Goal: Information Seeking & Learning: Learn about a topic

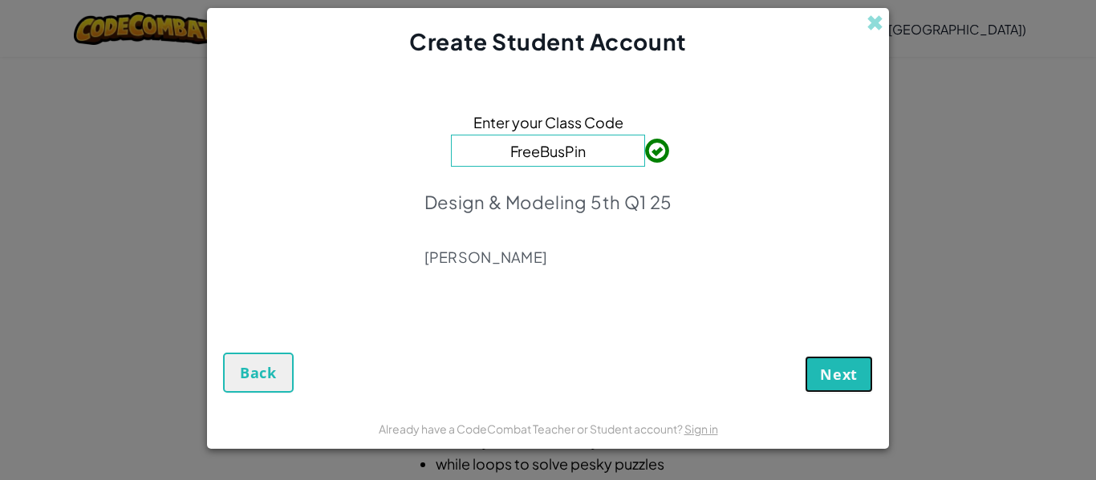
click at [825, 362] on button "Next" at bounding box center [839, 374] width 68 height 37
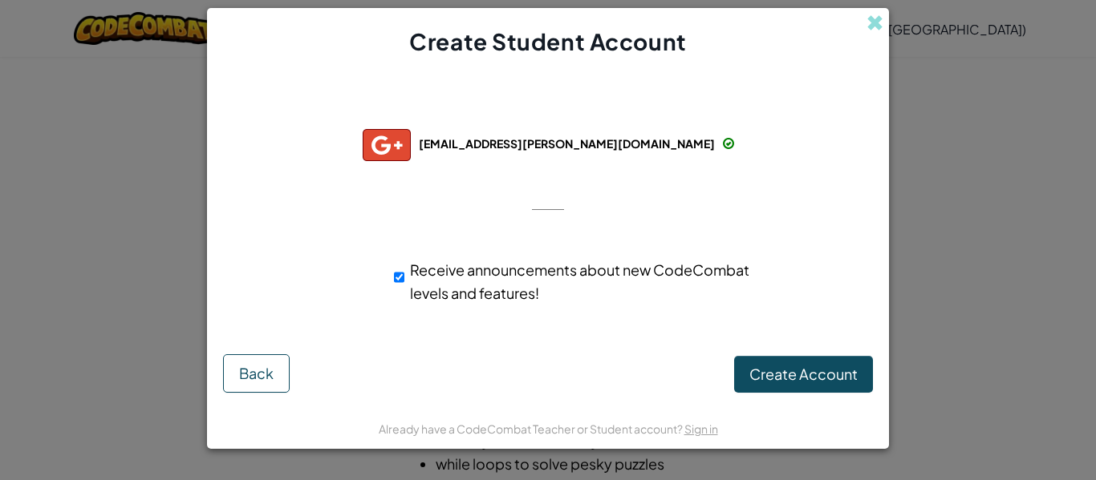
click at [788, 332] on div "Successfully connected with: 31rubis.vivian@scsmustangs.org 31rubis.vivian@scsm…" at bounding box center [548, 211] width 642 height 274
click at [257, 368] on span "Back" at bounding box center [256, 373] width 34 height 18
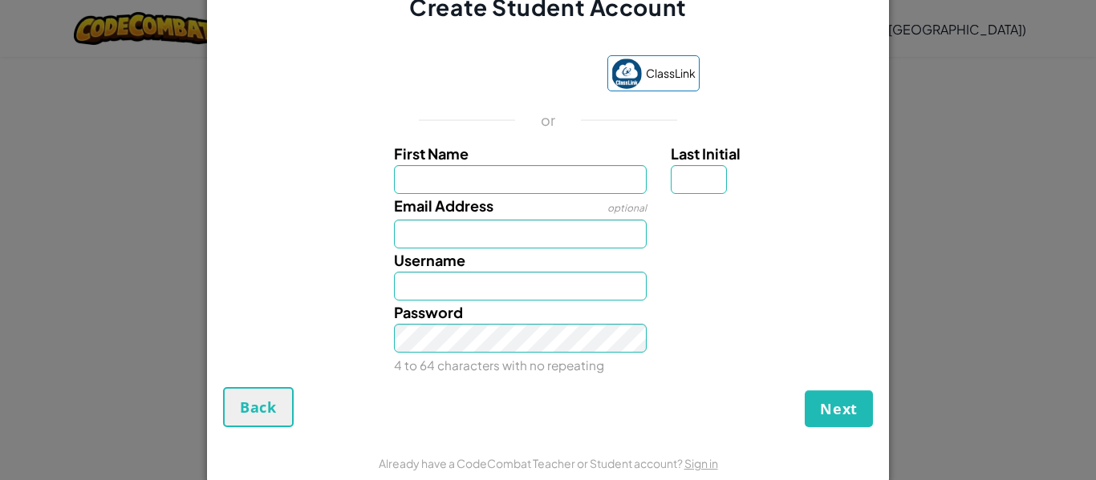
click at [257, 368] on div "Password 4 to 64 characters with no repeating" at bounding box center [548, 339] width 666 height 76
click at [596, 184] on input "First Name" at bounding box center [520, 179] width 253 height 29
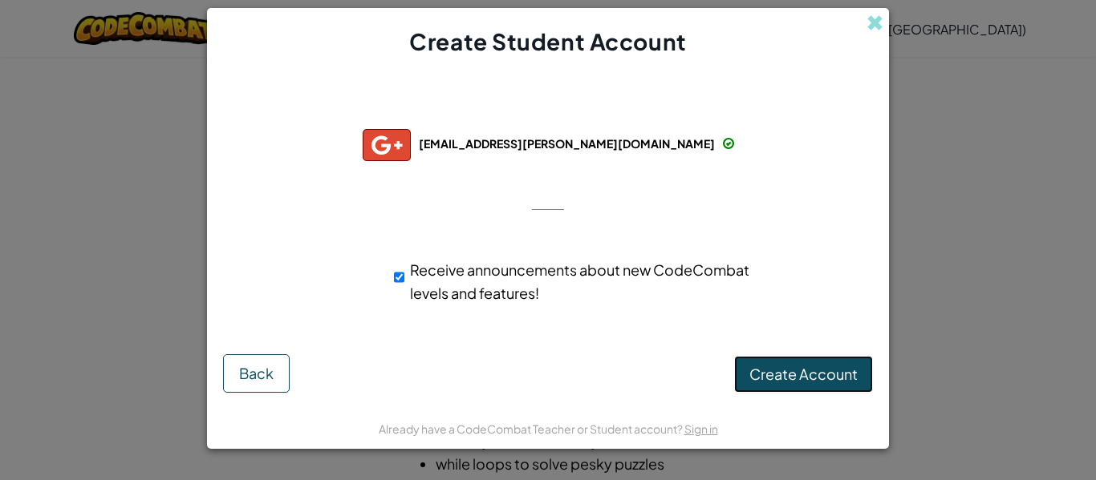
click at [828, 379] on span "Create Account" at bounding box center [803, 374] width 108 height 18
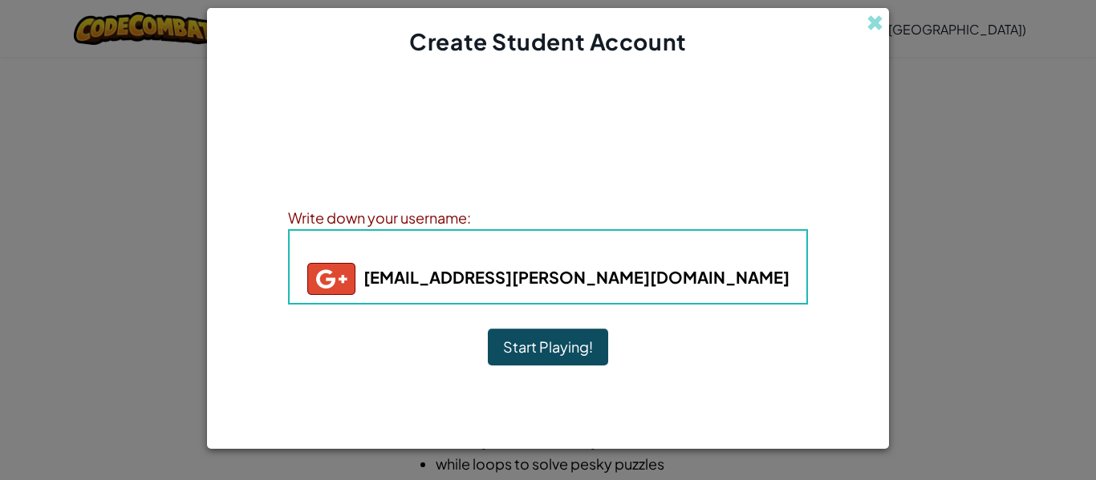
click at [674, 280] on b "31rubis.vivian@scsmustangs.org" at bounding box center [548, 277] width 482 height 20
click at [703, 280] on b "31rubis.vivian@scsmustangs.org" at bounding box center [548, 277] width 482 height 20
click at [573, 349] on button "Start Playing!" at bounding box center [548, 347] width 120 height 37
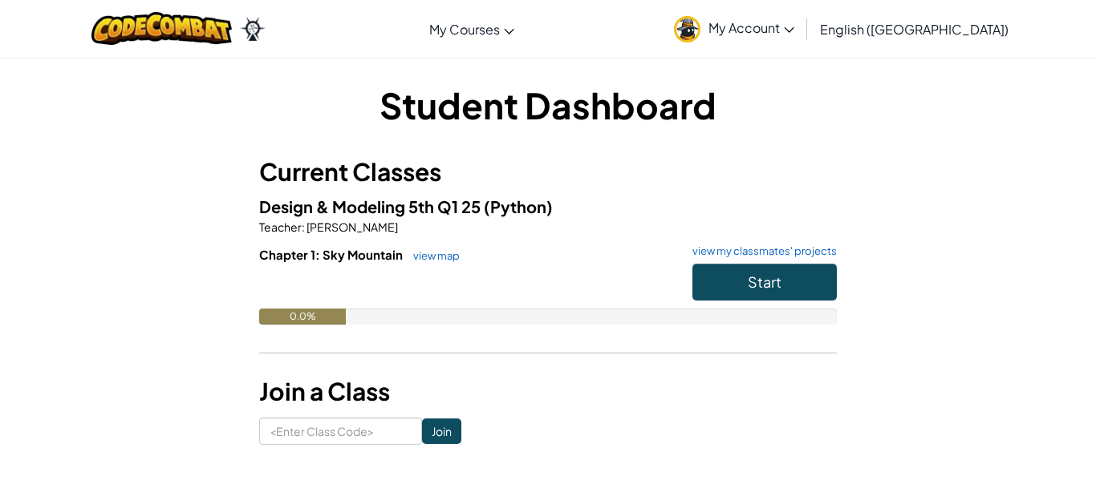
click at [700, 30] on img at bounding box center [687, 29] width 26 height 26
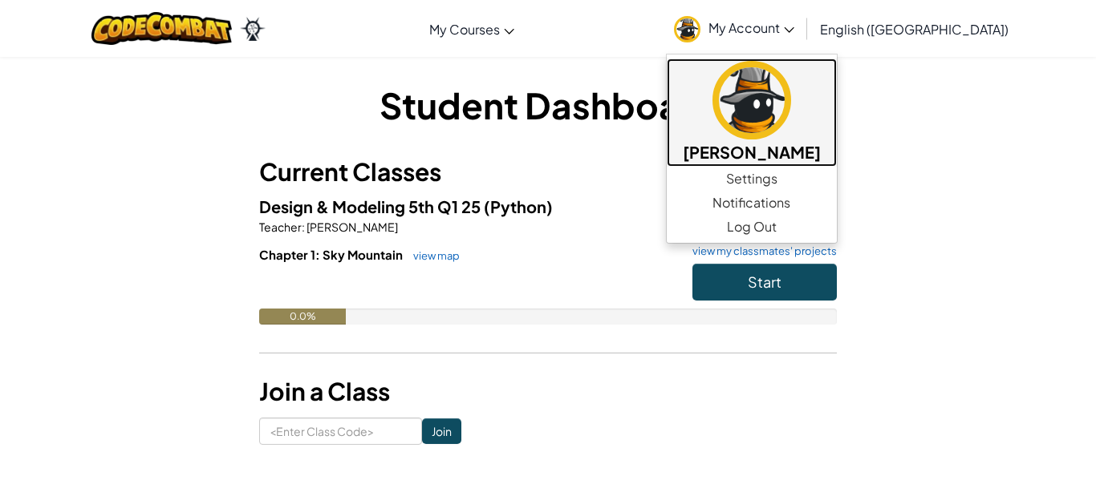
click at [791, 123] on img at bounding box center [751, 100] width 79 height 79
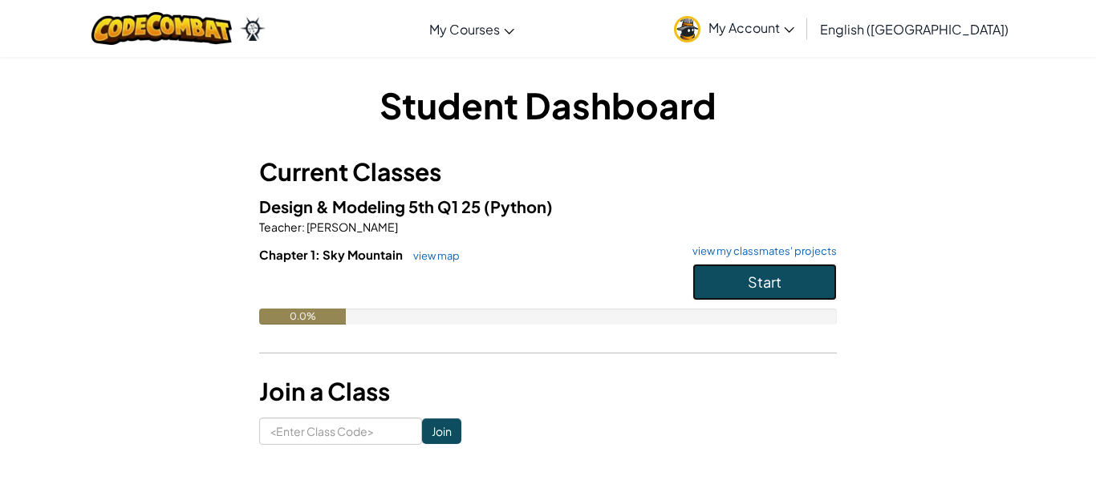
click at [752, 275] on span "Start" at bounding box center [765, 282] width 34 height 18
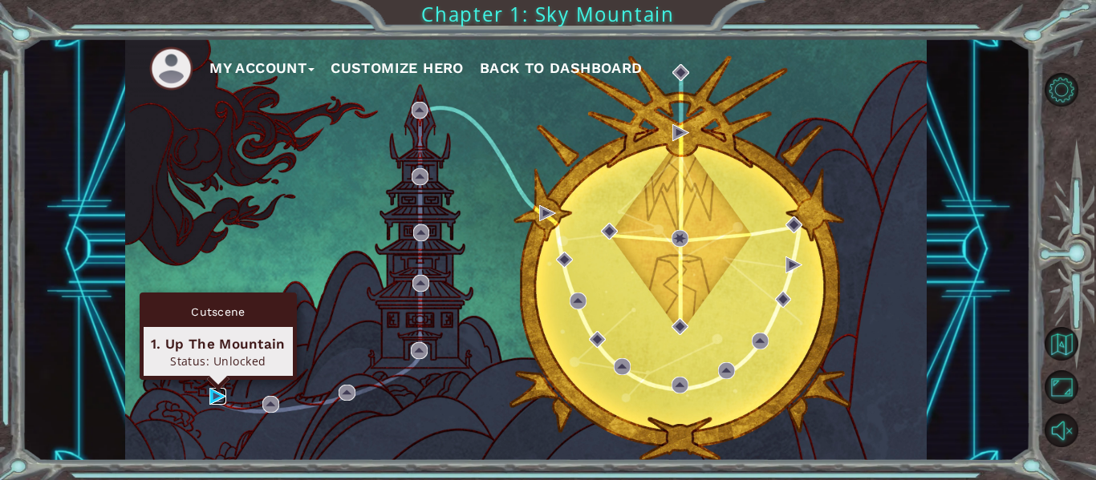
click at [217, 391] on img at bounding box center [217, 396] width 17 height 17
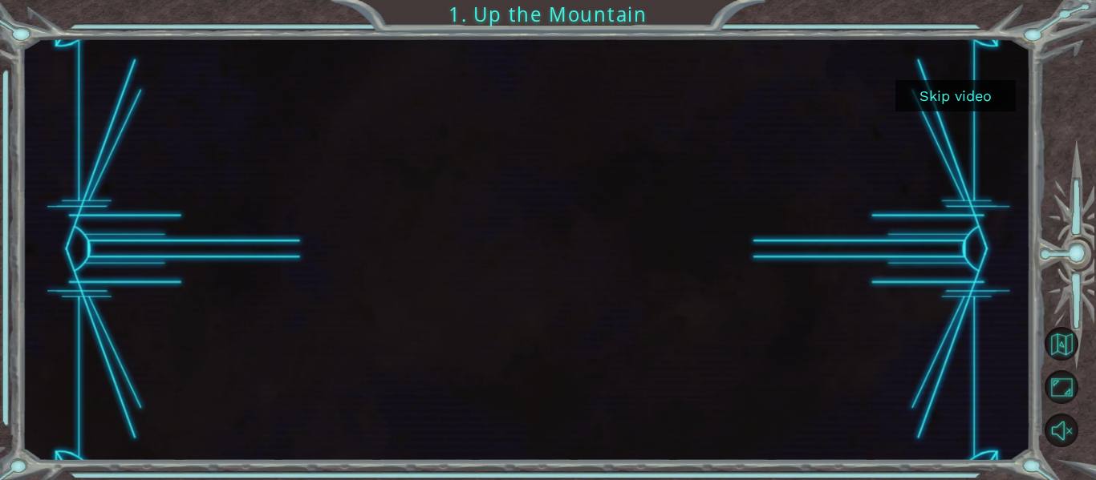
click at [967, 93] on button "Skip video" at bounding box center [955, 95] width 120 height 31
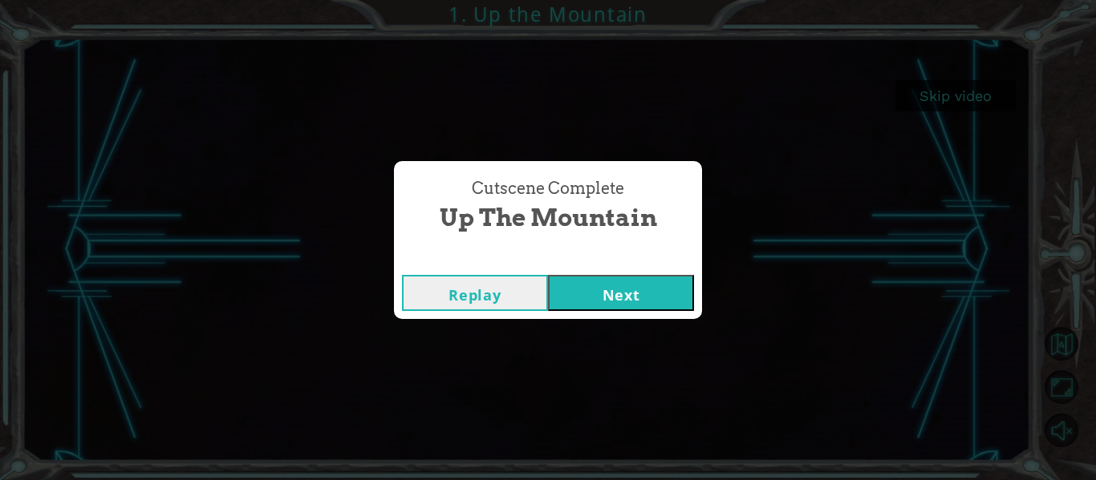
click at [607, 302] on button "Next" at bounding box center [621, 293] width 146 height 36
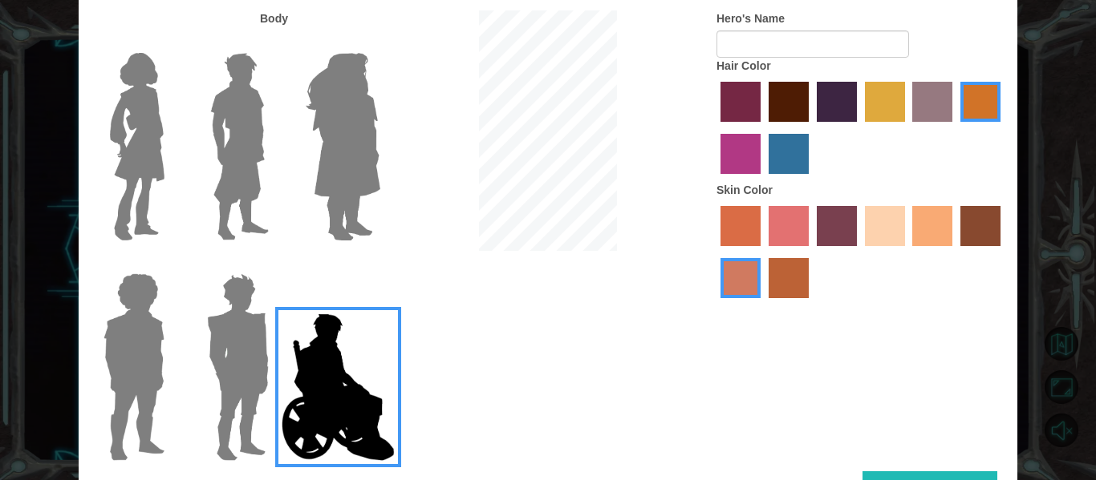
click at [152, 127] on img at bounding box center [136, 147] width 67 height 201
click at [171, 43] on input "Hero Connie" at bounding box center [171, 43] width 0 height 0
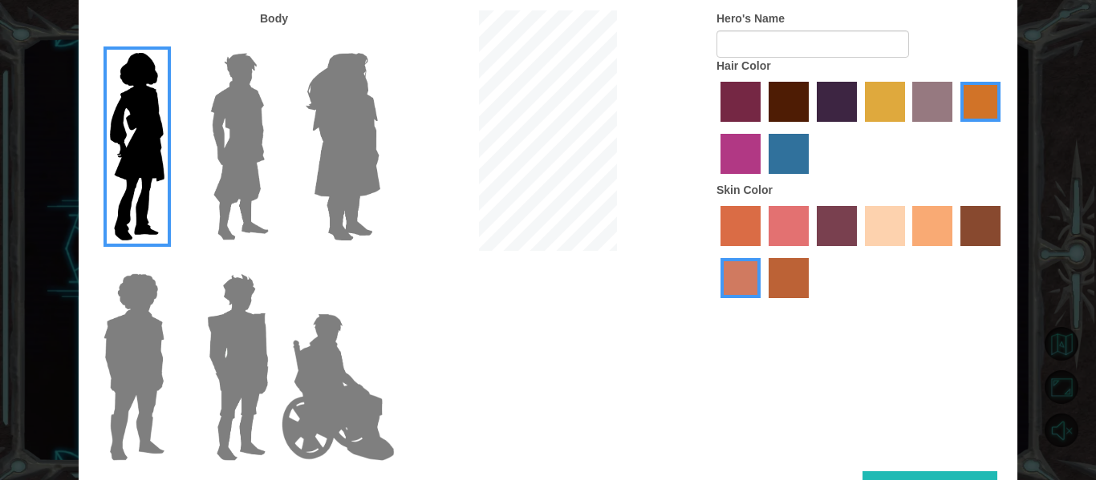
click at [346, 116] on img at bounding box center [342, 147] width 87 height 201
click at [379, 43] on input "Hero Amethyst" at bounding box center [379, 43] width 0 height 0
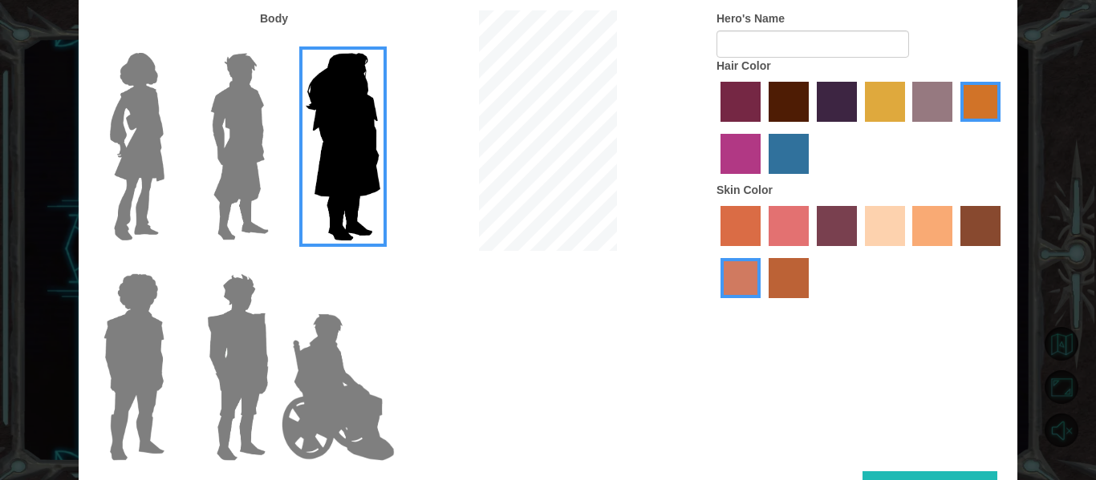
click at [215, 154] on img at bounding box center [239, 147] width 71 height 201
click at [275, 43] on input "Hero Lars" at bounding box center [275, 43] width 0 height 0
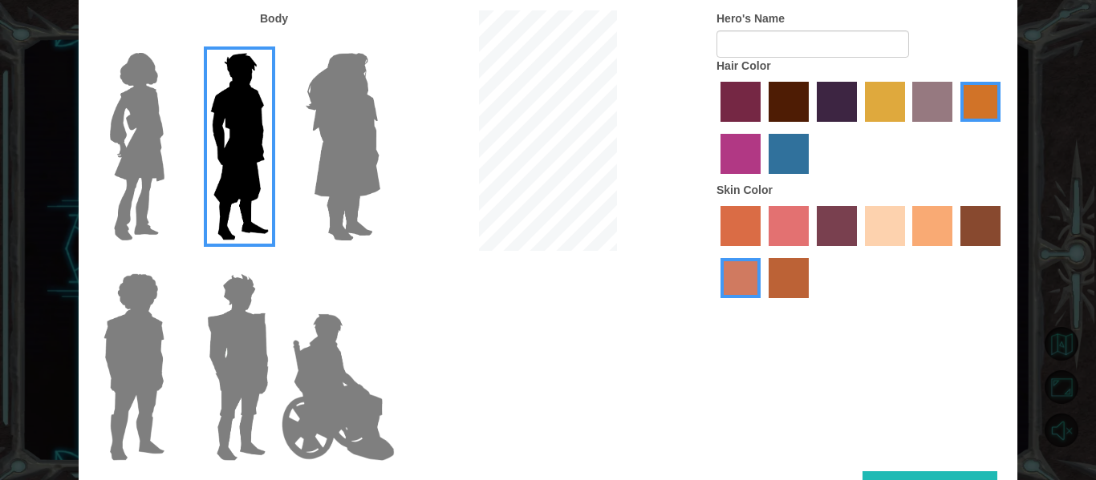
click at [132, 370] on img at bounding box center [134, 367] width 74 height 201
click at [171, 263] on input "Hero Steven" at bounding box center [171, 263] width 0 height 0
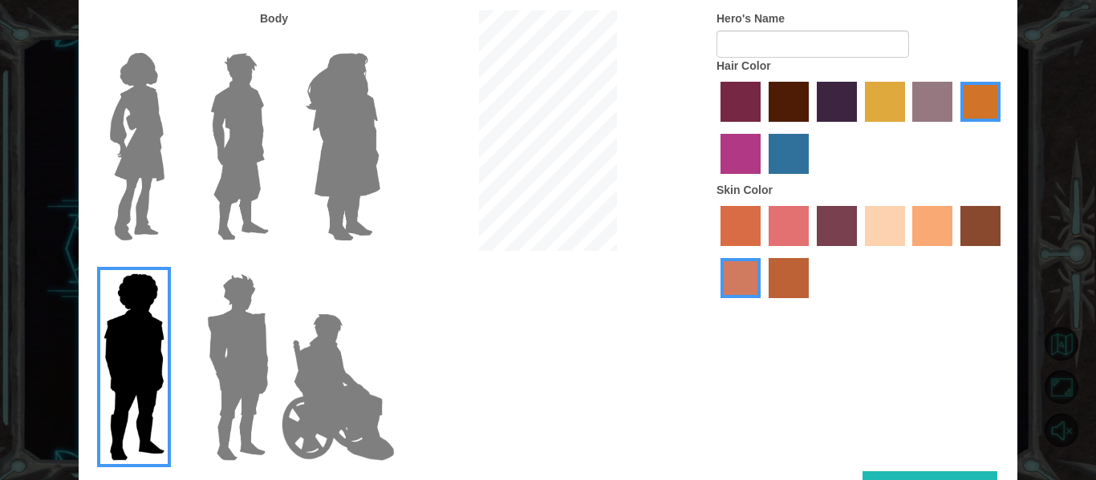
click at [218, 350] on img at bounding box center [238, 367] width 75 height 201
click at [275, 263] on input "Hero Garnet" at bounding box center [275, 263] width 0 height 0
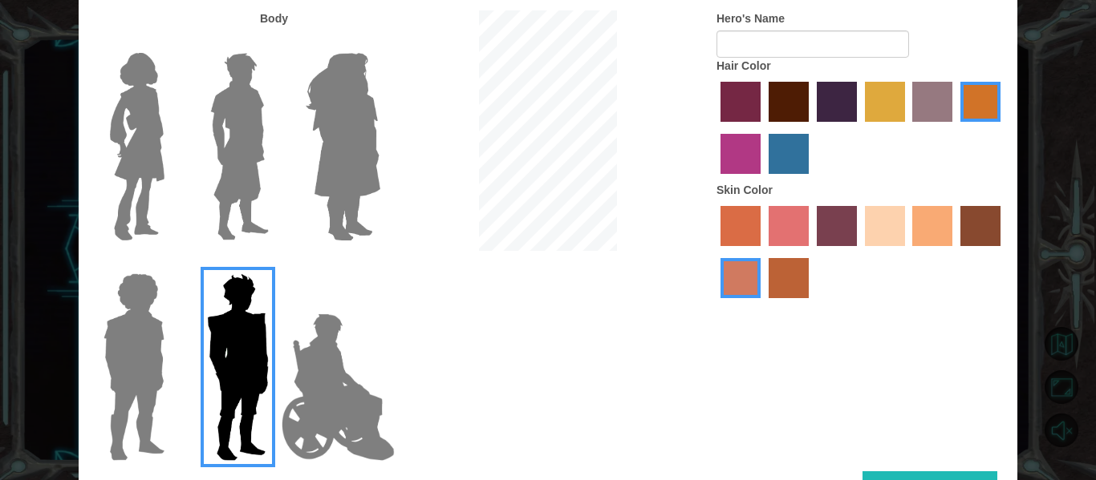
click at [129, 175] on img at bounding box center [136, 147] width 67 height 201
click at [171, 43] on input "Hero Connie" at bounding box center [171, 43] width 0 height 0
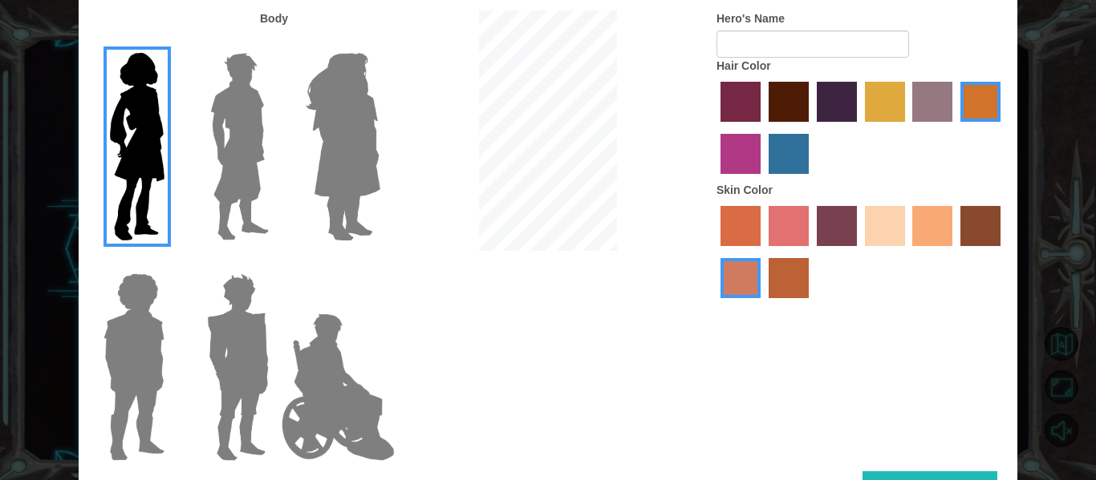
click at [801, 104] on label "maroon hair color" at bounding box center [788, 102] width 40 height 40
click at [763, 128] on input "maroon hair color" at bounding box center [763, 128] width 0 height 0
click at [896, 229] on label "sandy beach skin color" at bounding box center [885, 226] width 40 height 40
click at [859, 252] on input "sandy beach skin color" at bounding box center [859, 252] width 0 height 0
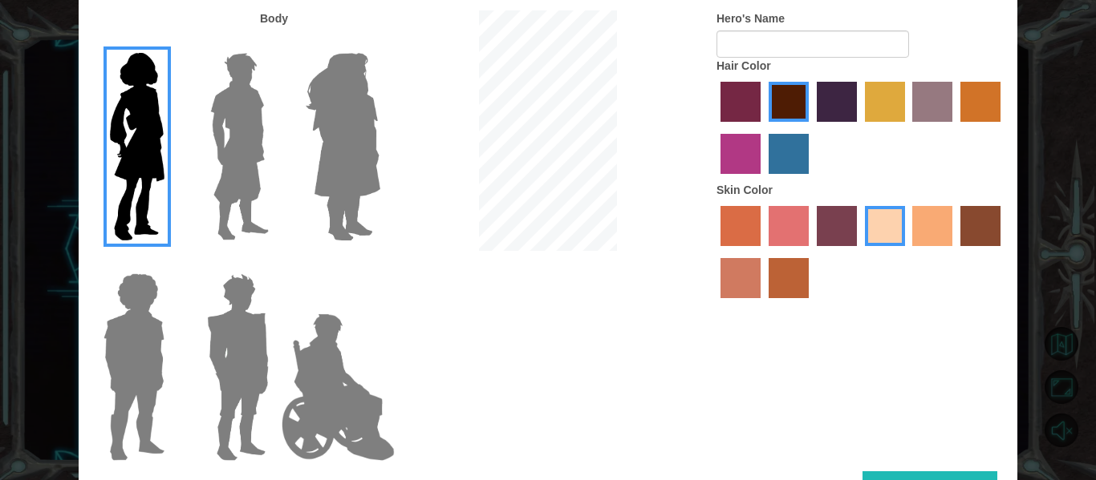
click at [924, 224] on label "tacao skin color" at bounding box center [932, 226] width 40 height 40
click at [907, 252] on input "tacao skin color" at bounding box center [907, 252] width 0 height 0
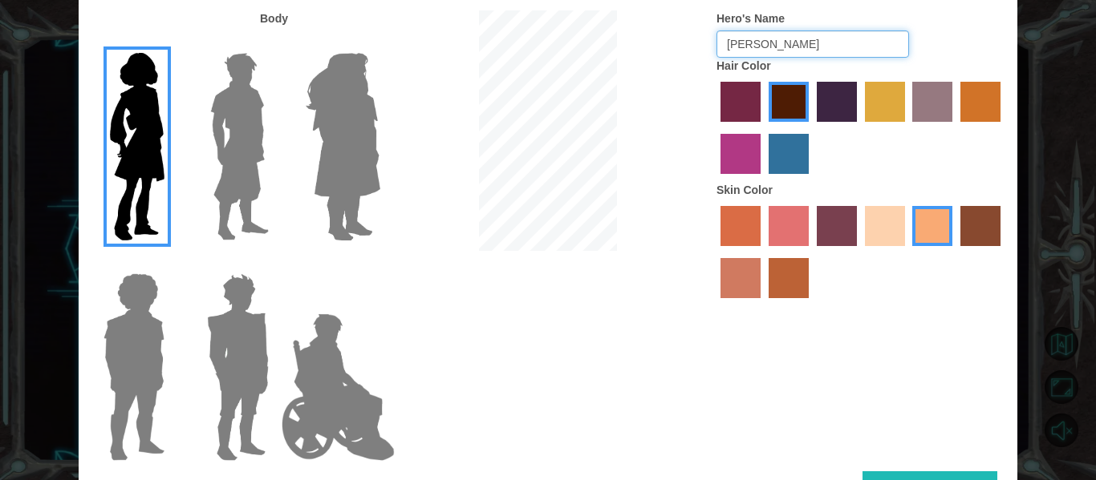
type input "[PERSON_NAME]"
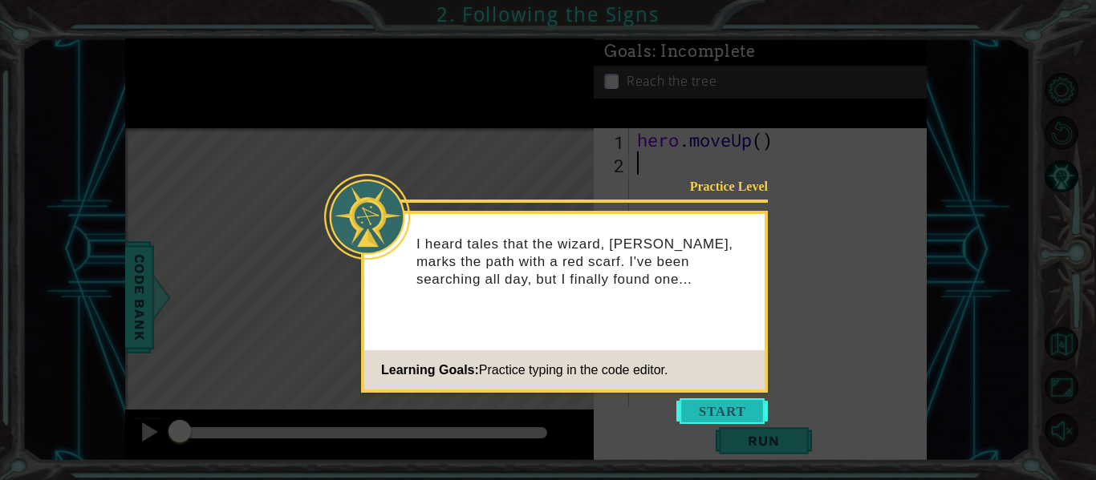
click at [738, 407] on button "Start" at bounding box center [721, 412] width 91 height 26
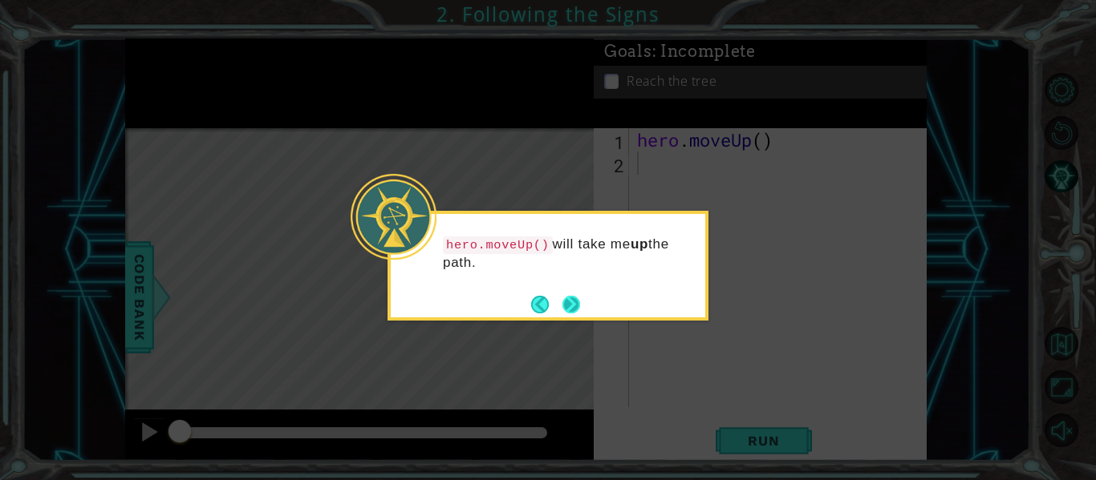
click at [578, 297] on button "Next" at bounding box center [571, 305] width 18 height 18
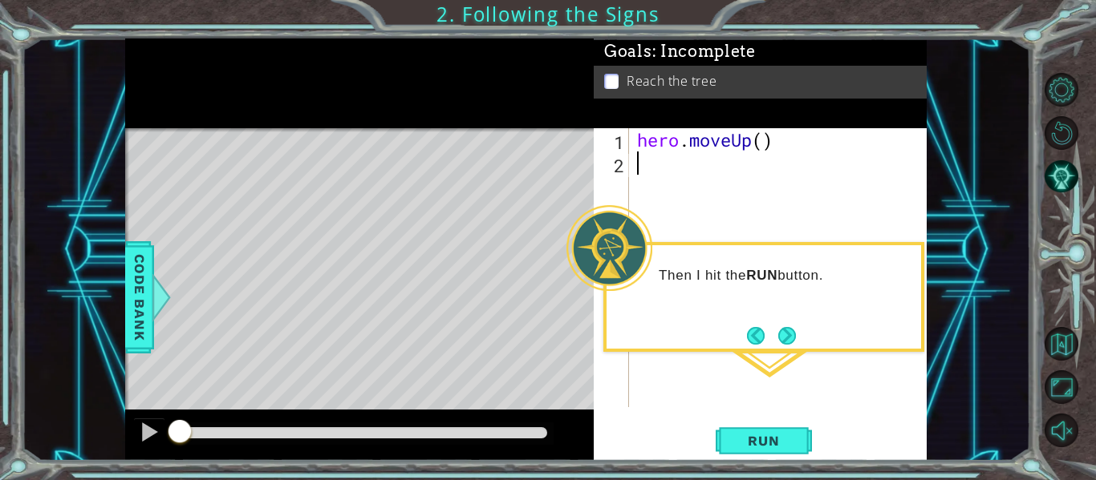
click at [799, 336] on div "Then I hit the RUN button." at bounding box center [763, 297] width 321 height 110
click at [790, 337] on button "Next" at bounding box center [787, 336] width 18 height 18
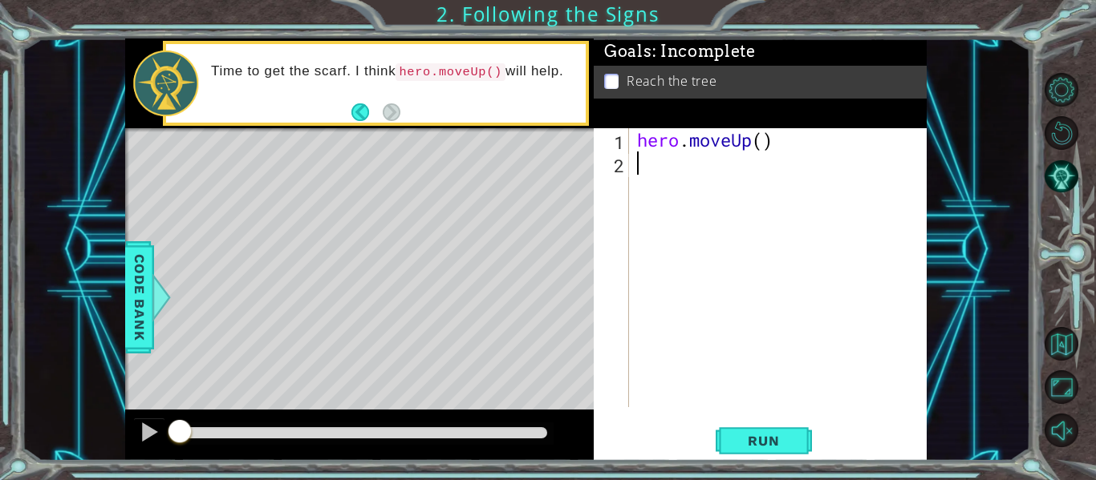
click at [706, 144] on div "hero . moveUp ( )" at bounding box center [783, 291] width 298 height 326
type textarea "hero.moveUp()"
click at [759, 432] on button "Run" at bounding box center [764, 441] width 96 height 33
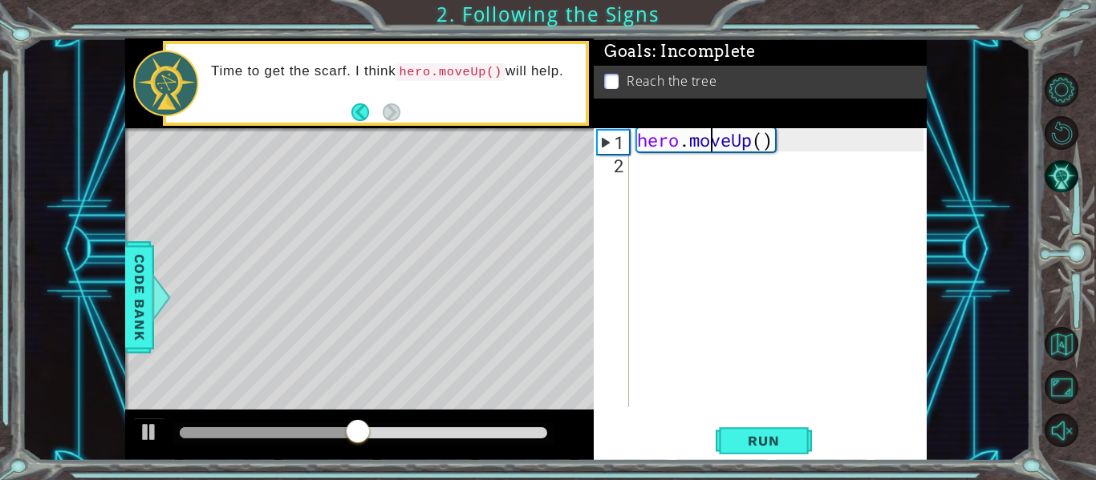
click at [517, 68] on p "Time to get the scarf. I think hero.moveUp() will help." at bounding box center [392, 72] width 363 height 18
click at [646, 159] on div "hero . moveUp ( )" at bounding box center [783, 291] width 298 height 326
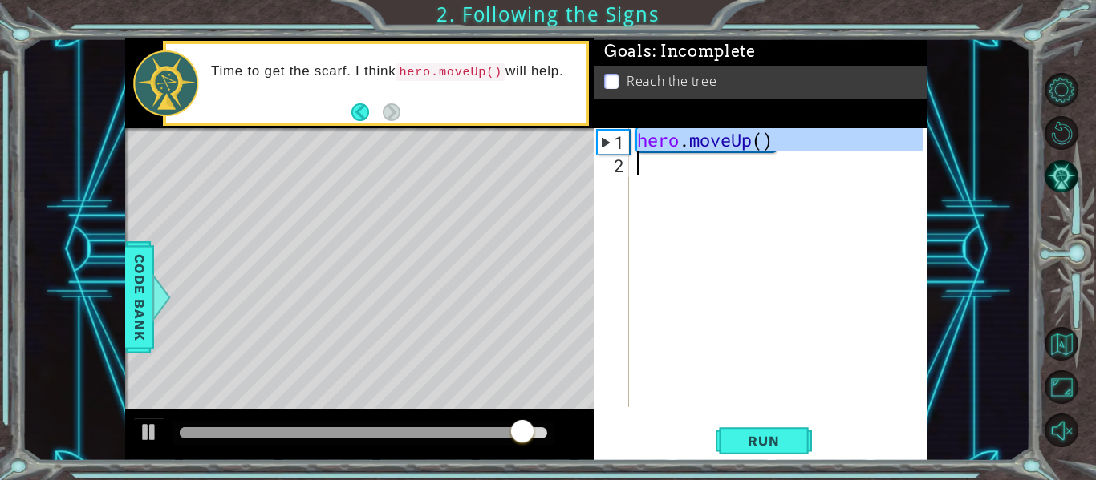
drag, startPoint x: 640, startPoint y: 142, endPoint x: 789, endPoint y: 164, distance: 150.8
click at [789, 164] on div "hero . moveUp ( )" at bounding box center [783, 291] width 298 height 326
type textarea "hero.moveUp()"
click at [701, 166] on div "hero . moveUp ( )" at bounding box center [779, 267] width 290 height 279
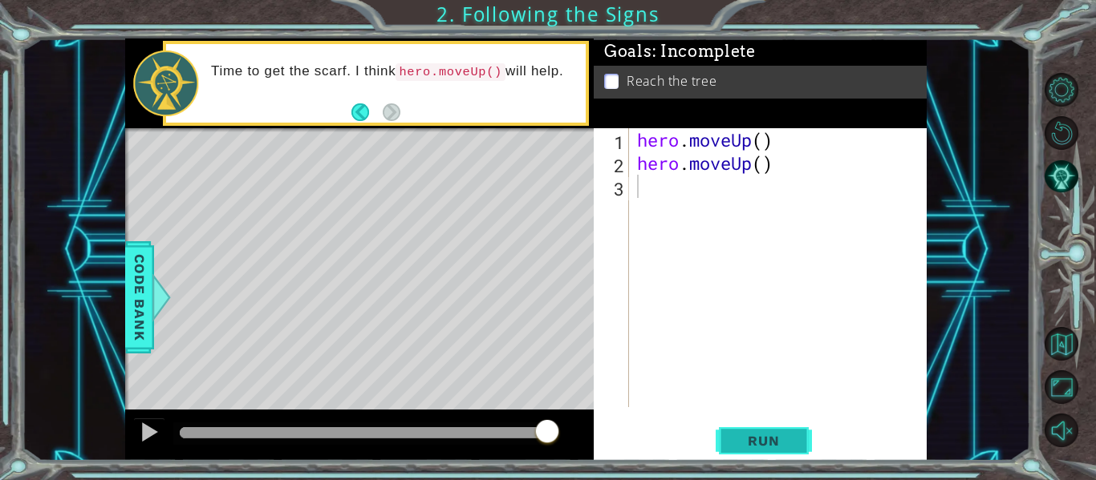
click at [773, 440] on span "Run" at bounding box center [763, 441] width 63 height 16
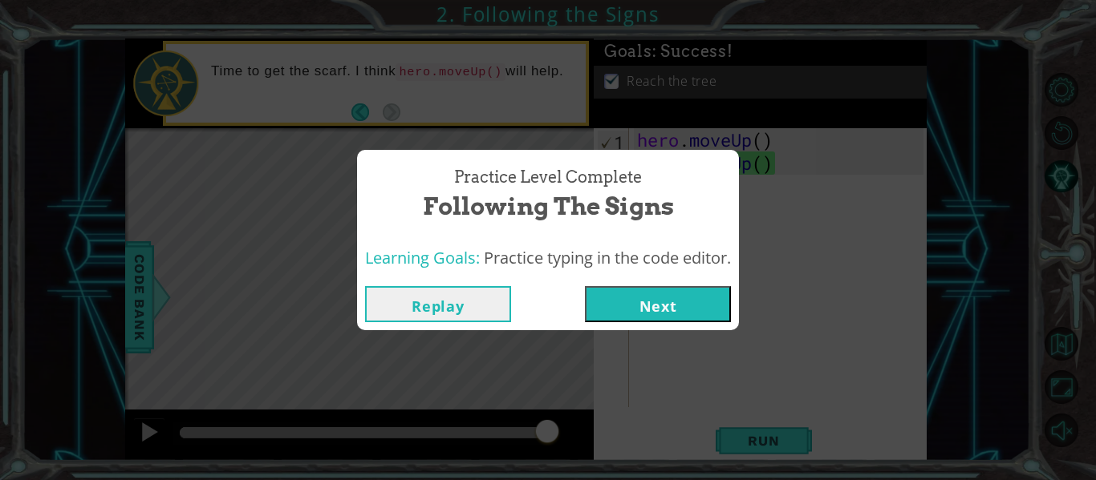
click at [664, 304] on button "Next" at bounding box center [658, 304] width 146 height 36
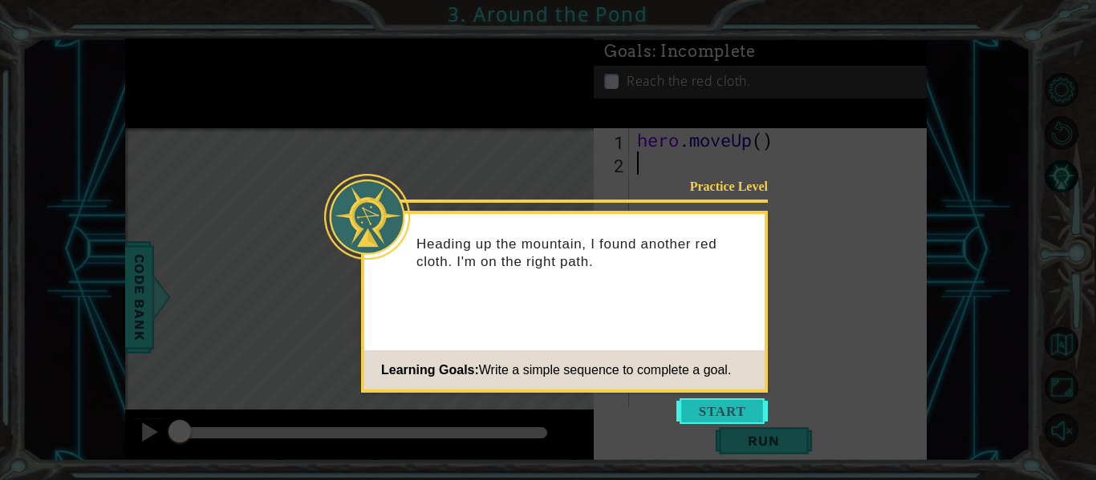
click at [723, 414] on button "Start" at bounding box center [721, 412] width 91 height 26
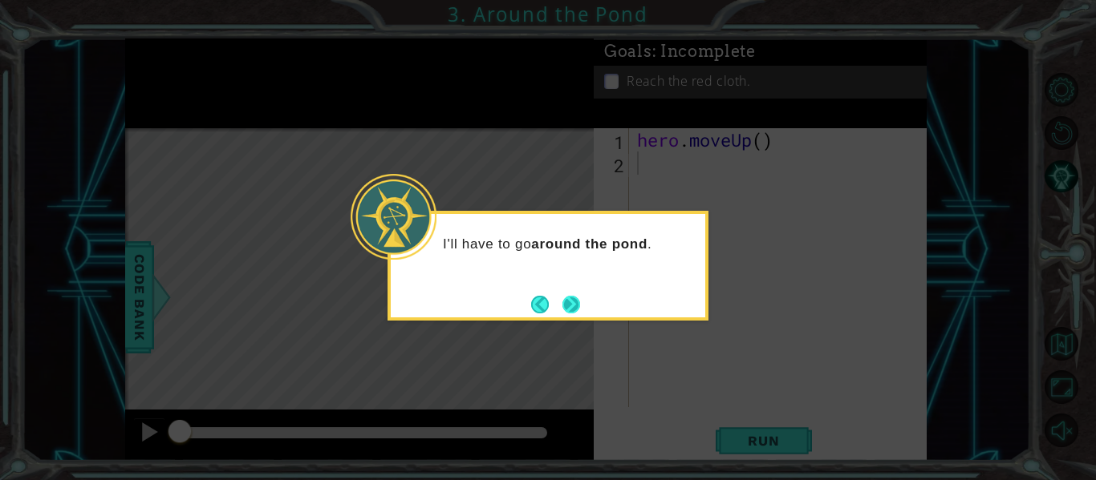
click at [568, 297] on button "Next" at bounding box center [571, 305] width 18 height 18
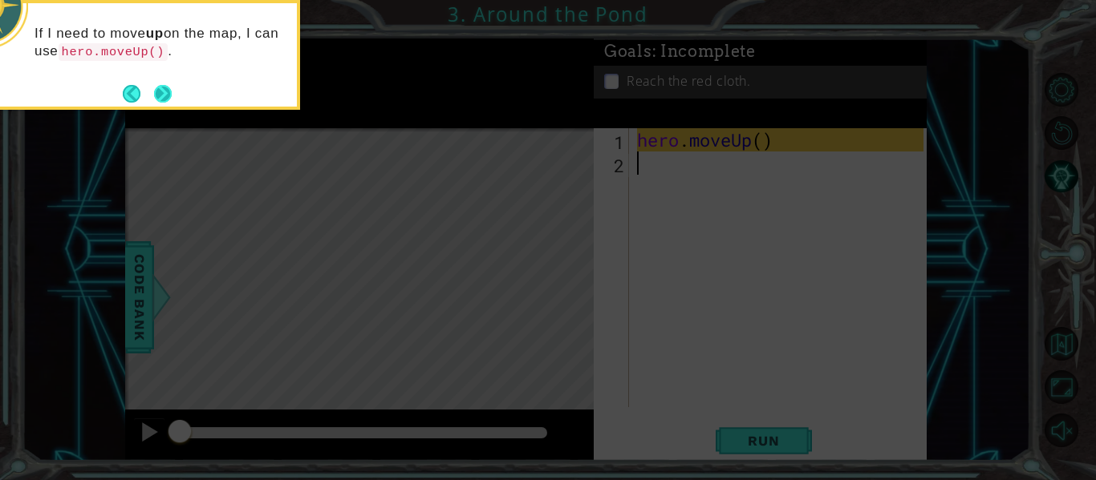
click at [163, 90] on button "Next" at bounding box center [163, 94] width 18 height 18
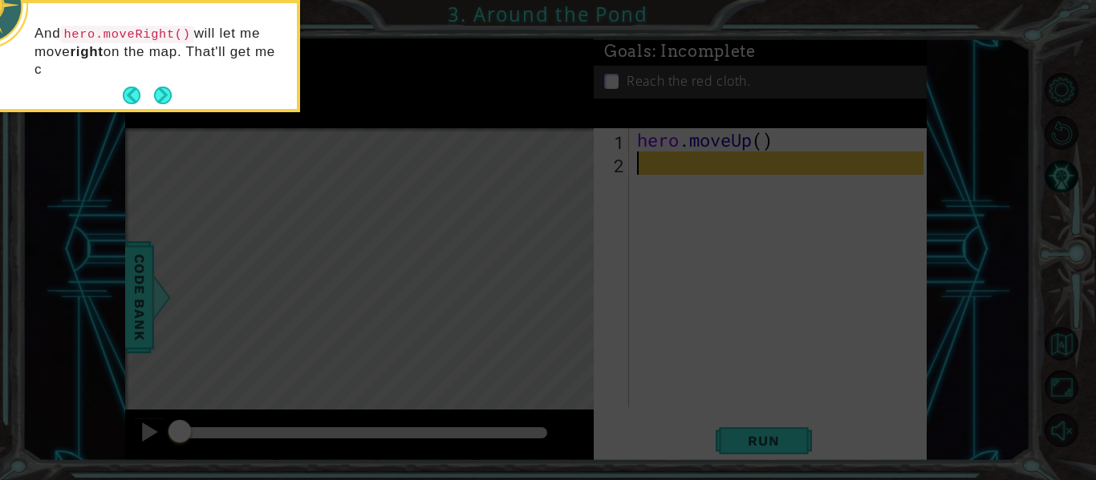
click at [163, 90] on button "Next" at bounding box center [163, 96] width 20 height 20
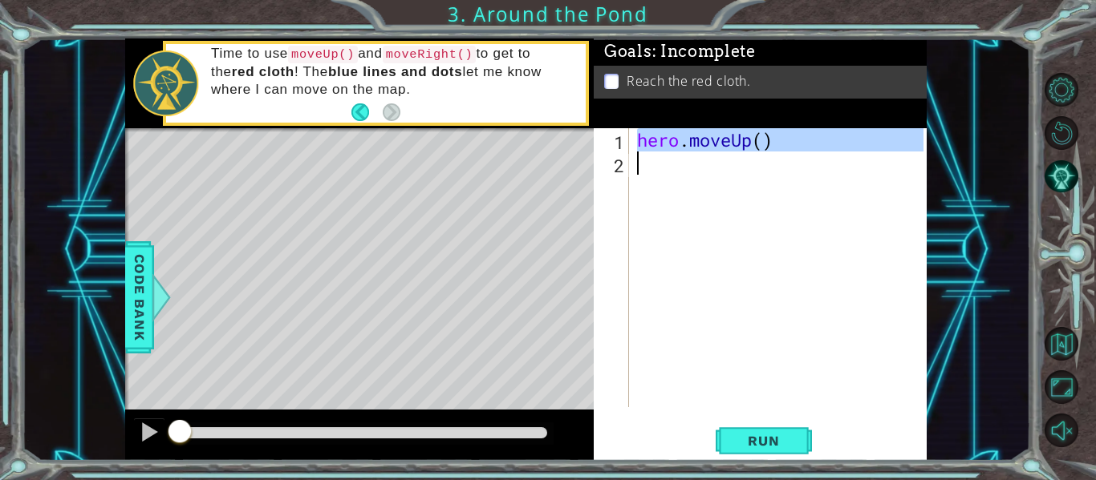
drag, startPoint x: 637, startPoint y: 142, endPoint x: 813, endPoint y: 156, distance: 177.1
click at [813, 156] on div "hero . moveUp ( )" at bounding box center [783, 291] width 298 height 326
type textarea "hero.moveUp()"
paste textarea "Code Area"
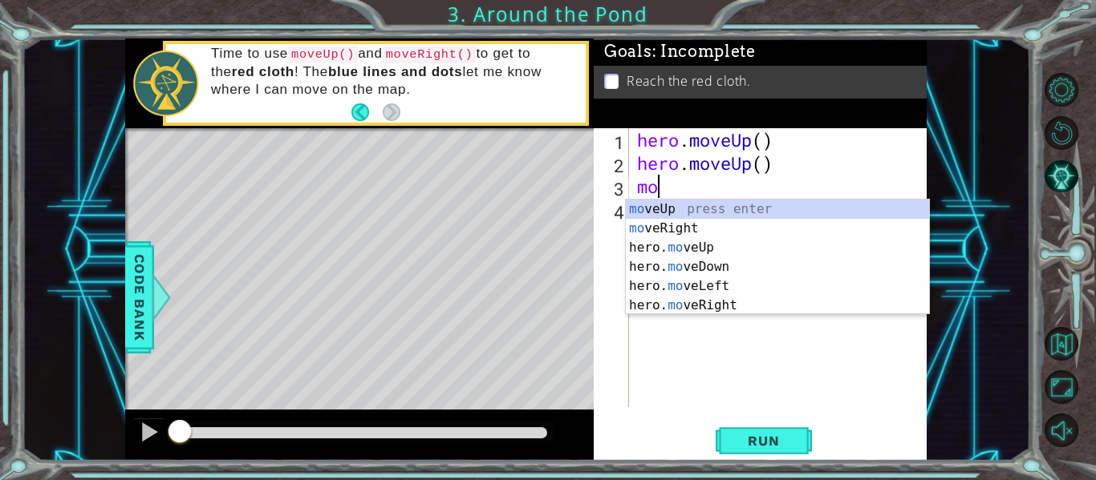
scroll to position [0, 1]
type textarea "move"
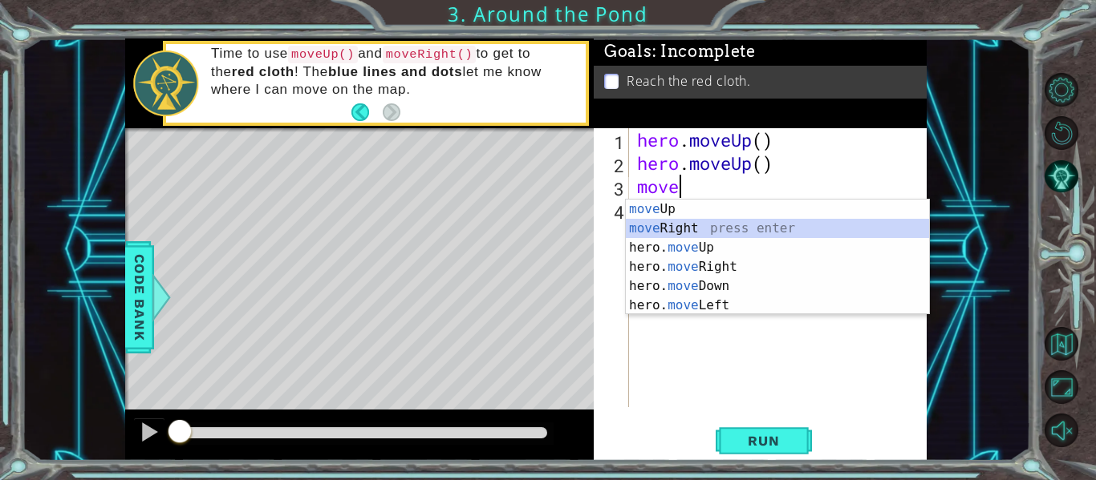
click at [727, 227] on div "move Up press enter move Right press enter hero. move Up press enter hero. move…" at bounding box center [777, 277] width 303 height 154
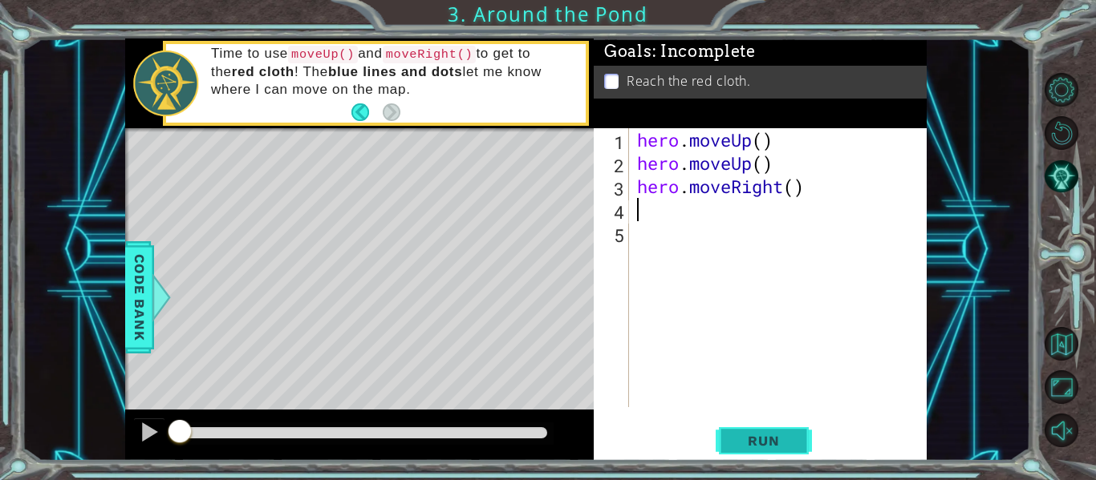
click at [758, 441] on span "Run" at bounding box center [763, 441] width 63 height 16
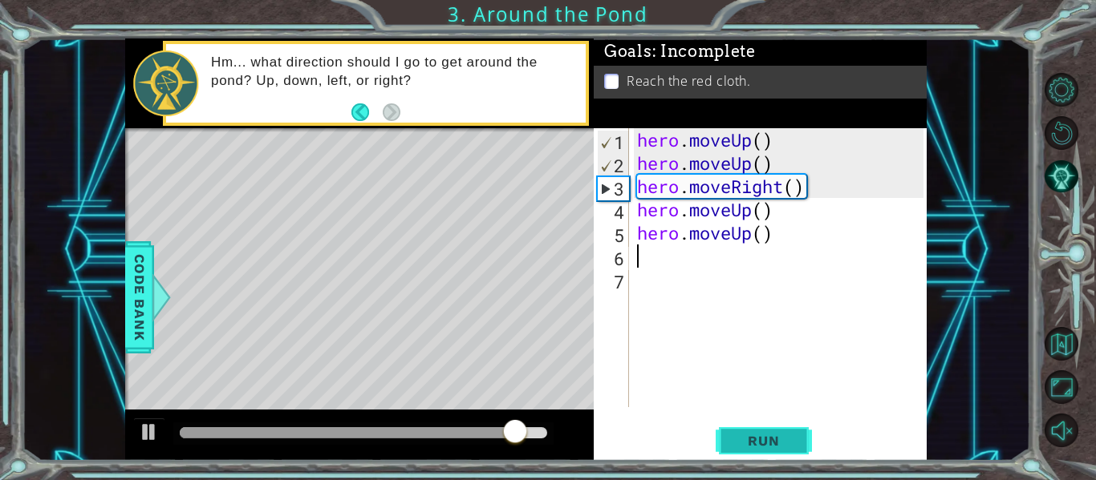
click at [758, 437] on span "Run" at bounding box center [763, 441] width 63 height 16
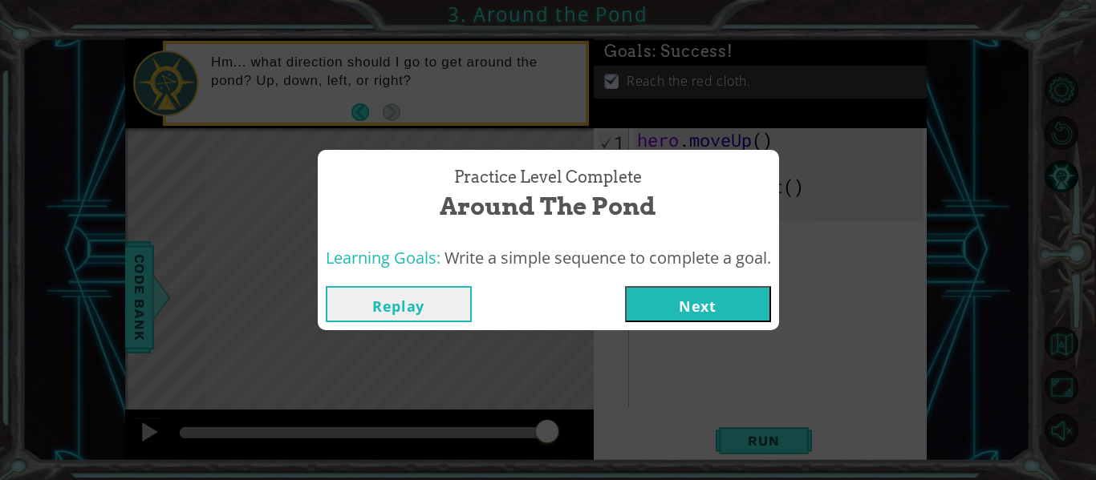
click at [714, 293] on button "Next" at bounding box center [698, 304] width 146 height 36
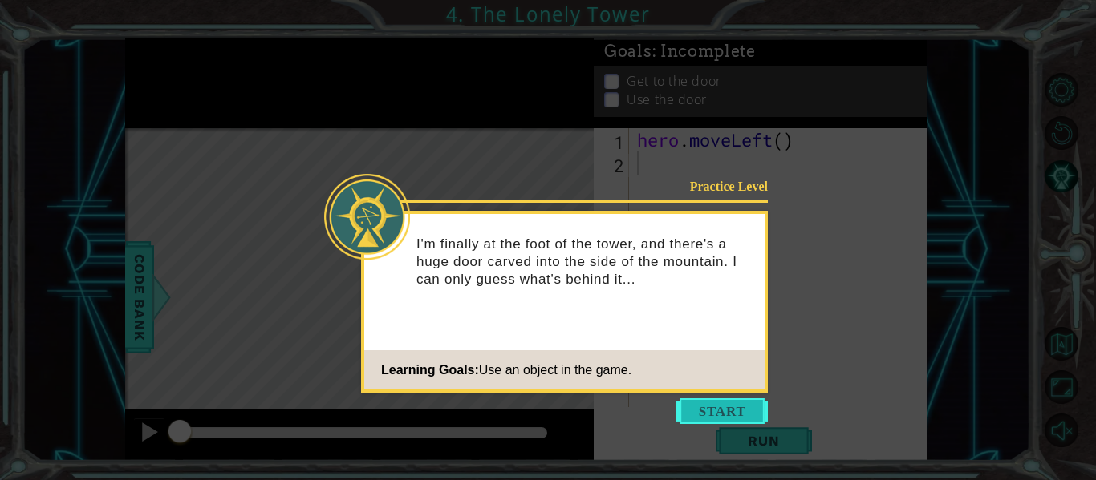
click at [717, 403] on button "Start" at bounding box center [721, 412] width 91 height 26
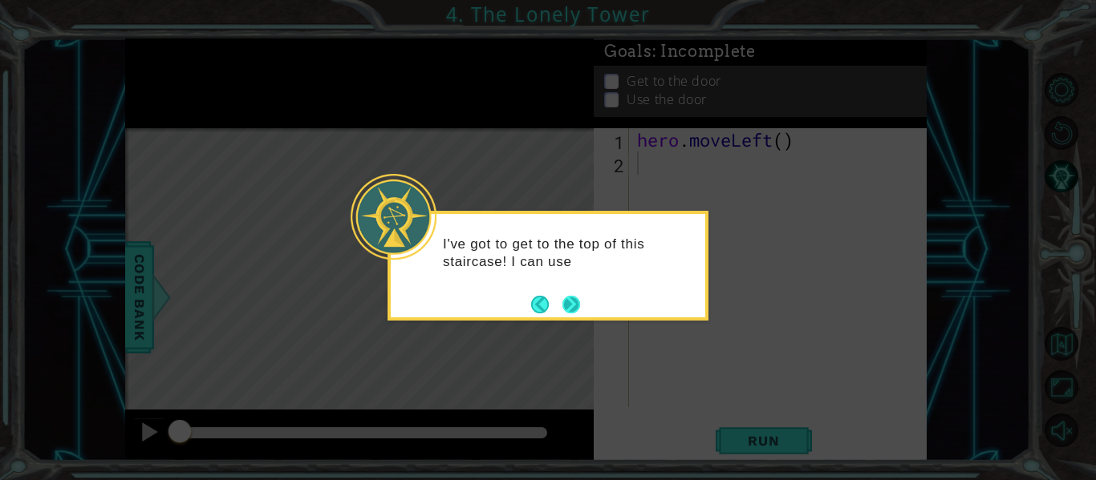
click at [574, 303] on button "Next" at bounding box center [571, 305] width 18 height 18
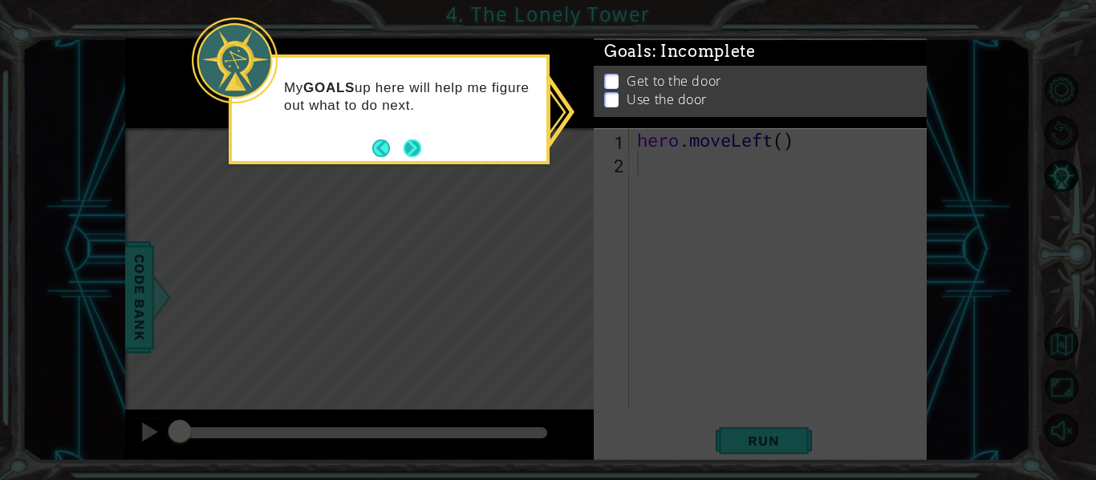
click at [416, 149] on button "Next" at bounding box center [412, 148] width 19 height 19
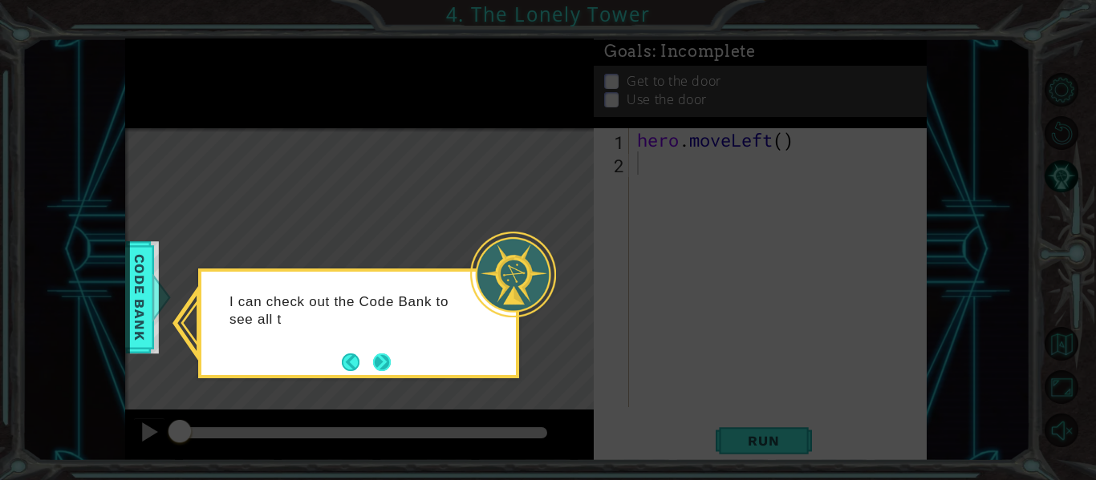
click at [391, 368] on button "Next" at bounding box center [382, 362] width 22 height 22
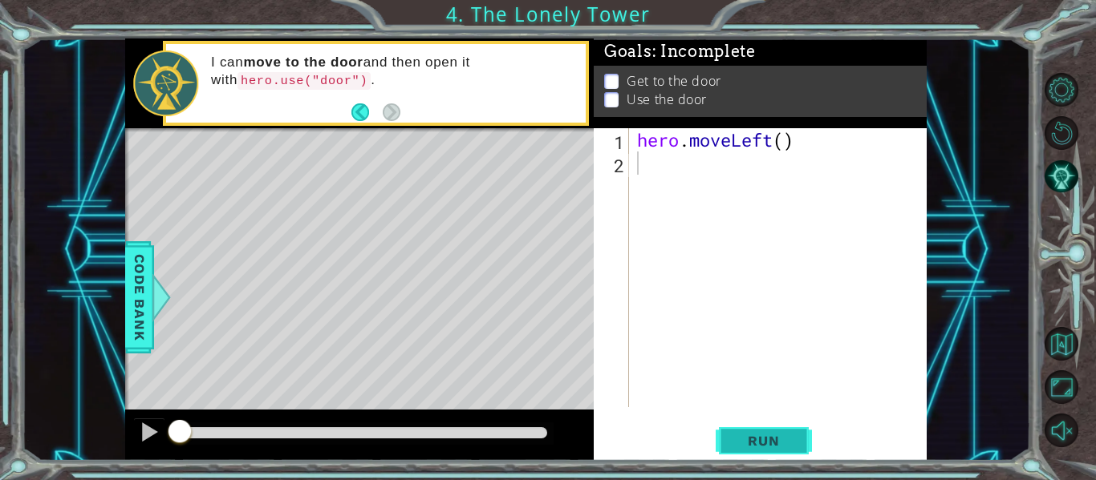
click at [748, 448] on span "Run" at bounding box center [763, 441] width 63 height 16
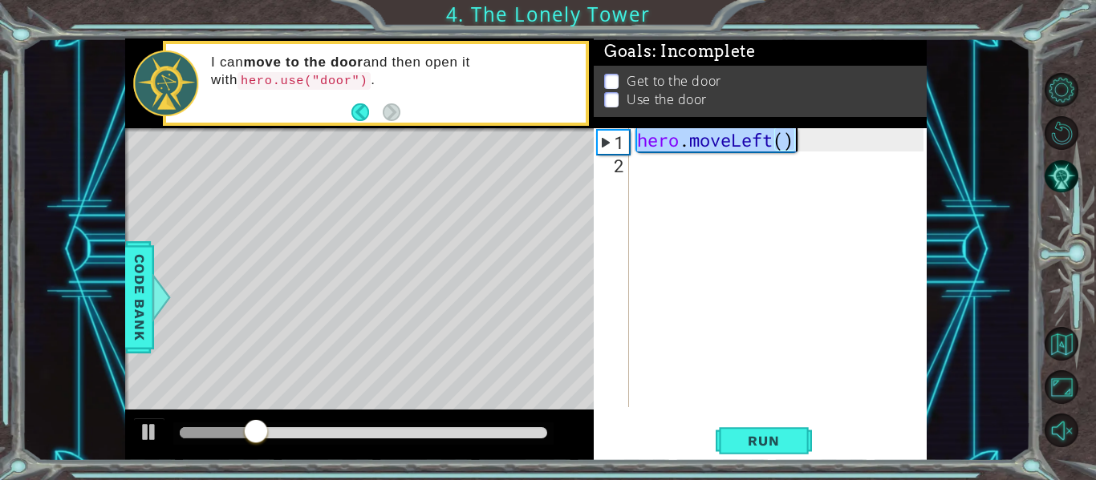
drag, startPoint x: 640, startPoint y: 144, endPoint x: 830, endPoint y: 140, distance: 190.1
click at [830, 140] on div "hero . moveLeft ( )" at bounding box center [783, 291] width 298 height 326
type textarea "hero.moveLeft()"
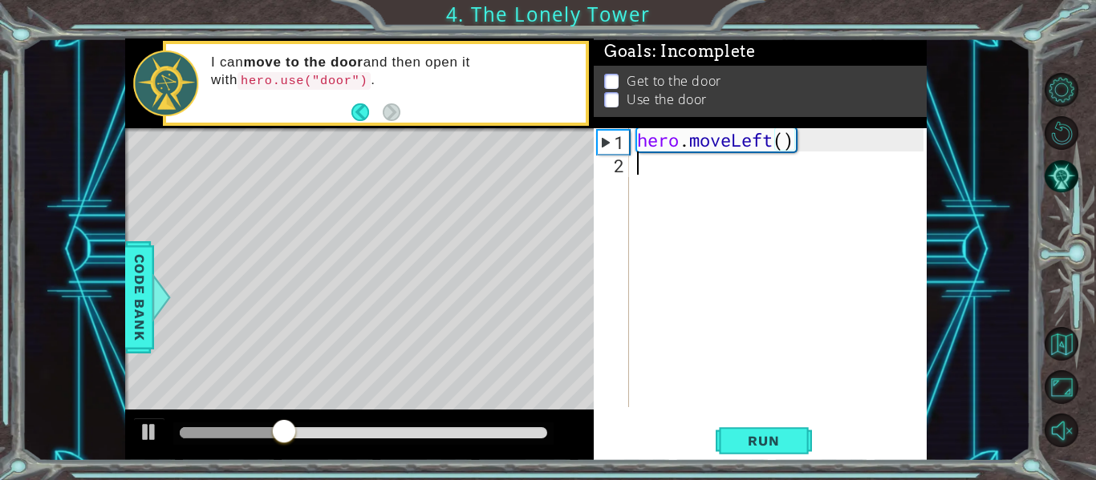
click at [704, 172] on div "hero . moveLeft ( )" at bounding box center [783, 291] width 298 height 326
paste textarea "hero.moveLeft()"
type textarea "hero.moveLeft()"
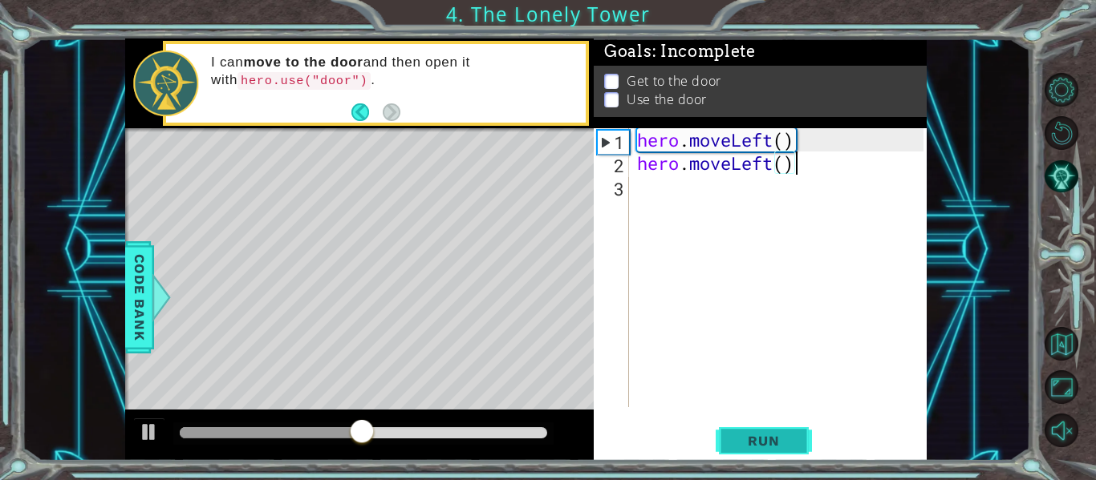
click at [777, 436] on span "Run" at bounding box center [763, 441] width 63 height 16
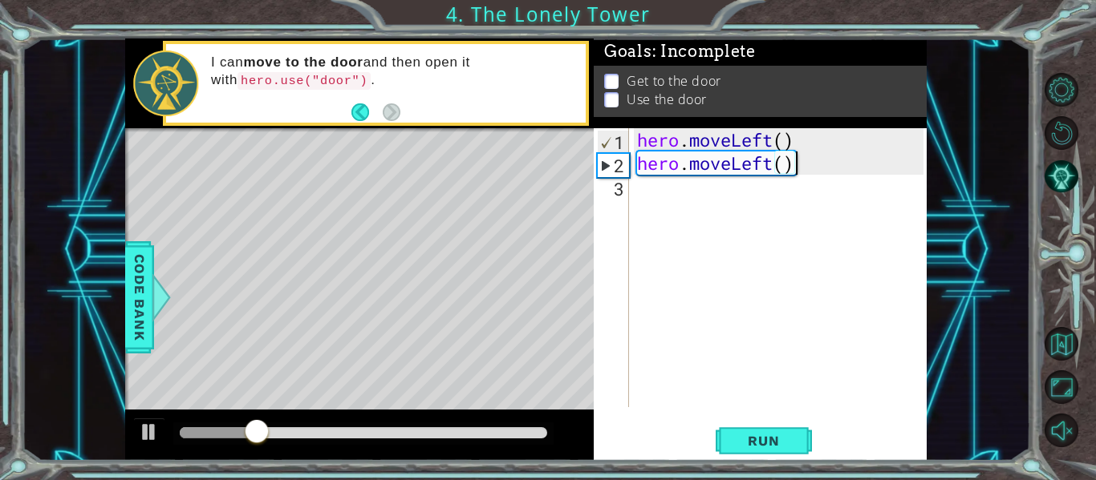
click at [651, 199] on div "hero . moveLeft ( ) hero . moveLeft ( )" at bounding box center [783, 291] width 298 height 326
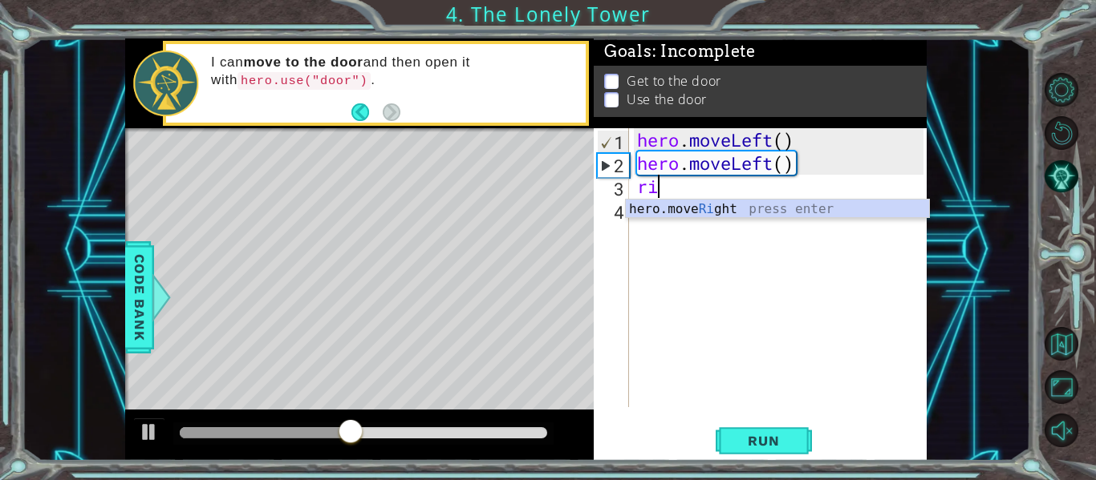
type textarea "rig"
click at [696, 210] on div "hero.move Rig ht press enter" at bounding box center [777, 229] width 303 height 58
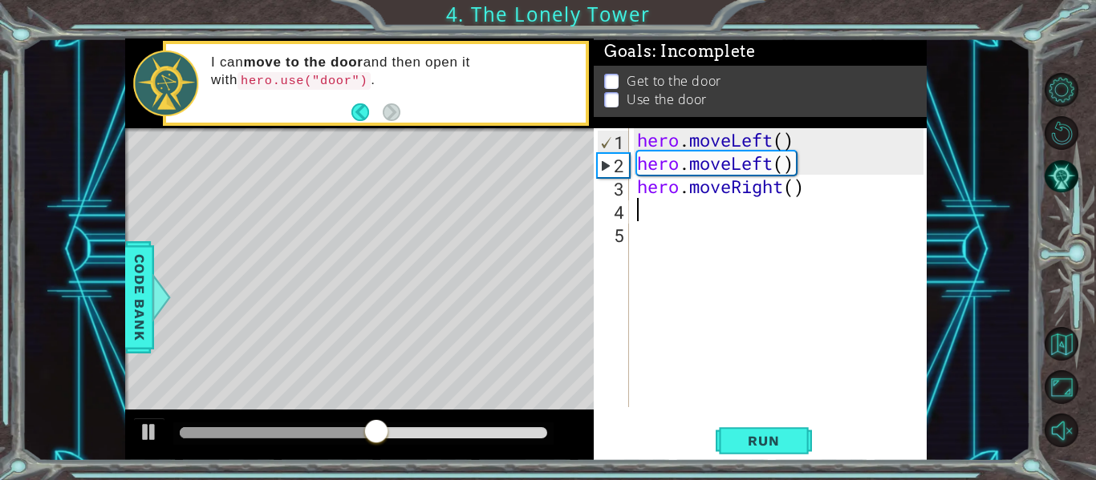
scroll to position [0, 0]
click at [781, 448] on span "Run" at bounding box center [763, 441] width 63 height 16
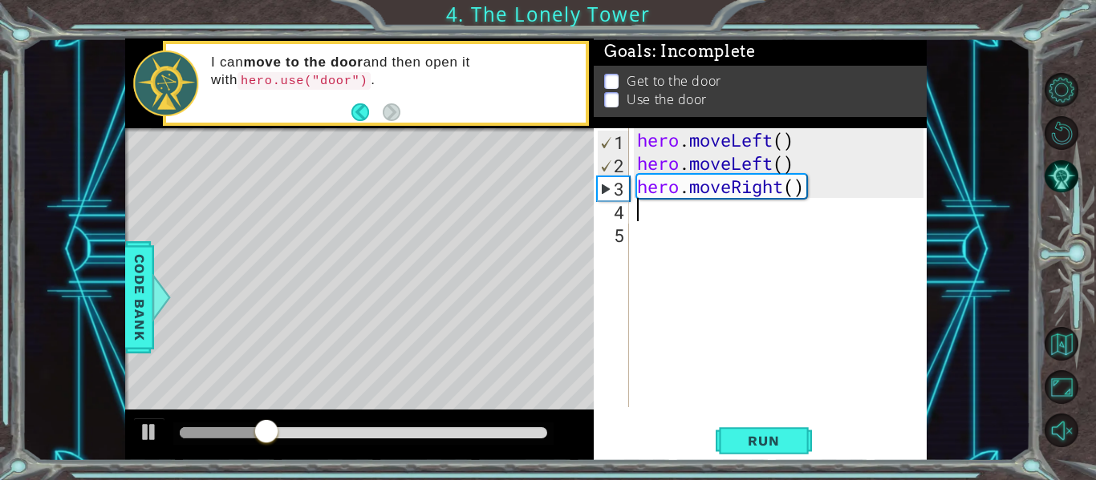
click at [784, 188] on div "hero . moveLeft ( ) hero . moveLeft ( ) hero . moveRight ( )" at bounding box center [783, 291] width 298 height 326
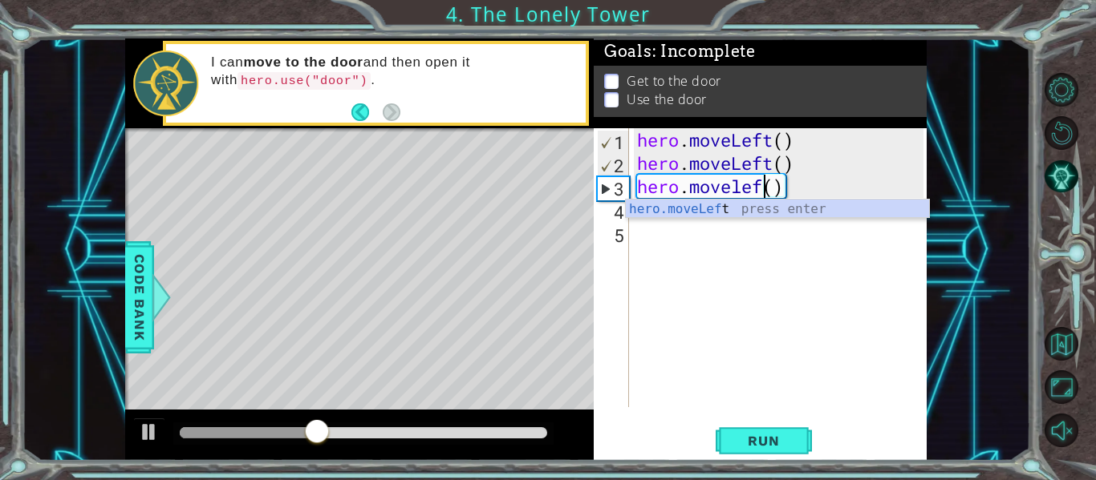
scroll to position [0, 6]
click at [693, 216] on div "hero.moveLeft press enter" at bounding box center [777, 229] width 303 height 58
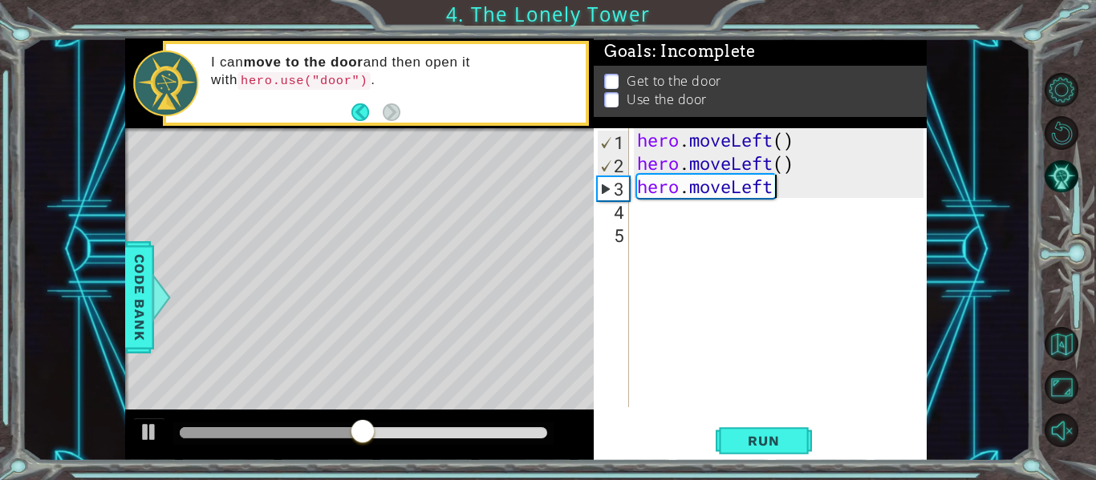
scroll to position [0, 6]
click at [767, 444] on span "Run" at bounding box center [763, 441] width 63 height 16
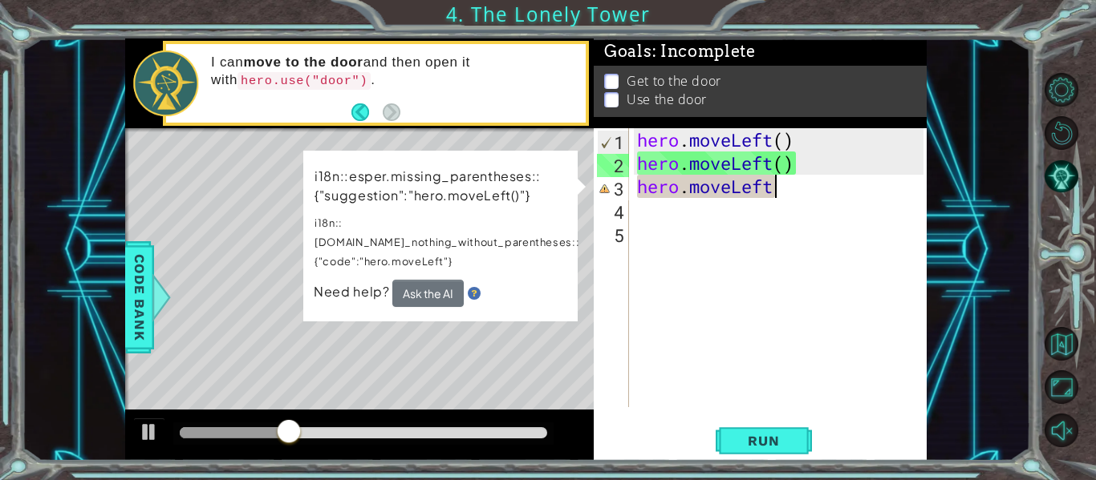
click at [541, 320] on div "Level Map" at bounding box center [495, 364] width 741 height 472
click at [773, 191] on div "hero . moveLeft ( ) hero . moveLeft ( ) hero . moveLeft" at bounding box center [783, 291] width 298 height 326
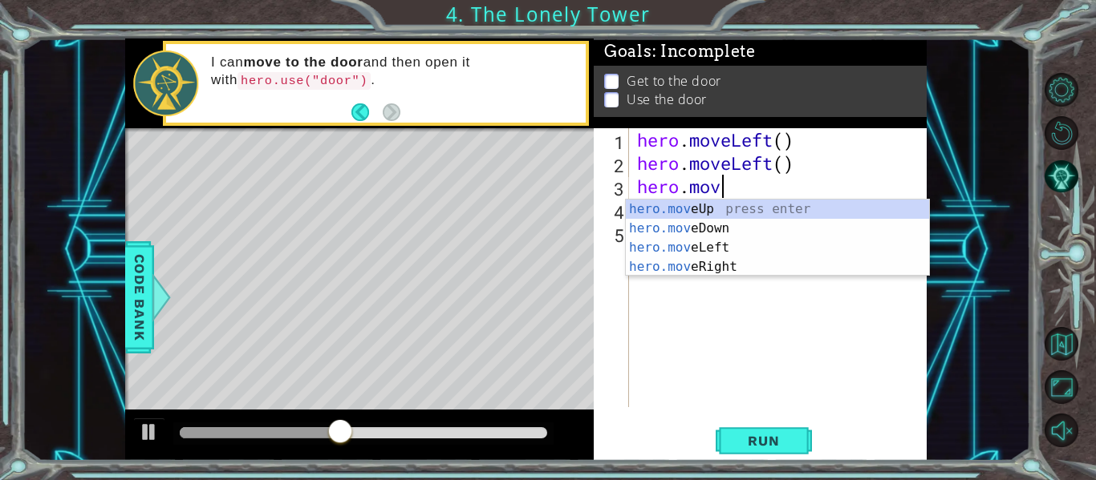
scroll to position [0, 2]
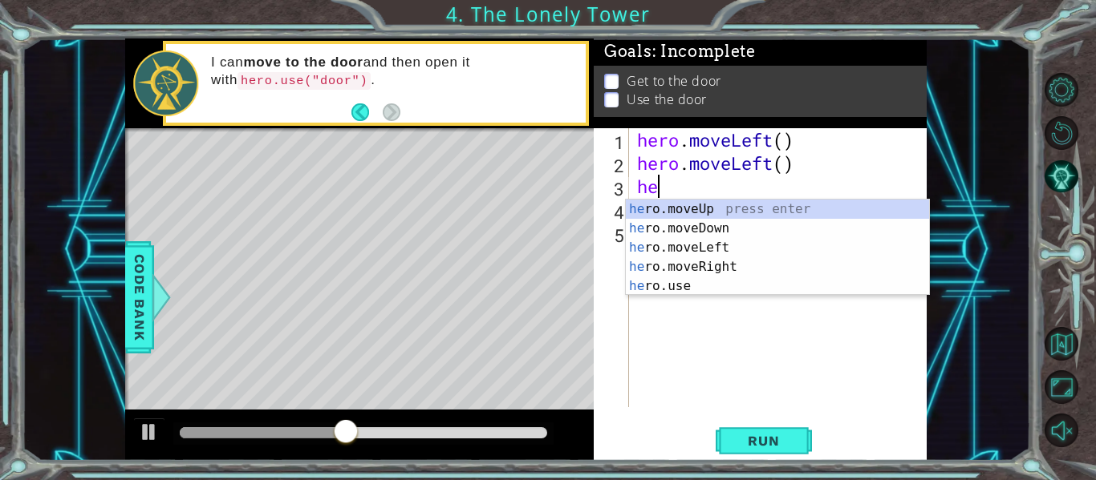
type textarea "h"
type textarea "hero.moveLeft()"
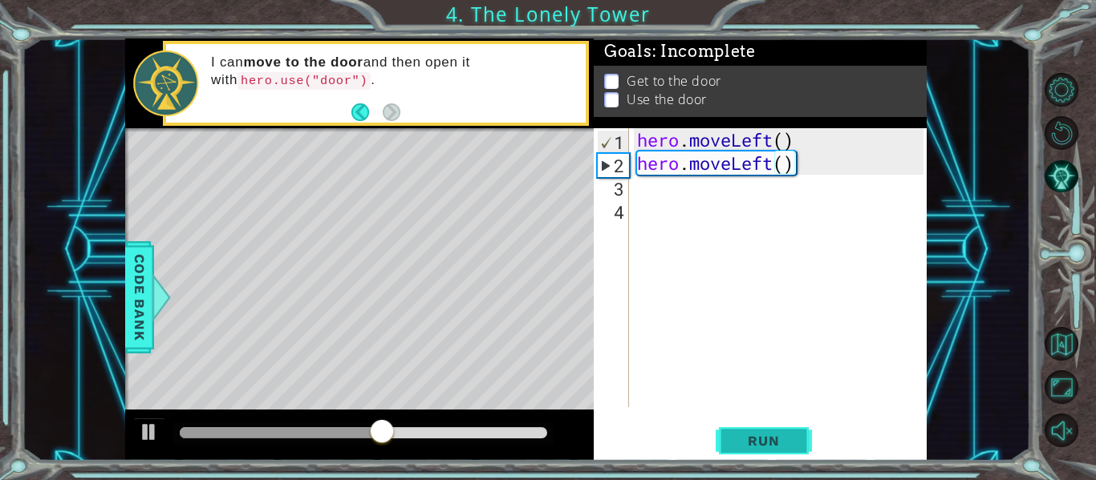
click at [762, 442] on span "Run" at bounding box center [763, 441] width 63 height 16
click at [663, 200] on div "hero . moveLeft ( ) hero . moveLeft ( )" at bounding box center [783, 291] width 298 height 326
click at [657, 196] on div "hero . moveLeft ( ) hero . moveLeft ( )" at bounding box center [783, 291] width 298 height 326
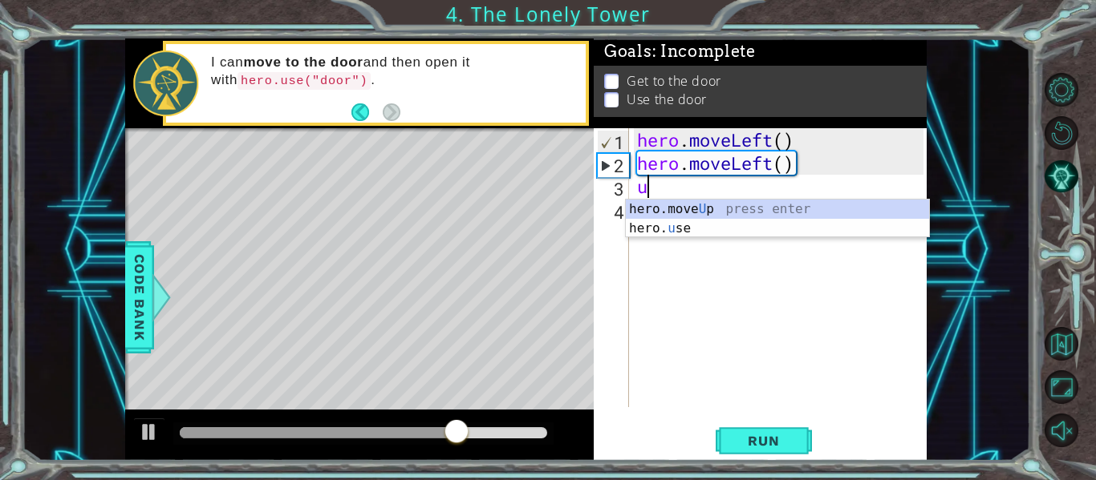
type textarea "up"
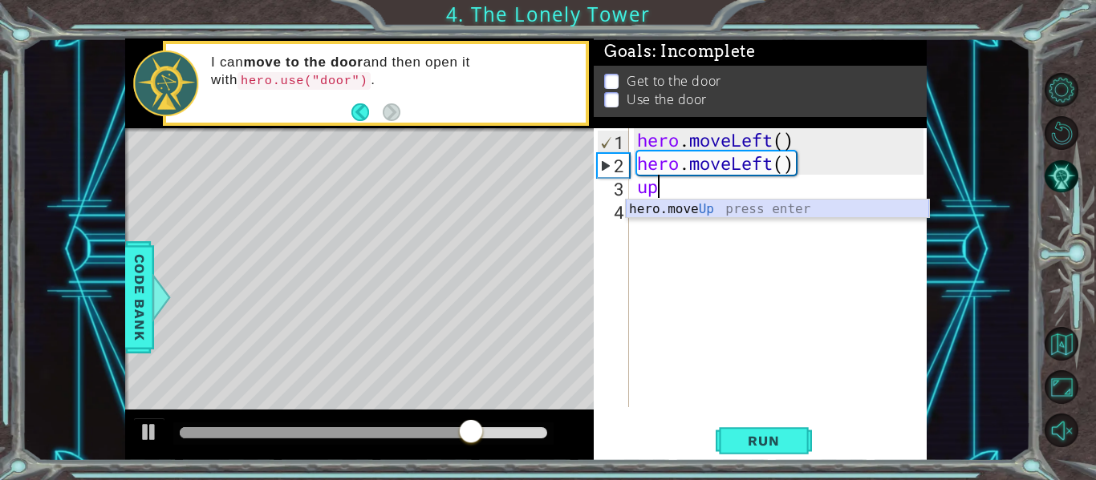
click at [670, 212] on div "hero.move Up press enter" at bounding box center [777, 229] width 303 height 58
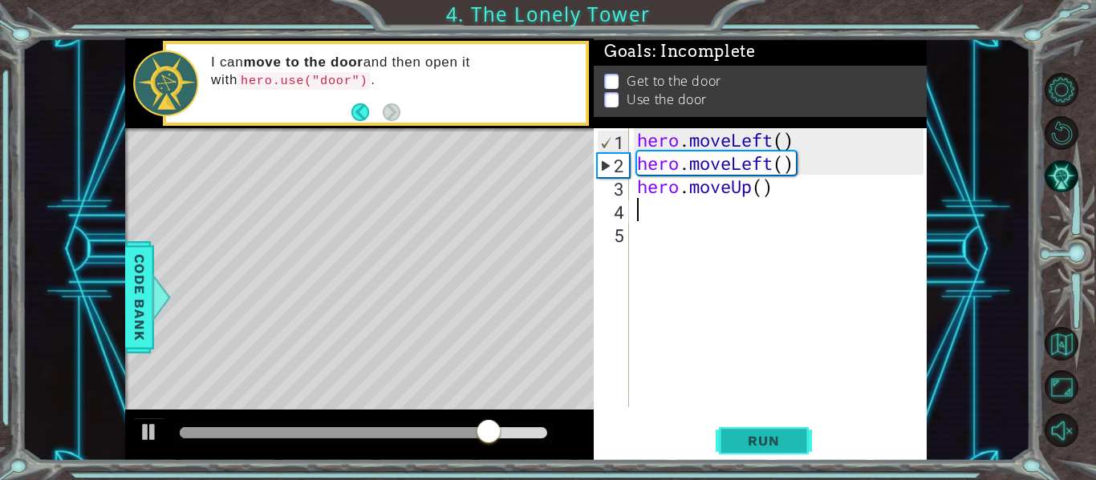
click at [774, 449] on button "Run" at bounding box center [764, 441] width 96 height 33
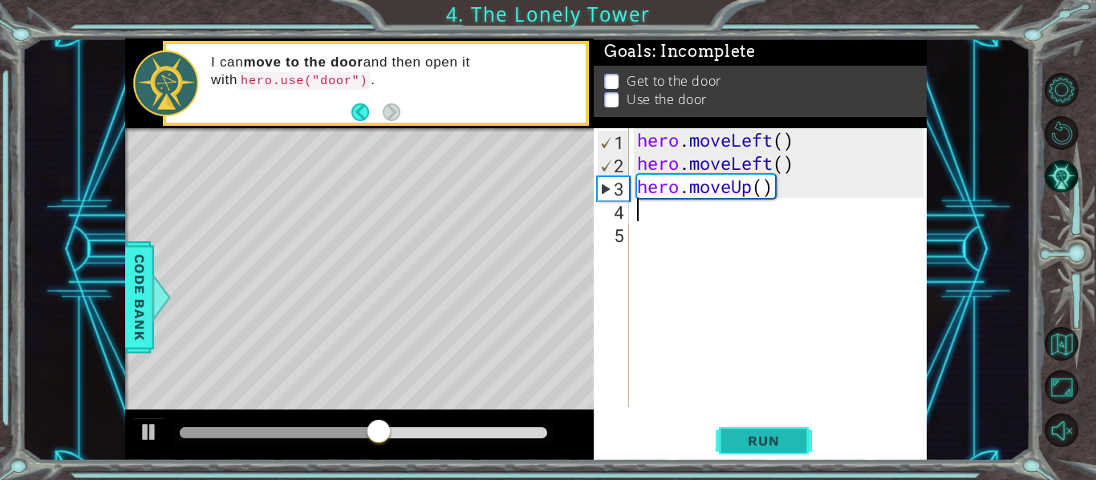
type textarea "m"
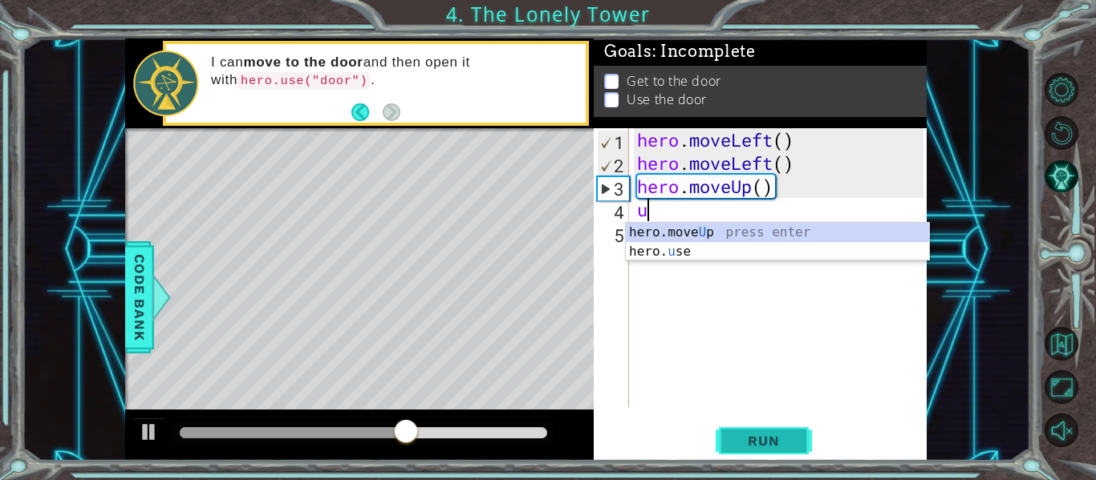
type textarea "up"
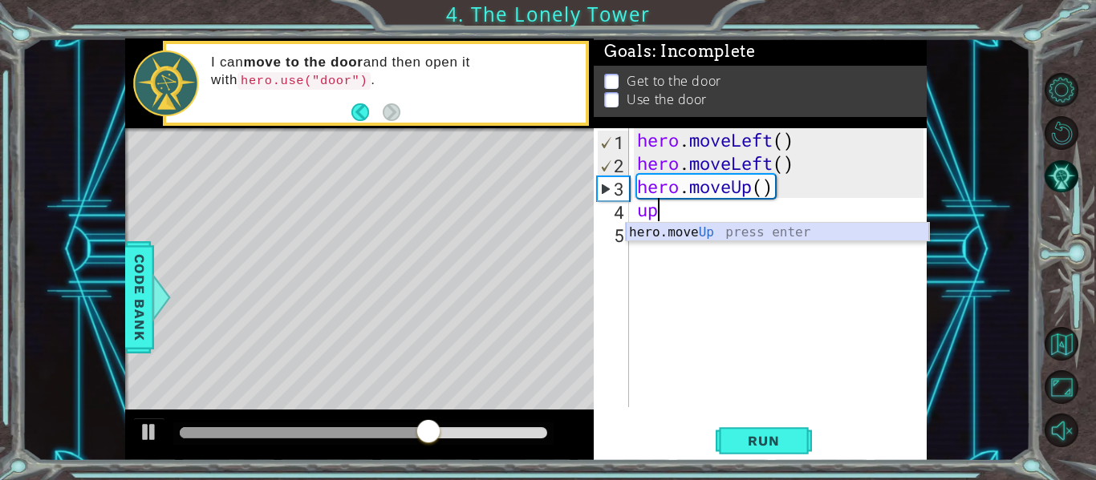
click at [715, 233] on div "hero.move Up press enter" at bounding box center [777, 252] width 303 height 58
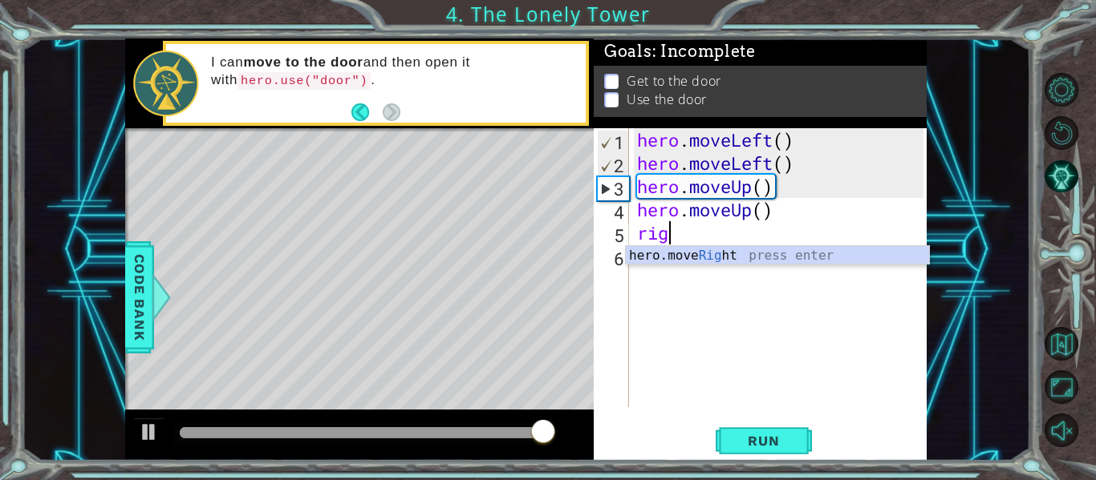
type textarea "right"
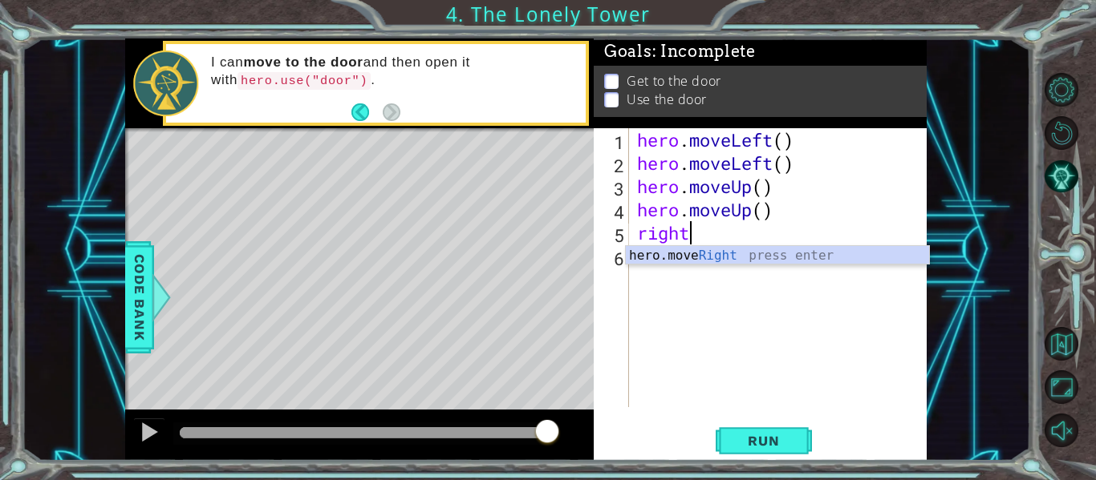
scroll to position [0, 2]
click at [647, 258] on div "hero.move Right press enter" at bounding box center [777, 275] width 303 height 58
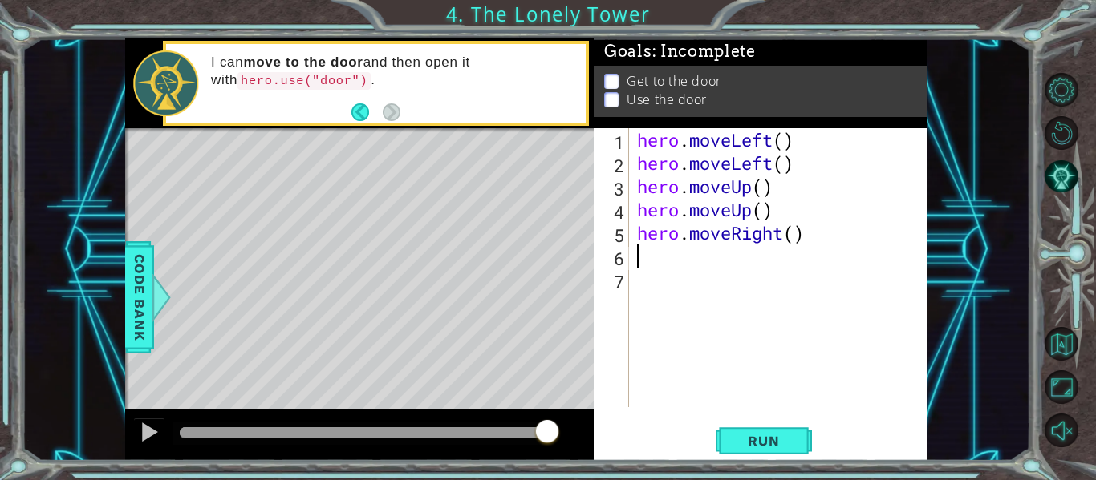
scroll to position [0, 0]
click at [764, 438] on span "Run" at bounding box center [763, 441] width 63 height 16
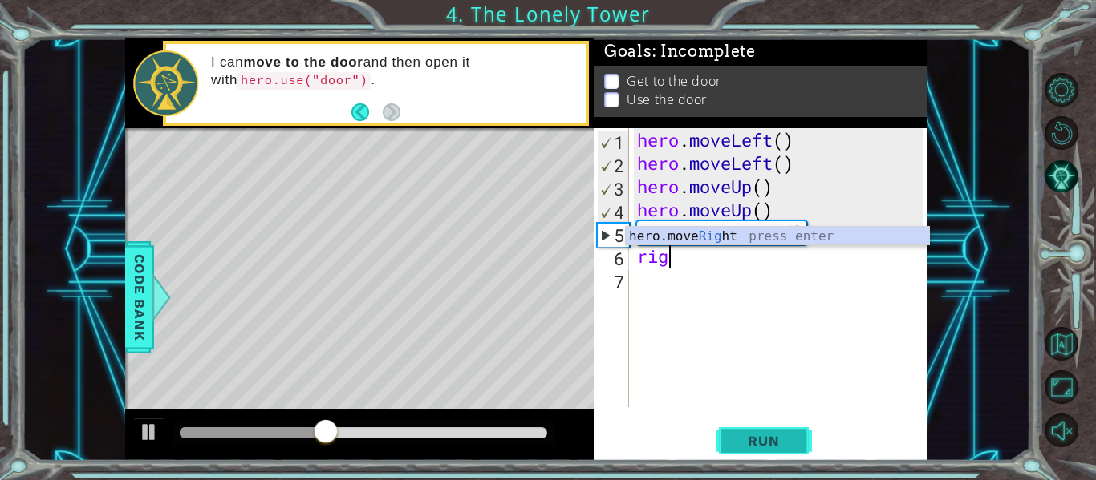
type textarea "right"
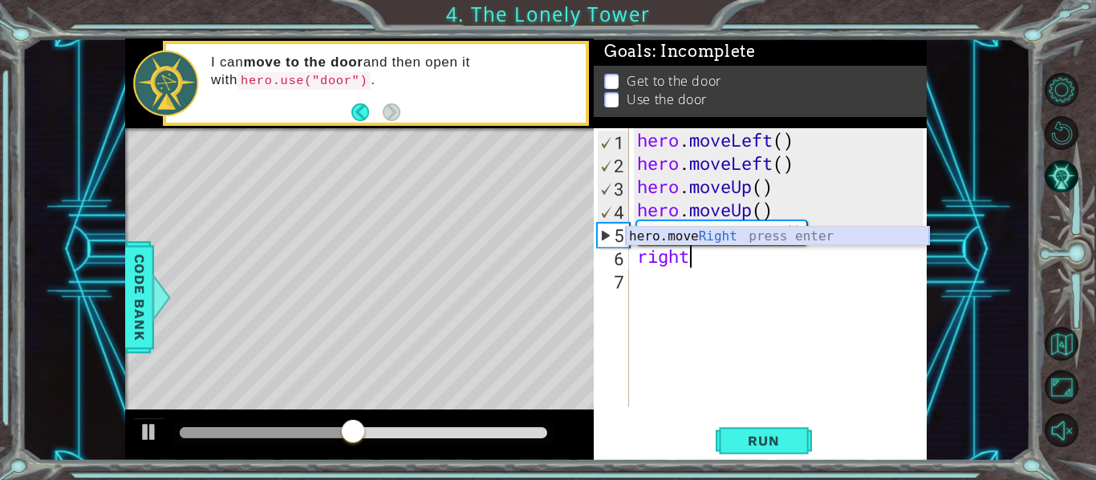
click at [741, 241] on div "hero.move Right press enter" at bounding box center [777, 256] width 303 height 58
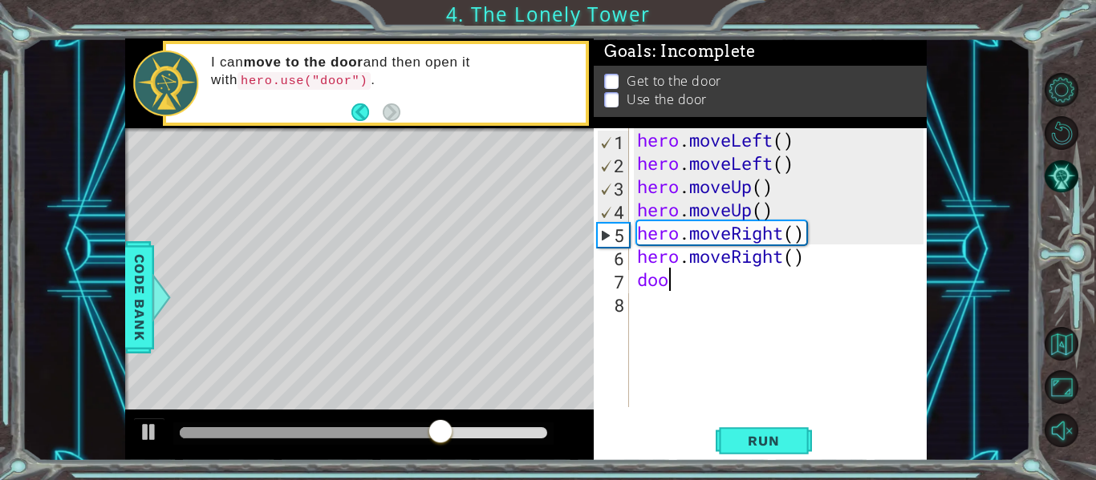
scroll to position [0, 0]
type textarea "d"
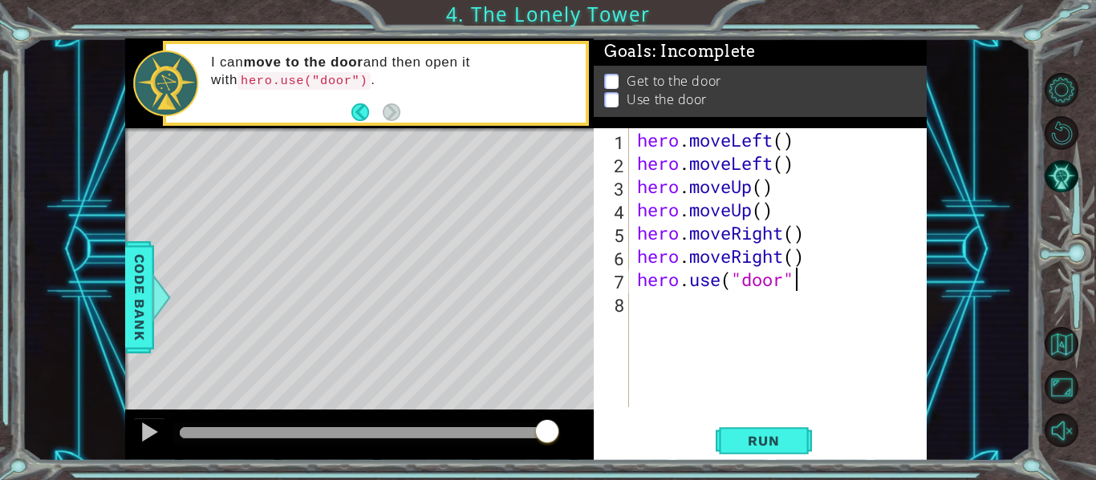
scroll to position [0, 7]
type textarea "hero.use("door")"
click at [768, 429] on button "Run" at bounding box center [764, 441] width 96 height 33
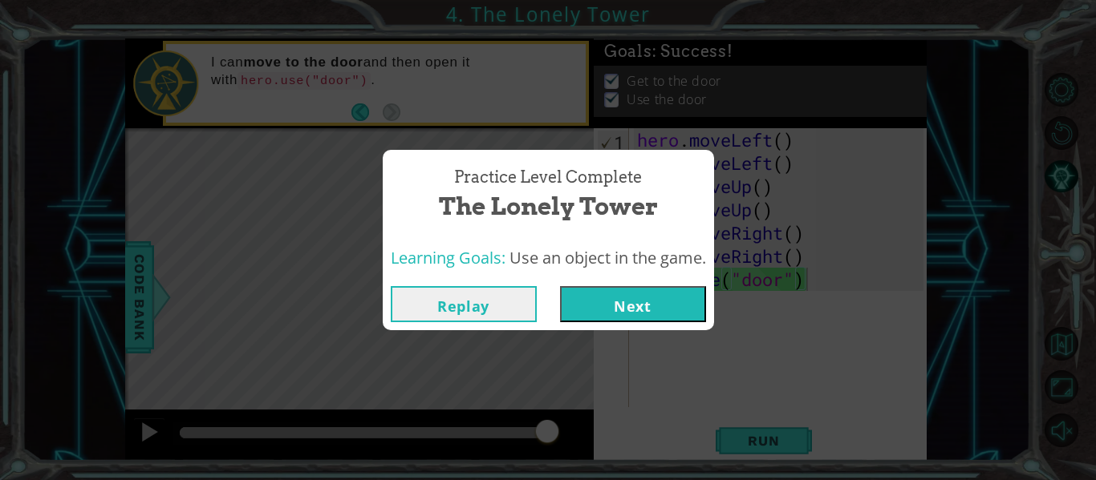
click at [621, 316] on button "Next" at bounding box center [633, 304] width 146 height 36
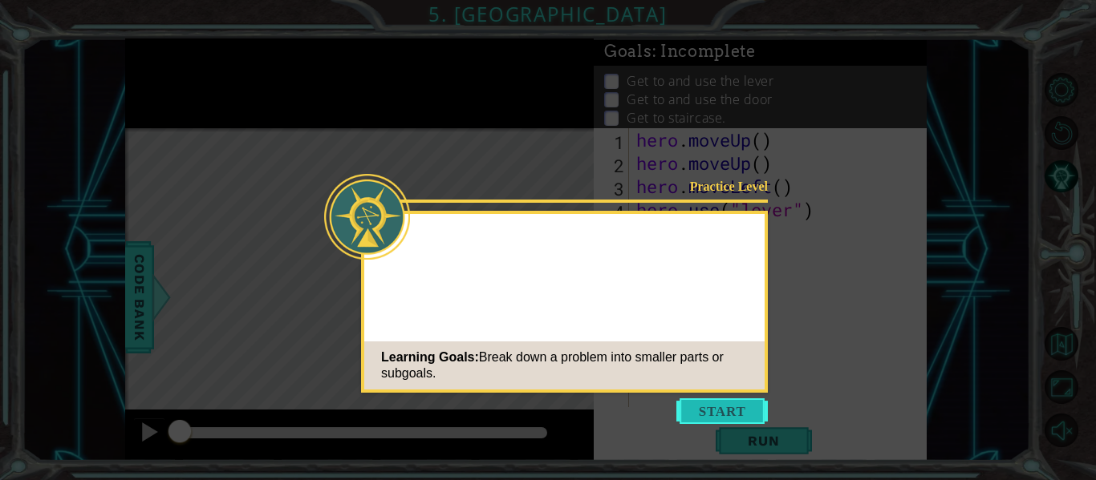
click at [700, 411] on button "Start" at bounding box center [721, 412] width 91 height 26
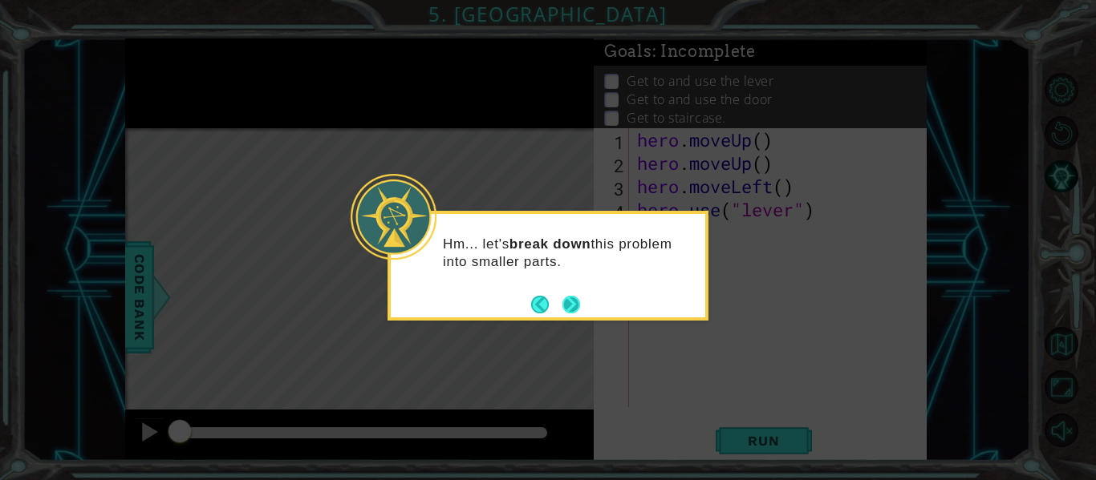
click at [568, 299] on button "Next" at bounding box center [571, 305] width 18 height 18
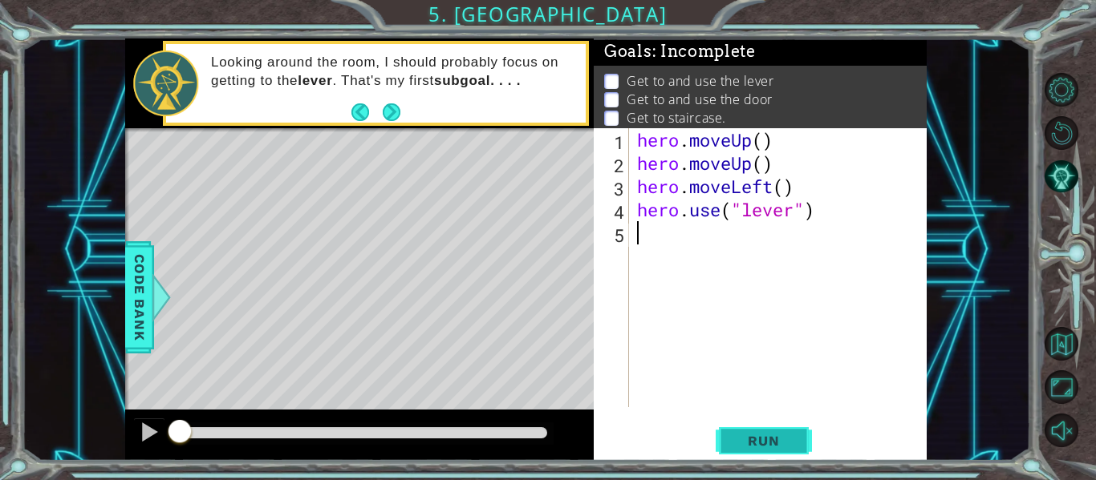
click at [760, 442] on span "Run" at bounding box center [763, 441] width 63 height 16
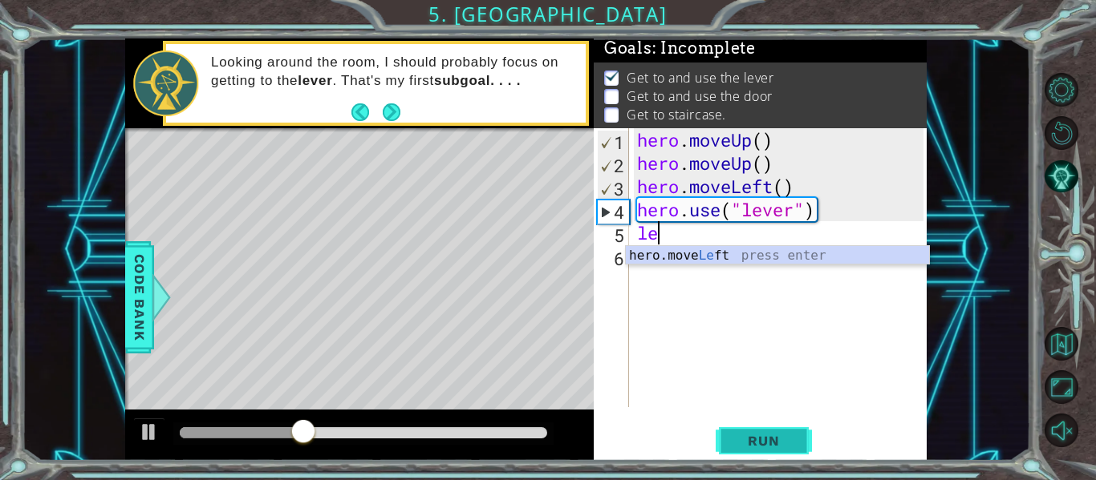
scroll to position [0, 1]
type textarea "left"
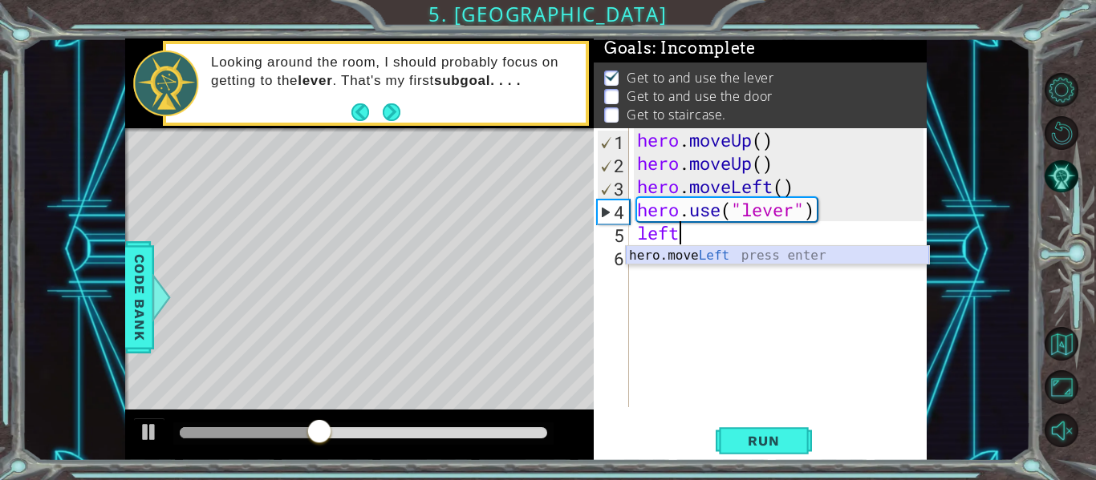
click at [699, 258] on div "hero.move Left press enter" at bounding box center [777, 275] width 303 height 58
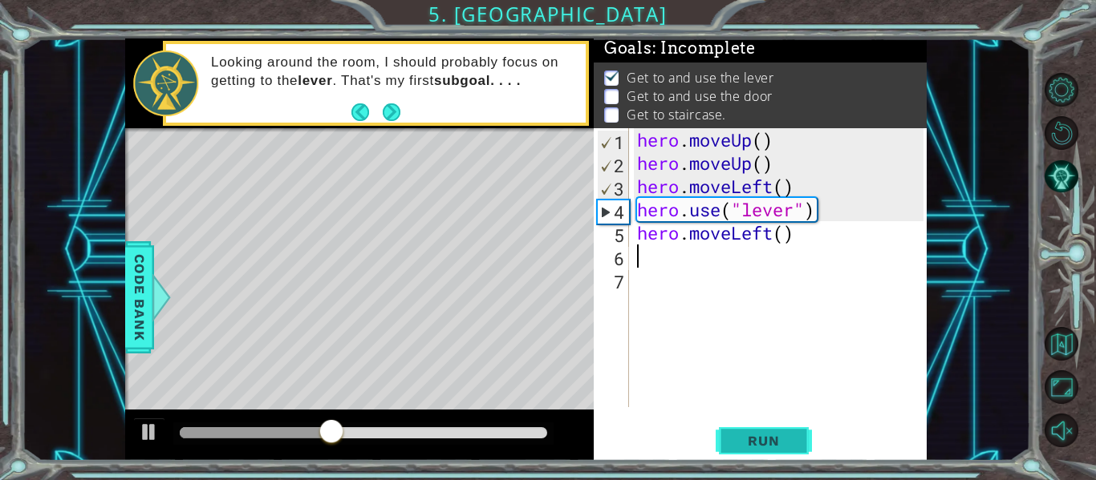
click at [752, 440] on span "Run" at bounding box center [763, 441] width 63 height 16
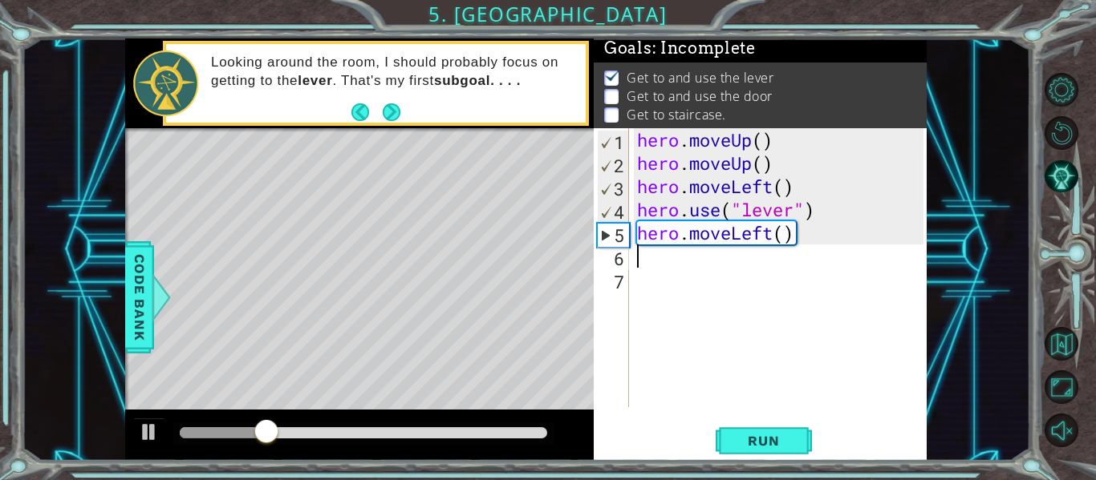
click at [771, 234] on div "hero . moveUp ( ) hero . moveUp ( ) hero . moveLeft ( ) hero . use ( "lever" ) …" at bounding box center [783, 291] width 298 height 326
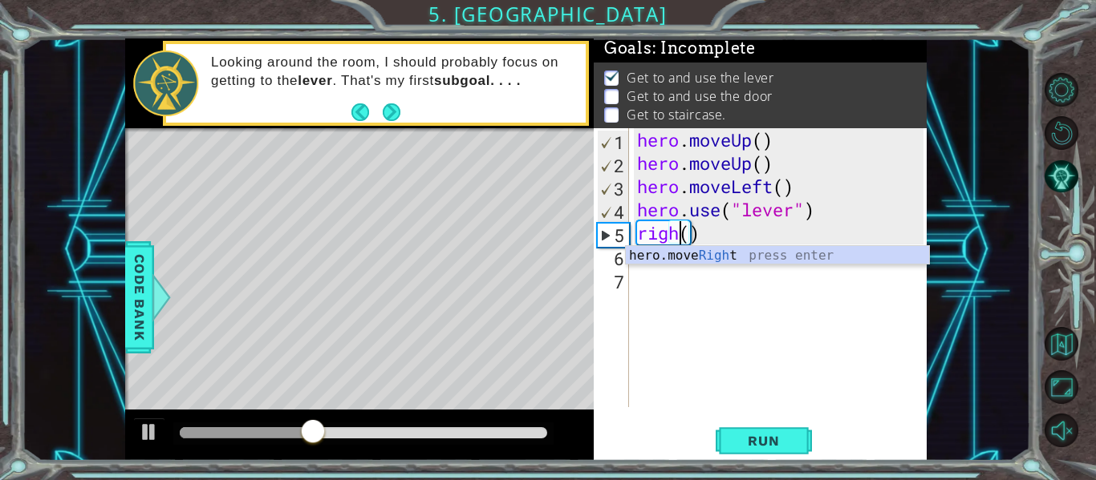
scroll to position [0, 2]
click at [777, 257] on div "hero.move Right press enter" at bounding box center [777, 275] width 303 height 58
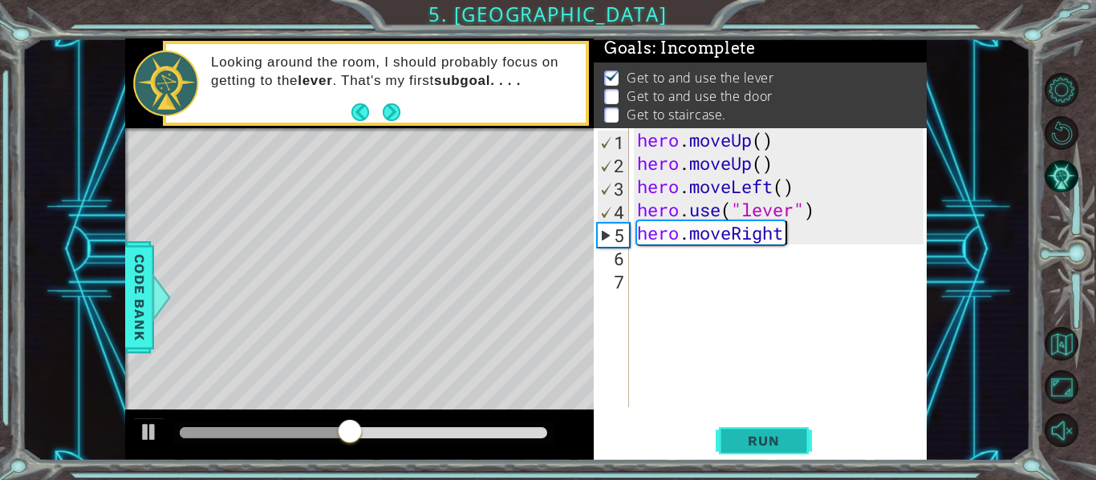
type textarea "hero.moveRight"
click at [755, 435] on span "Run" at bounding box center [763, 441] width 63 height 16
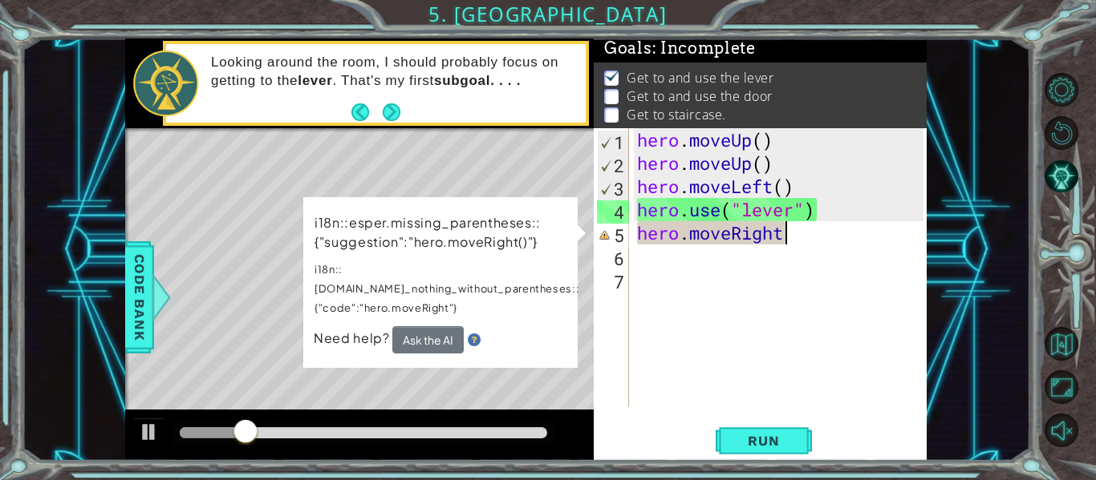
click at [557, 223] on p "i18n::esper.missing_parentheses::{"suggestion":"hero.moveRight()"}" at bounding box center [446, 232] width 265 height 39
click at [798, 238] on div "hero . moveUp ( ) hero . moveUp ( ) hero . moveLeft ( ) hero . use ( "lever" ) …" at bounding box center [783, 291] width 298 height 326
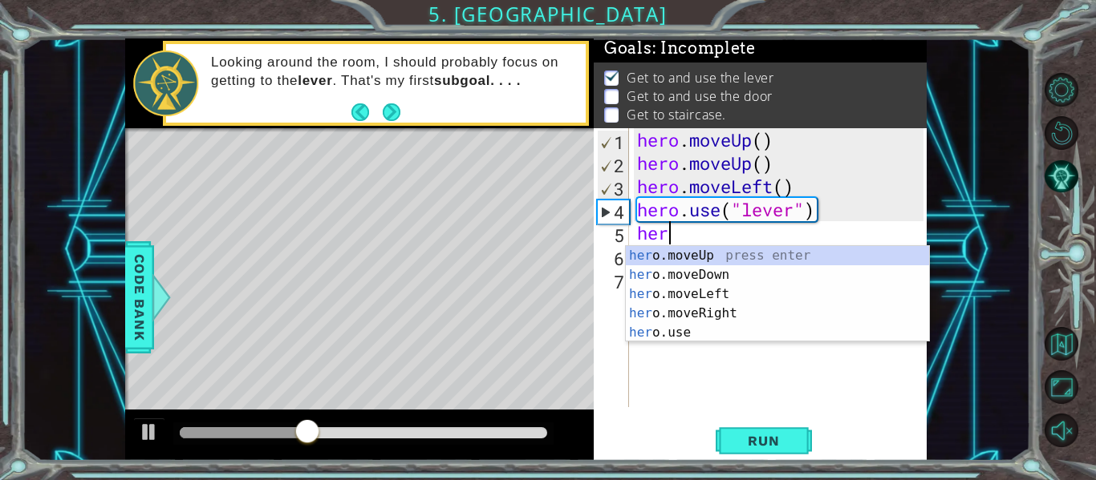
type textarea "h"
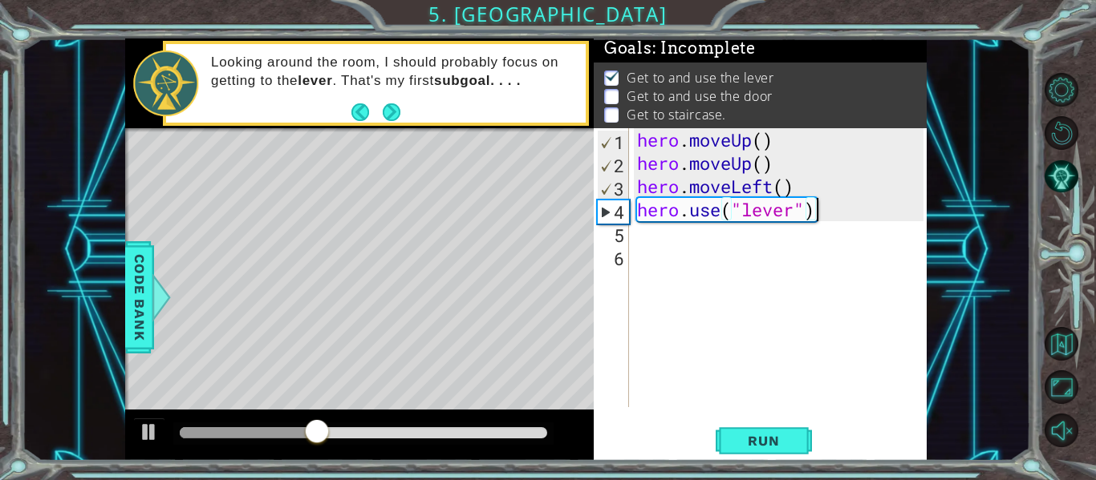
scroll to position [0, 8]
type textarea "hero.use("lever")"
click at [741, 249] on div "hero . moveUp ( ) hero . moveUp ( ) hero . moveLeft ( ) hero . use ( "lever" )" at bounding box center [783, 291] width 298 height 326
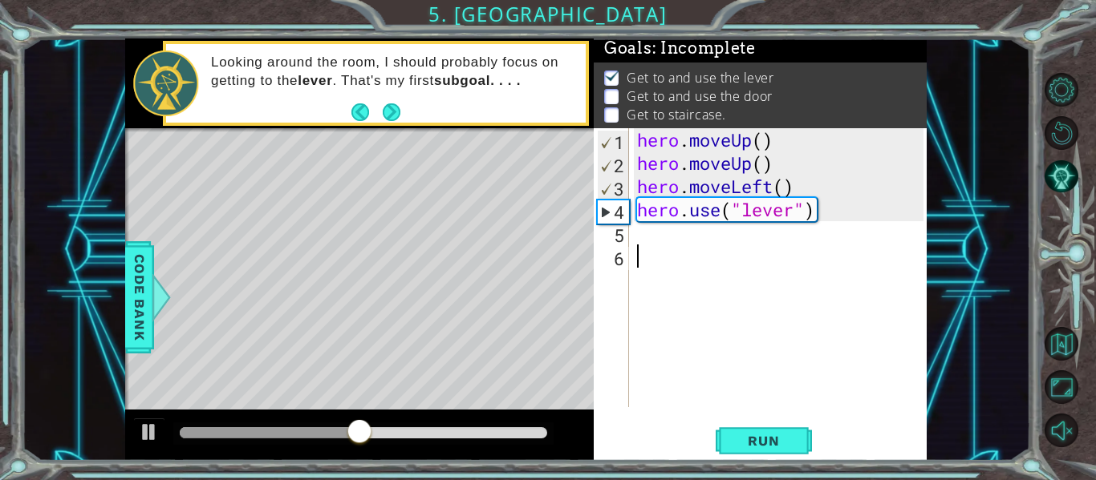
click at [731, 241] on div "hero . moveUp ( ) hero . moveUp ( ) hero . moveLeft ( ) hero . use ( "lever" )" at bounding box center [783, 291] width 298 height 326
type textarea "b"
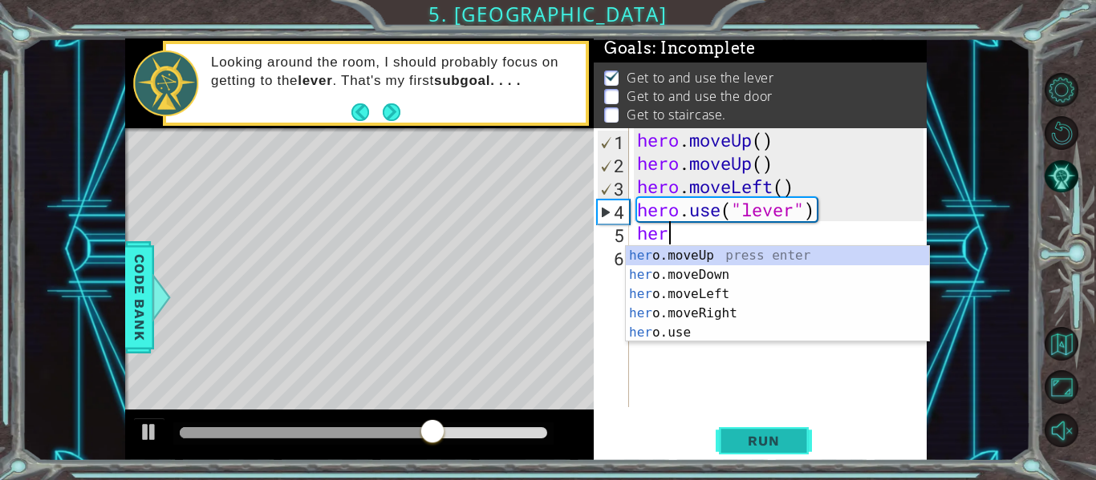
scroll to position [0, 1]
type textarea "hero."
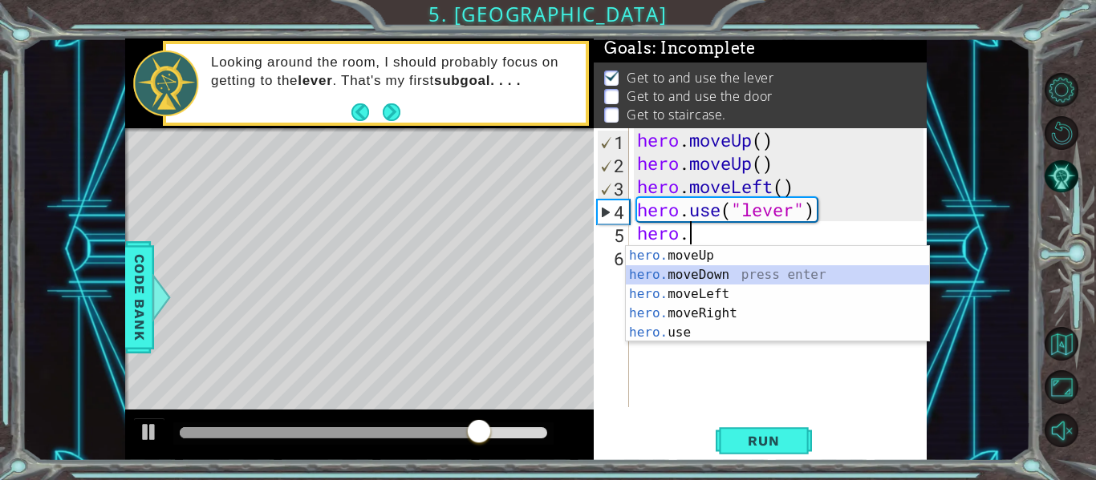
click at [724, 274] on div "hero. moveUp press enter hero. moveDown press enter hero. moveLeft press enter …" at bounding box center [777, 313] width 303 height 135
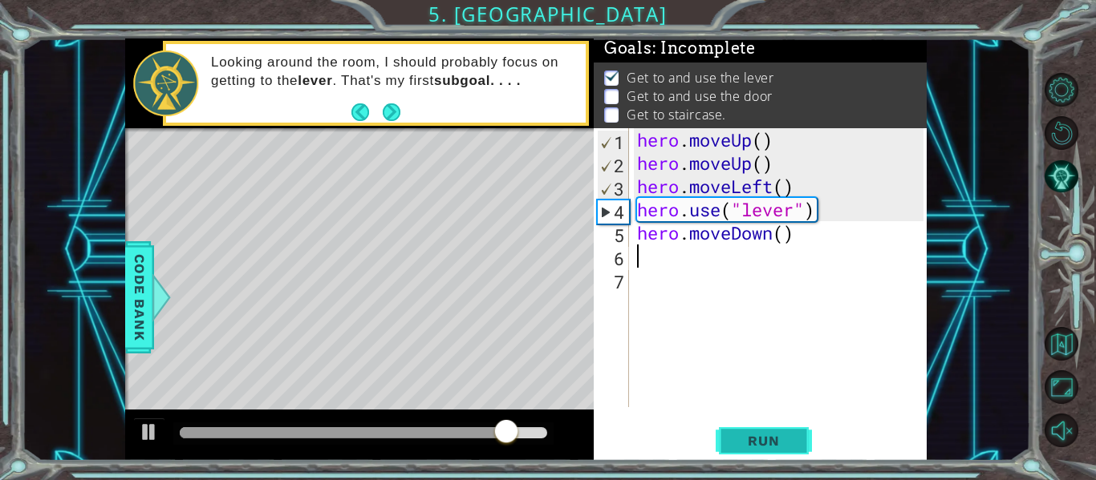
click at [768, 444] on span "Run" at bounding box center [763, 441] width 63 height 16
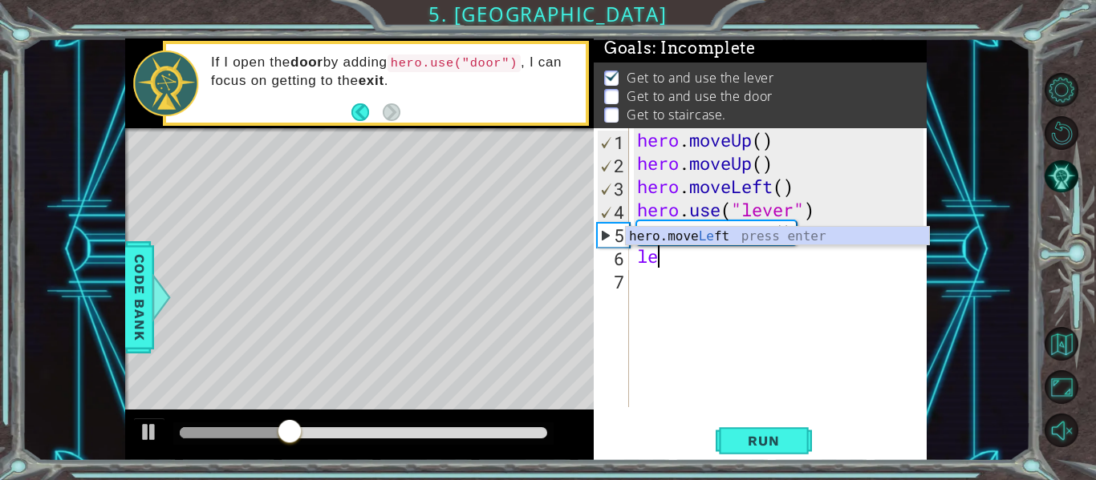
scroll to position [0, 1]
type textarea "left"
click at [680, 237] on div "hero.move Left press enter" at bounding box center [777, 256] width 303 height 58
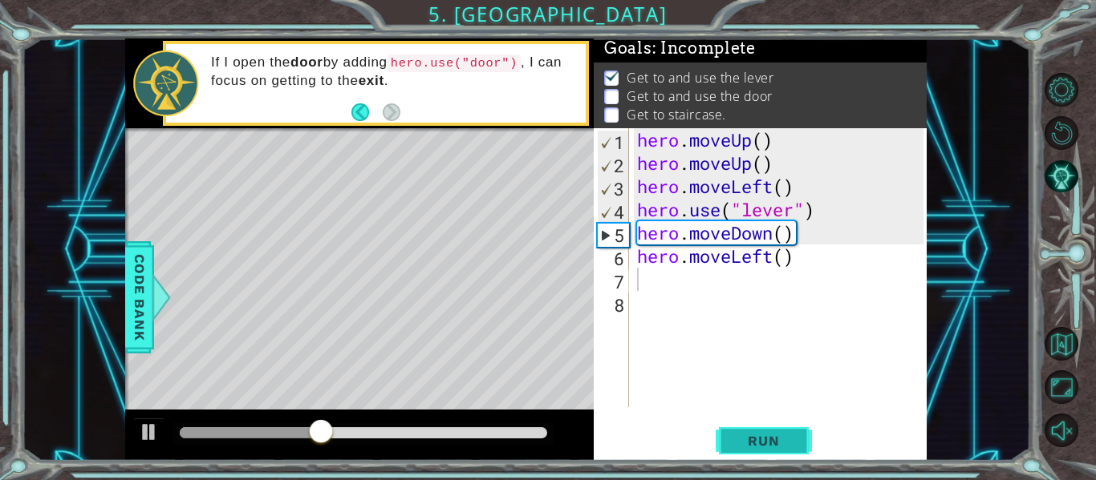
click at [768, 436] on span "Run" at bounding box center [763, 441] width 63 height 16
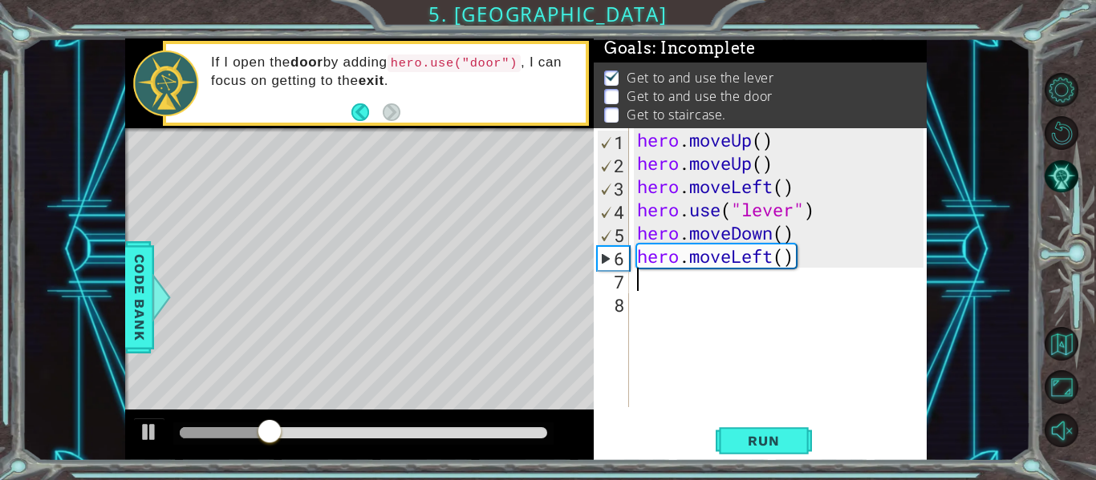
click at [772, 262] on div "hero . moveUp ( ) hero . moveUp ( ) hero . moveLeft ( ) hero . use ( "lever" ) …" at bounding box center [783, 291] width 298 height 326
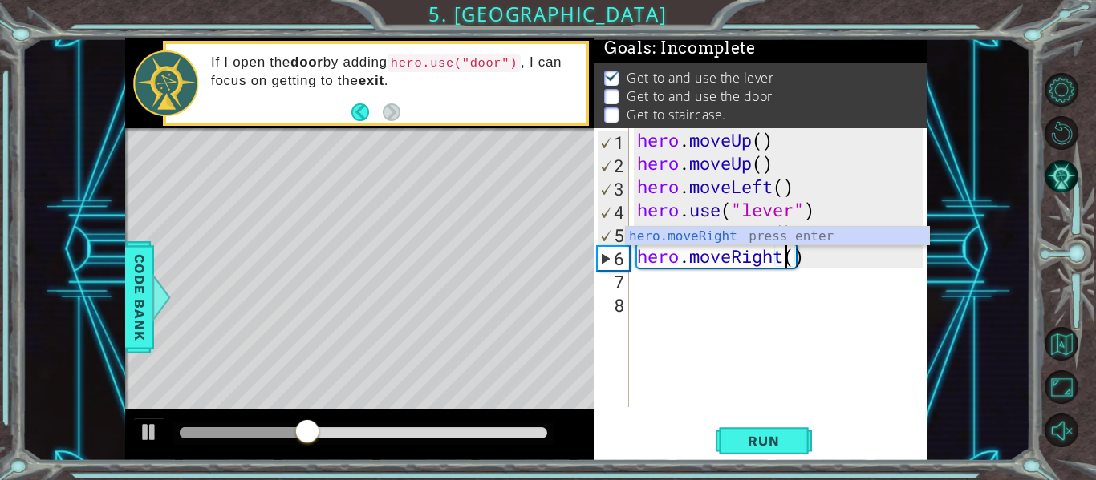
scroll to position [0, 7]
type textarea "hero.moveRight()"
click at [754, 436] on span "Run" at bounding box center [763, 441] width 63 height 16
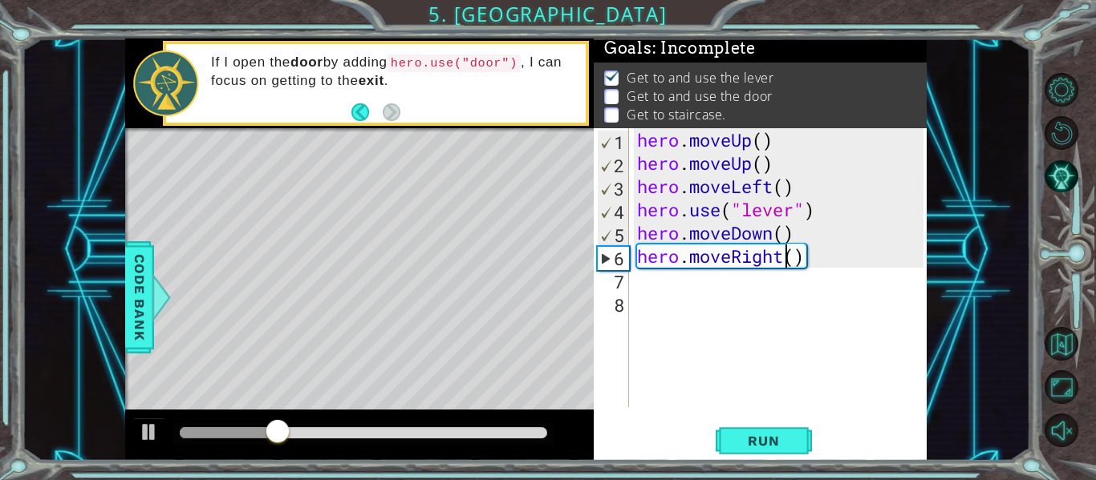
click at [669, 286] on div "hero . moveUp ( ) hero . moveUp ( ) hero . moveLeft ( ) hero . use ( "lever" ) …" at bounding box center [783, 291] width 298 height 326
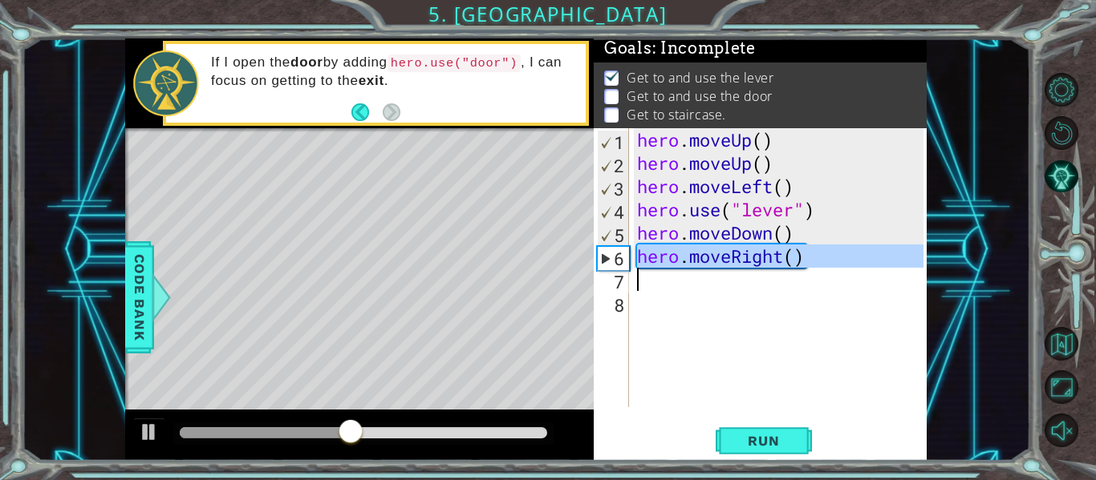
drag, startPoint x: 637, startPoint y: 257, endPoint x: 829, endPoint y: 270, distance: 192.9
click at [829, 270] on div "hero . moveUp ( ) hero . moveUp ( ) hero . moveLeft ( ) hero . use ( "lever" ) …" at bounding box center [783, 291] width 298 height 326
type textarea "hero.moveRight()"
paste textarea "Code Area"
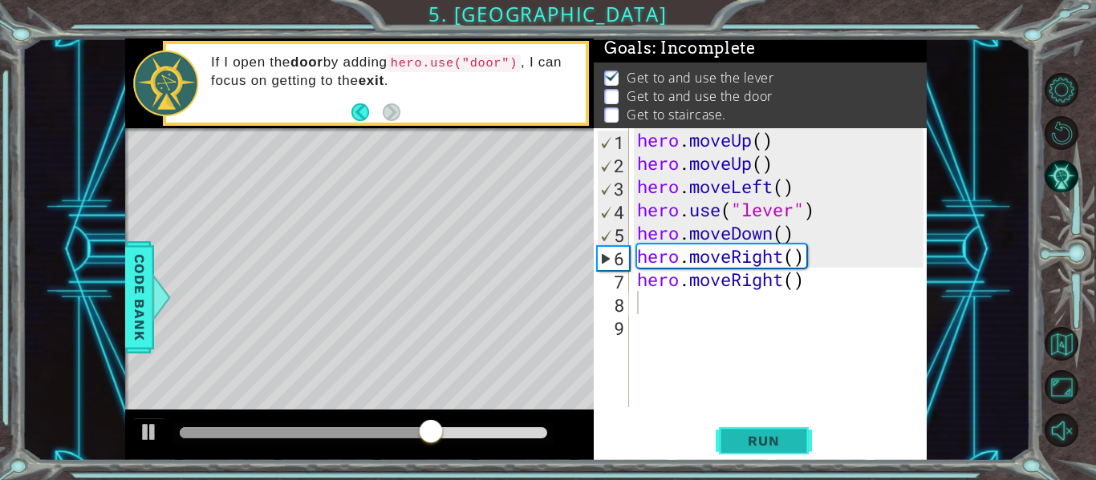
click at [737, 442] on span "Run" at bounding box center [763, 441] width 63 height 16
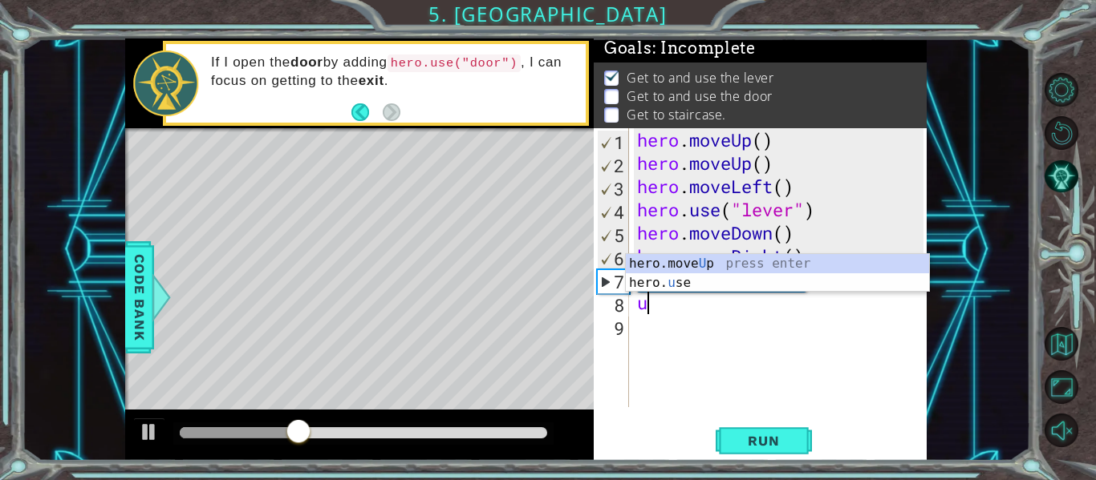
type textarea "up"
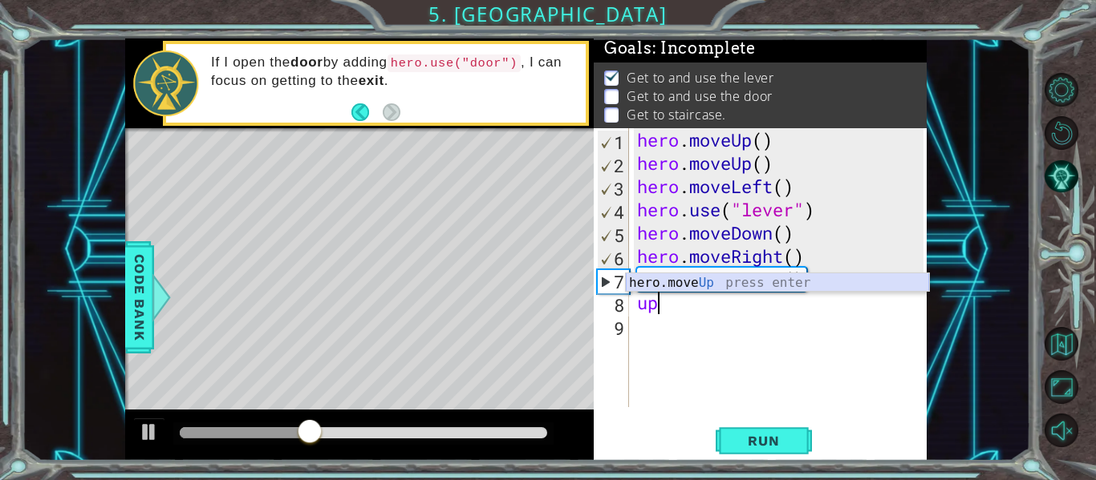
click at [734, 288] on div "hero.move Up press enter" at bounding box center [777, 303] width 303 height 58
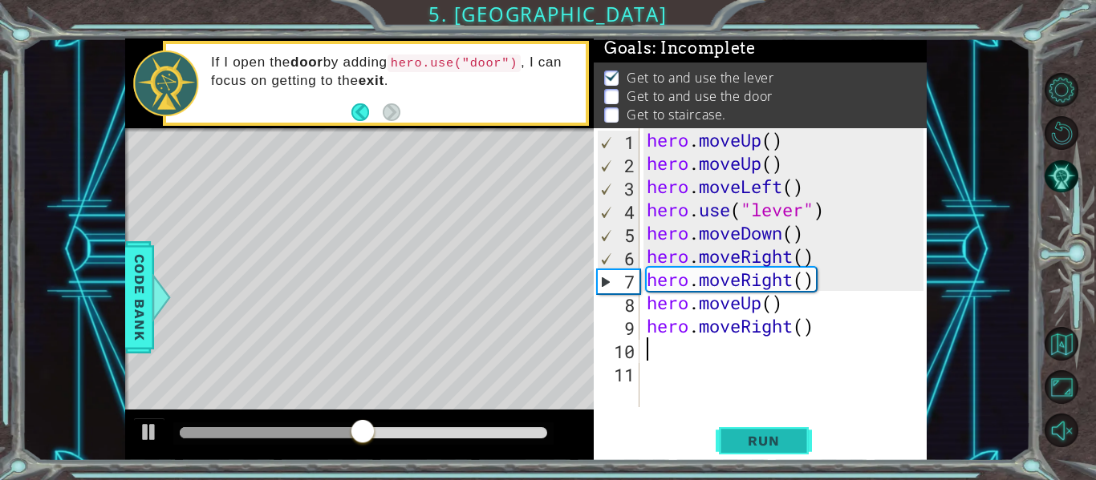
click at [744, 433] on span "Run" at bounding box center [763, 441] width 63 height 16
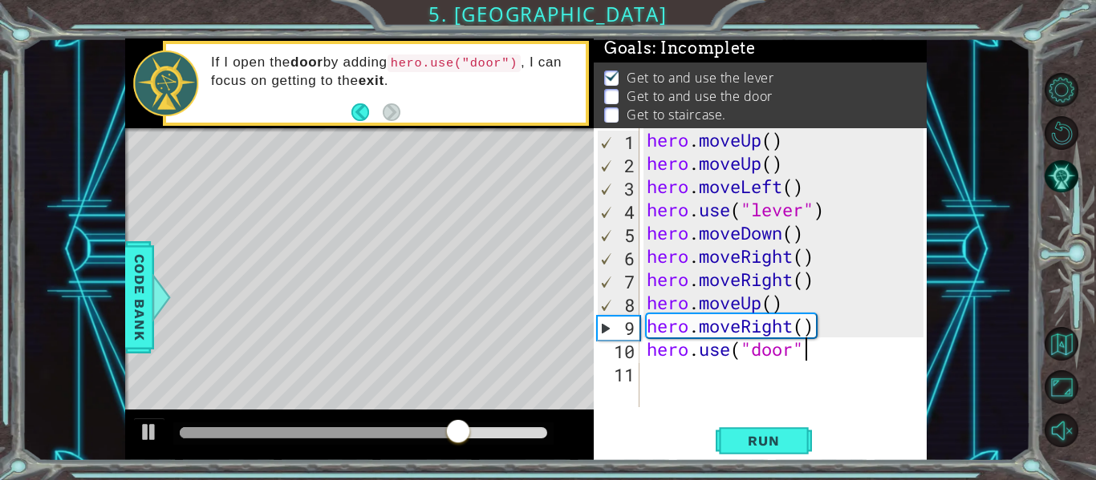
scroll to position [0, 7]
type textarea "hero.use("door")"
click at [741, 442] on span "Run" at bounding box center [763, 441] width 63 height 16
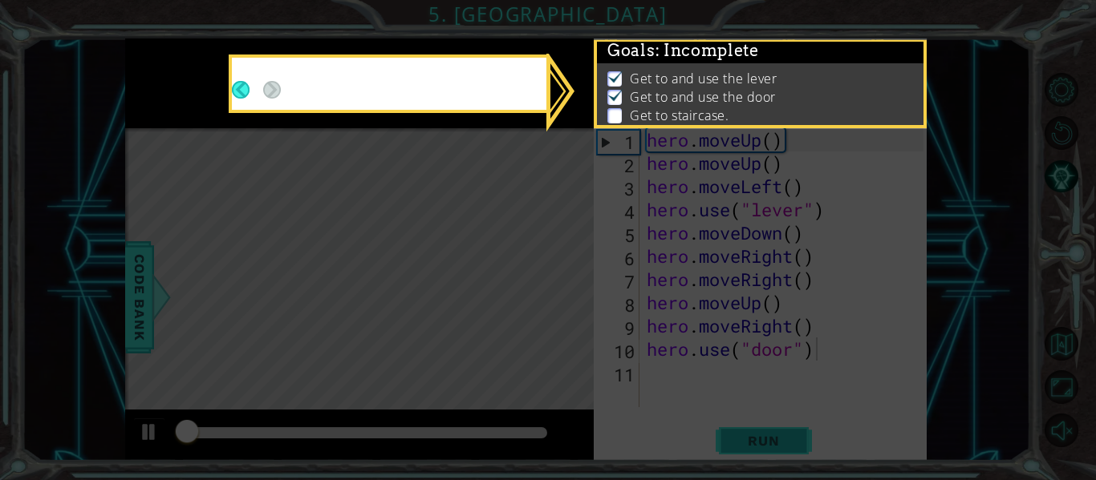
scroll to position [3, 0]
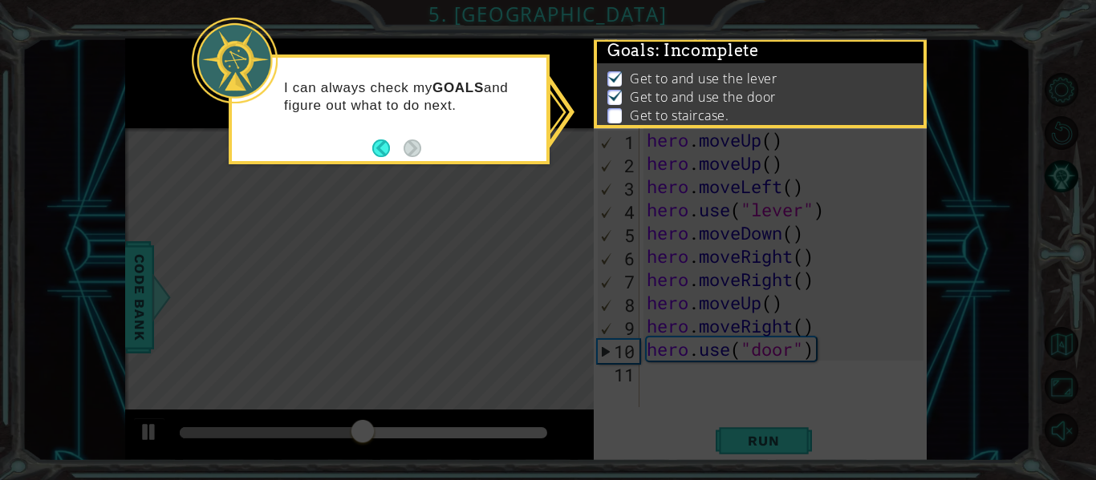
click at [590, 254] on icon at bounding box center [548, 240] width 1096 height 480
click at [614, 113] on p at bounding box center [614, 115] width 14 height 15
click at [610, 76] on img at bounding box center [615, 76] width 16 height 13
click at [612, 95] on img at bounding box center [615, 94] width 16 height 13
click at [380, 144] on button "Back" at bounding box center [387, 149] width 31 height 18
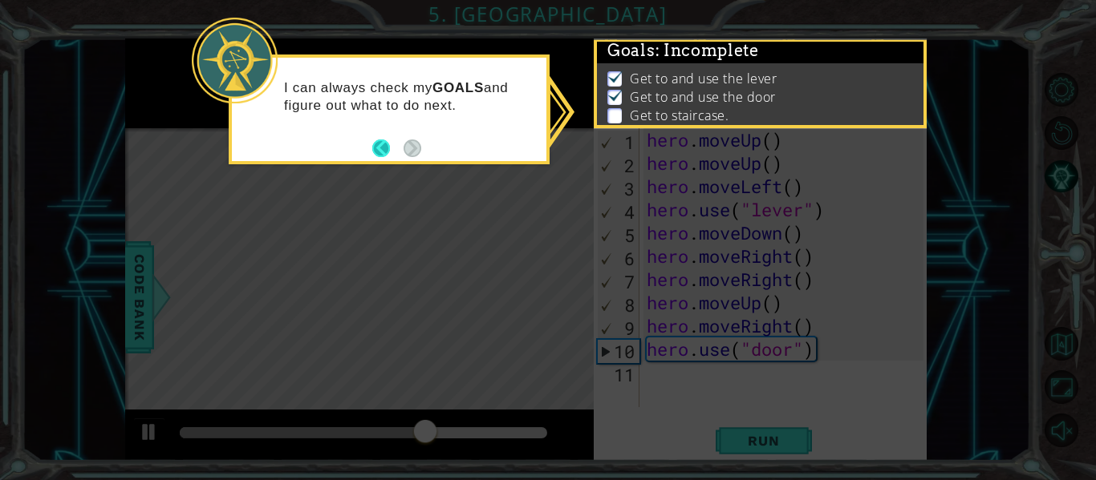
scroll to position [1, 0]
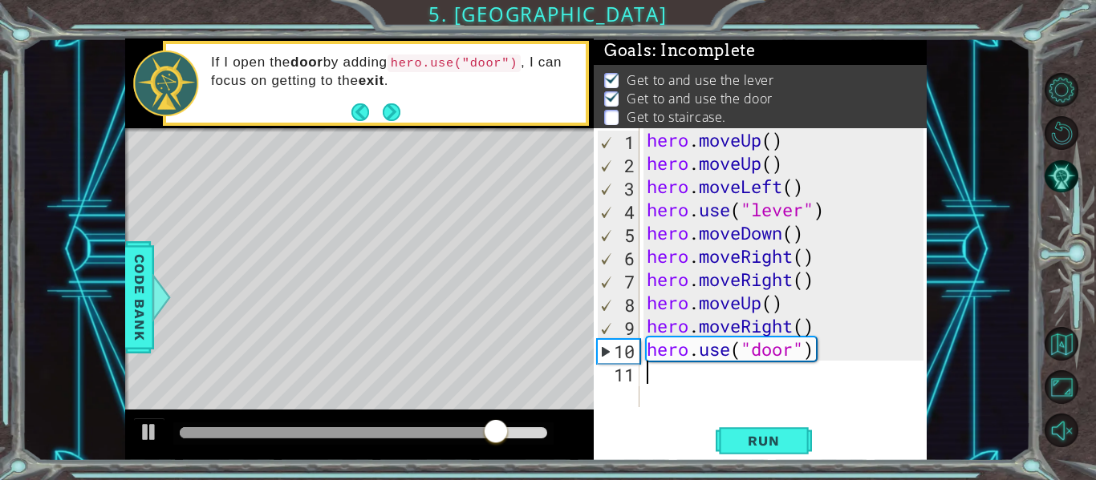
click at [707, 375] on div "hero . moveUp ( ) hero . moveUp ( ) hero . moveLeft ( ) hero . use ( "lever" ) …" at bounding box center [787, 291] width 288 height 326
type textarea "up"
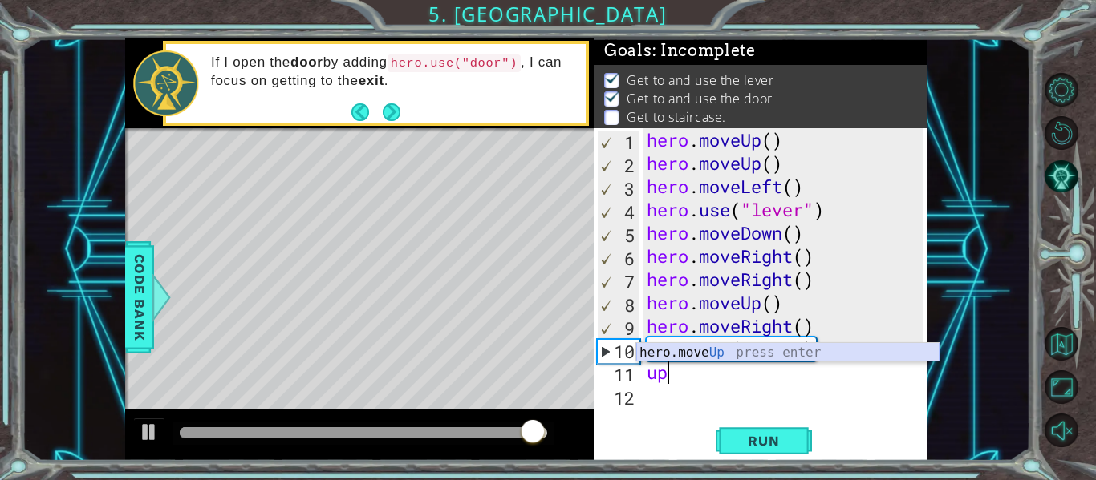
click at [698, 352] on div "hero.move Up press enter" at bounding box center [787, 372] width 303 height 58
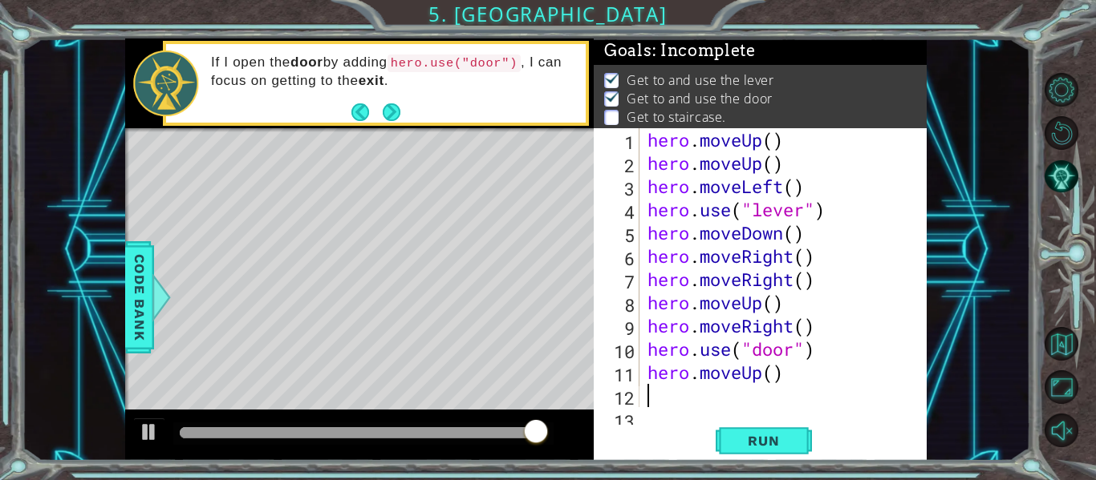
scroll to position [23, 0]
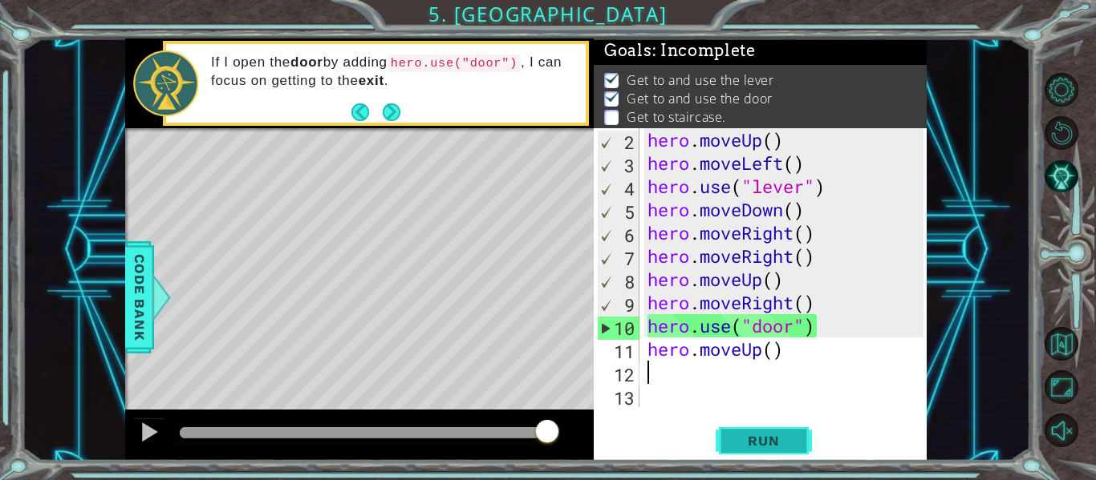
click at [752, 449] on button "Run" at bounding box center [764, 441] width 96 height 33
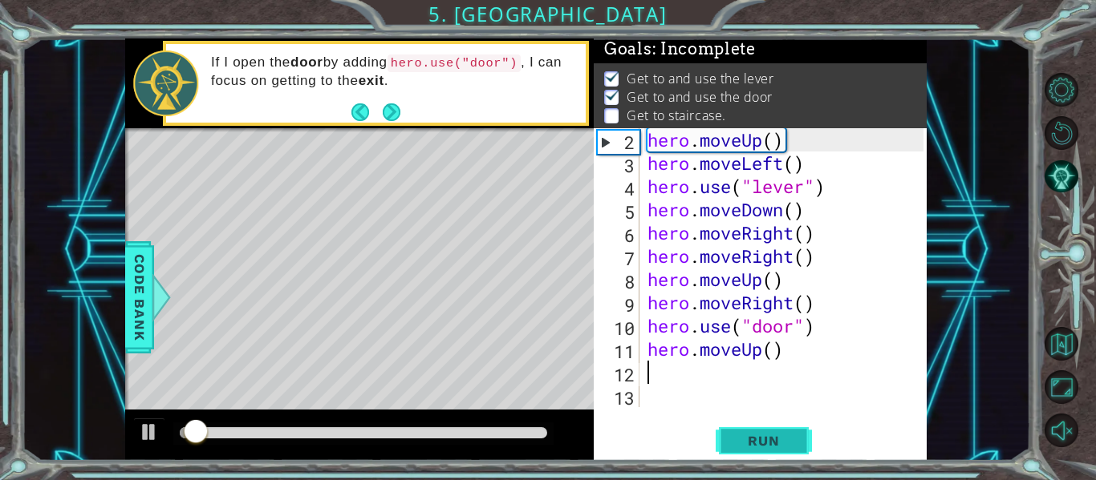
scroll to position [3, 0]
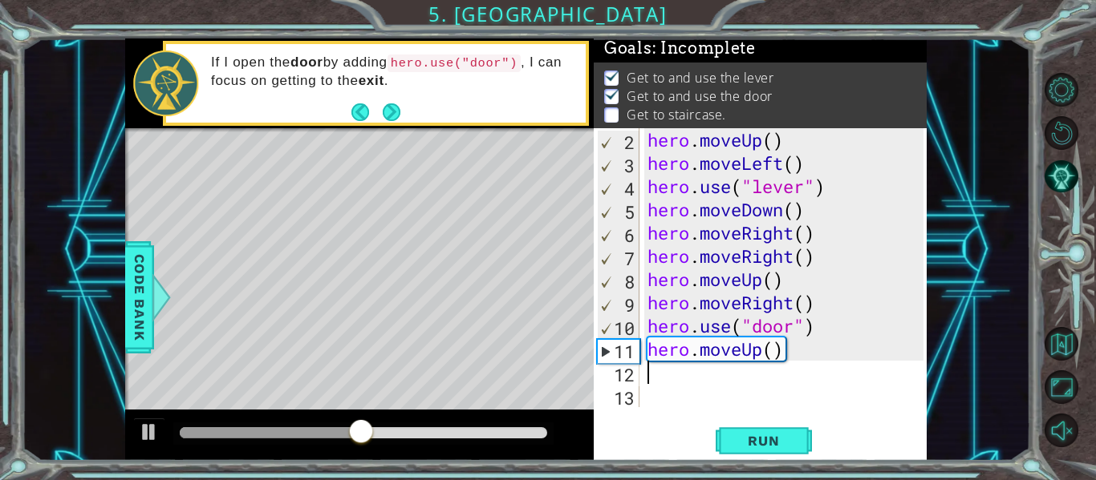
type textarea "up"
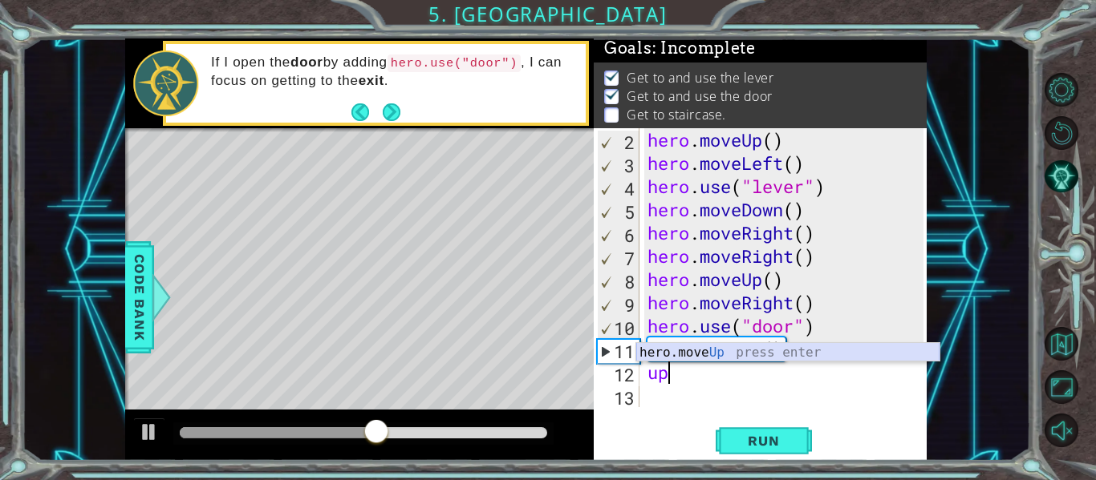
click at [707, 353] on div "hero.move Up press enter" at bounding box center [787, 372] width 303 height 58
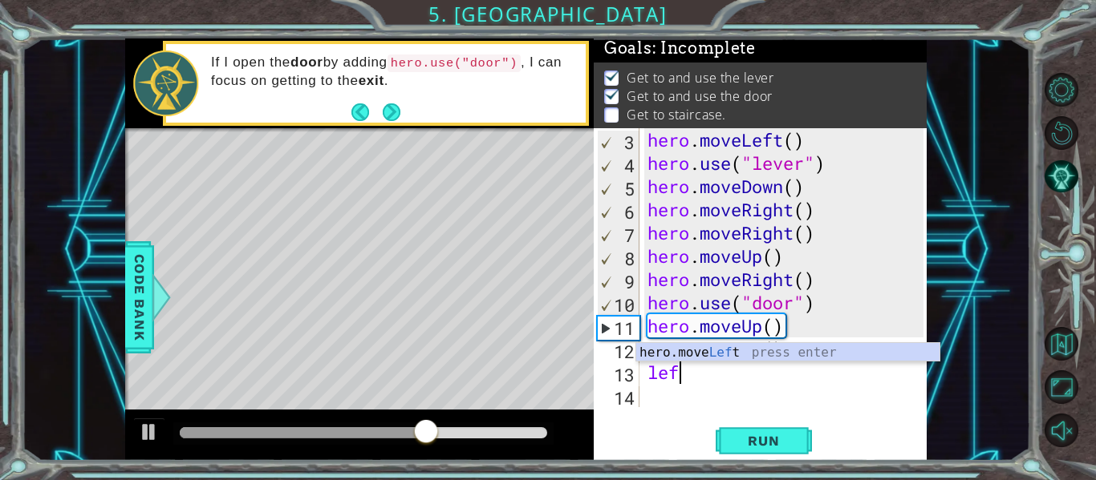
scroll to position [0, 1]
type textarea "left"
click at [685, 355] on div "hero.move Left press enter" at bounding box center [787, 372] width 303 height 58
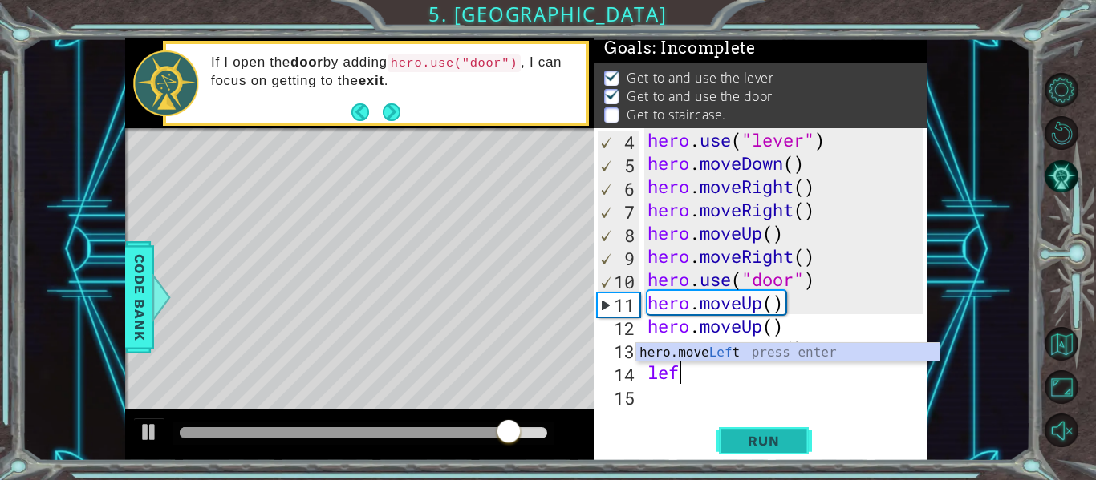
type textarea "left"
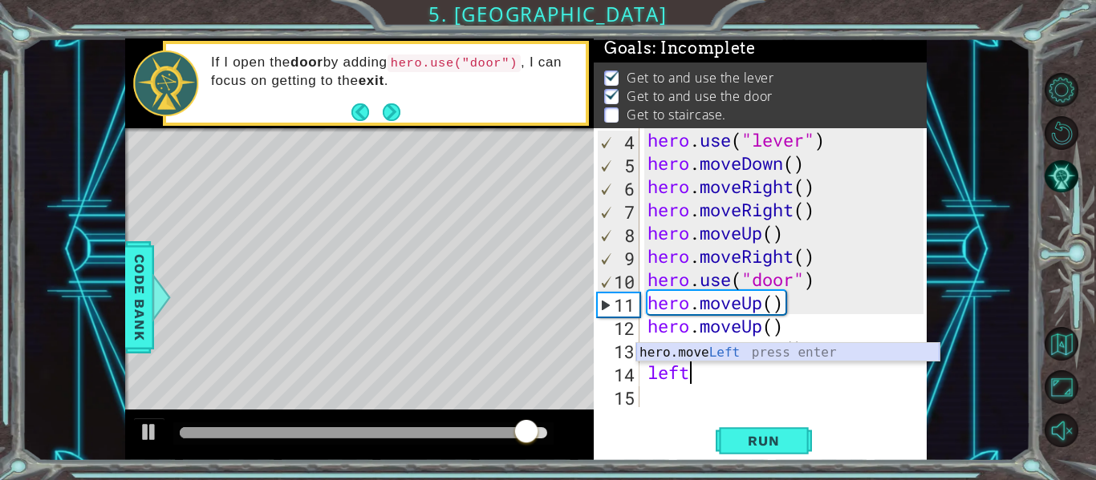
click at [705, 355] on div "hero.move Left press enter" at bounding box center [787, 372] width 303 height 58
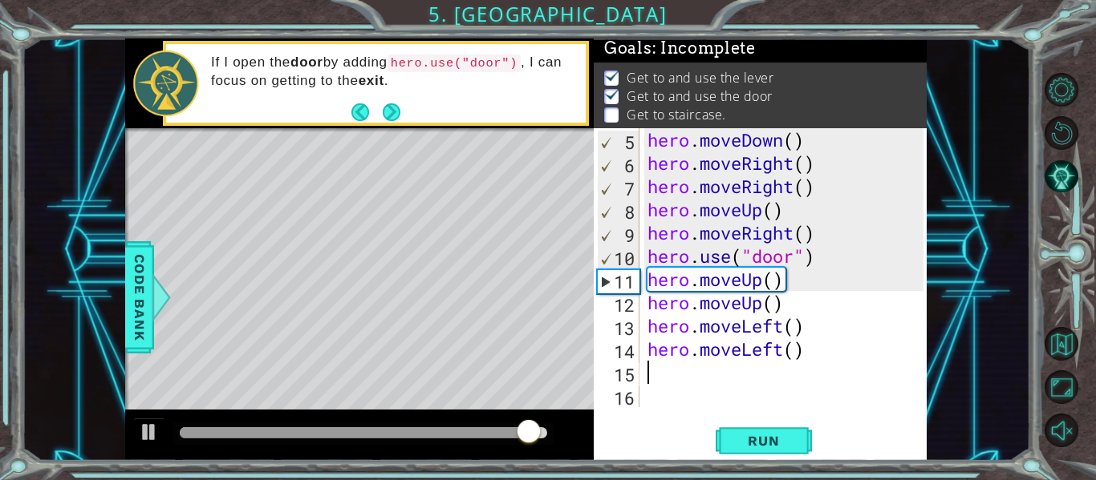
scroll to position [93, 0]
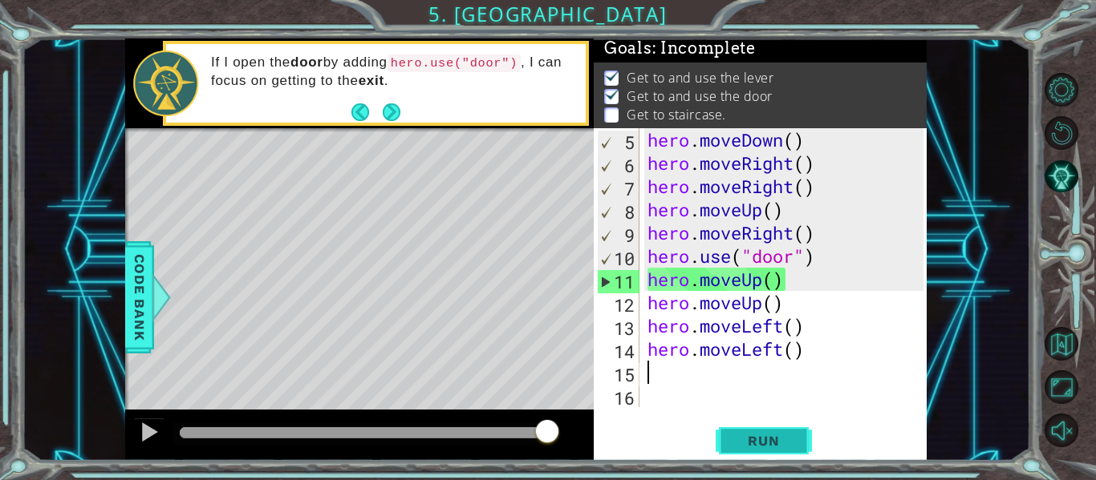
click at [765, 440] on span "Run" at bounding box center [763, 441] width 63 height 16
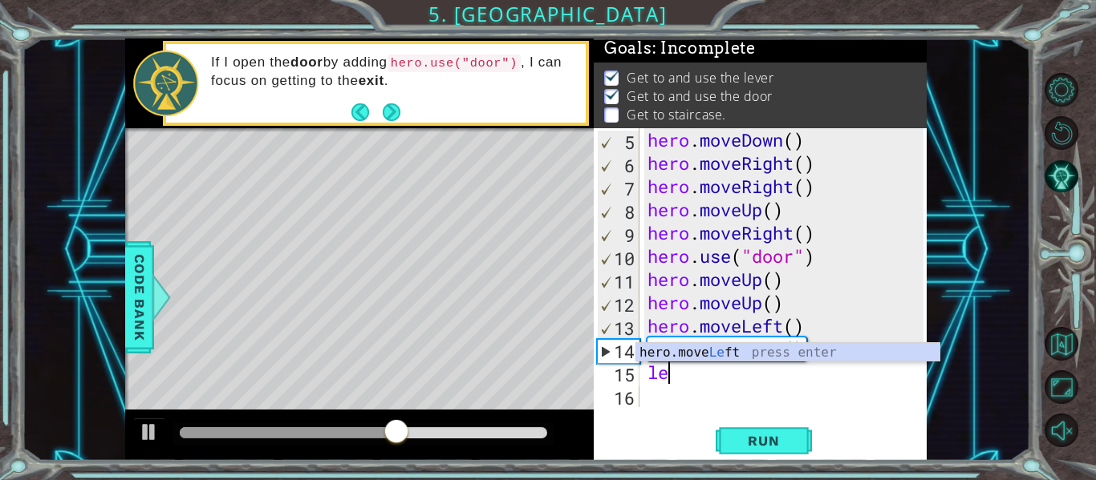
scroll to position [0, 1]
type textarea "left"
click at [705, 359] on div "hero.move Left press enter" at bounding box center [787, 372] width 303 height 58
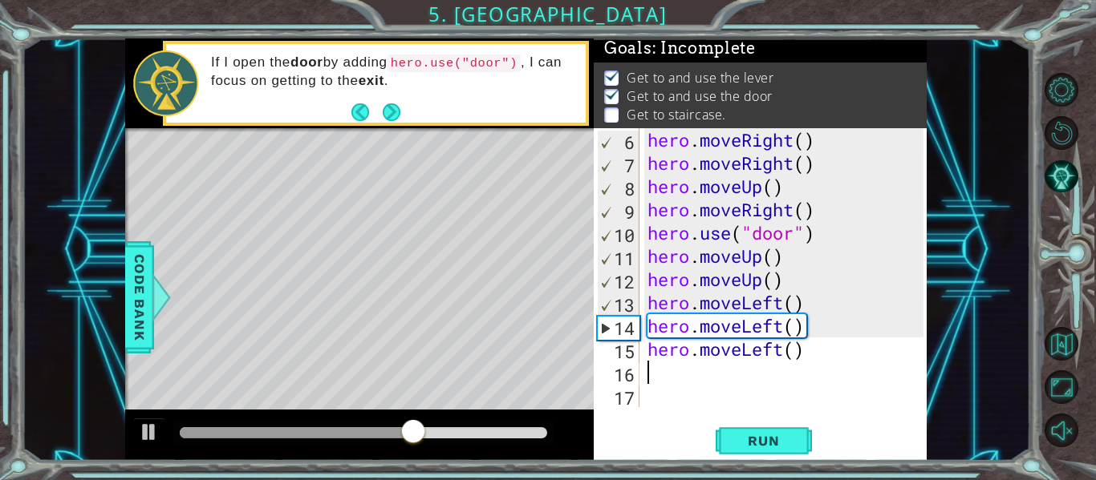
scroll to position [116, 0]
type textarea "up"
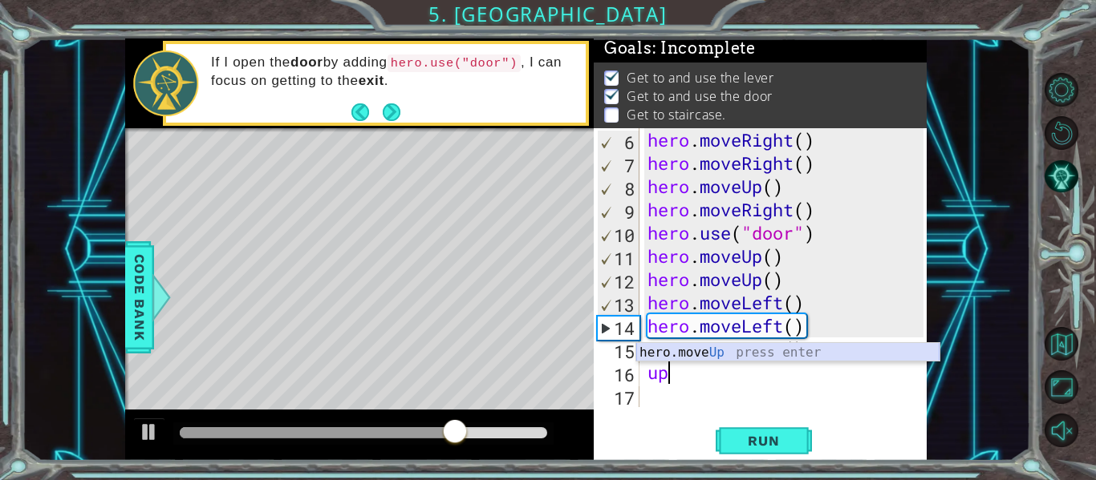
click at [695, 354] on div "hero.move Up press enter" at bounding box center [787, 372] width 303 height 58
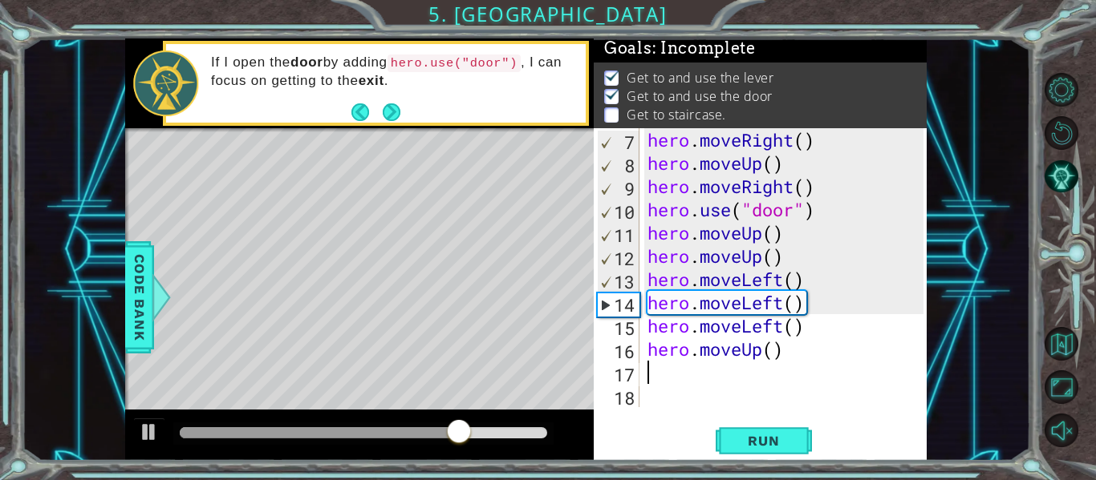
scroll to position [140, 0]
click at [742, 433] on span "Run" at bounding box center [763, 441] width 63 height 16
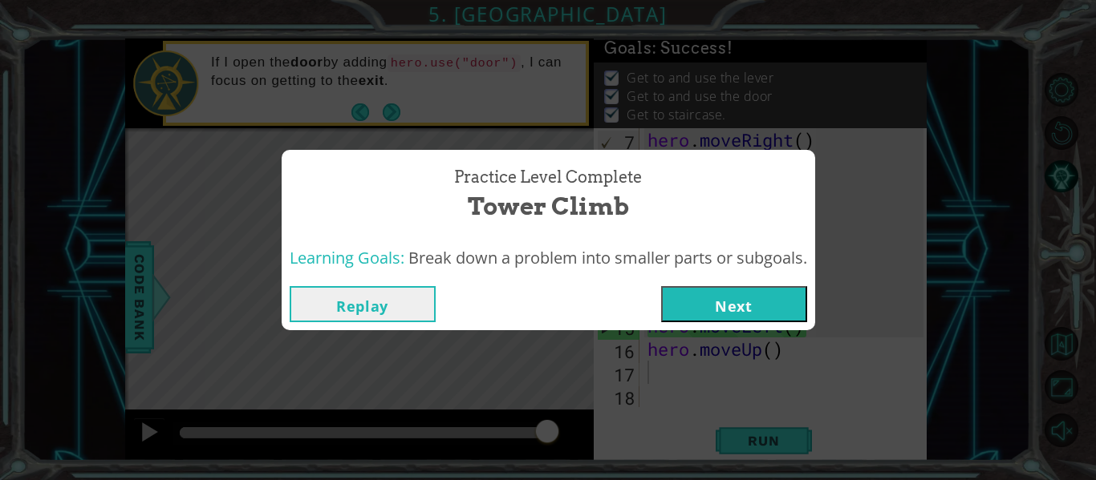
click at [746, 309] on button "Next" at bounding box center [734, 304] width 146 height 36
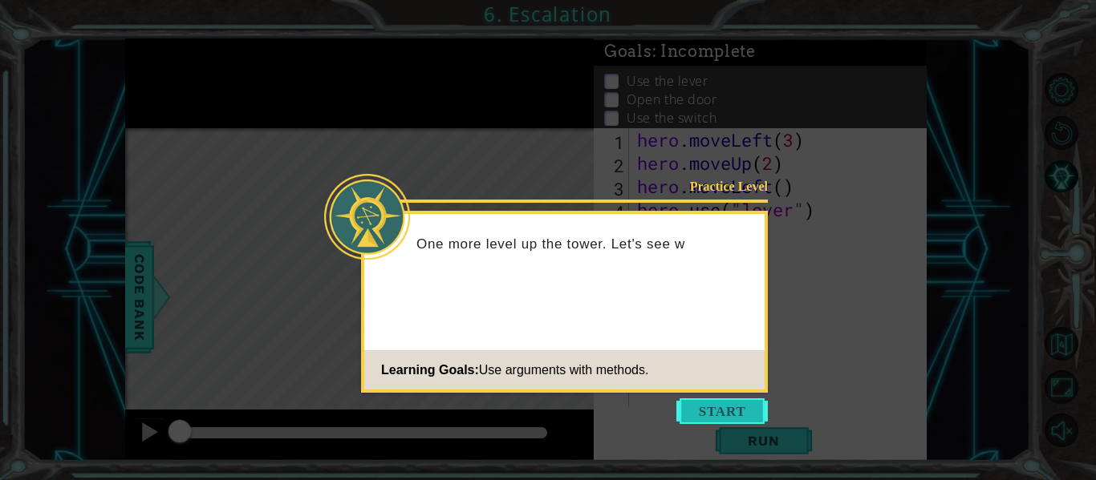
click at [720, 408] on button "Start" at bounding box center [721, 412] width 91 height 26
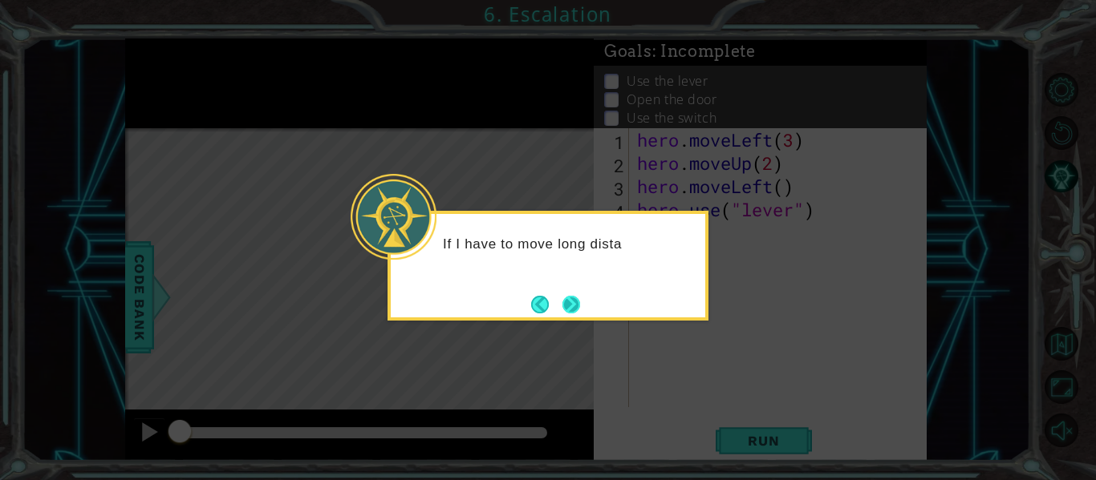
click at [581, 304] on button "Next" at bounding box center [571, 304] width 18 height 18
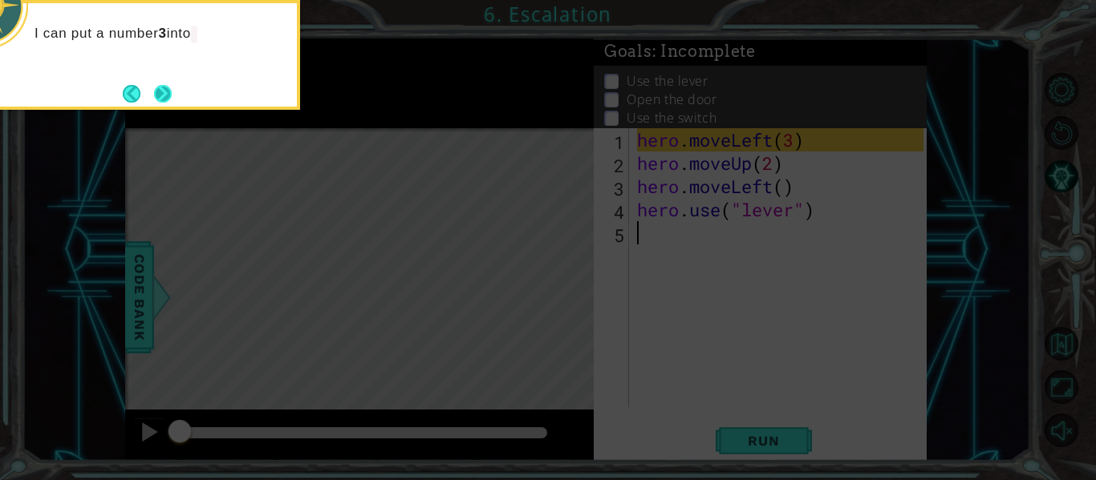
click at [171, 92] on button "Next" at bounding box center [163, 94] width 18 height 18
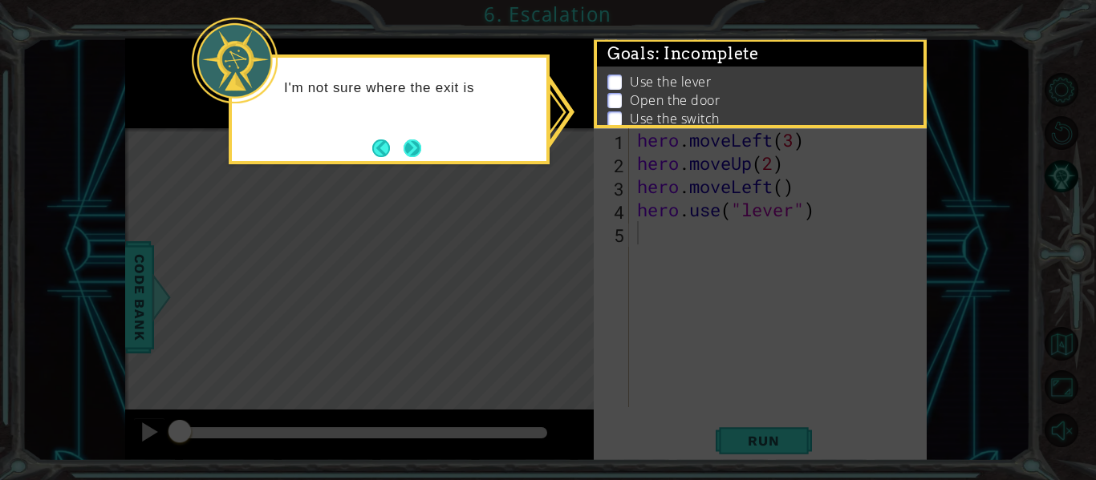
click at [414, 148] on button "Next" at bounding box center [412, 149] width 18 height 18
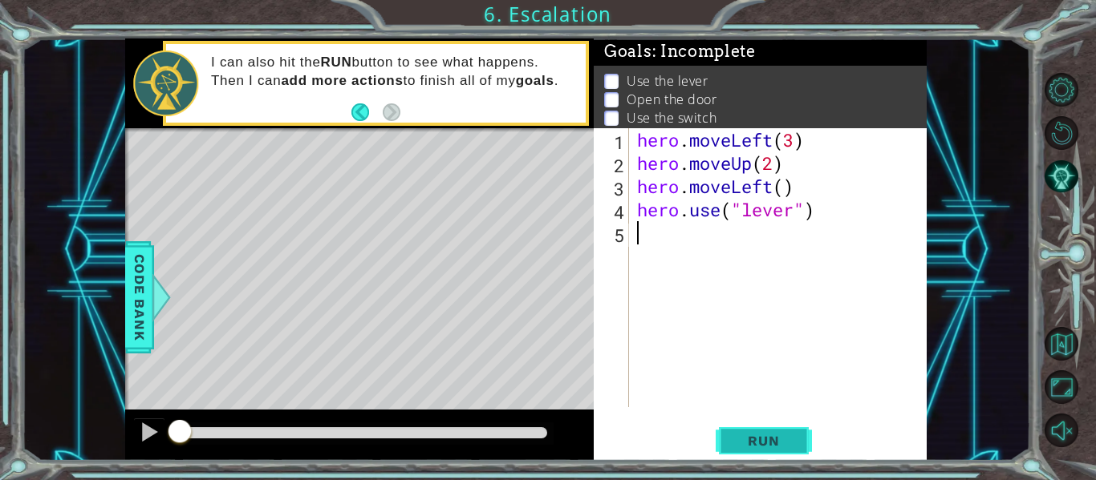
click at [758, 438] on span "Run" at bounding box center [763, 441] width 63 height 16
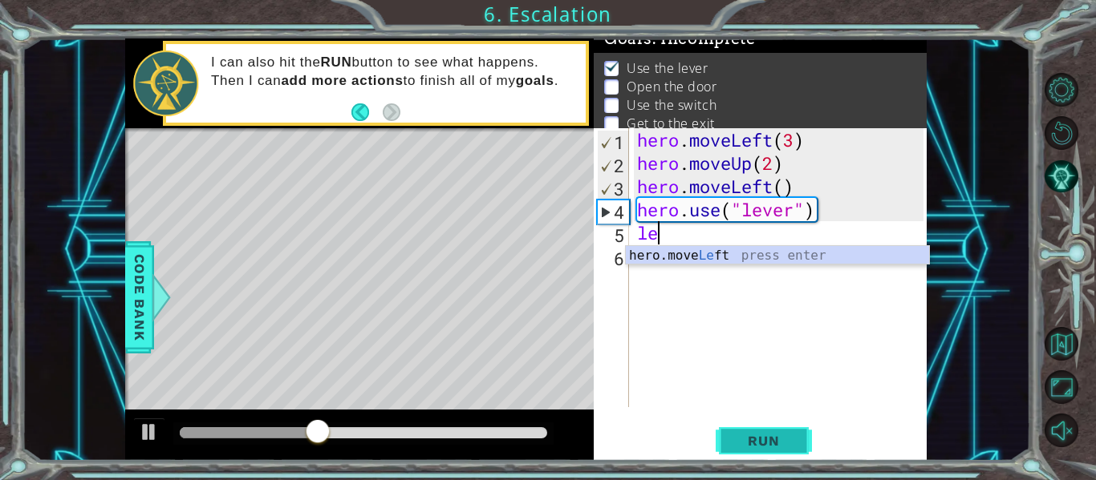
scroll to position [0, 1]
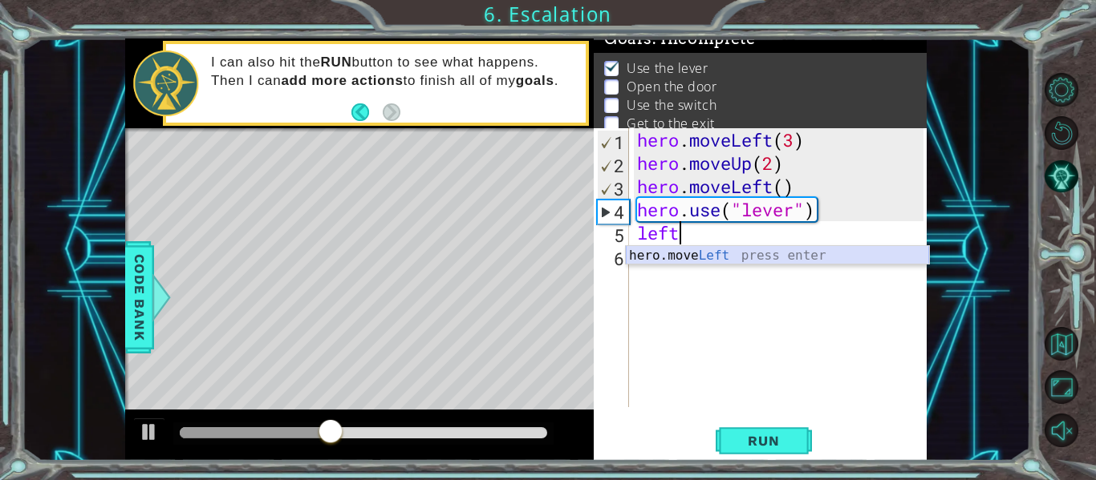
click at [656, 256] on div "hero.move Left press enter" at bounding box center [777, 275] width 303 height 58
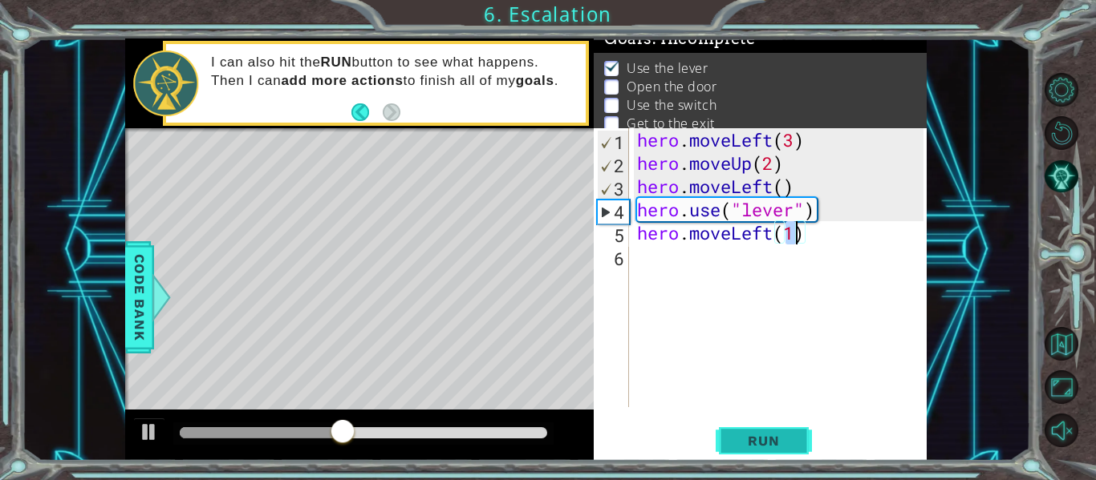
type textarea "hero.moveLeft(1)"
click at [755, 445] on span "Run" at bounding box center [763, 441] width 63 height 16
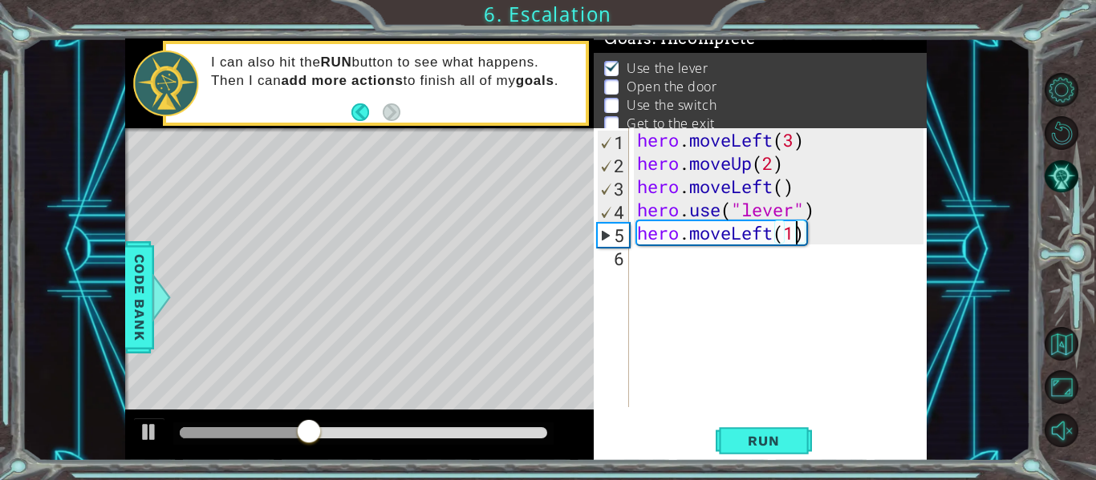
click at [649, 263] on div "hero . moveLeft ( 3 ) hero . moveUp ( 2 ) hero . moveLeft ( ) hero . use ( "lev…" at bounding box center [783, 291] width 298 height 326
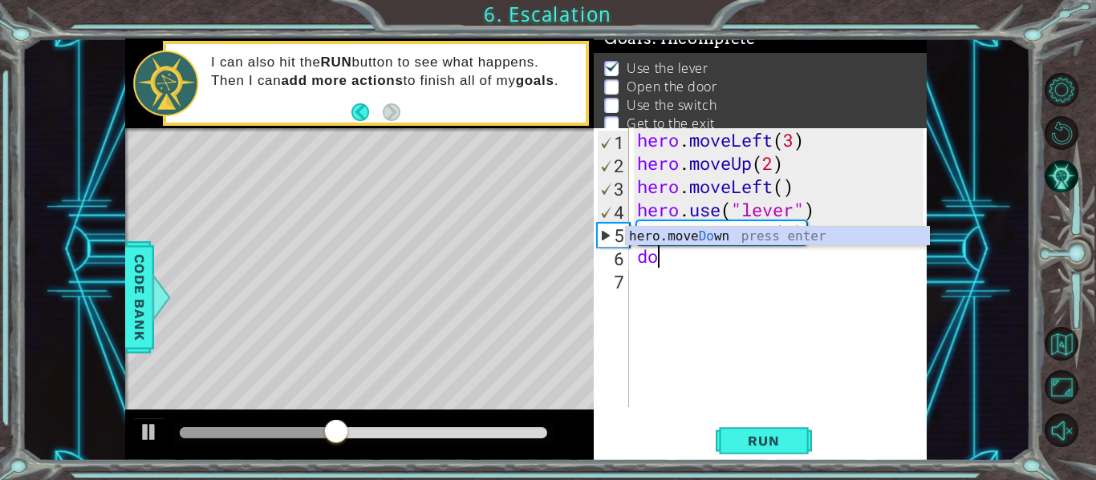
scroll to position [0, 0]
type textarea "d"
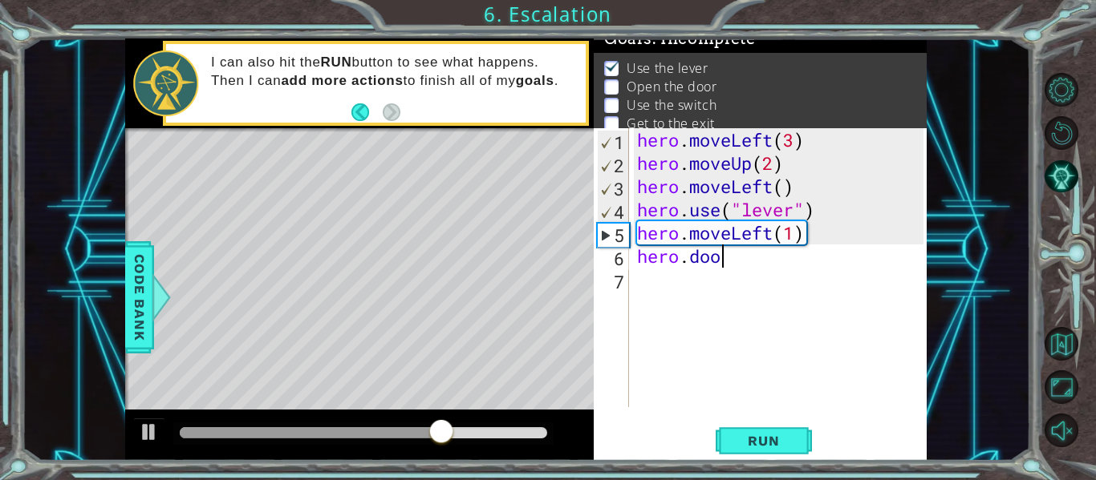
scroll to position [0, 3]
type textarea "hero.door"
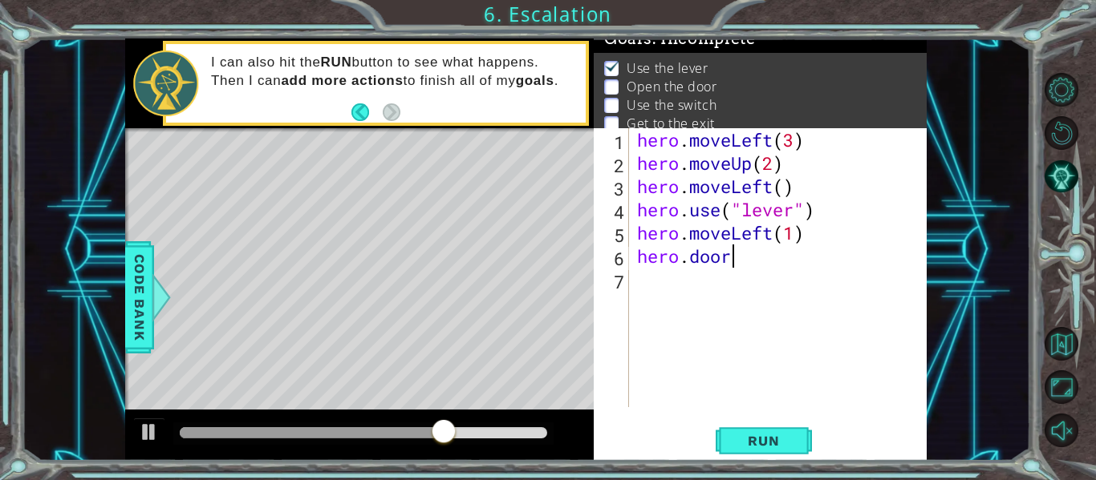
scroll to position [0, 0]
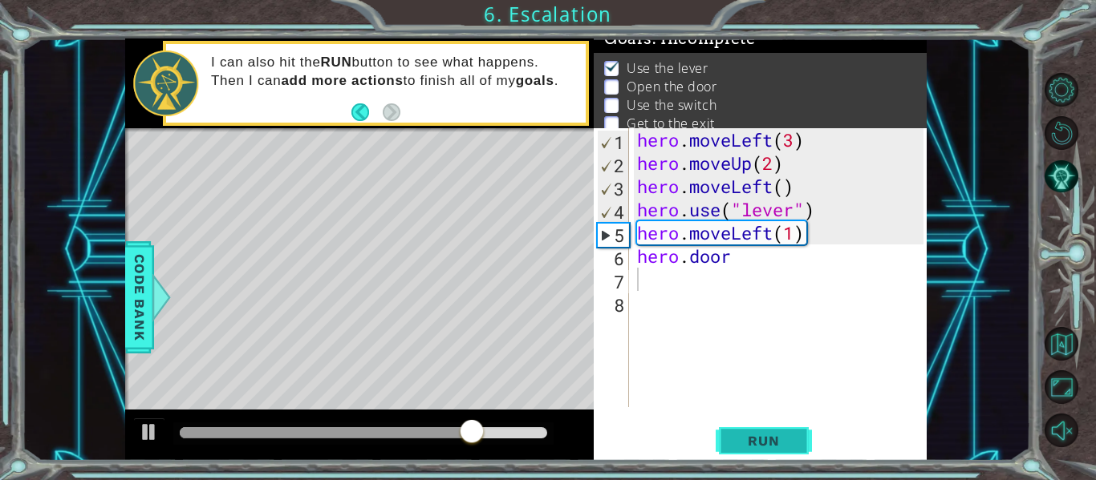
click at [779, 440] on span "Run" at bounding box center [763, 441] width 63 height 16
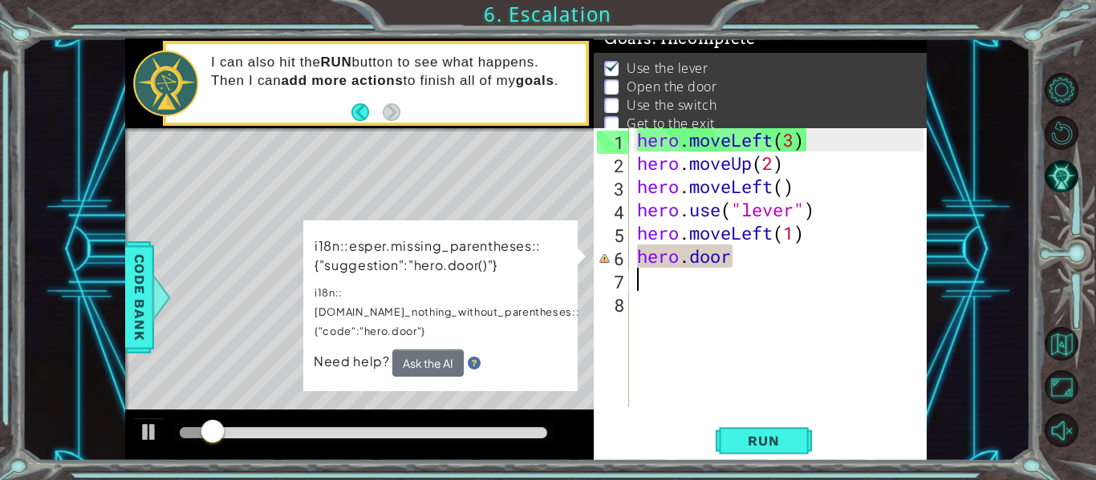
click at [739, 259] on div "hero . moveLeft ( 3 ) hero . moveUp ( 2 ) hero . moveLeft ( ) hero . use ( "lev…" at bounding box center [783, 291] width 298 height 326
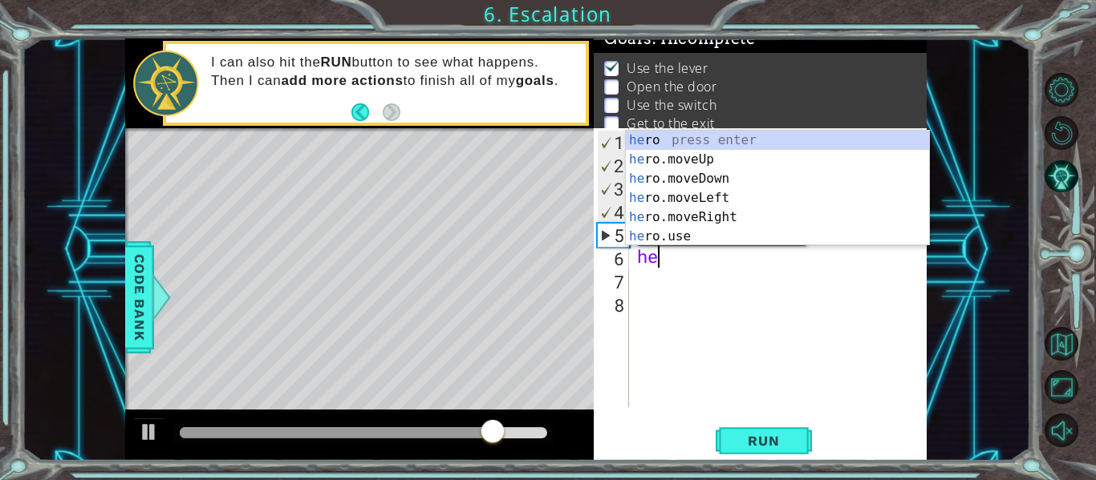
type textarea "h"
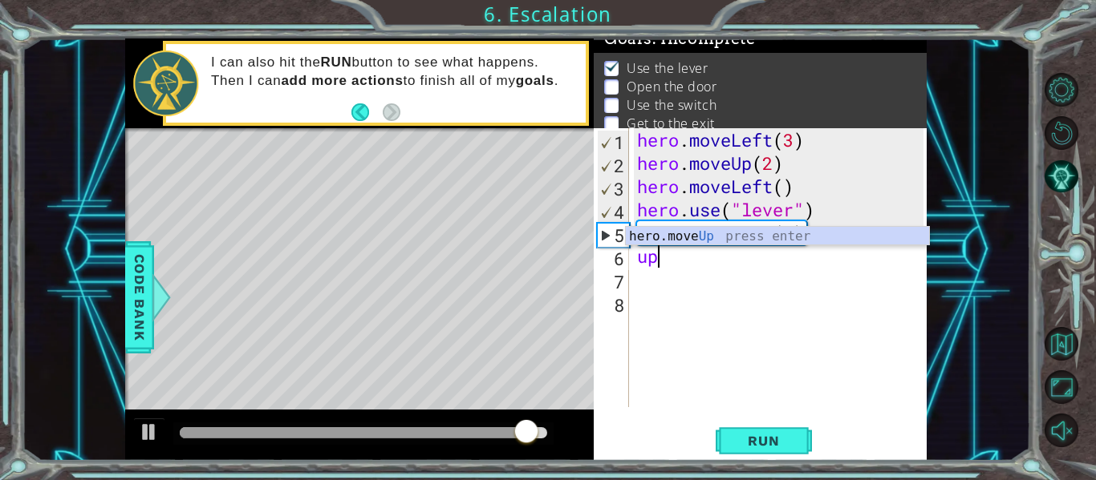
click at [719, 220] on div "hero . moveLeft ( 3 ) hero . moveUp ( 2 ) hero . moveLeft ( ) hero . use ( "lev…" at bounding box center [783, 291] width 298 height 326
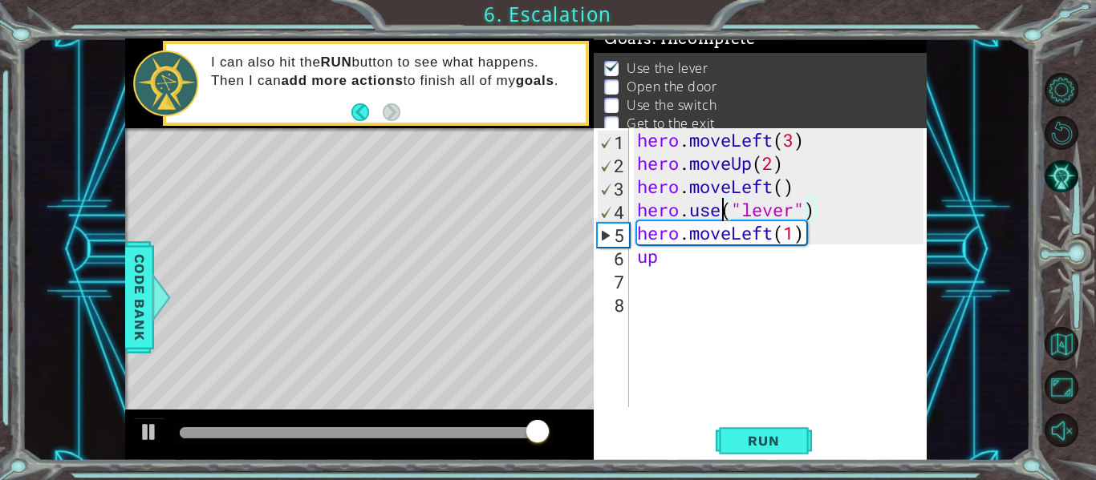
click at [681, 261] on div "hero . moveLeft ( 3 ) hero . moveUp ( 2 ) hero . moveLeft ( ) hero . use ( "lev…" at bounding box center [783, 291] width 298 height 326
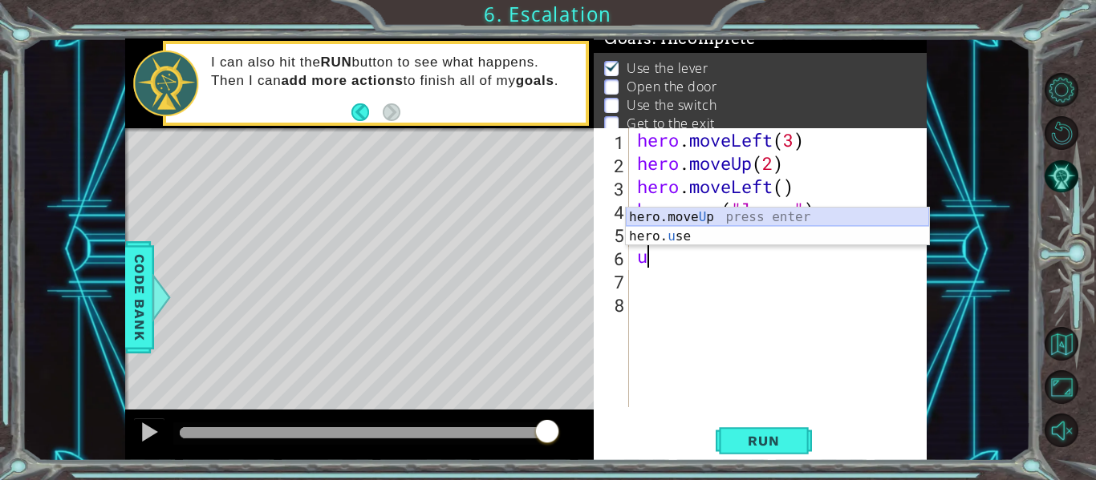
click at [688, 215] on div "hero.move U p press enter hero. u se press enter" at bounding box center [777, 246] width 303 height 77
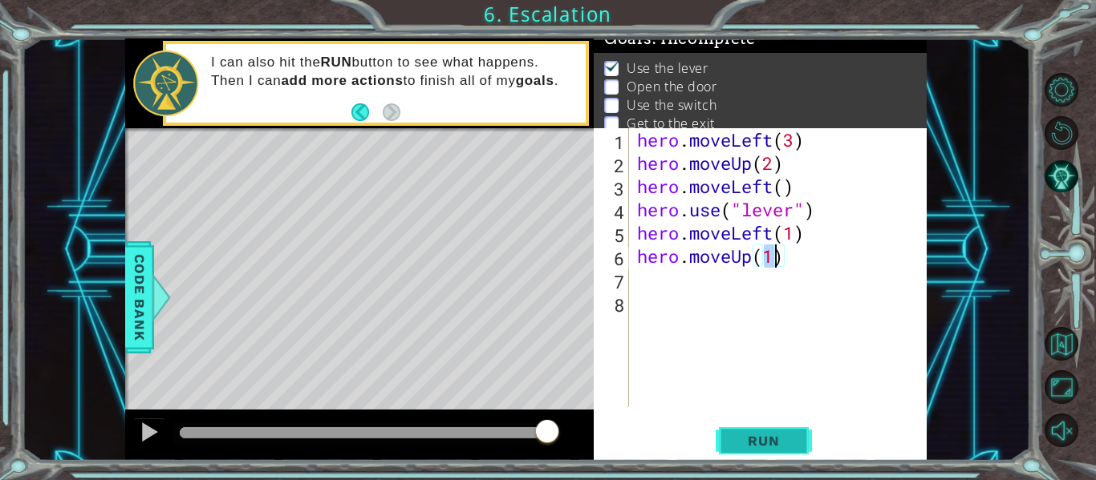
click at [775, 438] on span "Run" at bounding box center [763, 441] width 63 height 16
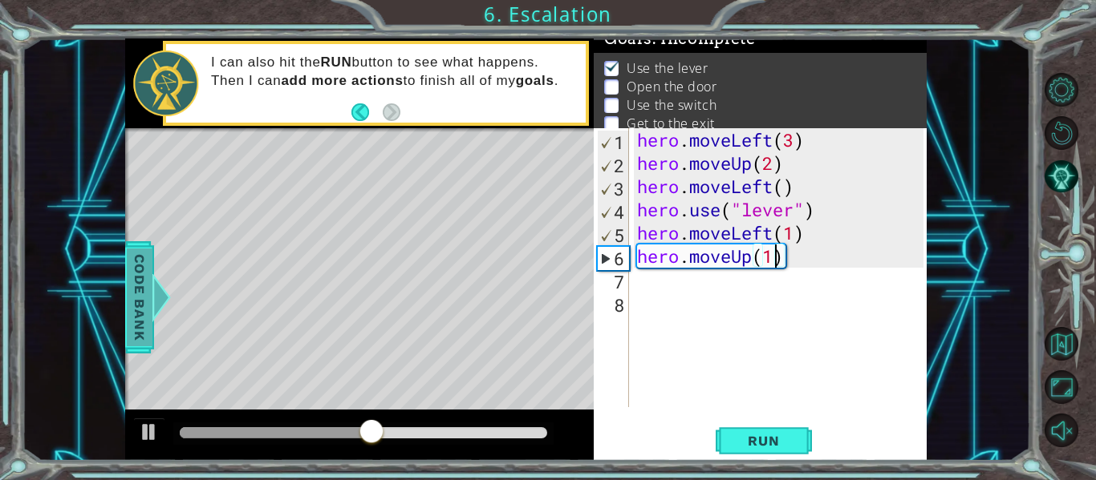
click at [139, 290] on span "Code Bank" at bounding box center [140, 298] width 26 height 98
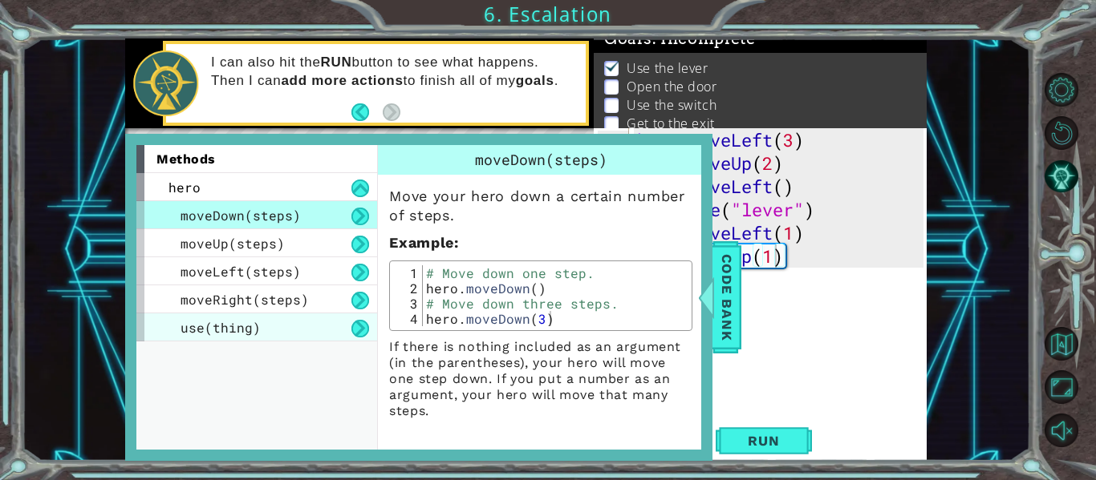
click at [296, 323] on div "use(thing)" at bounding box center [256, 328] width 241 height 28
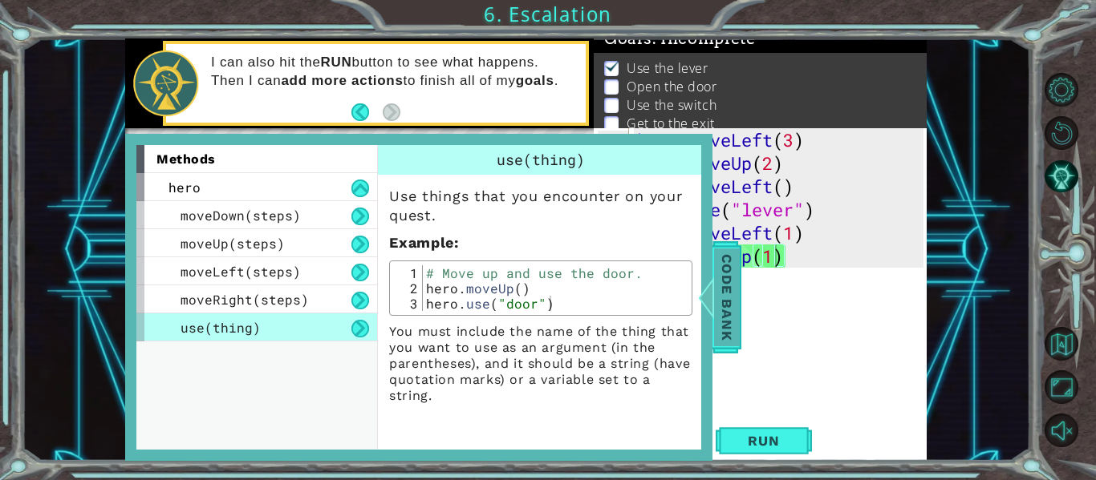
click at [726, 318] on span "Code Bank" at bounding box center [727, 298] width 26 height 98
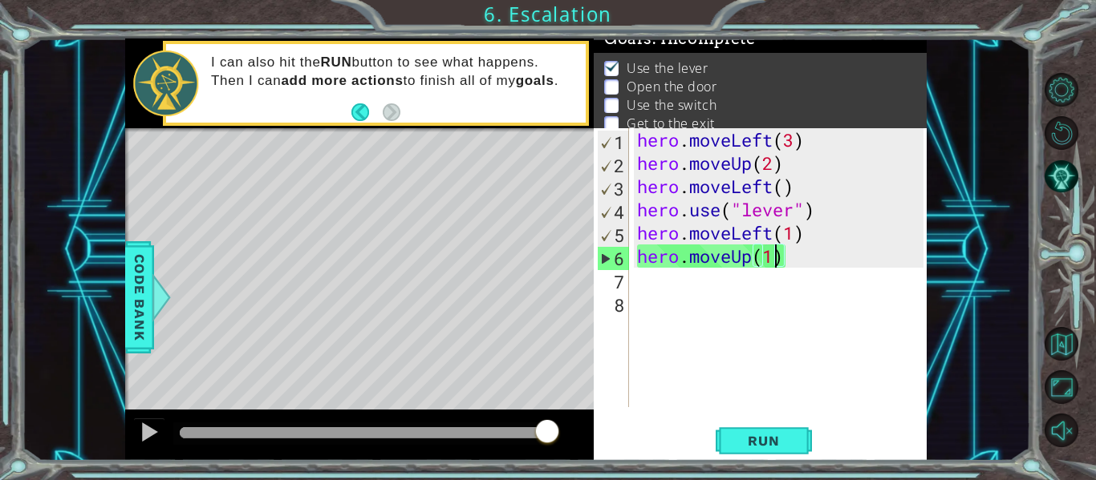
click at [779, 259] on div "hero . moveLeft ( 3 ) hero . moveUp ( 2 ) hero . moveLeft ( ) hero . use ( "lev…" at bounding box center [783, 291] width 298 height 326
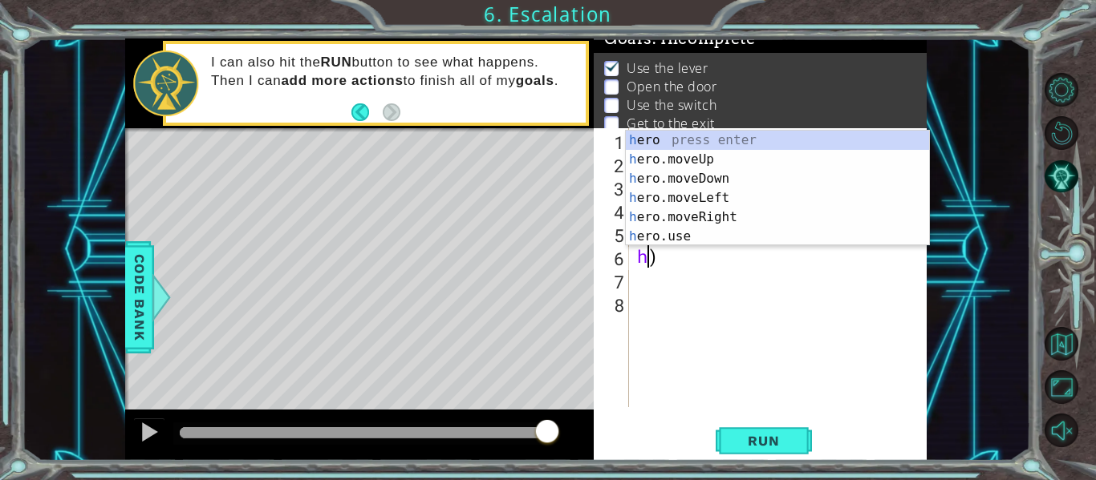
type textarea "hero.moveLeft(1))"
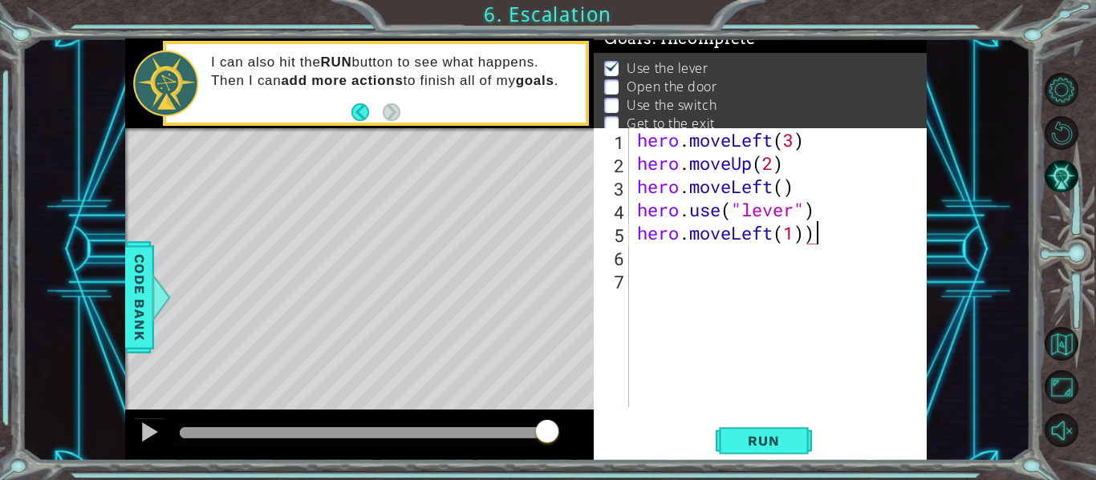
type textarea "hero.moveLeft(1)"
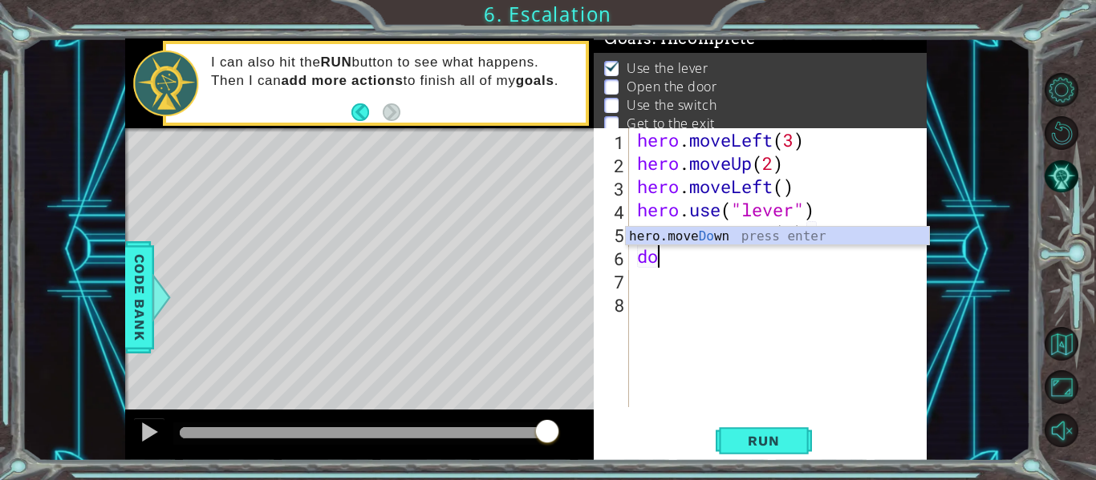
type textarea "d"
type textarea "o"
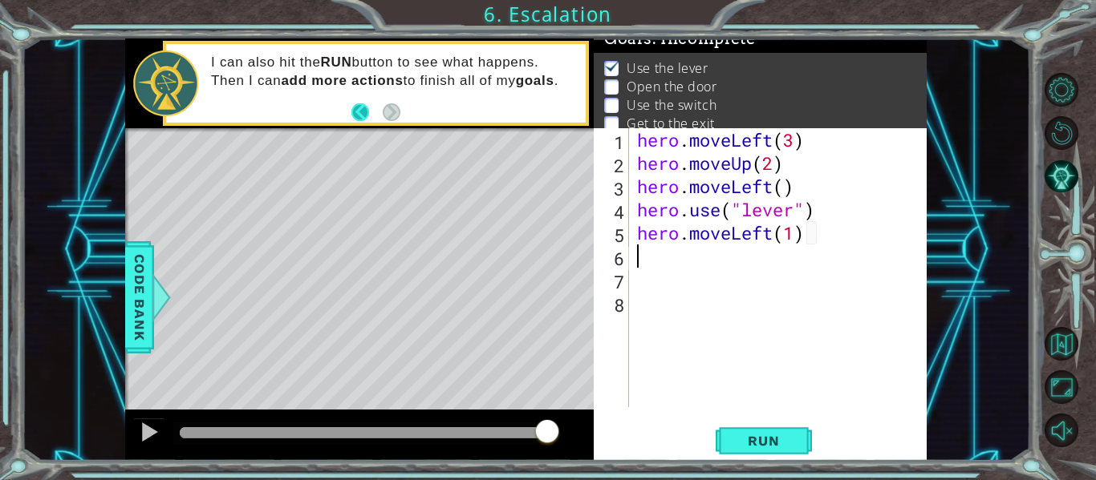
click at [358, 111] on button "Back" at bounding box center [366, 112] width 31 height 18
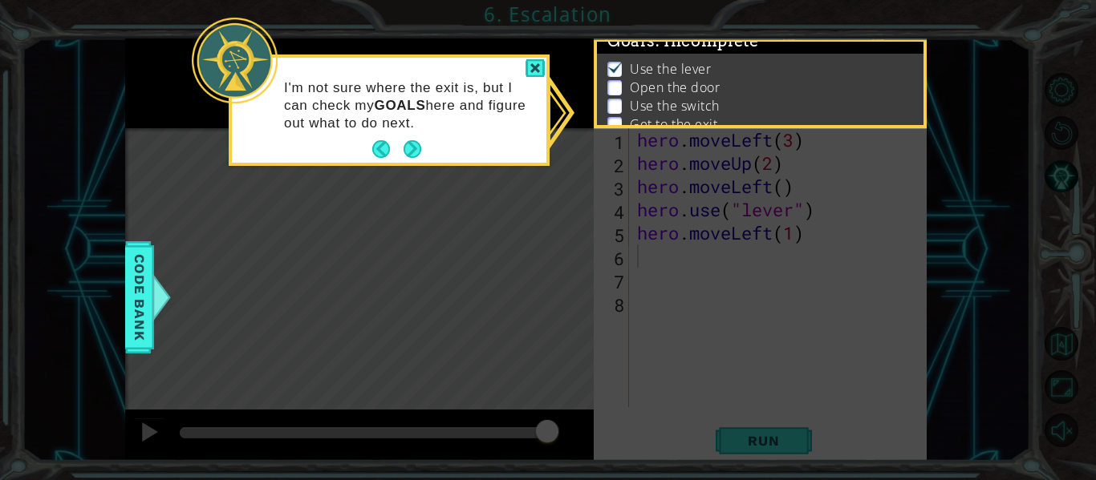
scroll to position [12, 0]
click at [378, 152] on button "Back" at bounding box center [387, 149] width 31 height 18
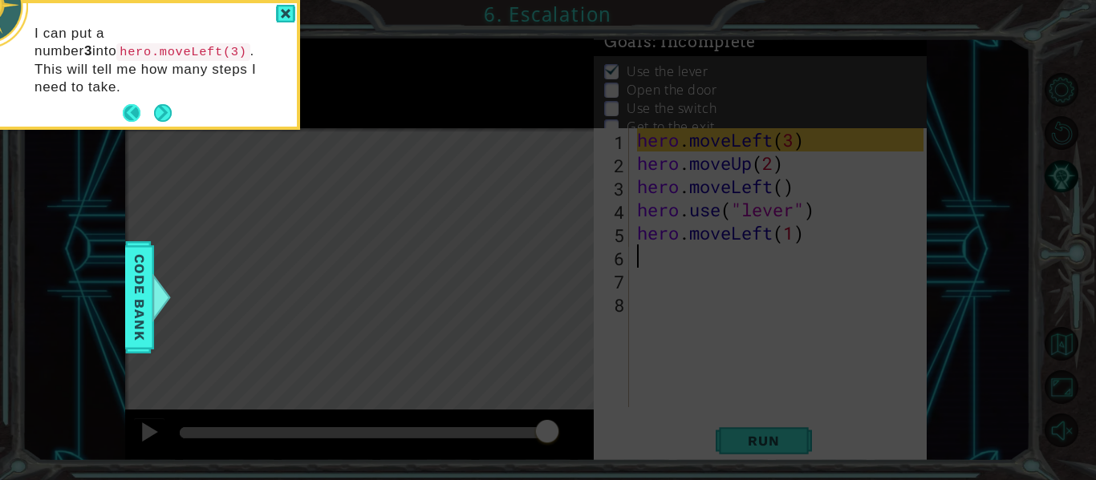
click at [124, 104] on button "Back" at bounding box center [138, 113] width 31 height 18
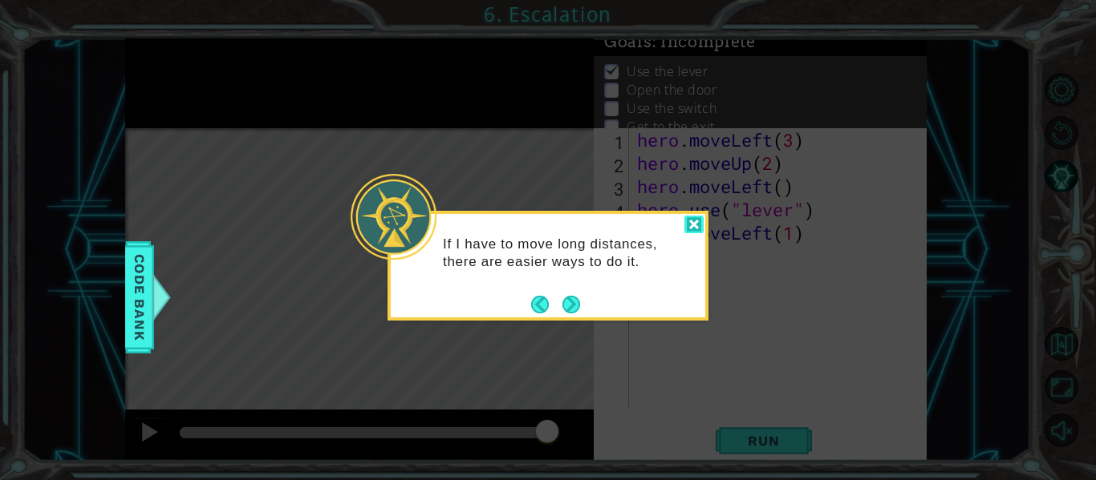
click at [698, 221] on div at bounding box center [693, 225] width 19 height 18
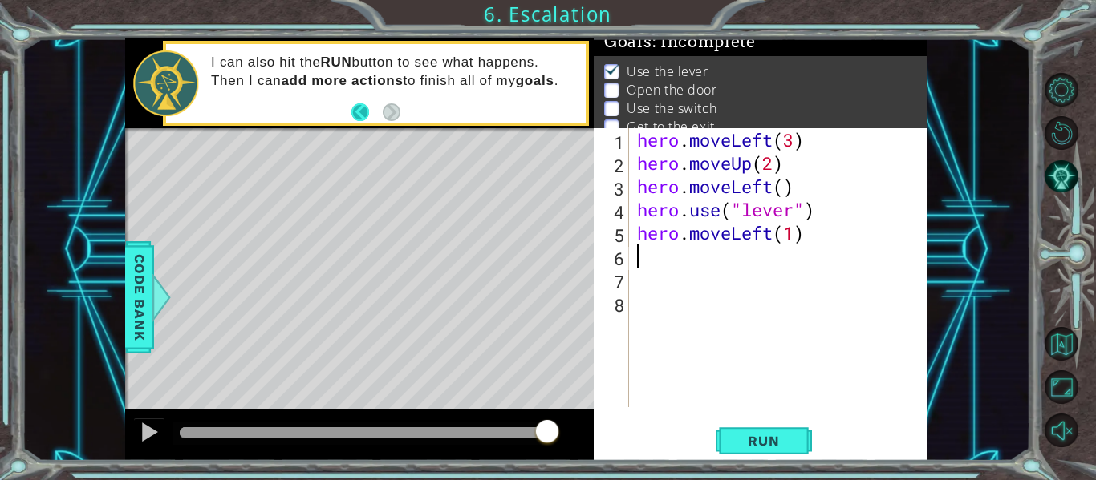
click at [359, 109] on button "Back" at bounding box center [366, 112] width 31 height 18
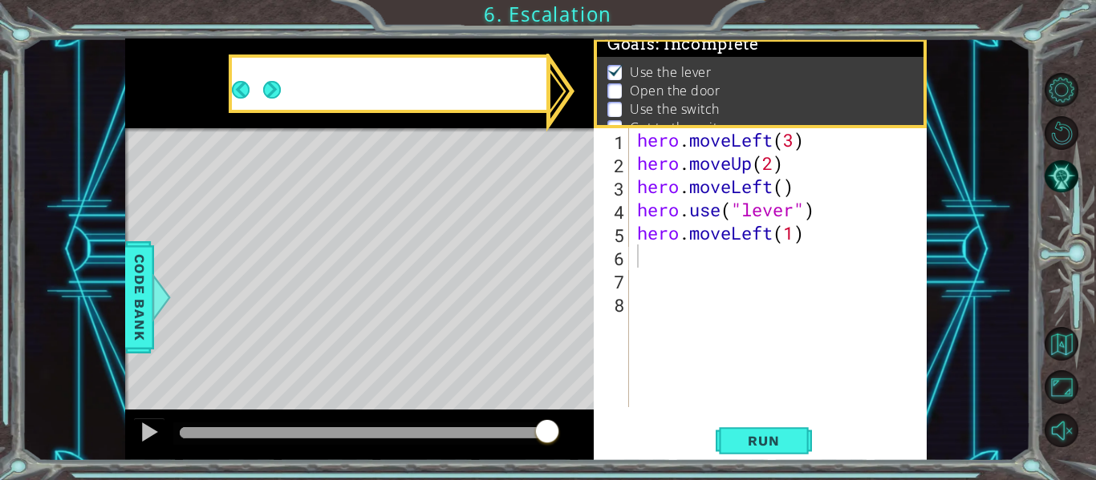
scroll to position [9, 0]
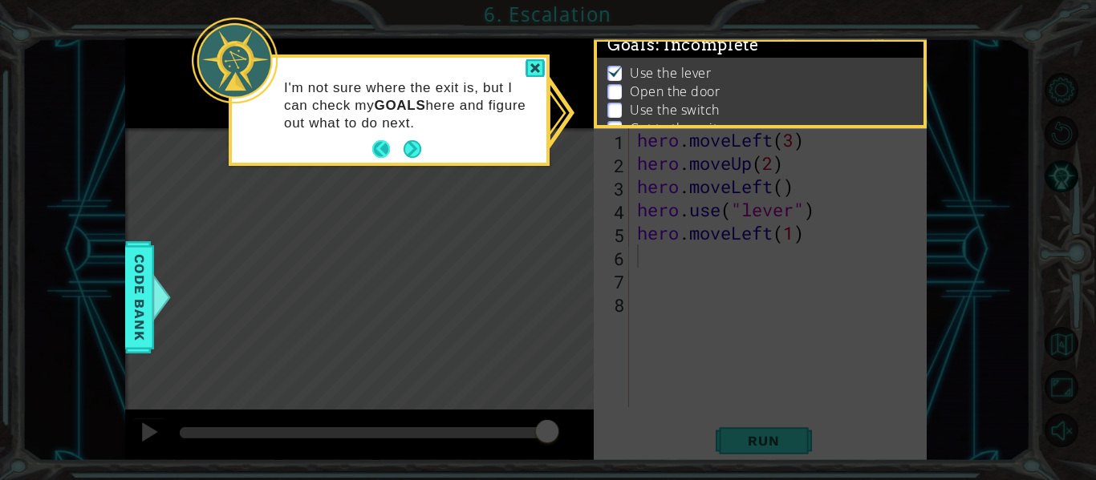
click at [385, 151] on button "Back" at bounding box center [387, 149] width 31 height 18
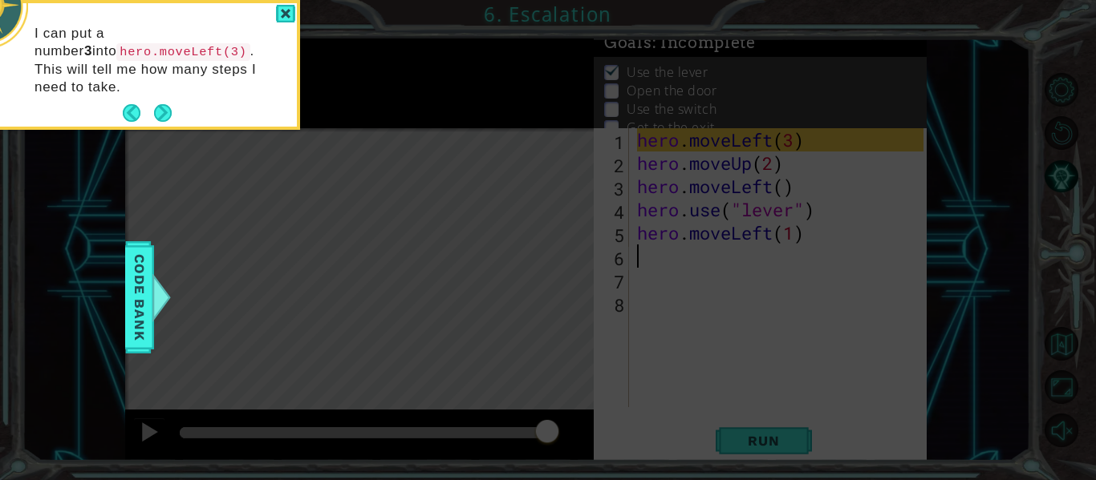
scroll to position [6, 0]
click at [116, 96] on div "I can put a number 3 into hero.moveLeft(3) . This will tell me how many steps I…" at bounding box center [139, 68] width 314 height 117
click at [131, 104] on button "Back" at bounding box center [138, 113] width 31 height 18
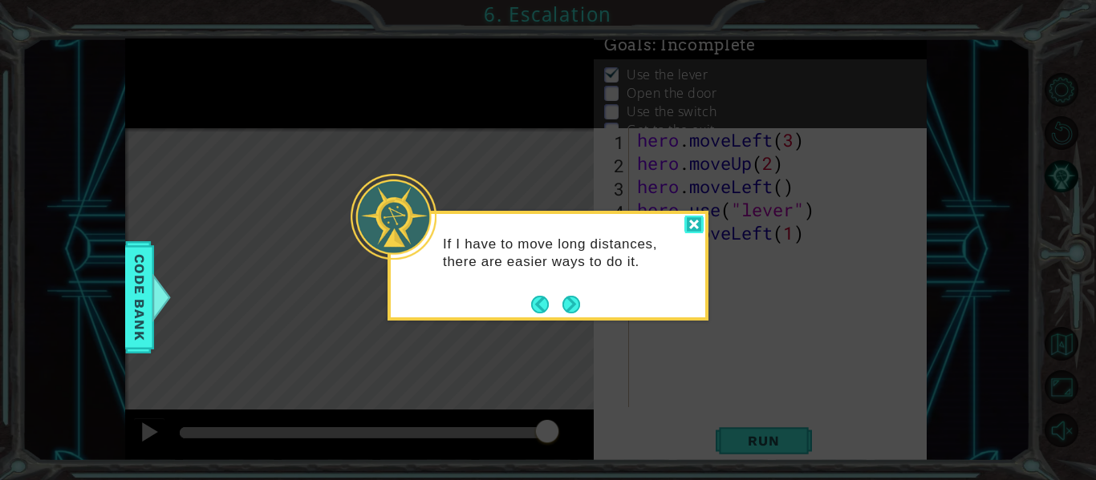
click at [699, 221] on div at bounding box center [693, 225] width 19 height 18
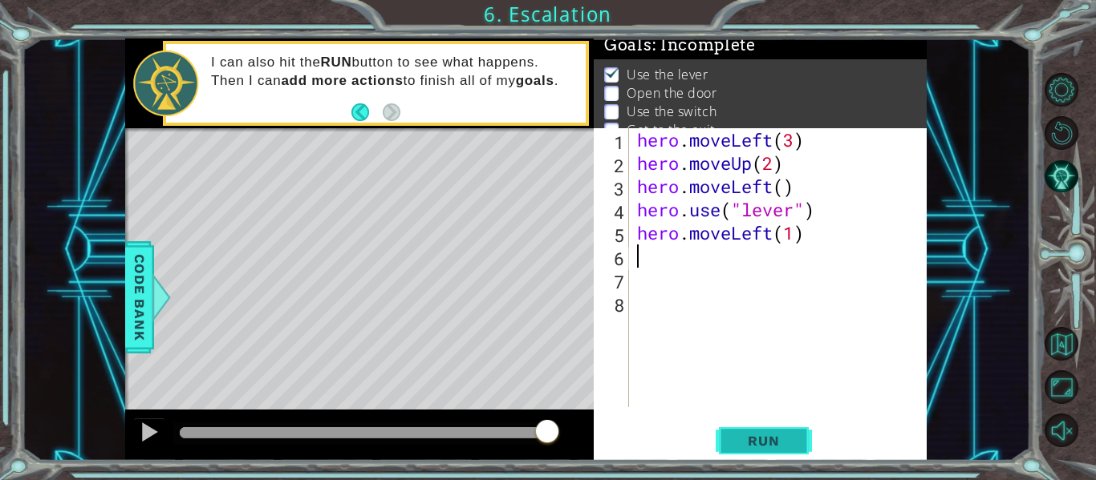
click at [747, 442] on span "Run" at bounding box center [763, 441] width 63 height 16
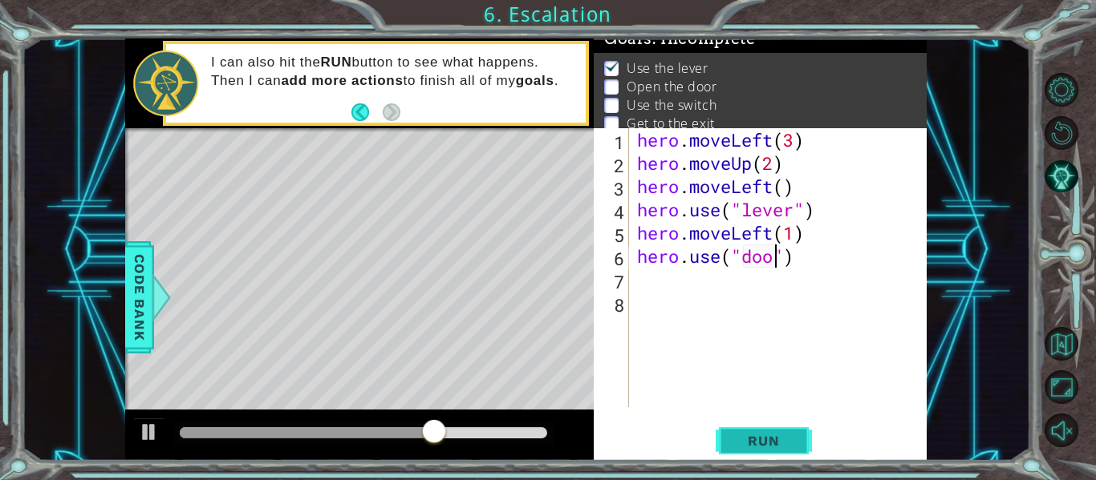
scroll to position [0, 7]
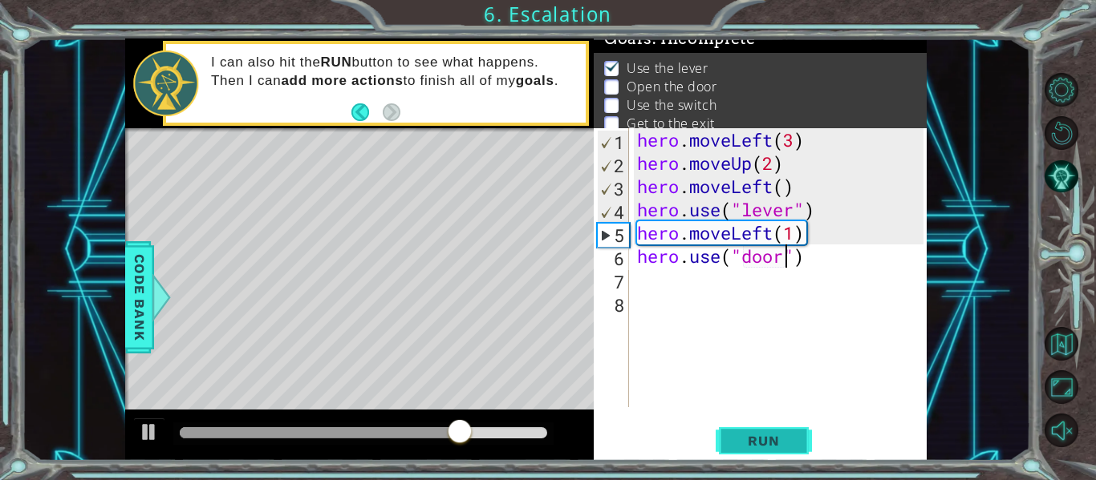
type textarea "hero.use("door")"
click at [766, 444] on span "Run" at bounding box center [763, 441] width 63 height 16
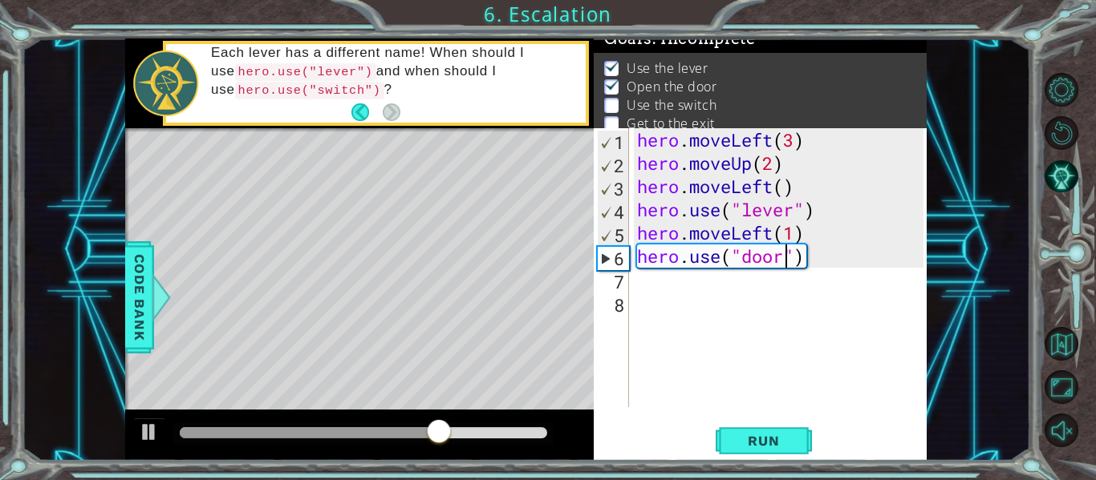
click at [653, 282] on div "hero . moveLeft ( 3 ) hero . moveUp ( 2 ) hero . moveLeft ( ) hero . use ( "lev…" at bounding box center [783, 291] width 298 height 326
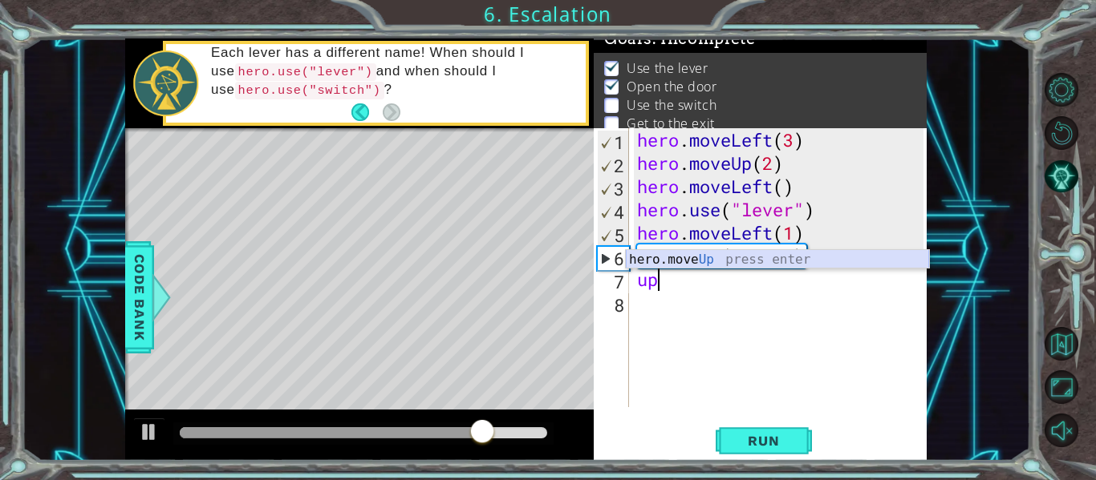
click at [661, 257] on div "hero.move Up press enter" at bounding box center [777, 279] width 303 height 58
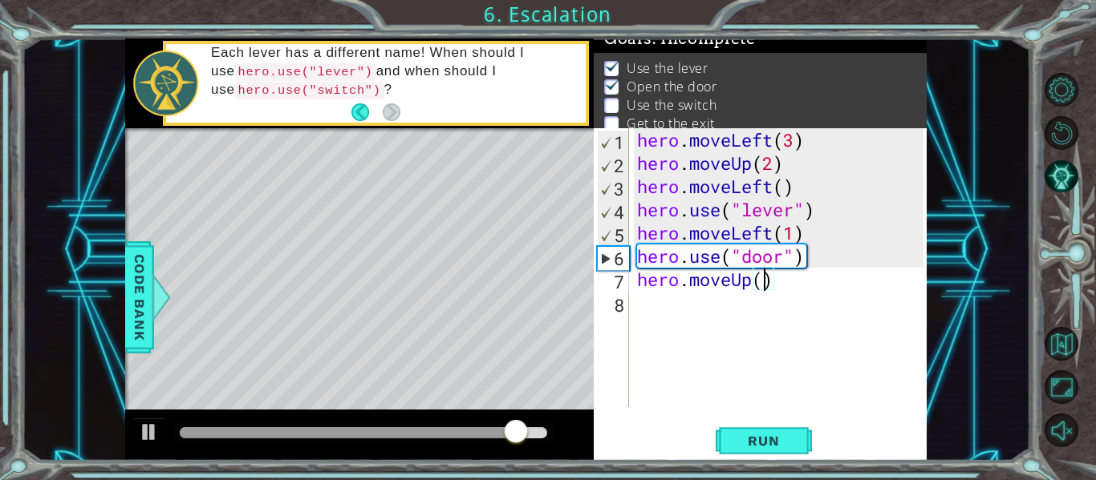
scroll to position [0, 6]
type textarea "hero.moveUp(2)"
click at [768, 426] on button "Run" at bounding box center [764, 441] width 96 height 33
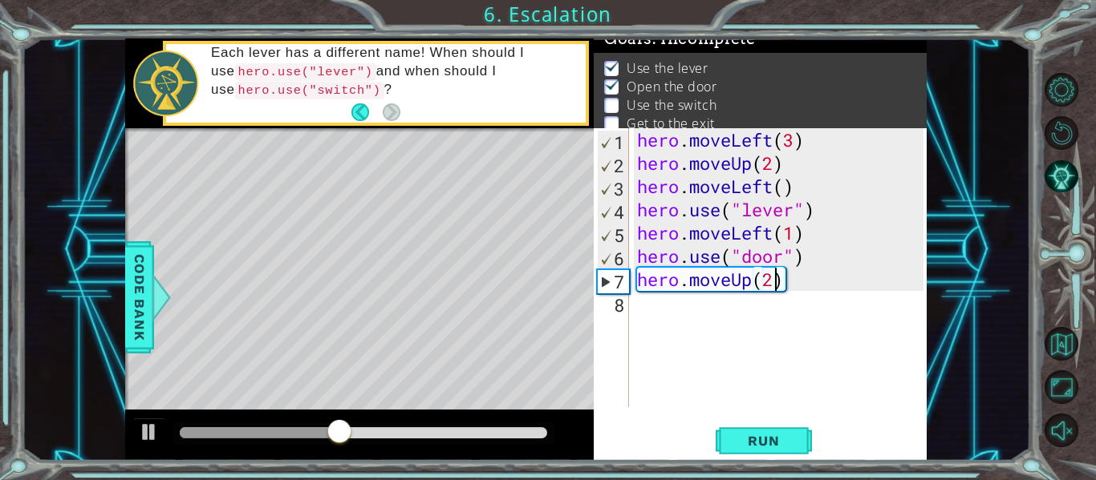
click at [675, 309] on div "hero . moveLeft ( 3 ) hero . moveUp ( 2 ) hero . moveLeft ( ) hero . use ( "lev…" at bounding box center [783, 291] width 298 height 326
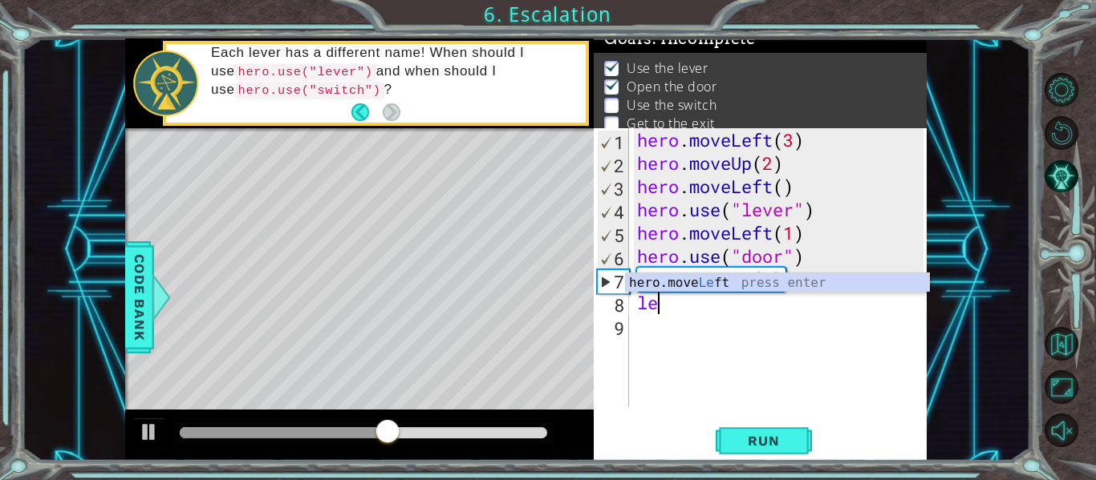
scroll to position [0, 0]
type textarea "l"
click at [752, 286] on div "hero.move Right press enter" at bounding box center [777, 303] width 303 height 58
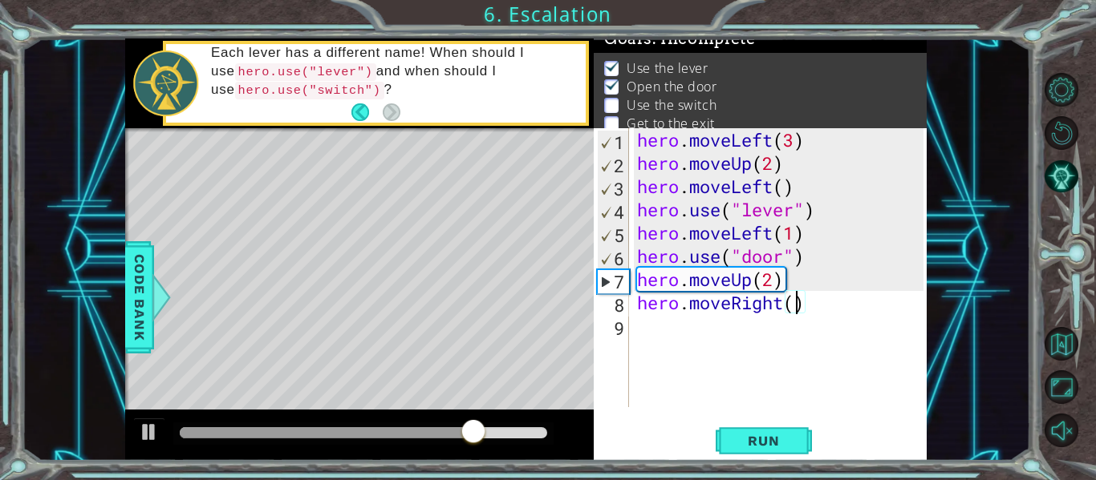
scroll to position [0, 7]
type textarea "hero.moveRight(3)"
click at [780, 436] on span "Run" at bounding box center [763, 441] width 63 height 16
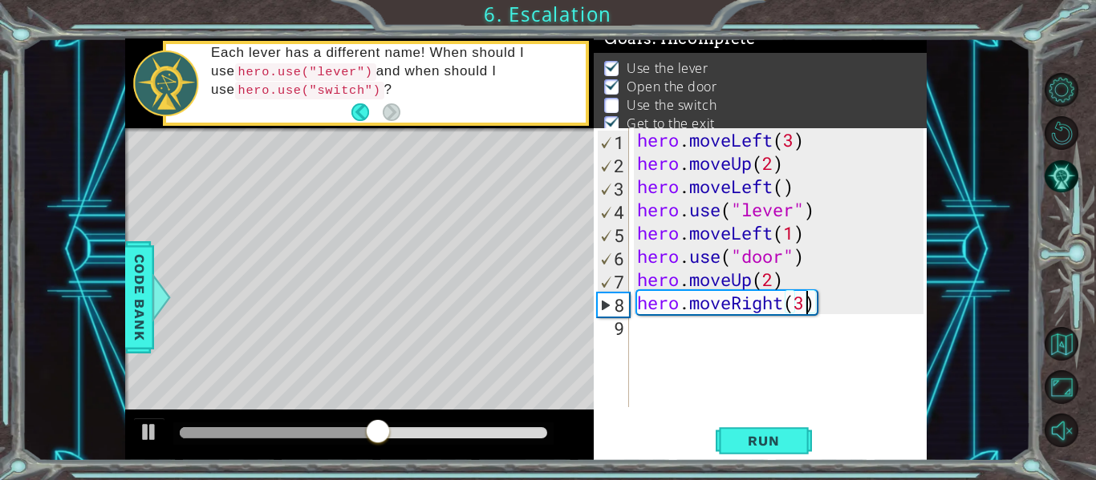
click at [687, 334] on div "hero . moveLeft ( 3 ) hero . moveUp ( 2 ) hero . moveLeft ( ) hero . use ( "lev…" at bounding box center [783, 291] width 298 height 326
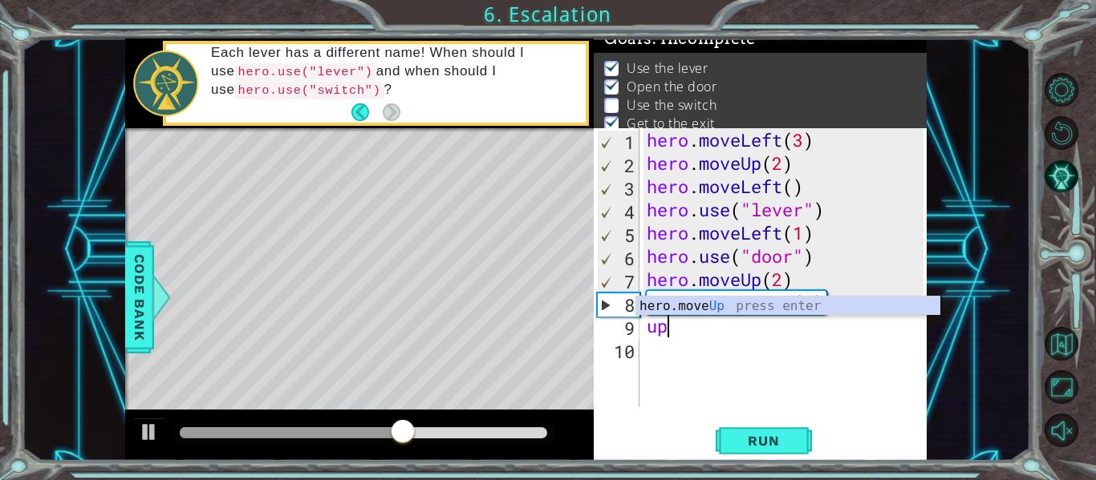
click at [689, 295] on div "hero . moveLeft ( 3 ) hero . moveUp ( 2 ) hero . moveLeft ( ) hero . use ( "lev…" at bounding box center [787, 291] width 288 height 326
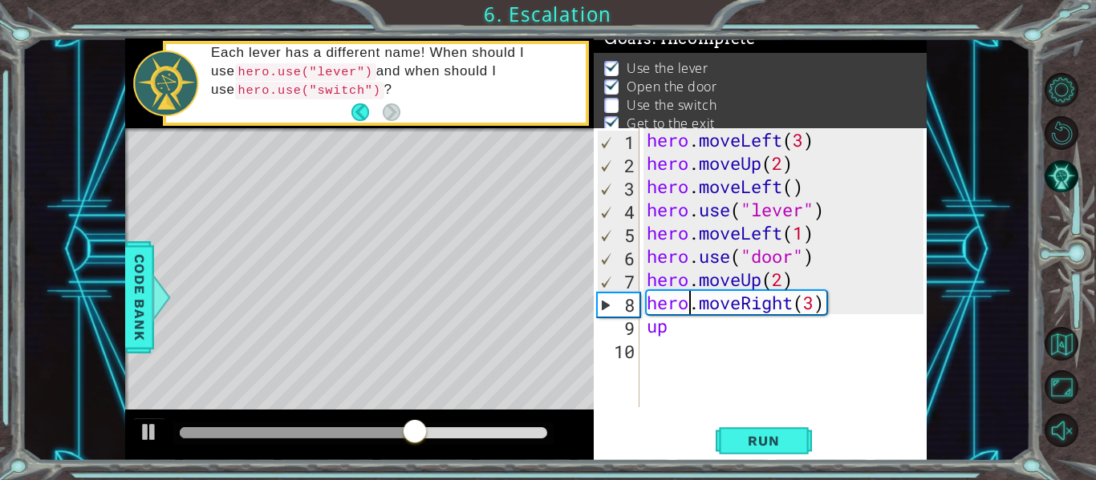
click at [683, 329] on div "hero . moveLeft ( 3 ) hero . moveUp ( 2 ) hero . moveLeft ( ) hero . use ( "lev…" at bounding box center [787, 291] width 288 height 326
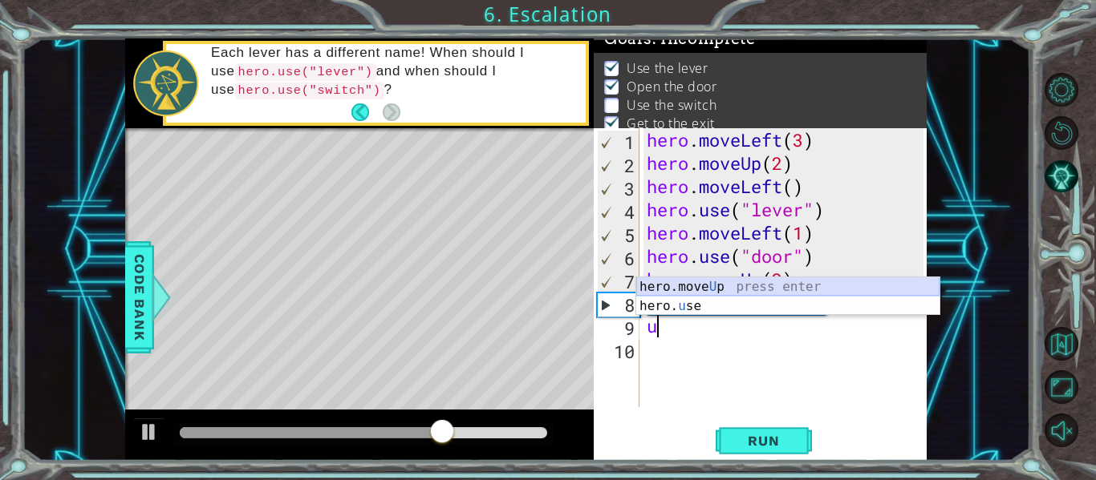
click at [705, 280] on div "hero.move U p press enter hero. u se press enter" at bounding box center [787, 316] width 303 height 77
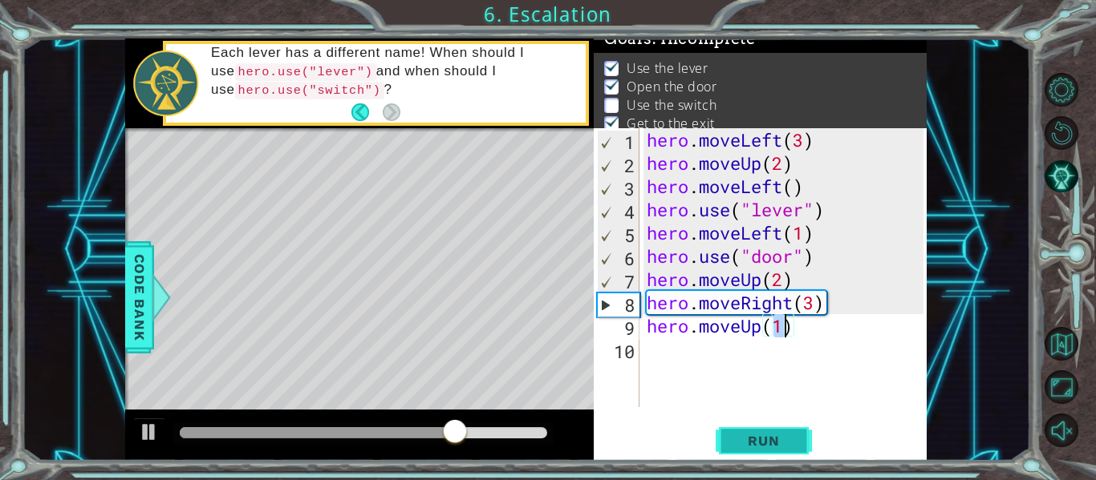
click at [746, 436] on span "Run" at bounding box center [763, 441] width 63 height 16
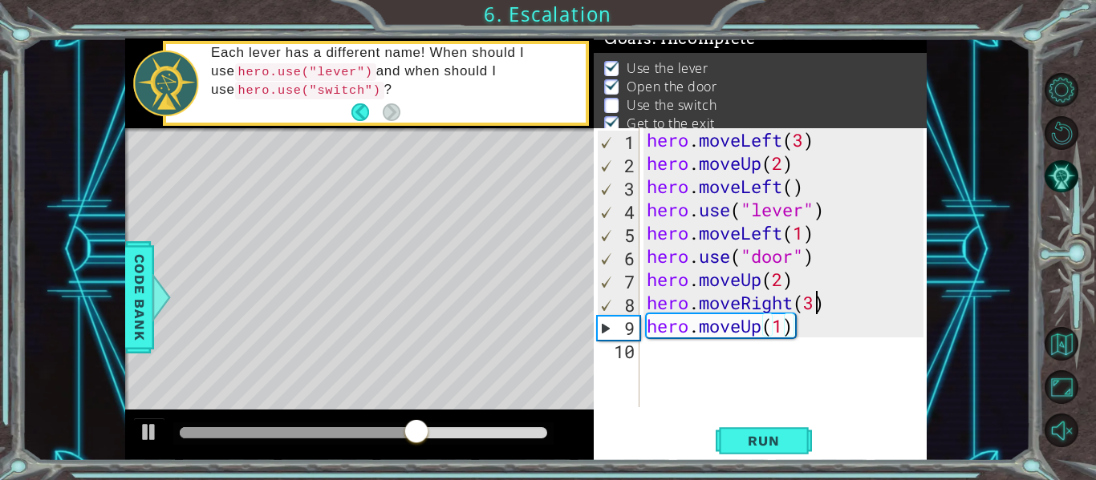
click at [816, 306] on div "hero . moveLeft ( 3 ) hero . moveUp ( 2 ) hero . moveLeft ( ) hero . use ( "lev…" at bounding box center [787, 291] width 288 height 326
click at [786, 326] on div "hero . moveLeft ( 3 ) hero . moveUp ( 2 ) hero . moveLeft ( ) hero . use ( "lev…" at bounding box center [787, 291] width 288 height 326
click at [797, 330] on div "hero . moveLeft ( 3 ) hero . moveUp ( 2 ) hero . moveLeft ( ) hero . use ( "lev…" at bounding box center [787, 291] width 288 height 326
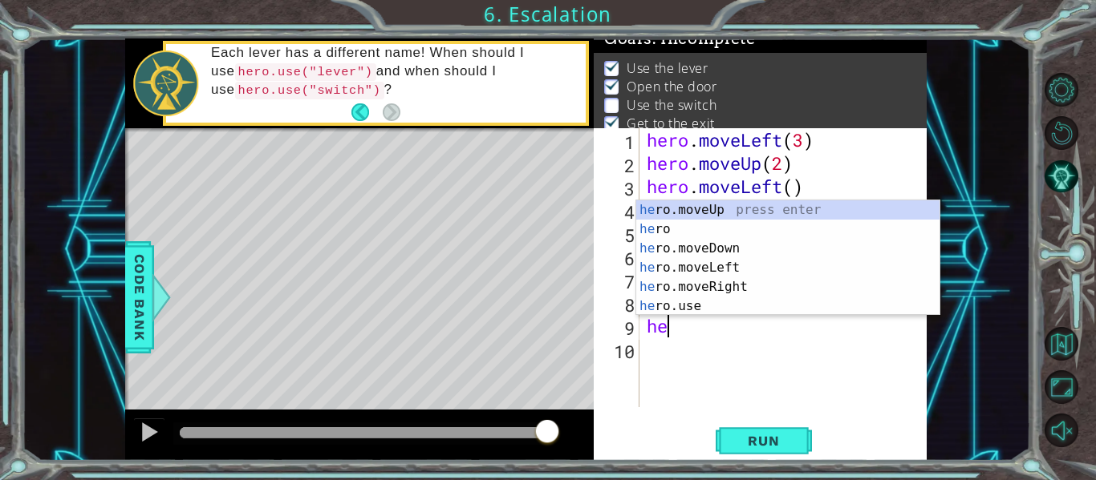
scroll to position [0, 0]
type textarea "h"
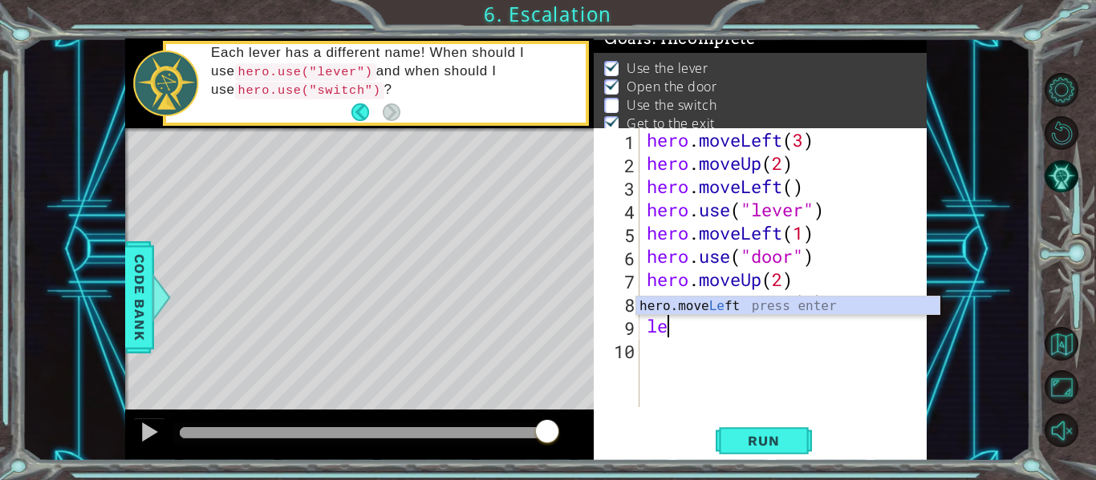
type textarea "l"
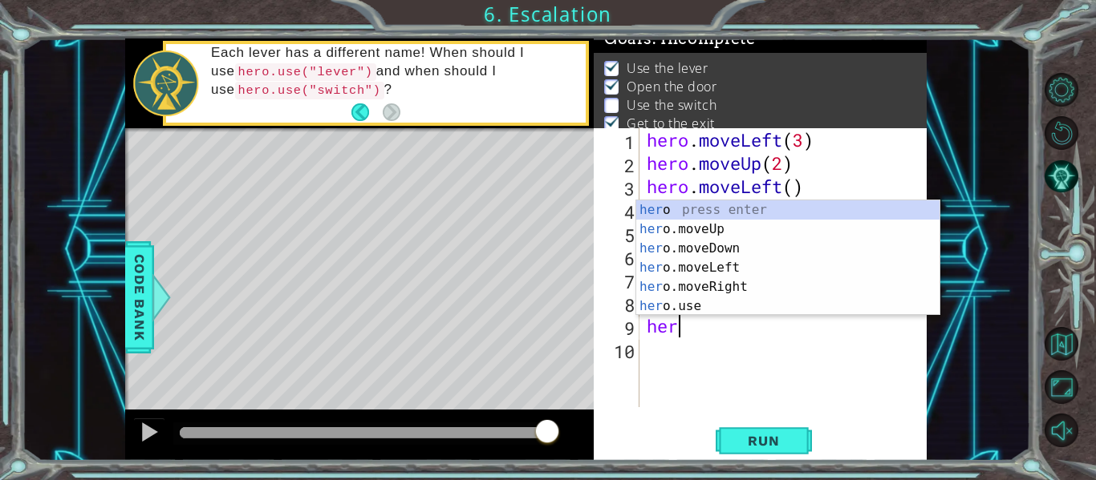
scroll to position [0, 1]
click at [714, 300] on div "her o press enter her o.moveUp press enter her o.moveDown press enter her o.mov…" at bounding box center [787, 278] width 303 height 154
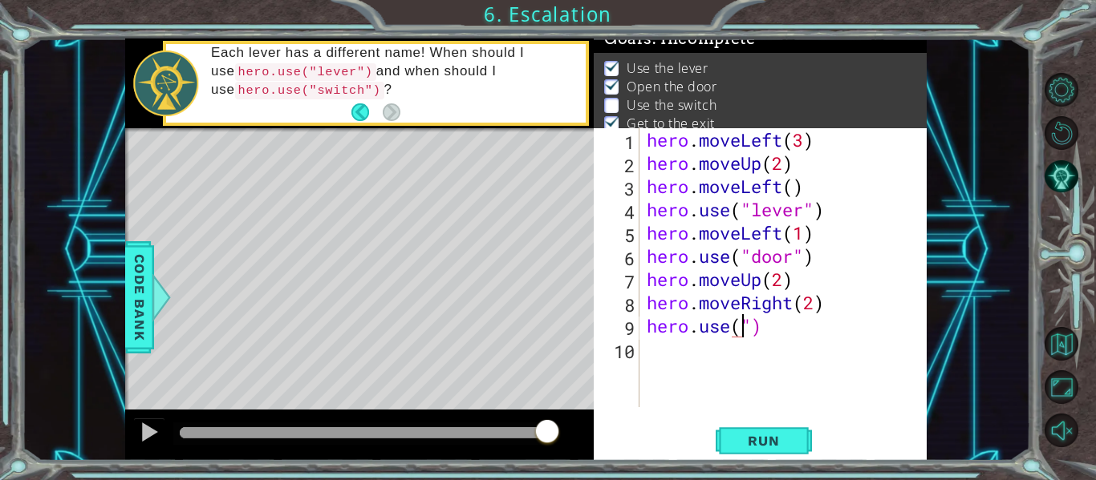
scroll to position [0, 5]
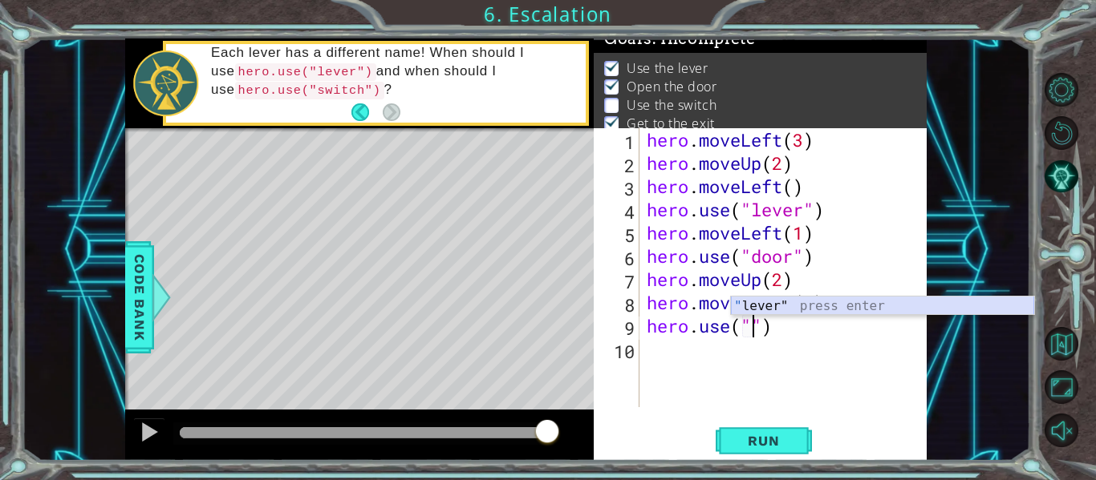
click at [794, 307] on div "" lever" press enter" at bounding box center [882, 326] width 303 height 58
type textarea "hero.use("lever")"
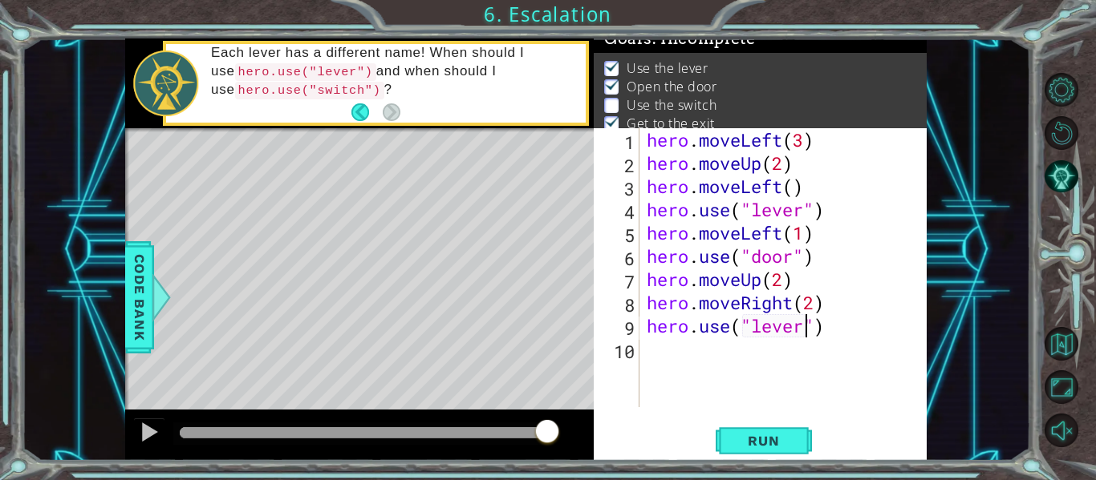
click at [680, 351] on div "hero . moveLeft ( 3 ) hero . moveUp ( 2 ) hero . moveLeft ( ) hero . use ( "lev…" at bounding box center [787, 291] width 288 height 326
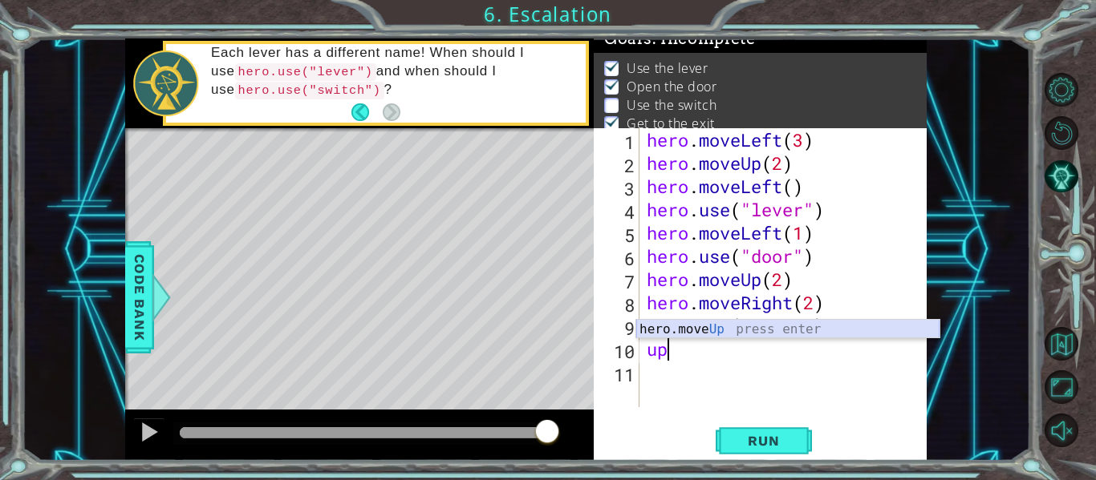
click at [711, 330] on div "hero.move Up press enter" at bounding box center [787, 349] width 303 height 58
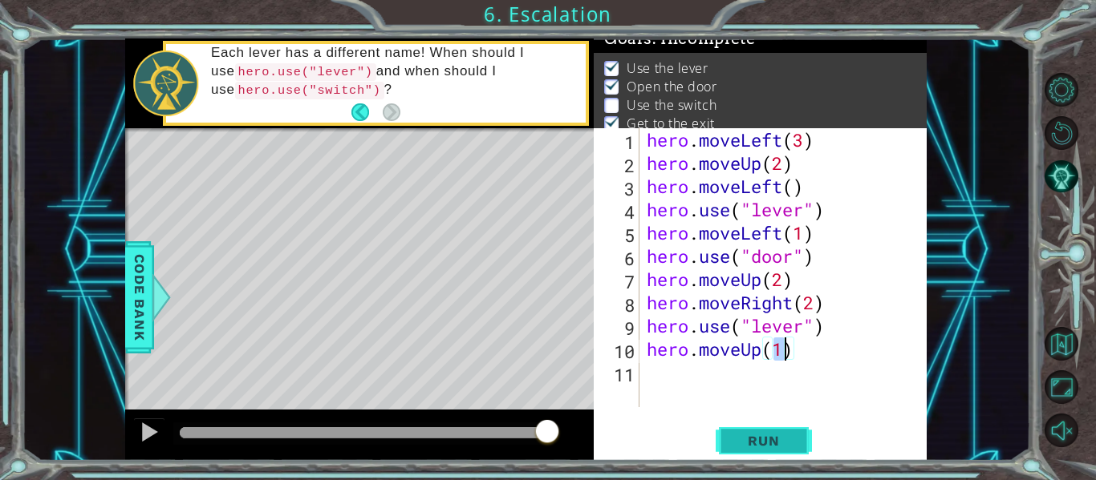
click at [765, 434] on span "Run" at bounding box center [763, 441] width 63 height 16
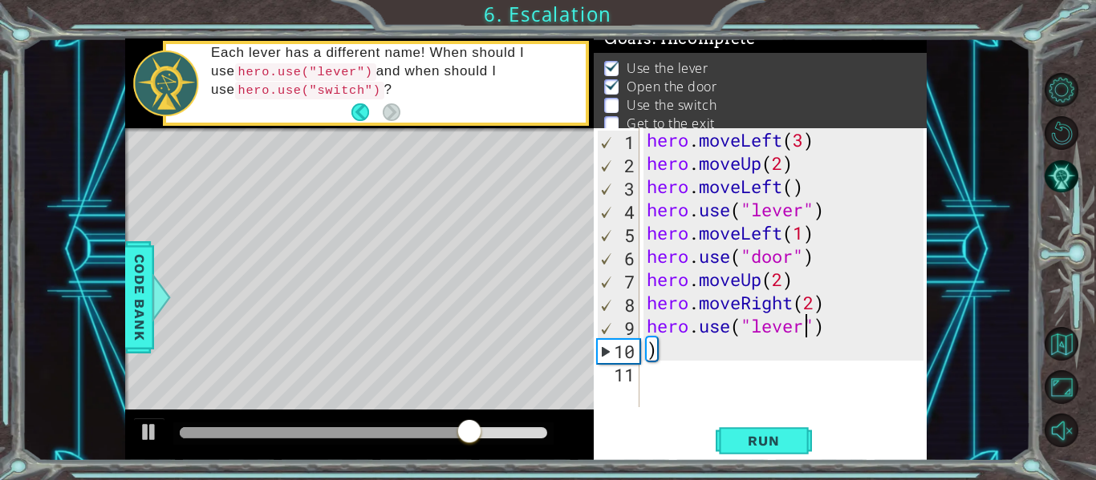
click at [804, 327] on div "hero . moveLeft ( 3 ) hero . moveUp ( 2 ) hero . moveLeft ( ) hero . use ( "lev…" at bounding box center [787, 291] width 288 height 326
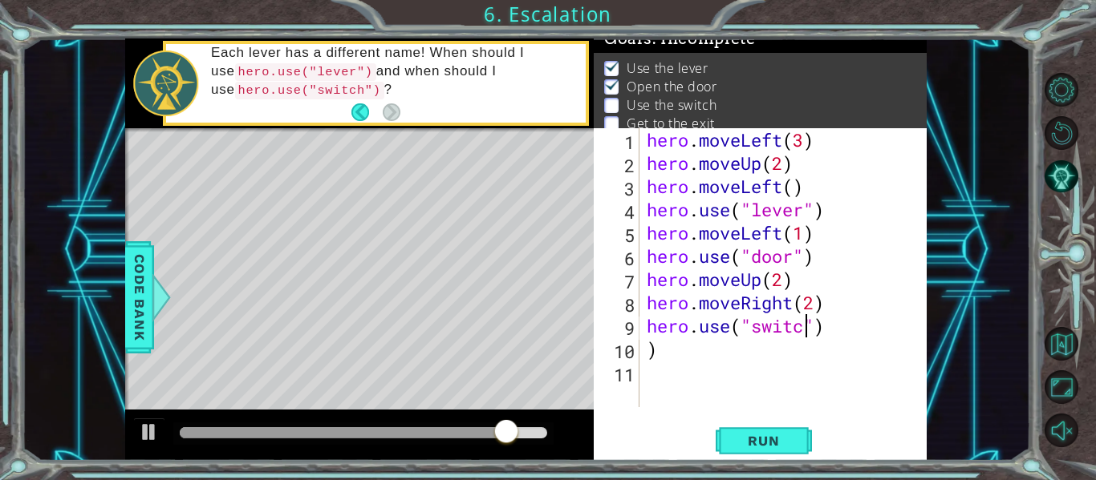
scroll to position [0, 8]
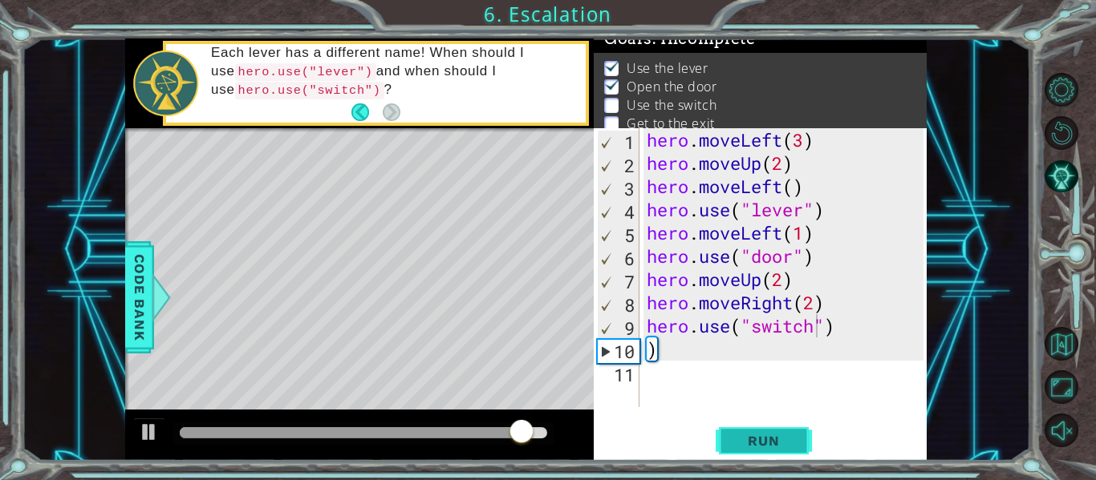
click at [772, 442] on span "Run" at bounding box center [763, 441] width 63 height 16
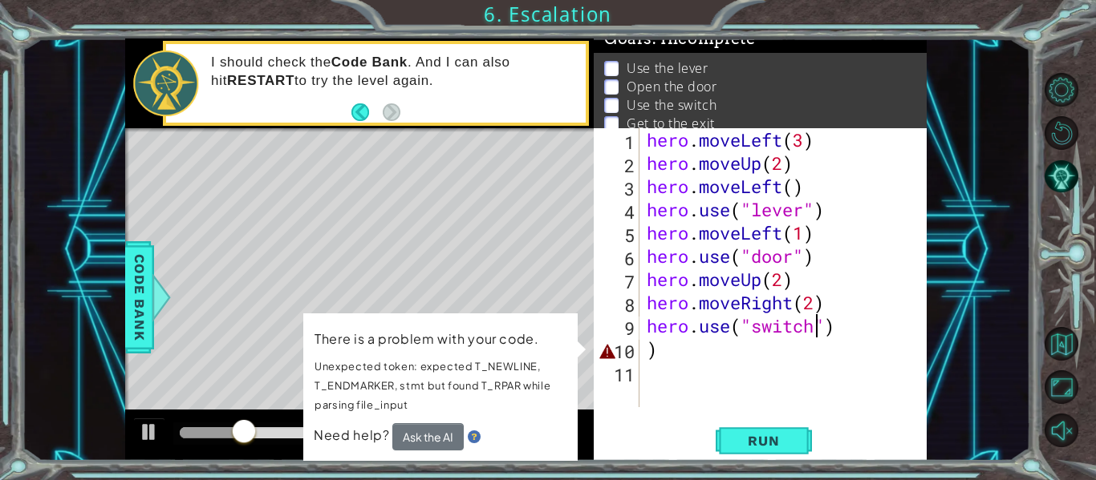
click at [724, 352] on div "hero . moveLeft ( 3 ) hero . moveUp ( 2 ) hero . moveLeft ( ) hero . use ( "lev…" at bounding box center [787, 291] width 288 height 326
type textarea ")"
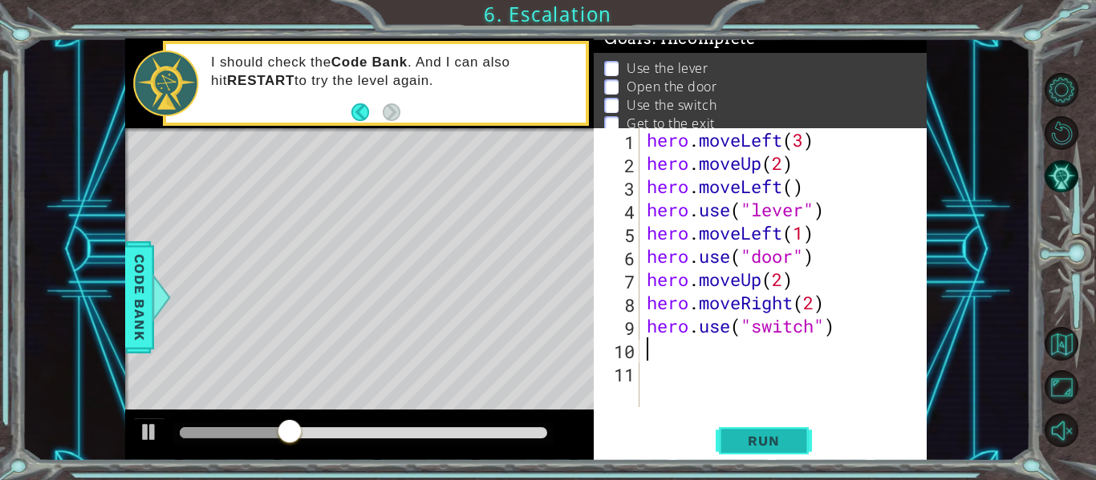
click at [746, 433] on span "Run" at bounding box center [763, 441] width 63 height 16
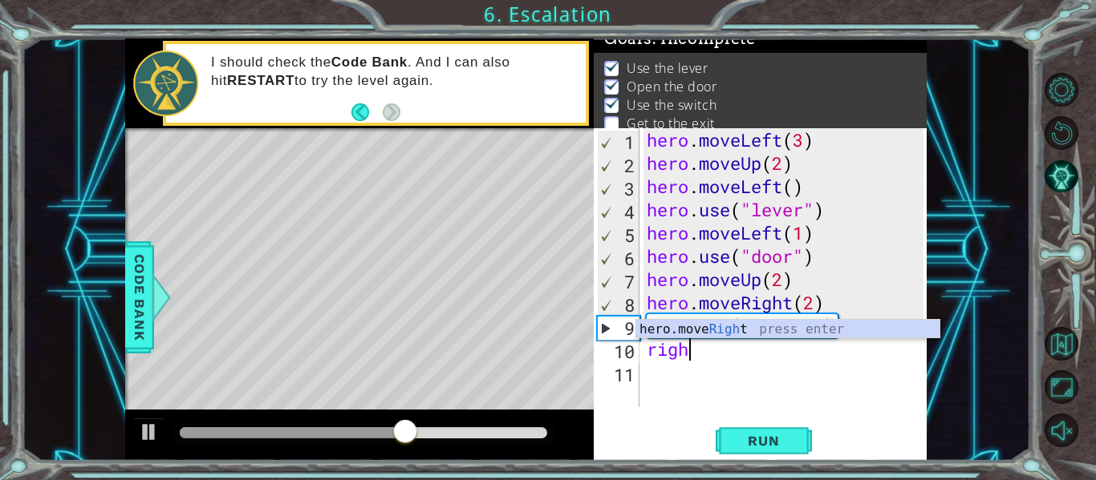
scroll to position [0, 2]
click at [692, 316] on div "hero . moveLeft ( 3 ) hero . moveUp ( 2 ) hero . moveLeft ( ) hero . use ( "lev…" at bounding box center [787, 291] width 288 height 326
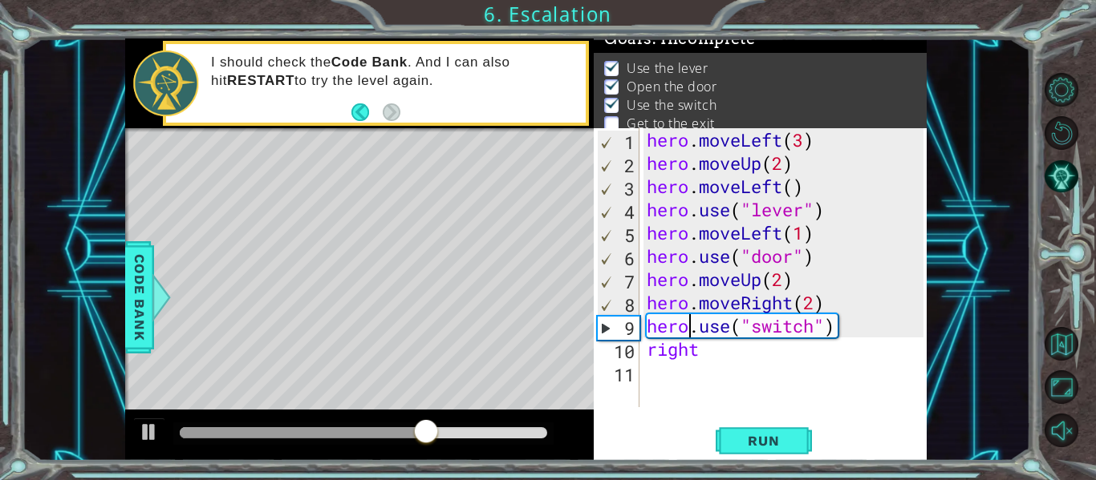
click at [708, 348] on div "hero . moveLeft ( 3 ) hero . moveUp ( 2 ) hero . moveLeft ( ) hero . use ( "lev…" at bounding box center [787, 291] width 288 height 326
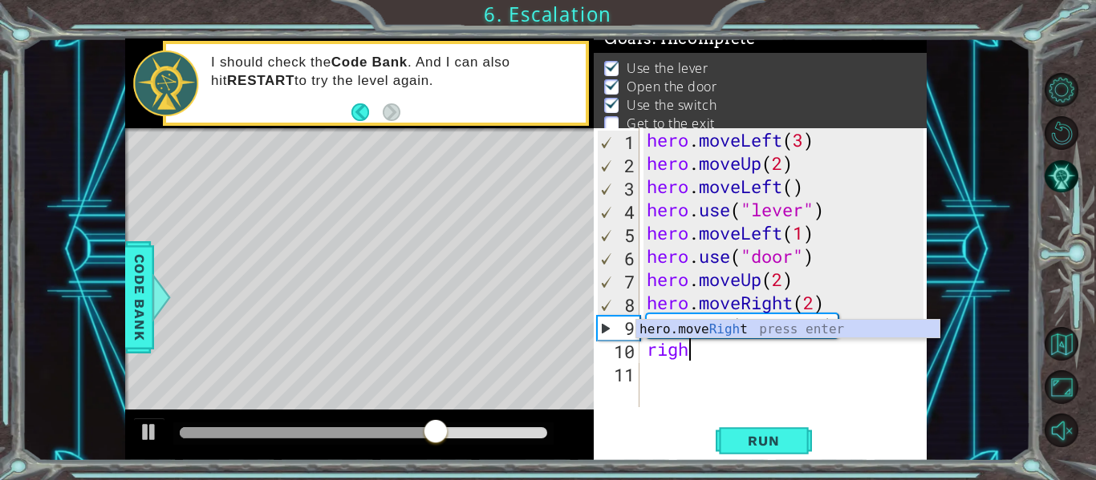
scroll to position [0, 1]
click at [719, 331] on div "hero.move Righ t press enter" at bounding box center [787, 349] width 303 height 58
type textarea "hero.moveRight(1)"
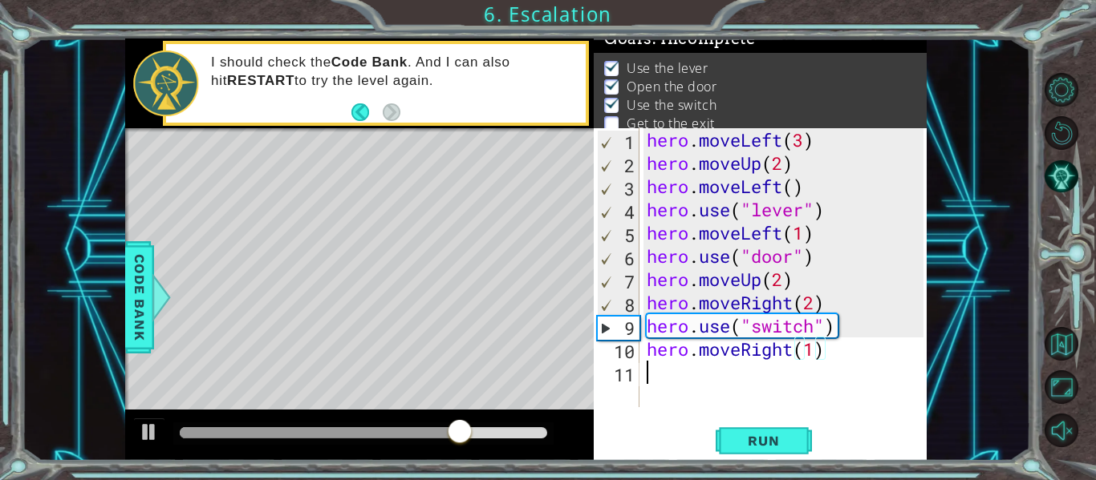
click at [702, 377] on div "hero . moveLeft ( 3 ) hero . moveUp ( 2 ) hero . moveLeft ( ) hero . use ( "lev…" at bounding box center [787, 291] width 288 height 326
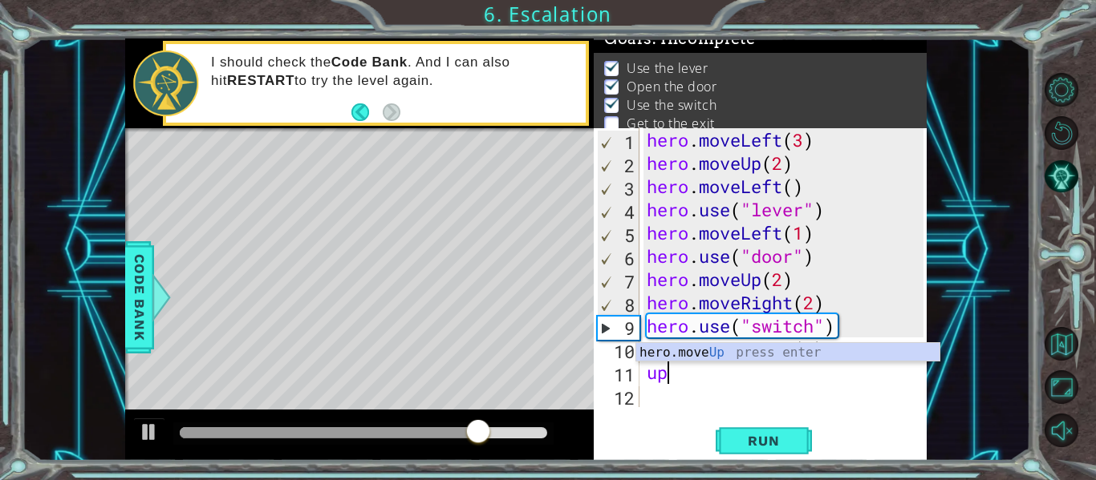
click at [719, 356] on div "hero.move Up press enter" at bounding box center [787, 372] width 303 height 58
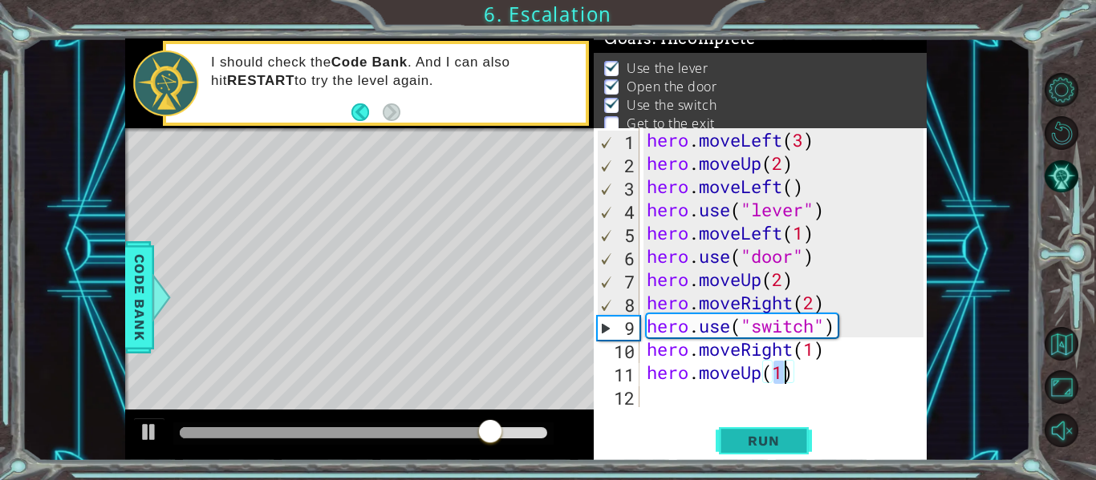
type textarea "hero.moveUp(1)"
click at [769, 437] on span "Run" at bounding box center [763, 441] width 63 height 16
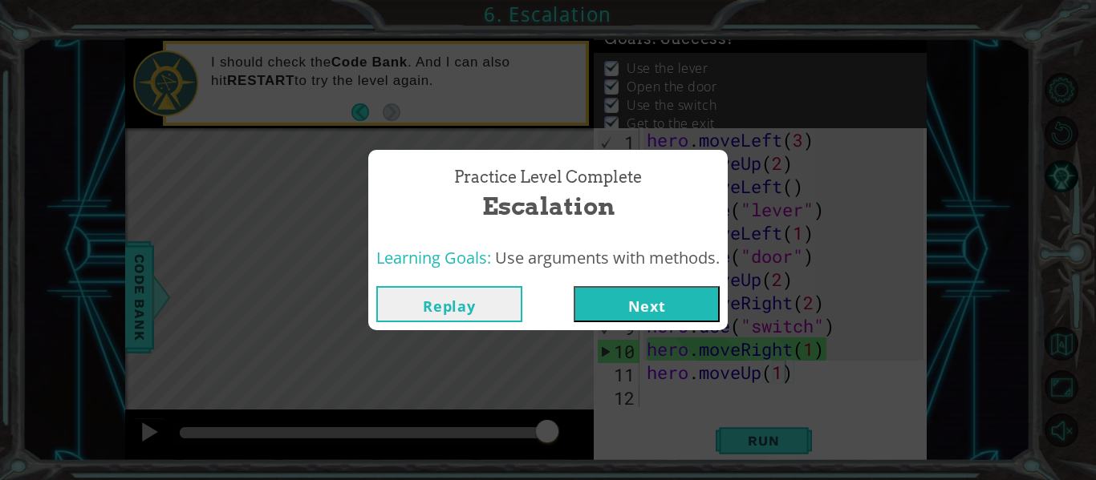
click at [639, 306] on button "Next" at bounding box center [647, 304] width 146 height 36
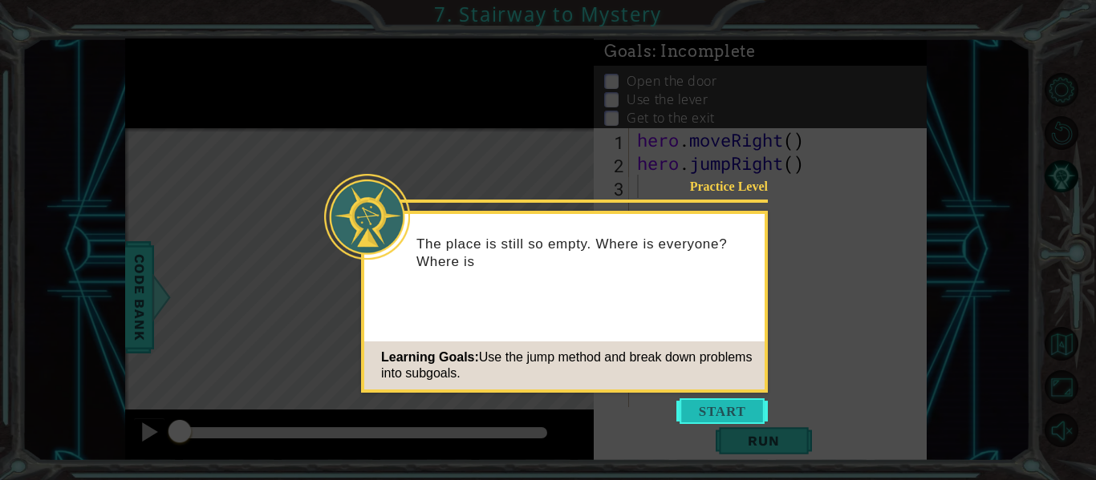
click at [704, 407] on button "Start" at bounding box center [721, 412] width 91 height 26
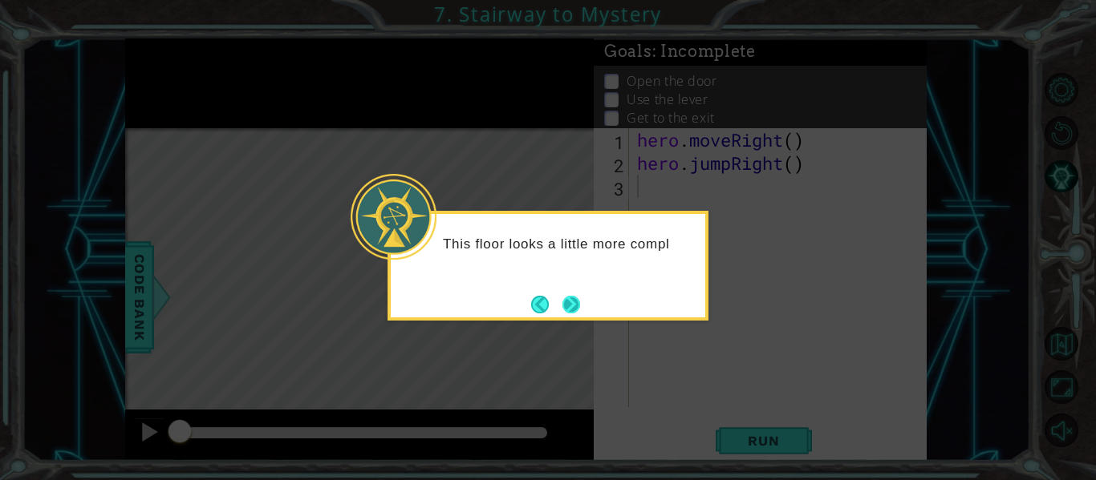
click at [575, 301] on button "Next" at bounding box center [571, 304] width 18 height 18
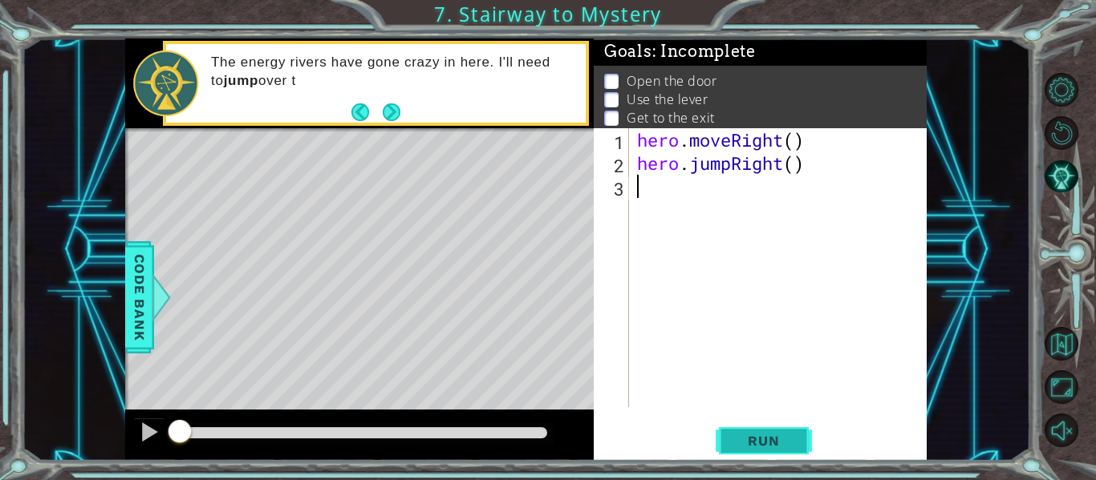
click at [772, 434] on span "Run" at bounding box center [763, 441] width 63 height 16
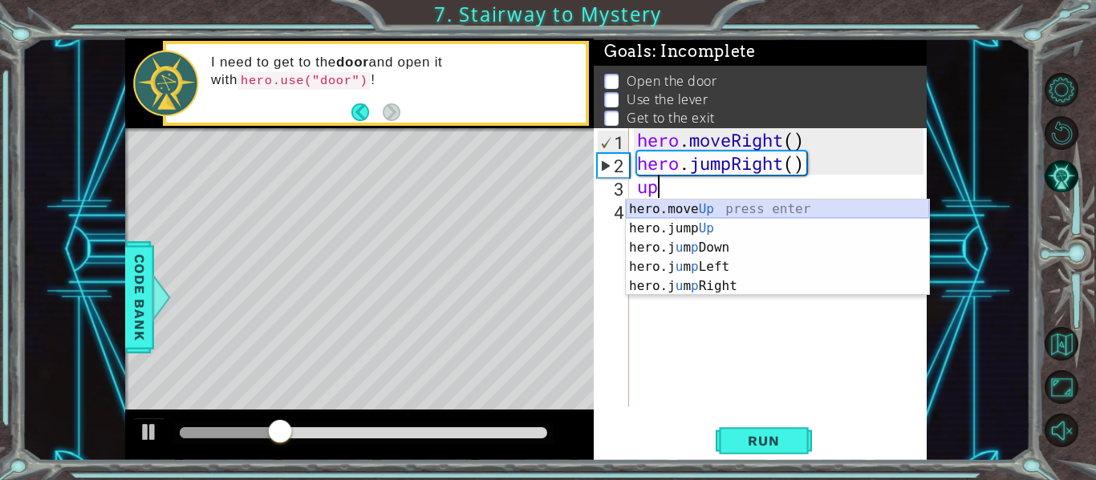
click at [707, 207] on div "hero.move Up press enter hero.jump Up press enter hero.j u m p Down press enter…" at bounding box center [777, 267] width 303 height 135
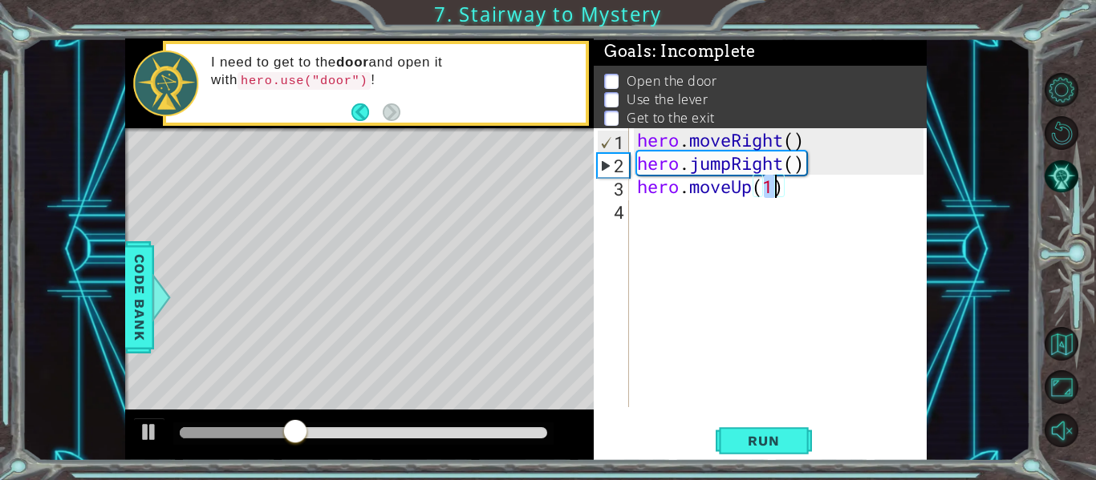
type textarea "hero.moveUp(1)"
click at [743, 460] on div "hero.moveUp(1) 1 2 3 4 hero . moveRight ( ) hero . jumpRight ( ) hero . moveUp …" at bounding box center [760, 294] width 333 height 333
click at [746, 430] on button "Run" at bounding box center [764, 441] width 96 height 33
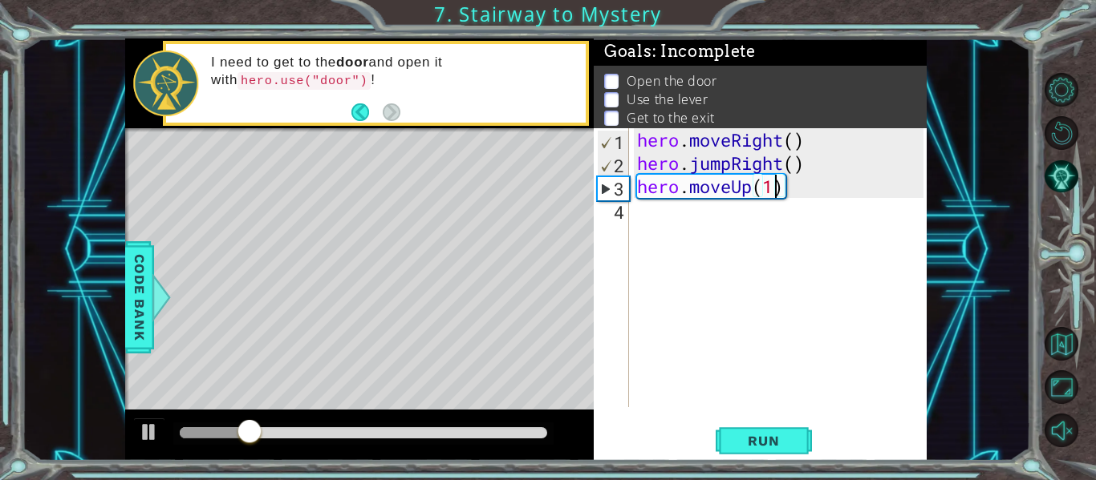
click at [654, 221] on div "hero . moveRight ( ) hero . jumpRight ( ) hero . moveUp ( 1 )" at bounding box center [783, 291] width 298 height 326
type textarea "l"
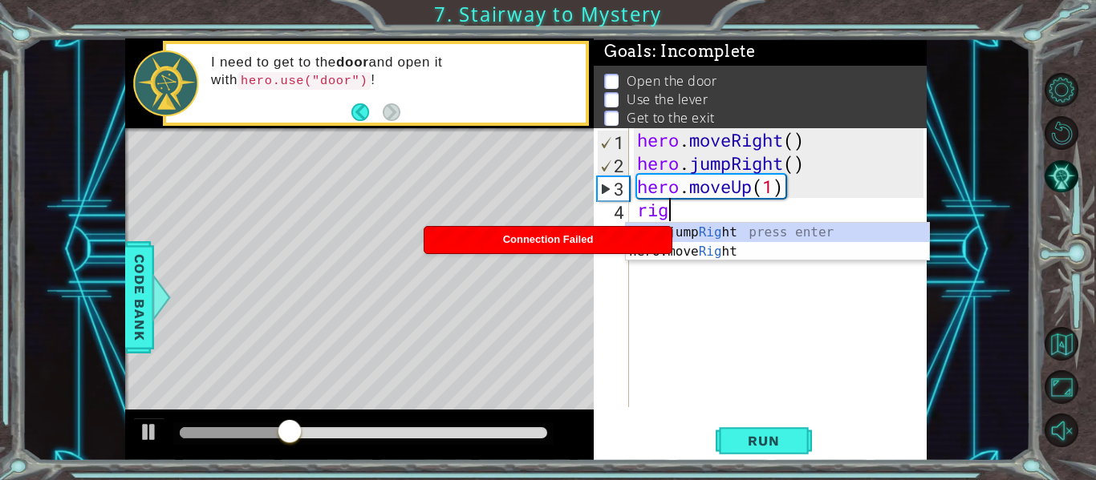
type textarea "righ"
click at [712, 232] on div "hero.jump Righ t press enter hero.move Righ t press enter" at bounding box center [777, 261] width 303 height 77
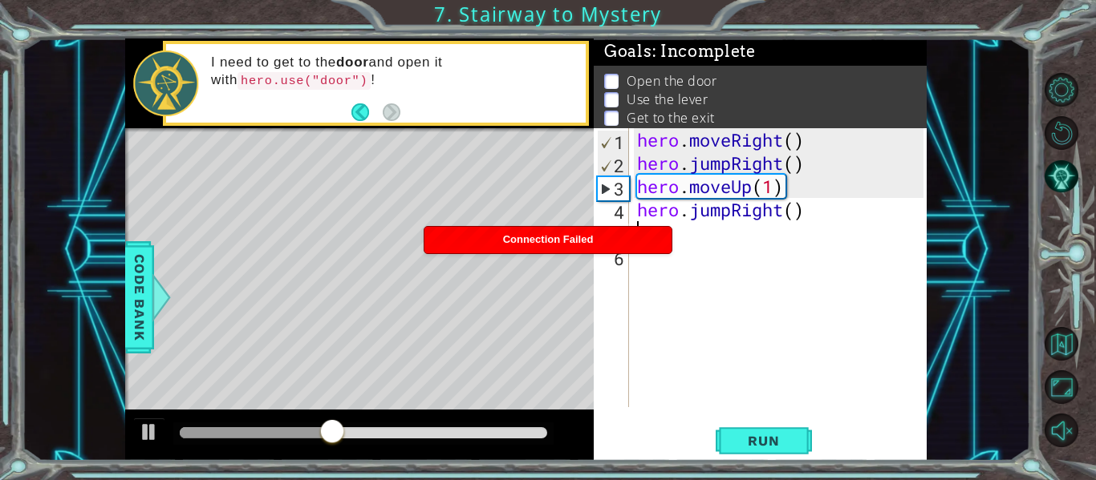
click at [732, 211] on div "hero . moveRight ( ) hero . jumpRight ( ) hero . moveUp ( 1 ) hero . jumpRight …" at bounding box center [783, 291] width 298 height 326
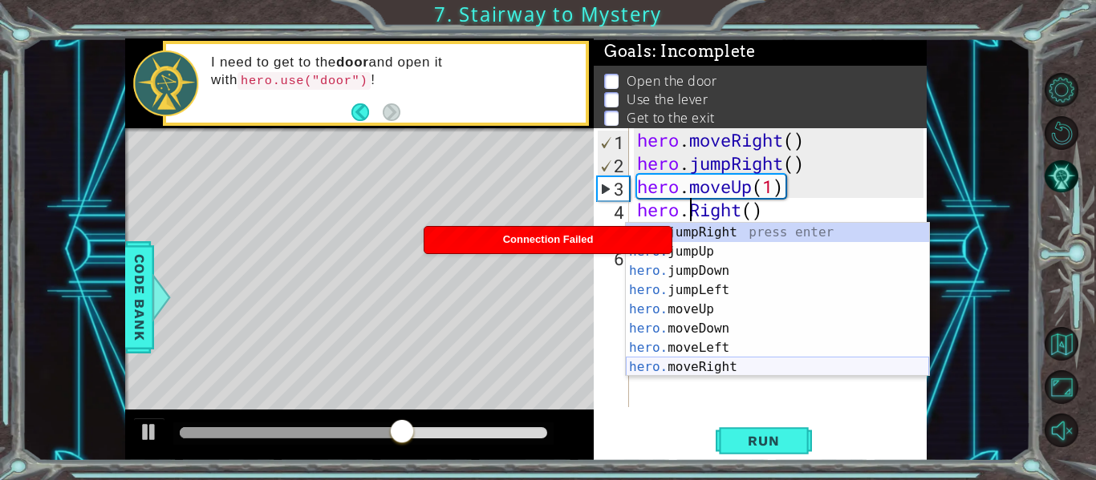
click at [745, 363] on div "hero. jumpRight press enter hero. jumpUp press enter hero. jumpDown press enter…" at bounding box center [777, 319] width 303 height 193
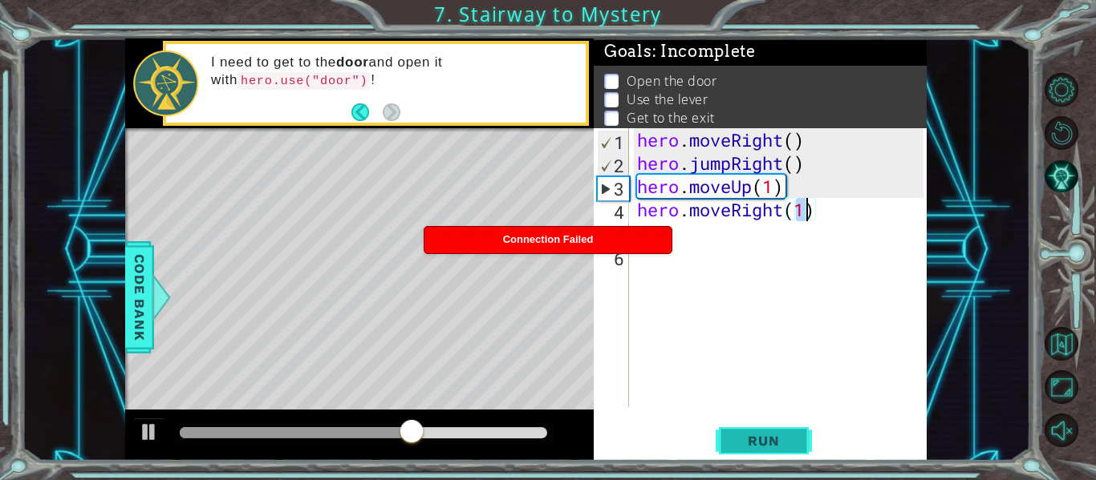
type textarea "hero.moveRight(1)"
click at [771, 433] on span "Run" at bounding box center [763, 441] width 63 height 16
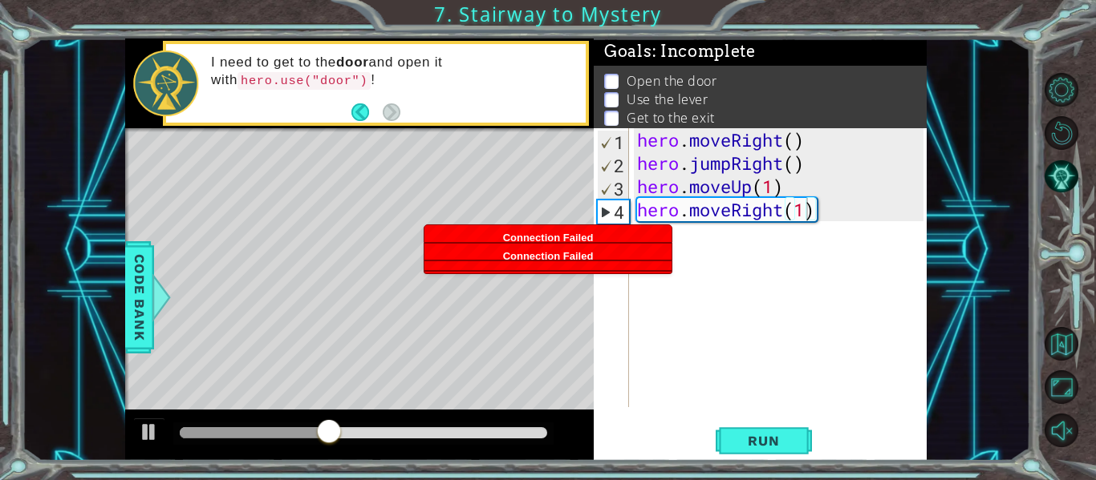
click at [697, 253] on div "hero . moveRight ( ) hero . jumpRight ( ) hero . moveUp ( 1 ) hero . moveRight …" at bounding box center [783, 291] width 298 height 326
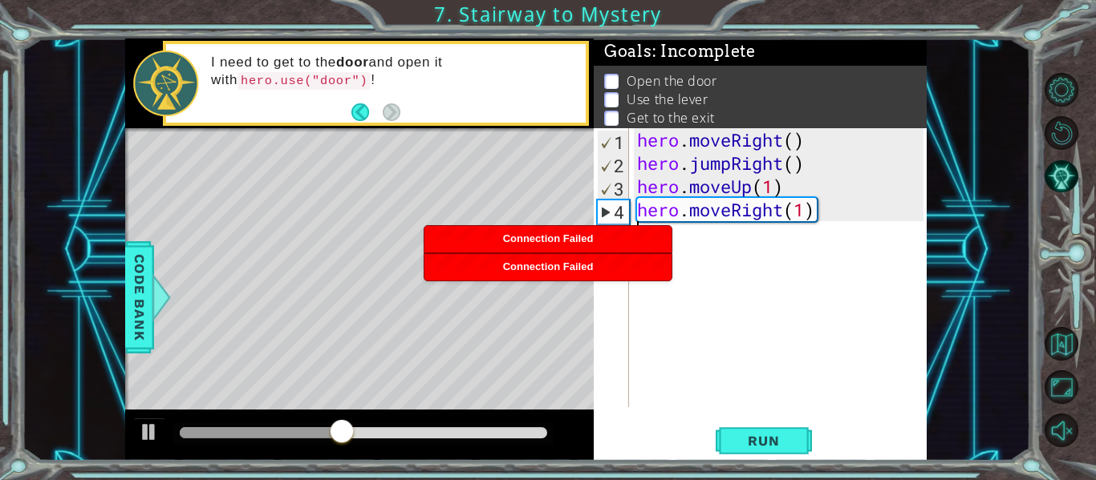
click at [694, 241] on div "hero . moveRight ( ) hero . jumpRight ( ) hero . moveUp ( 1 ) hero . moveRight …" at bounding box center [783, 291] width 298 height 326
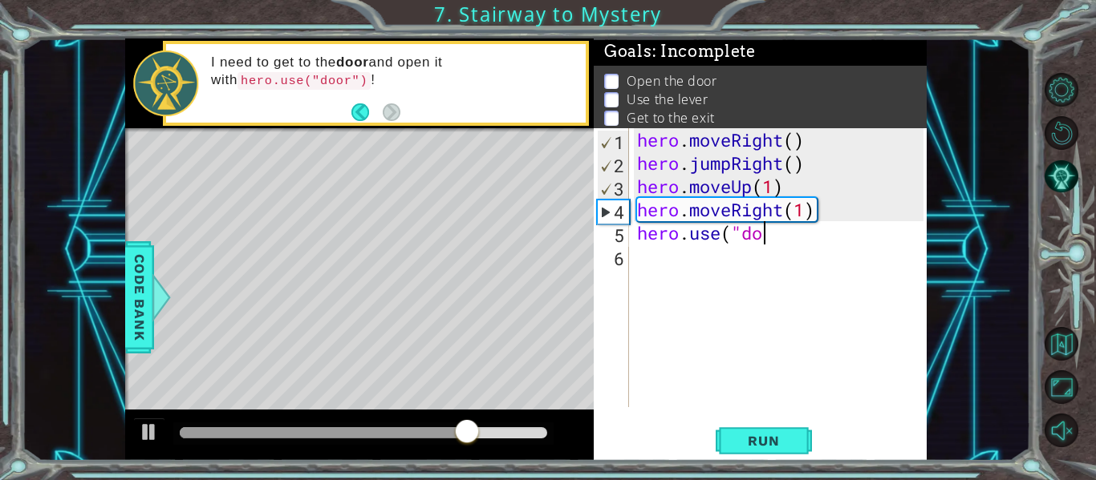
scroll to position [0, 6]
type textarea "hero.use("door")"
click at [734, 263] on div "hero . moveRight ( ) hero . jumpRight ( ) hero . moveUp ( 1 ) hero . moveRight …" at bounding box center [783, 291] width 298 height 326
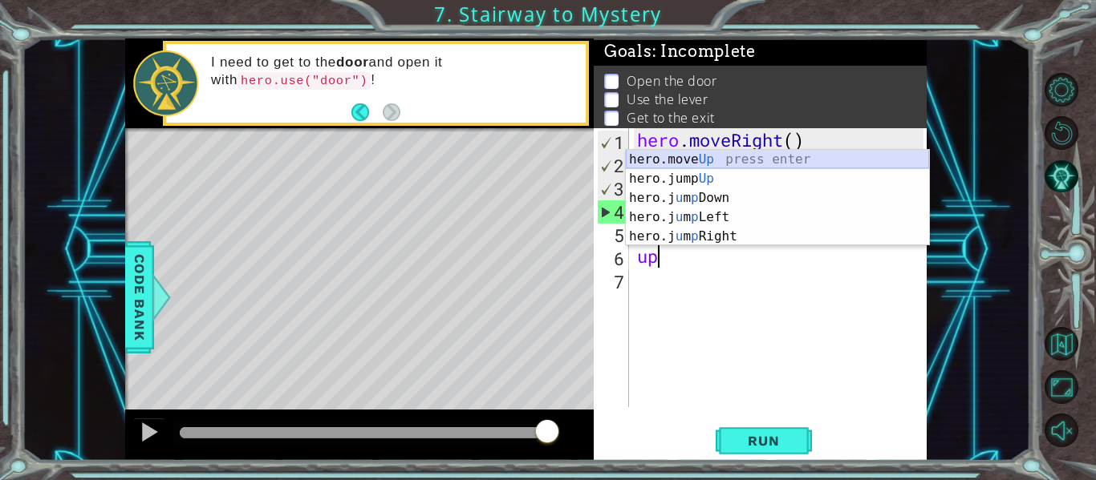
click at [718, 156] on div "hero.move Up press enter hero.jump Up press enter hero.j u m p Down press enter…" at bounding box center [777, 217] width 303 height 135
type textarea "hero.moveUp(1)"
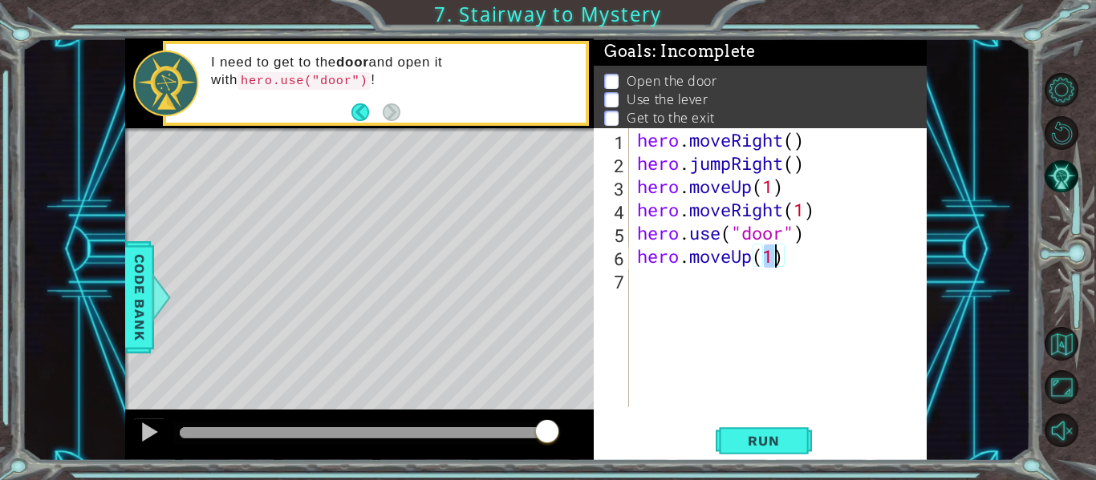
click at [651, 278] on div "hero . moveRight ( ) hero . jumpRight ( ) hero . moveUp ( 1 ) hero . moveRight …" at bounding box center [783, 291] width 298 height 326
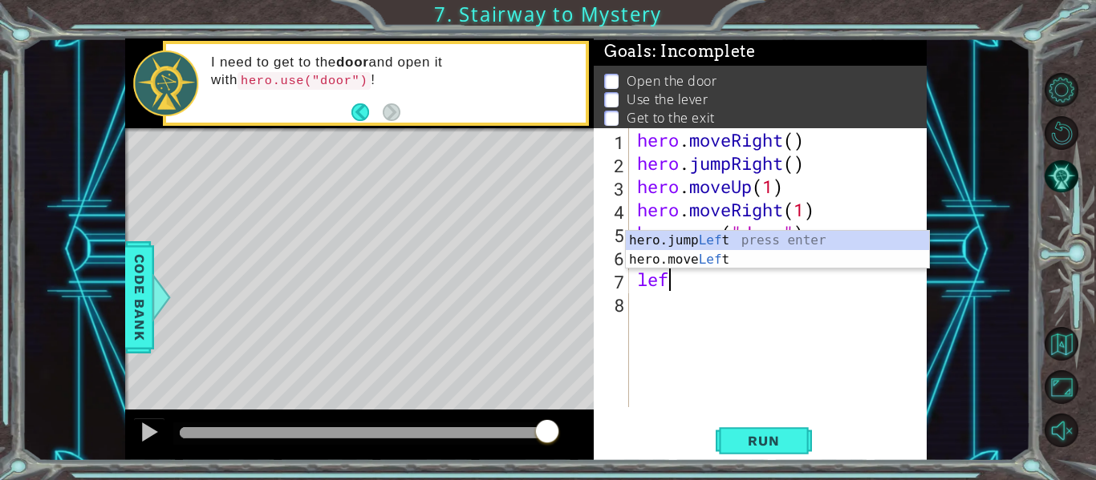
scroll to position [0, 1]
click at [667, 259] on div "hero.jump Left press enter hero.move Left press enter" at bounding box center [777, 269] width 303 height 77
type textarea "hero.moveLeft(1)"
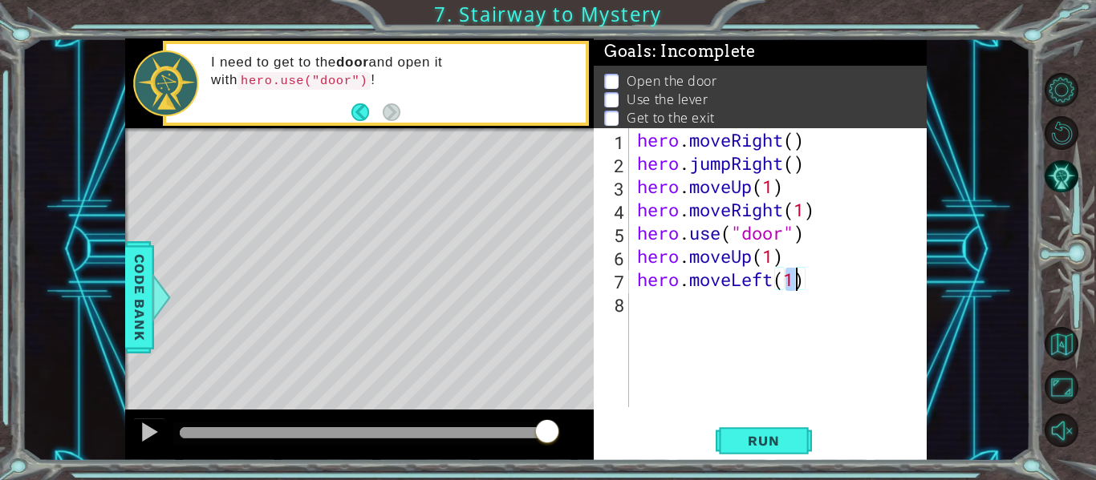
click at [667, 307] on div "hero . moveRight ( ) hero . jumpRight ( ) hero . moveUp ( 1 ) hero . moveRight …" at bounding box center [783, 291] width 298 height 326
type textarea "hero.use("lever")"
click at [718, 339] on div "hero . moveRight ( ) hero . jumpRight ( ) hero . moveUp ( 1 ) hero . moveRight …" at bounding box center [783, 291] width 298 height 326
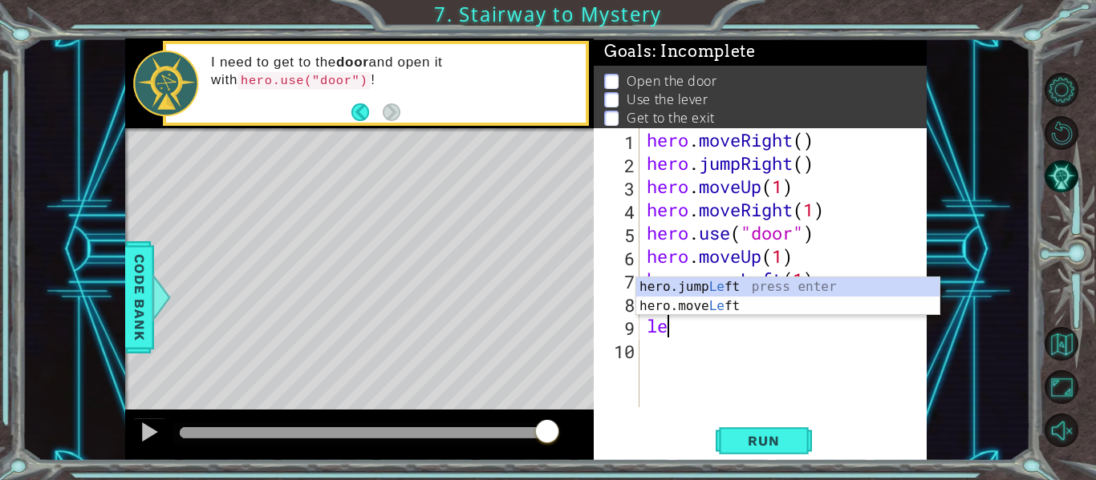
scroll to position [0, 1]
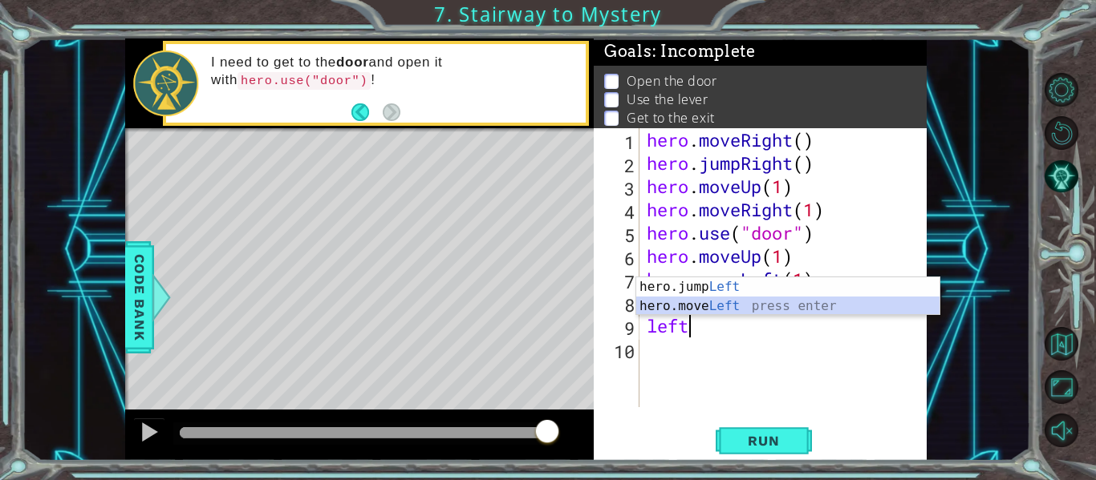
click at [704, 308] on div "hero.jump Left press enter hero.move Left press enter" at bounding box center [787, 316] width 303 height 77
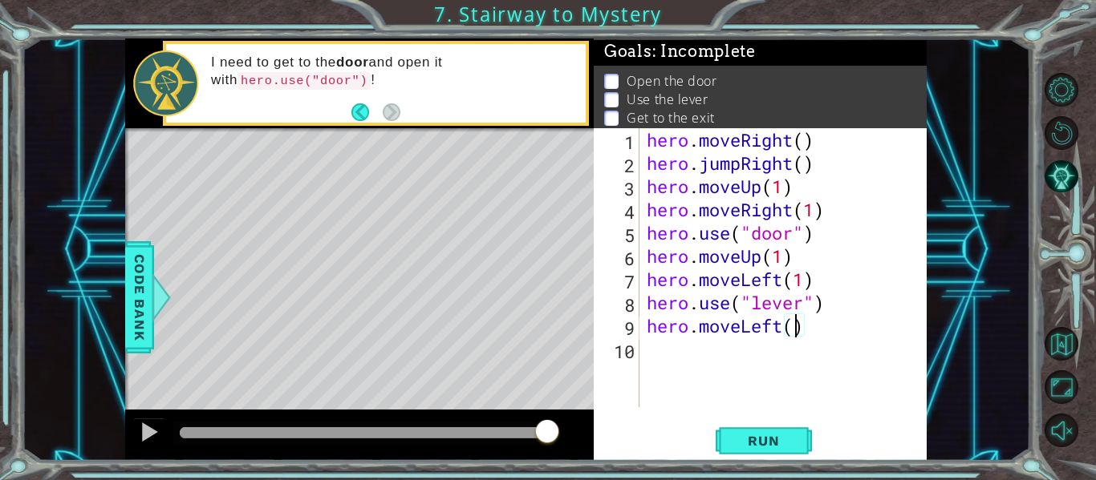
type textarea "hero.moveLeft(2)"
click at [714, 356] on div "hero . moveRight ( ) hero . jumpRight ( ) hero . moveUp ( 1 ) hero . moveRight …" at bounding box center [787, 291] width 288 height 326
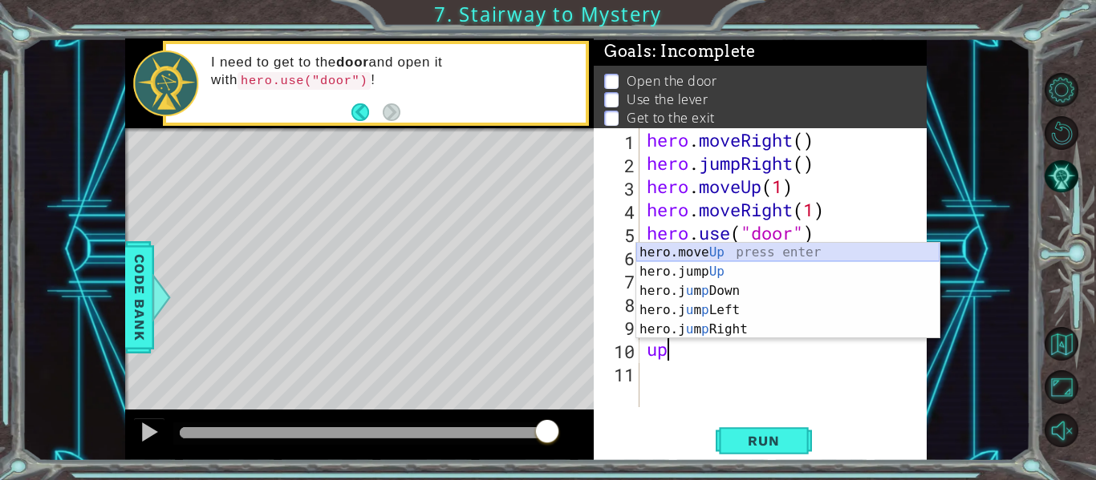
click at [730, 253] on div "hero.move Up press enter hero.jump Up press enter hero.j u m p Down press enter…" at bounding box center [787, 310] width 303 height 135
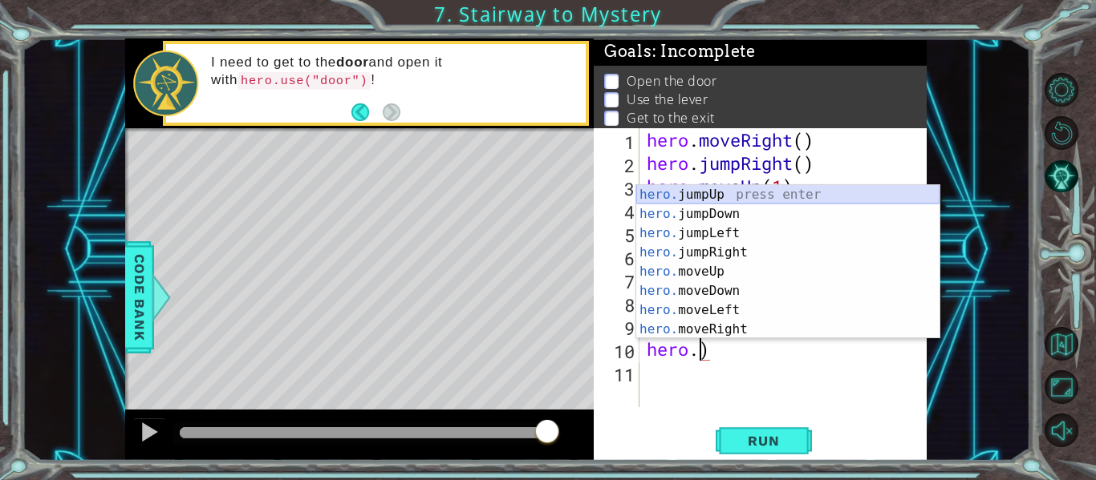
click at [740, 199] on div "hero. jumpUp press enter hero. jumpDown press enter hero. jumpLeft press enter …" at bounding box center [787, 281] width 303 height 193
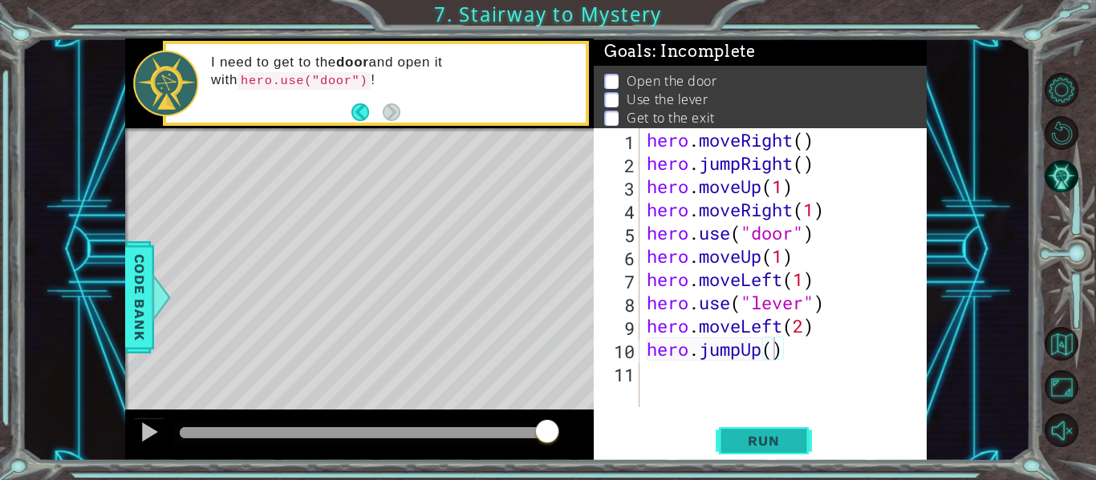
click at [760, 440] on span "Run" at bounding box center [763, 441] width 63 height 16
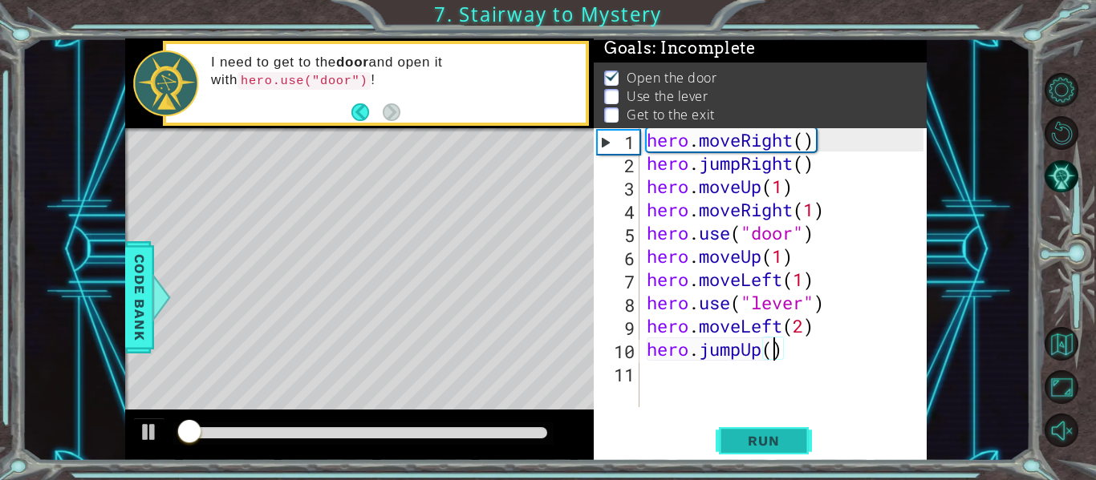
scroll to position [0, 6]
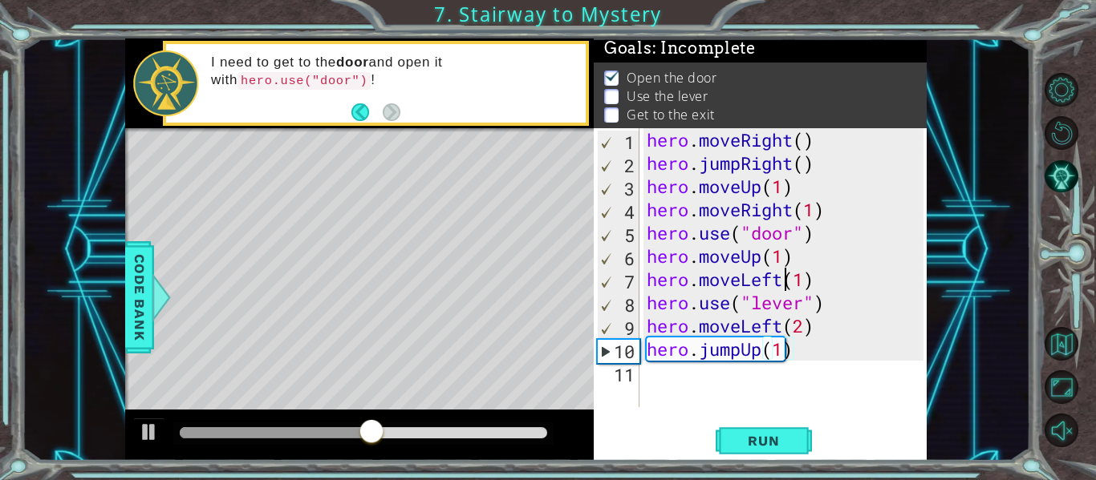
click at [784, 283] on div "hero . moveRight ( ) hero . jumpRight ( ) hero . moveUp ( 1 ) hero . moveRight …" at bounding box center [787, 291] width 288 height 326
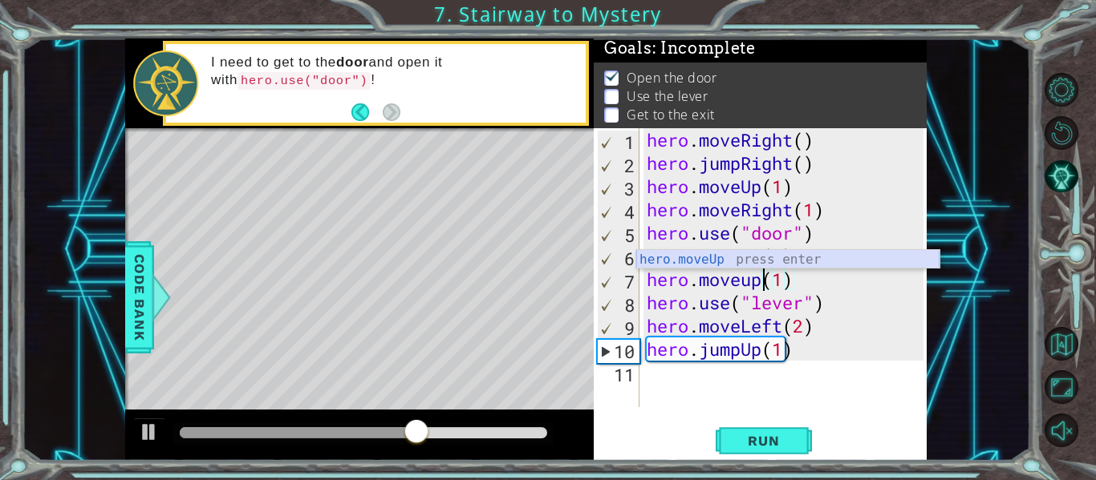
click at [720, 261] on div "hero.moveUp press enter" at bounding box center [787, 279] width 303 height 58
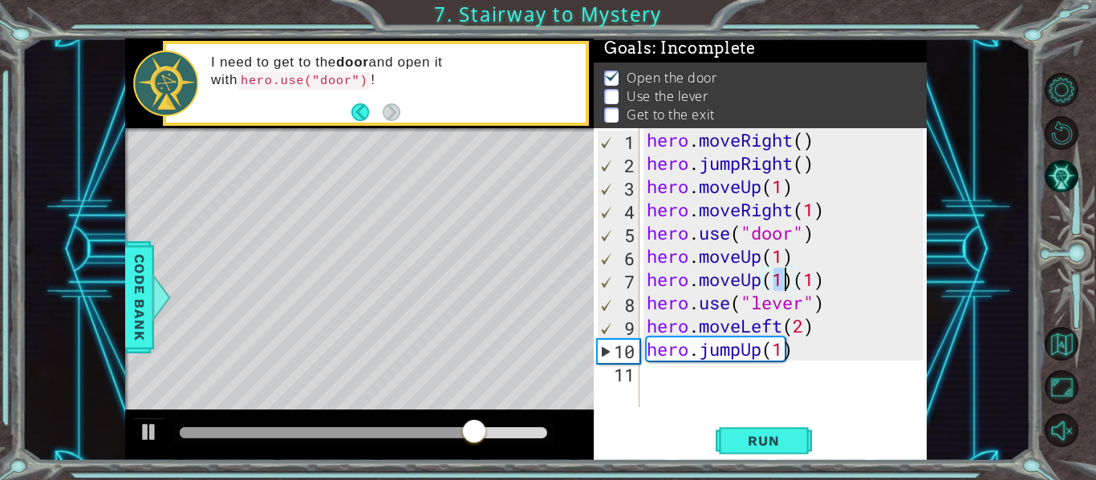
click at [827, 307] on div "hero . moveRight ( ) hero . jumpRight ( ) hero . moveUp ( 1 ) hero . moveRight …" at bounding box center [787, 291] width 288 height 326
click at [795, 353] on div "hero . moveRight ( ) hero . jumpRight ( ) hero . moveUp ( 1 ) hero . moveRight …" at bounding box center [787, 291] width 288 height 326
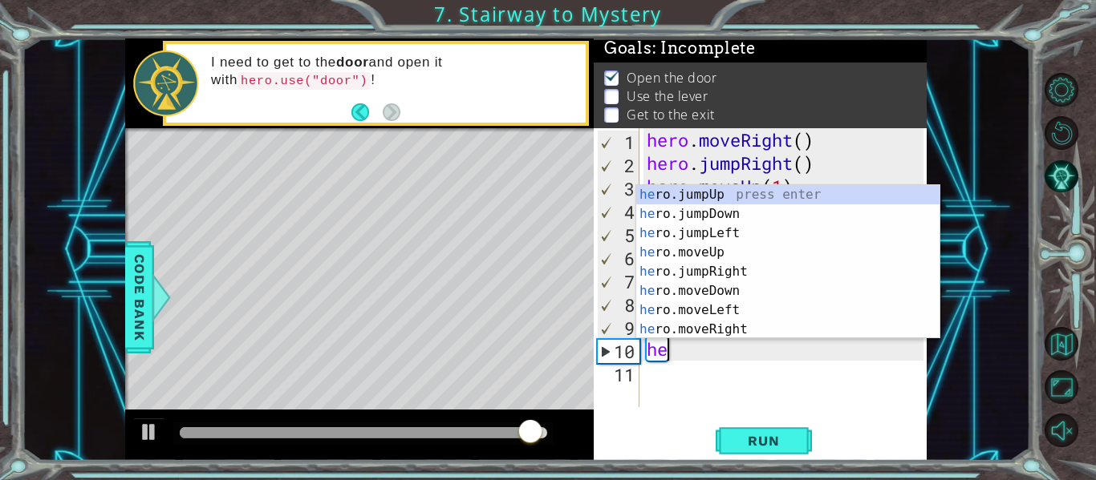
scroll to position [0, 0]
type textarea "h"
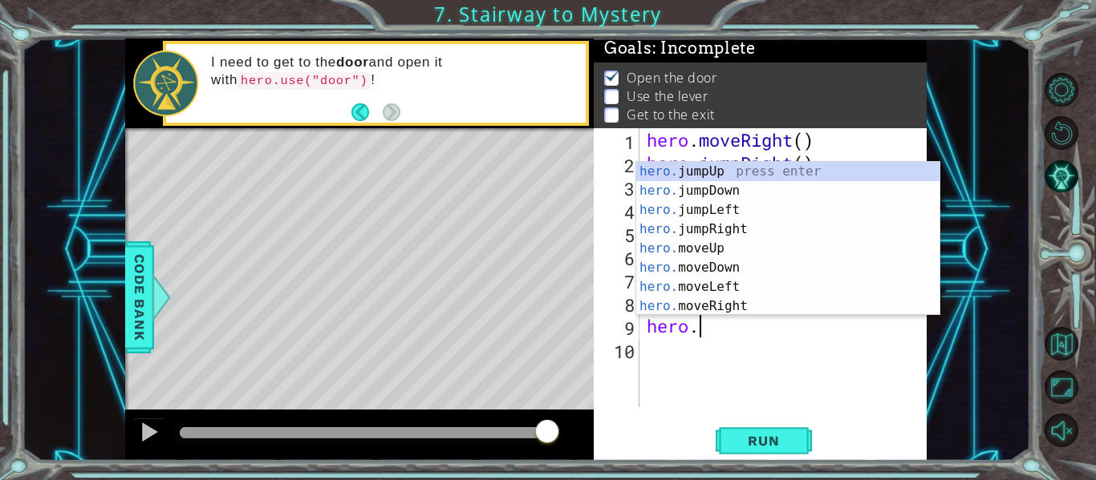
type textarea "h"
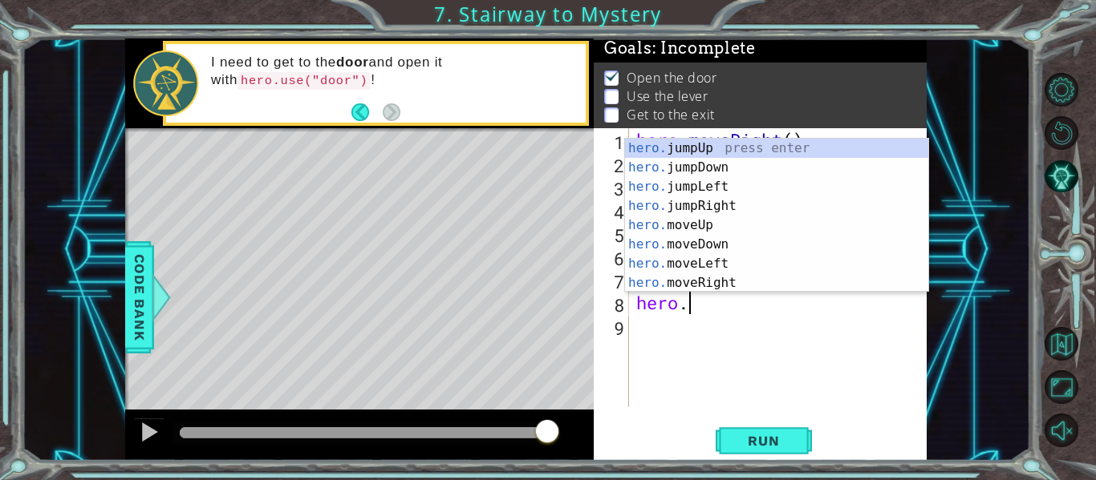
type textarea "h"
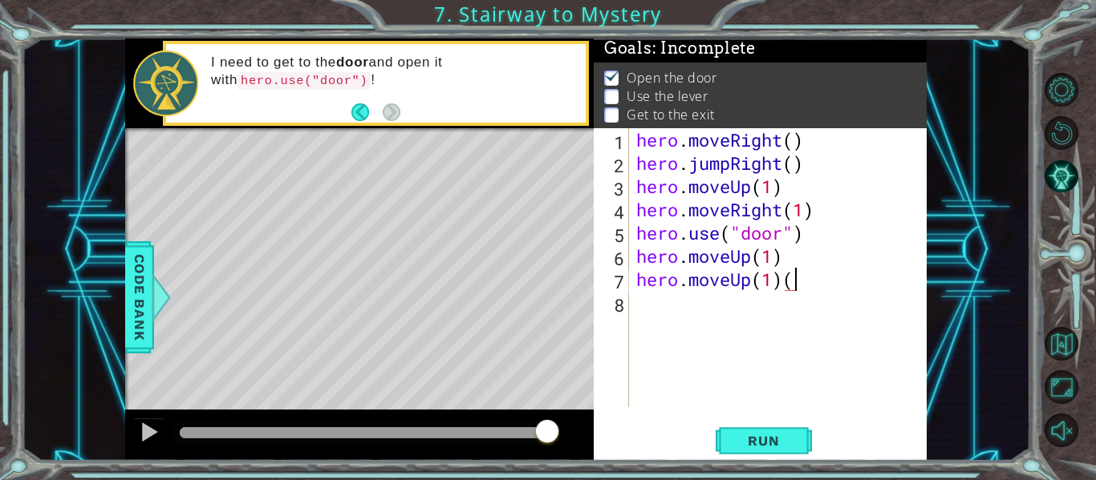
type textarea "hero.moveUp(1)"
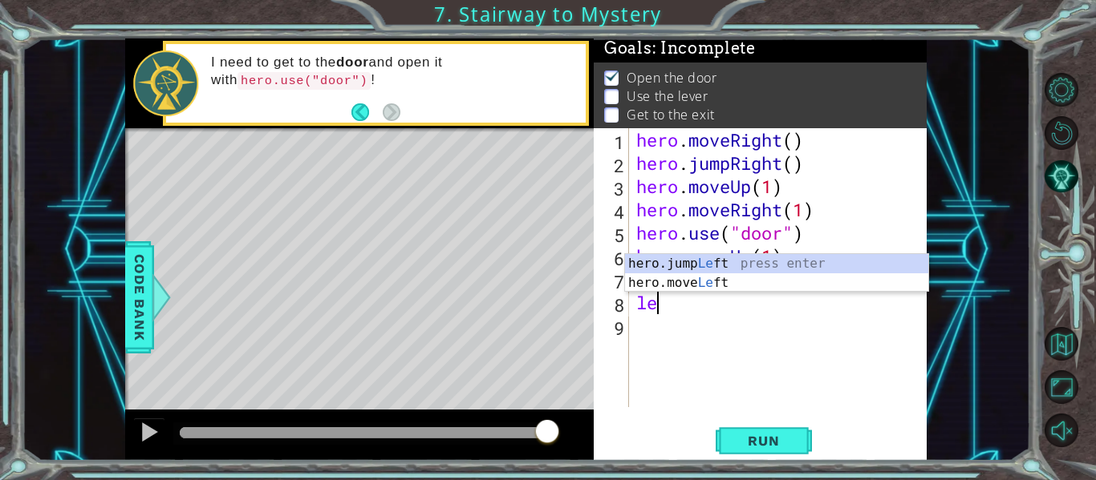
scroll to position [0, 1]
type textarea "left"
click at [728, 264] on div "hero.jump Left press enter hero.move Left press enter" at bounding box center [776, 292] width 303 height 77
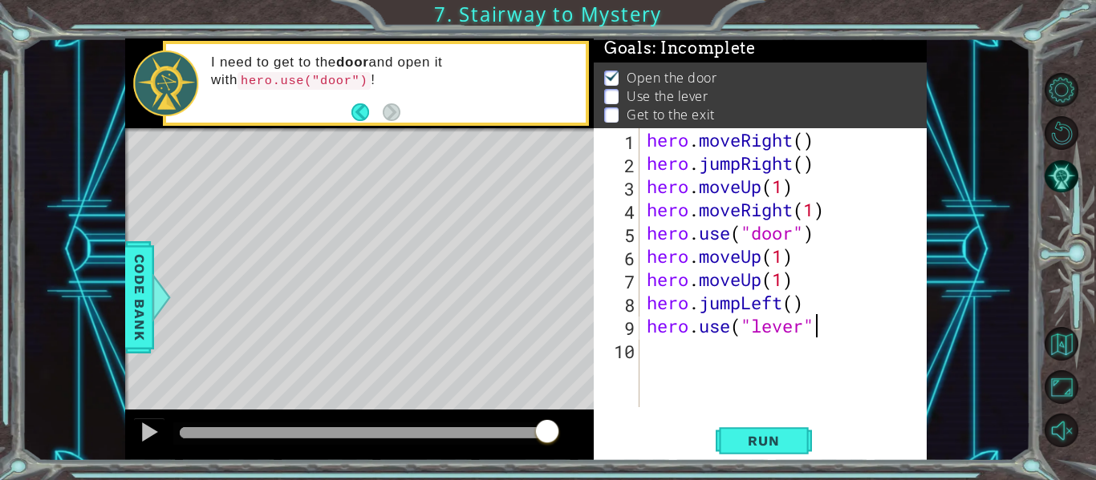
scroll to position [0, 7]
type textarea "hero.use("lever")"
click at [661, 349] on div "hero . moveRight ( ) hero . jumpRight ( ) hero . moveUp ( 1 ) hero . moveRight …" at bounding box center [787, 291] width 288 height 326
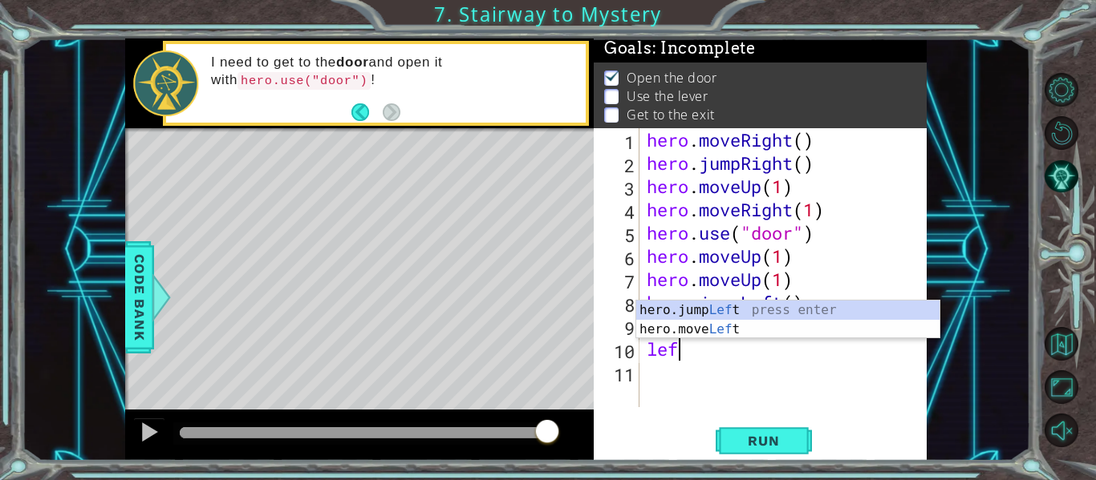
scroll to position [0, 1]
click at [748, 327] on div "hero.jump Left press enter hero.move Left press enter" at bounding box center [787, 339] width 303 height 77
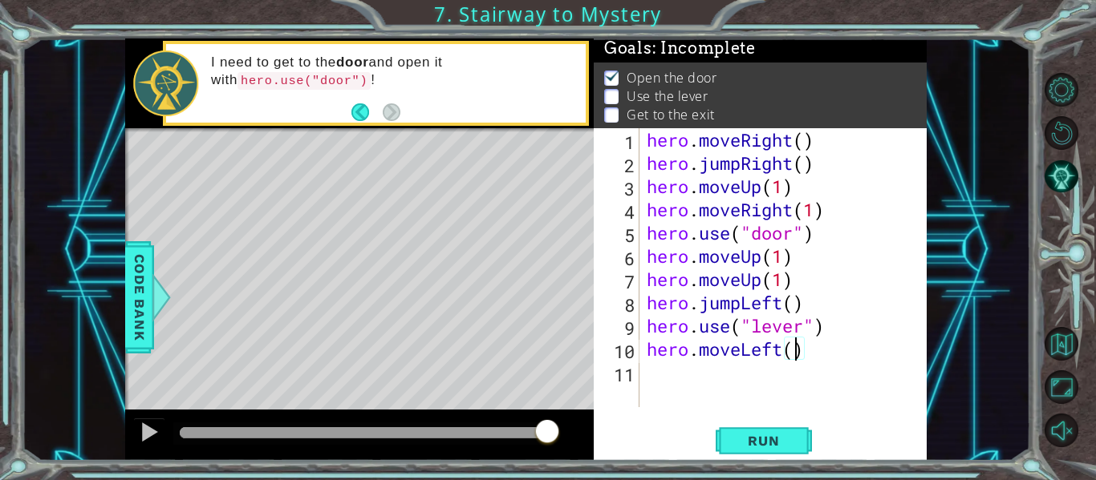
type textarea "hero.moveLeft(2)"
click at [711, 383] on div "hero . moveRight ( ) hero . jumpRight ( ) hero . moveUp ( 1 ) hero . moveRight …" at bounding box center [787, 291] width 288 height 326
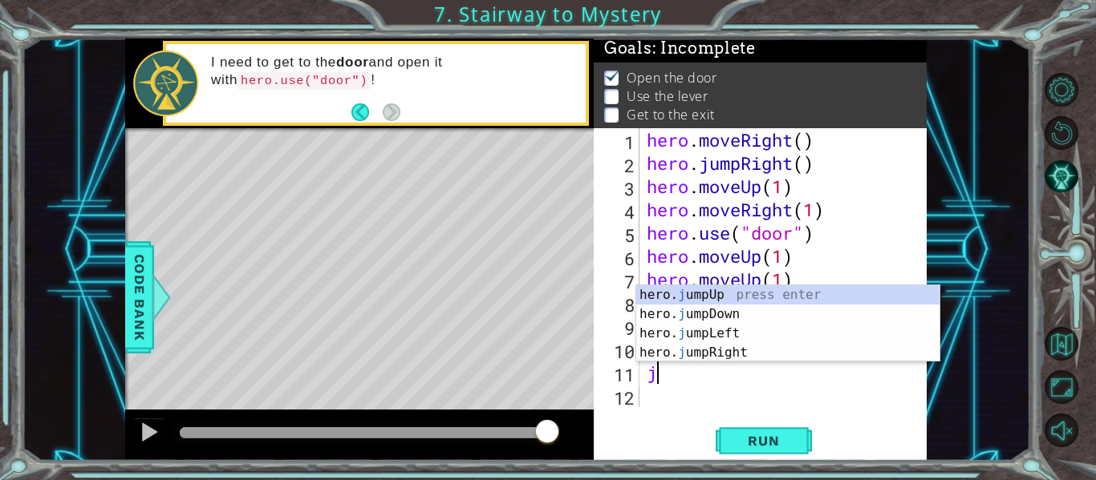
type textarea "ju"
click at [703, 293] on div "hero. ju mpUp press enter hero. ju mpDown press enter hero. [PERSON_NAME] mpLef…" at bounding box center [787, 344] width 303 height 116
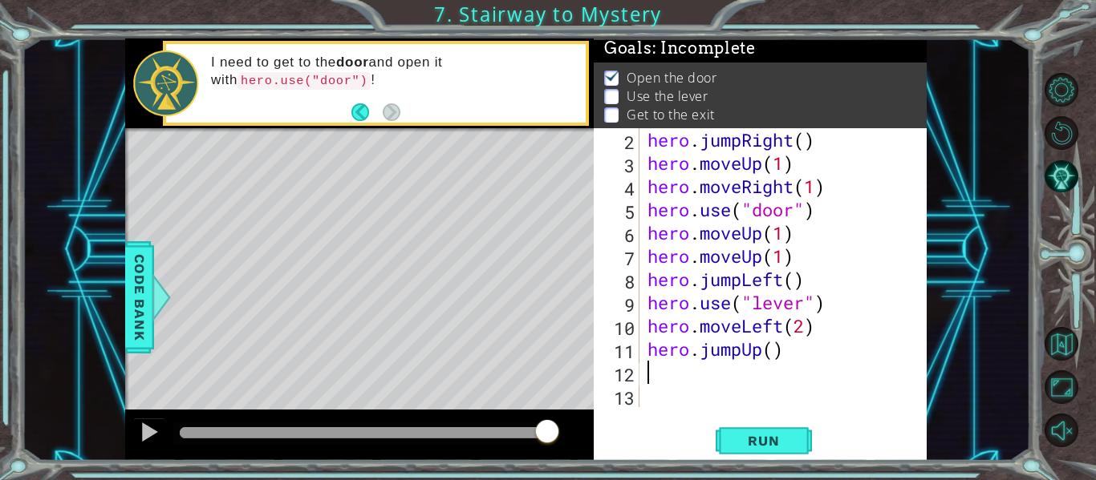
scroll to position [23, 0]
click at [782, 444] on span "Run" at bounding box center [763, 441] width 63 height 16
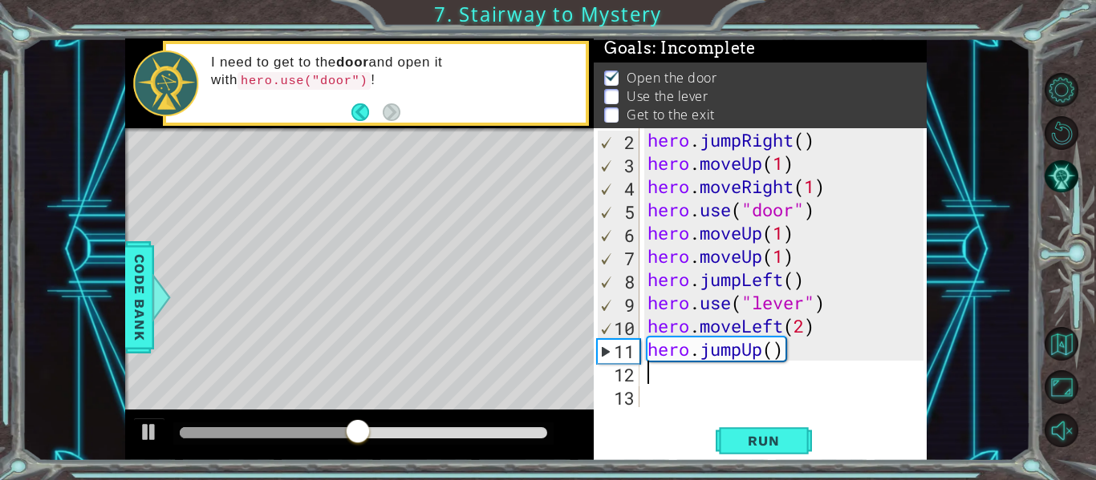
click at [783, 280] on div "hero . jumpRight ( ) hero . moveUp ( 1 ) hero . moveRight ( 1 ) hero . use ( "d…" at bounding box center [787, 291] width 287 height 326
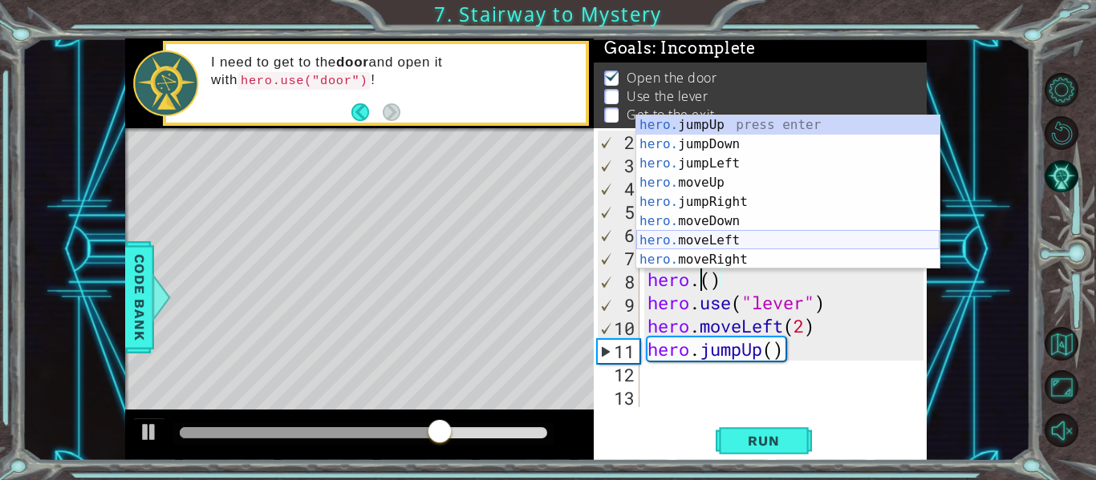
click at [736, 241] on div "hero. jumpUp press enter hero. jumpDown press enter hero. jumpLeft press enter …" at bounding box center [787, 212] width 303 height 193
type textarea "hero.moveLeft(1)"
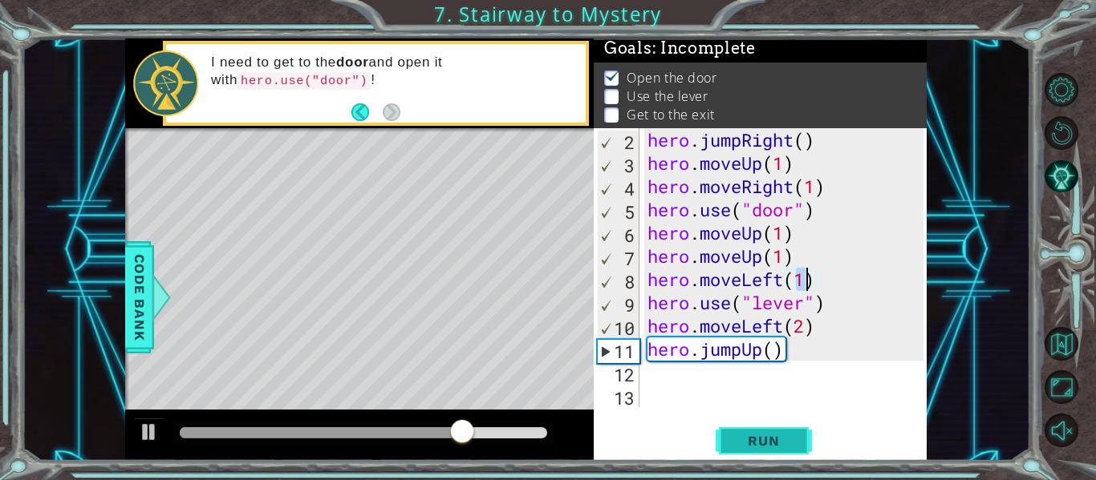
click at [772, 433] on span "Run" at bounding box center [763, 441] width 63 height 16
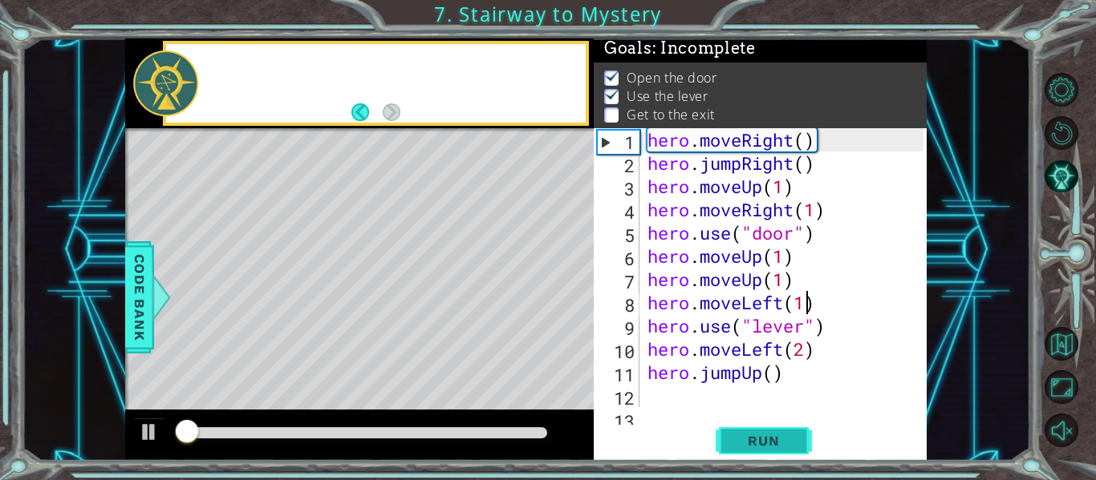
scroll to position [0, 0]
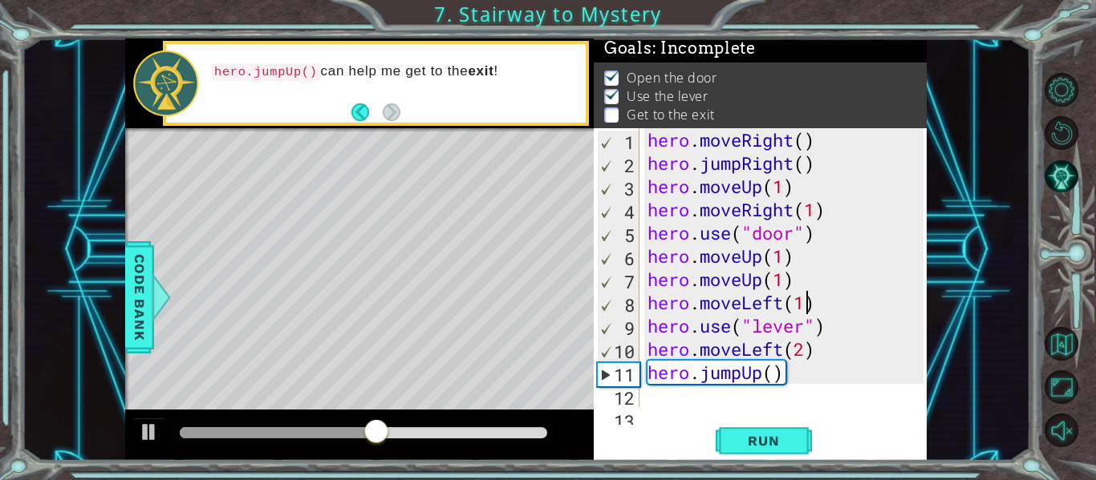
click at [659, 399] on div "hero . moveRight ( ) hero . jumpRight ( ) hero . moveUp ( 1 ) hero . moveRight …" at bounding box center [787, 291] width 287 height 326
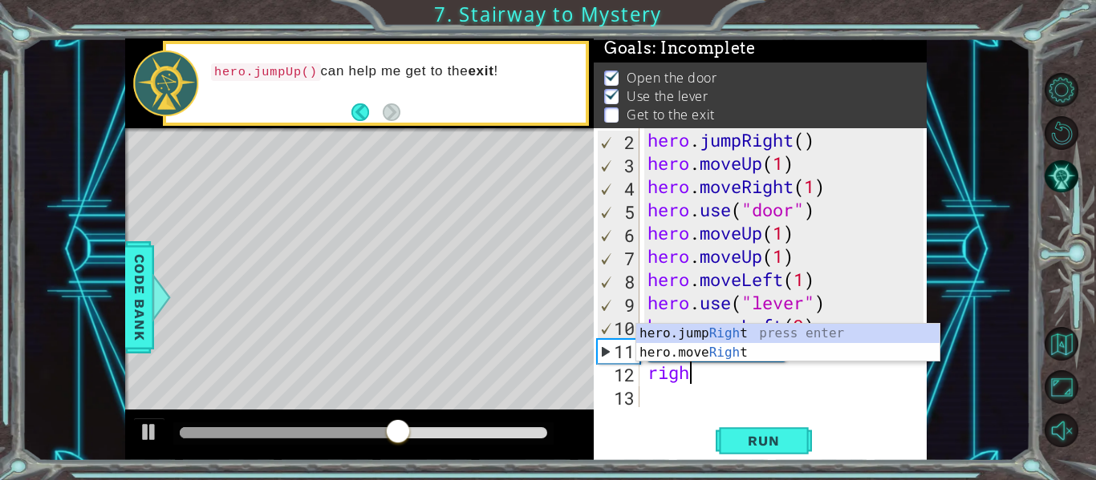
scroll to position [0, 2]
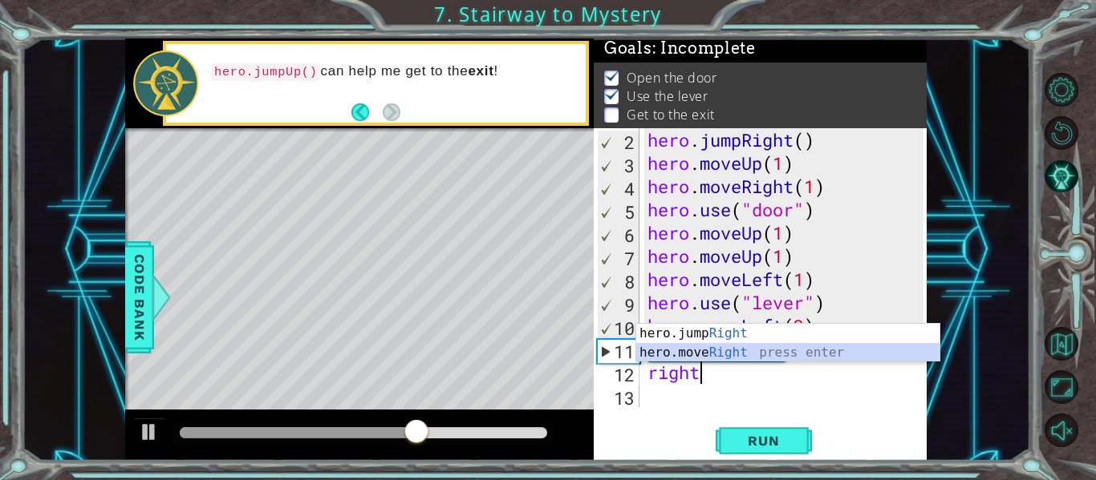
click at [716, 352] on div "hero.jump Right press enter hero.move Right press enter" at bounding box center [787, 362] width 303 height 77
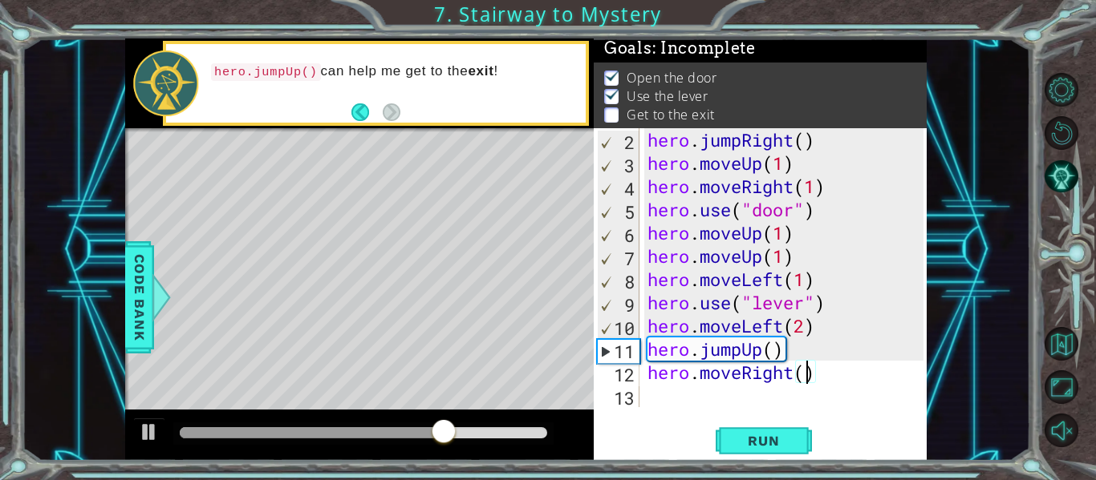
scroll to position [0, 7]
type textarea "hero.moveRight(2)"
click at [661, 399] on div "hero . jumpRight ( ) hero . moveUp ( 1 ) hero . moveRight ( 1 ) hero . use ( "d…" at bounding box center [787, 291] width 287 height 326
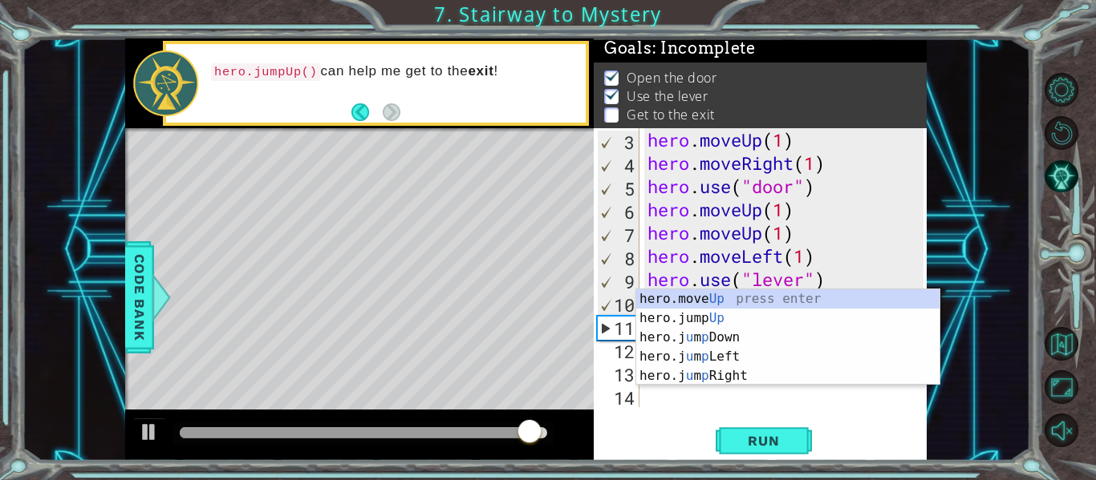
scroll to position [47, 0]
click at [717, 300] on div "hero.move Up press enter hero.jump Up press enter hero.j u m p Down press enter…" at bounding box center [787, 357] width 303 height 135
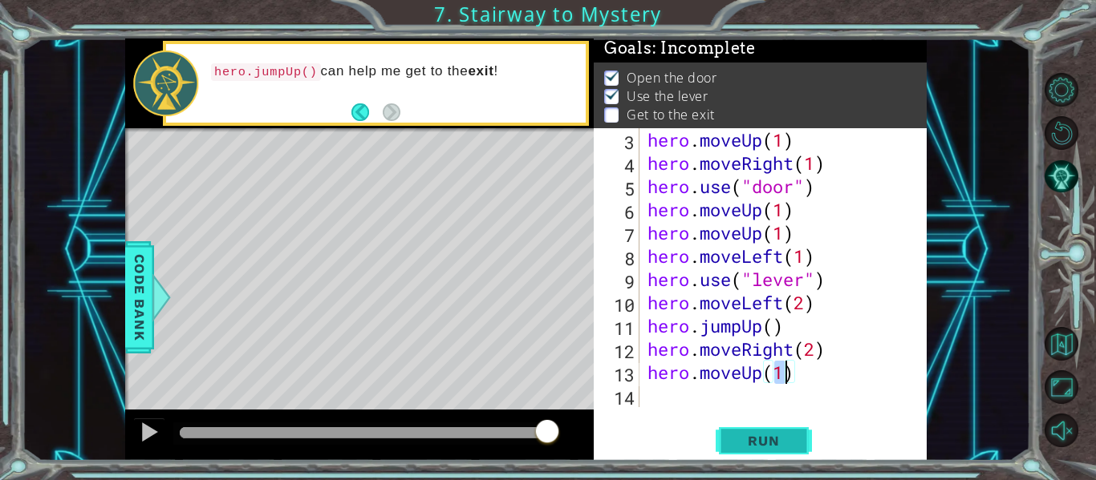
type textarea "hero.moveUp(1)"
click at [764, 433] on span "Run" at bounding box center [763, 441] width 63 height 16
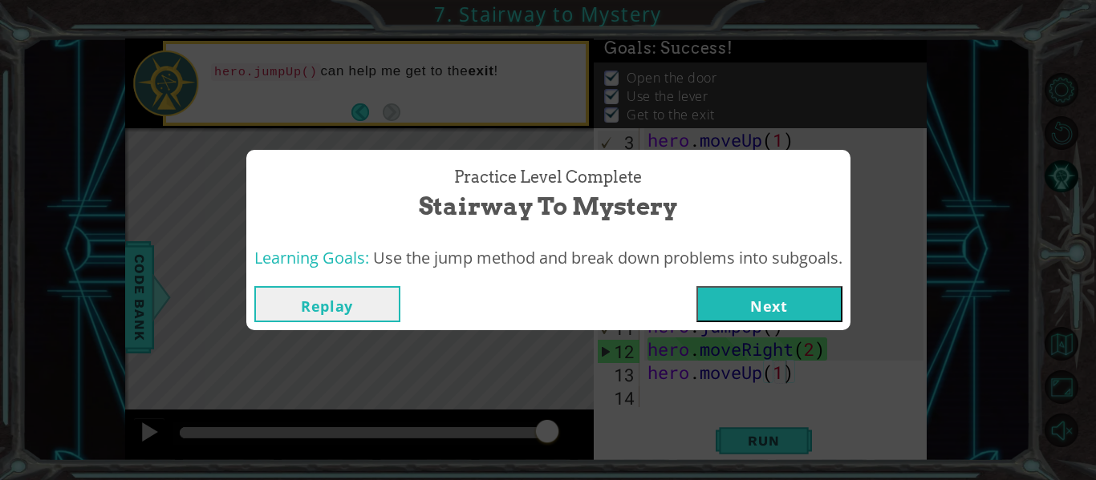
click at [763, 310] on button "Next" at bounding box center [769, 304] width 146 height 36
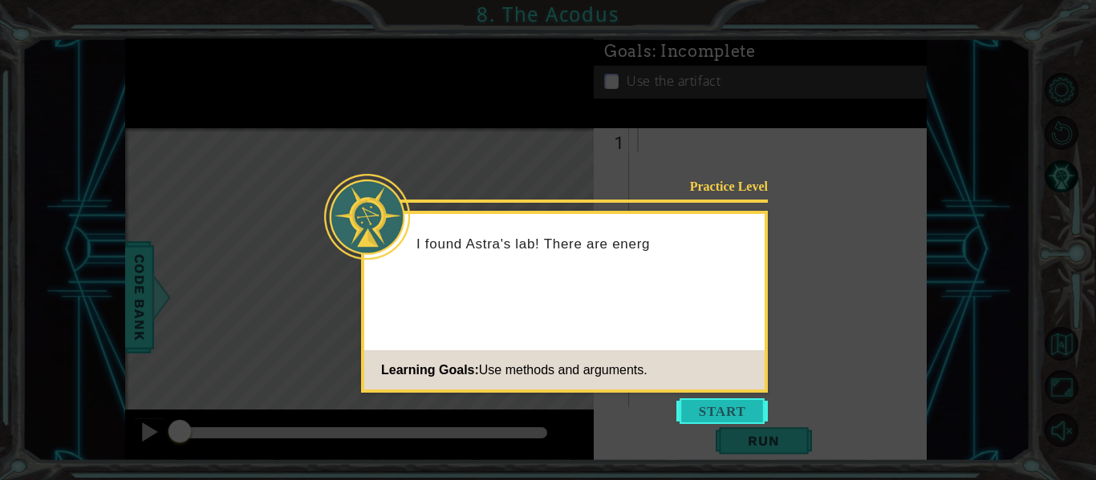
click at [721, 412] on button "Start" at bounding box center [721, 412] width 91 height 26
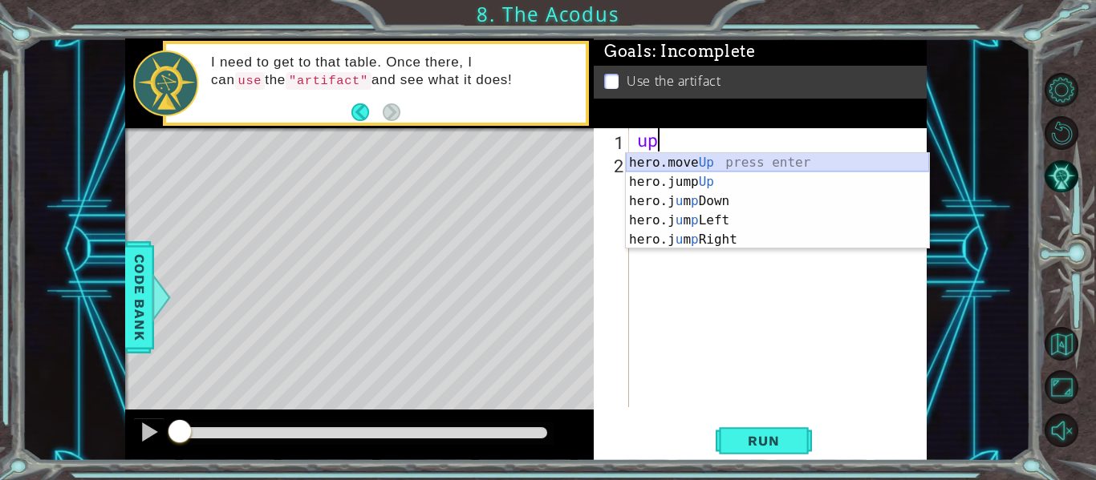
click at [692, 158] on div "hero.move Up press enter hero.jump Up press enter hero.j u m p Down press enter…" at bounding box center [777, 220] width 303 height 135
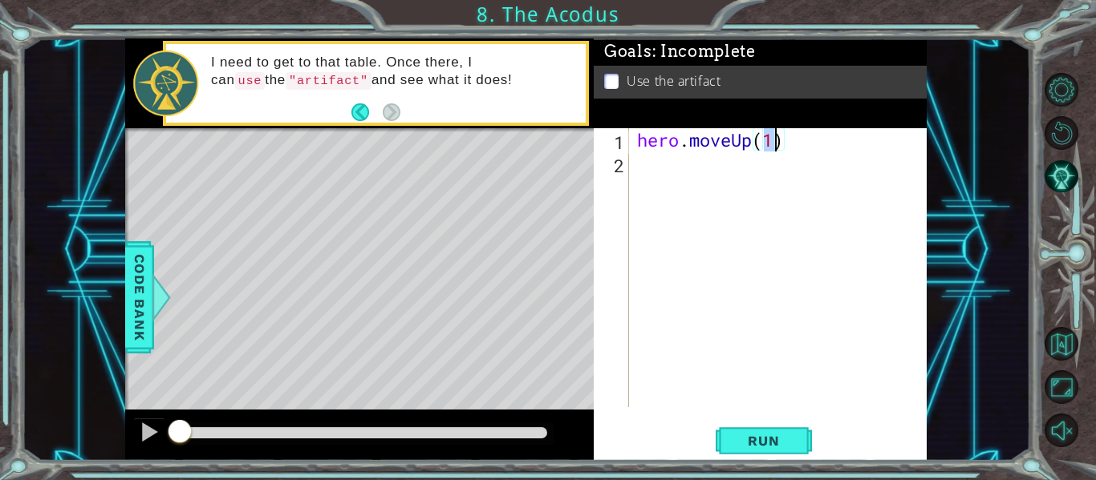
scroll to position [0, 6]
type textarea "hero.moveUp(2)"
click at [648, 162] on div "hero . moveUp ( 2 )" at bounding box center [783, 291] width 298 height 326
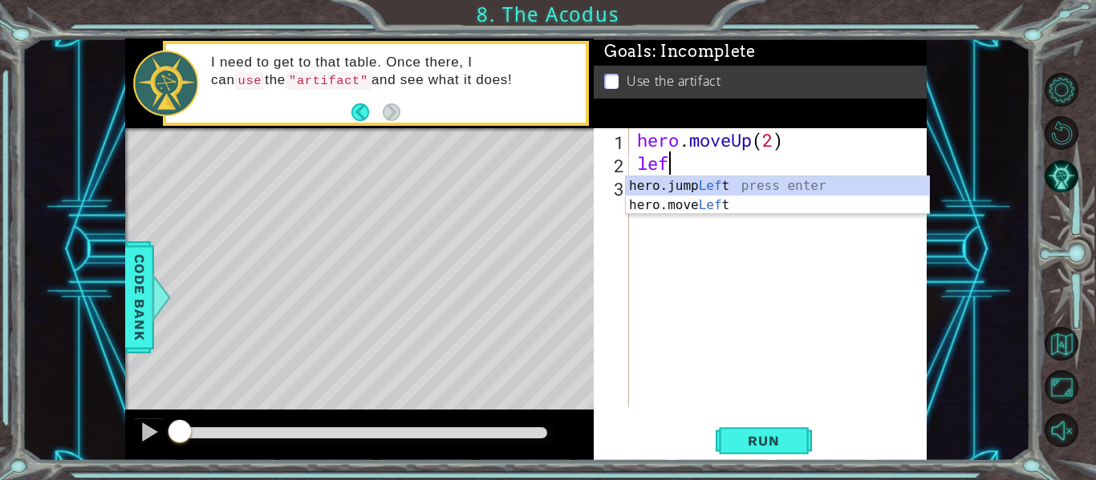
scroll to position [0, 1]
click at [695, 207] on div "hero.jump Left press enter hero.move Left press enter" at bounding box center [777, 214] width 303 height 77
type textarea "hero.moveLeft(1)"
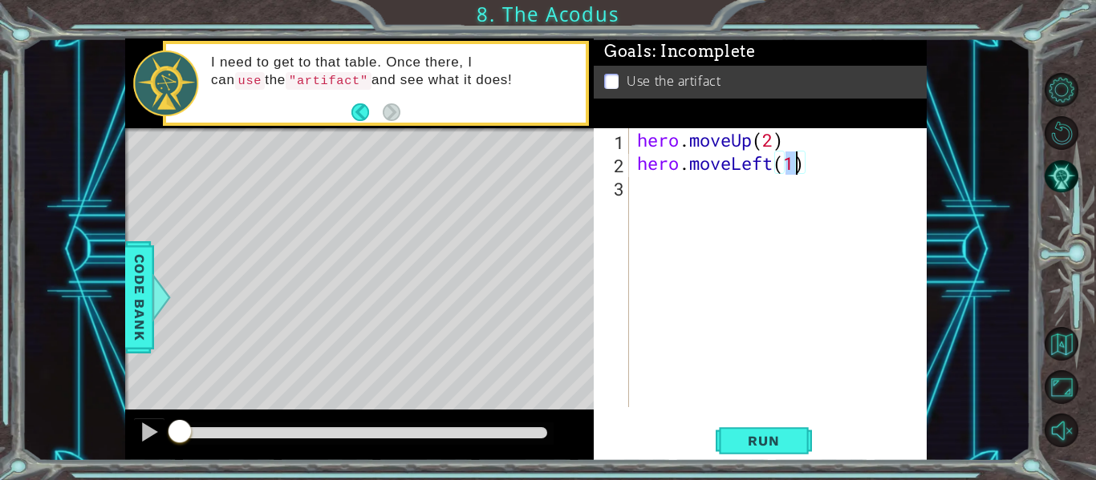
click at [666, 196] on div "hero . moveUp ( 2 ) hero . moveLeft ( 1 )" at bounding box center [783, 291] width 298 height 326
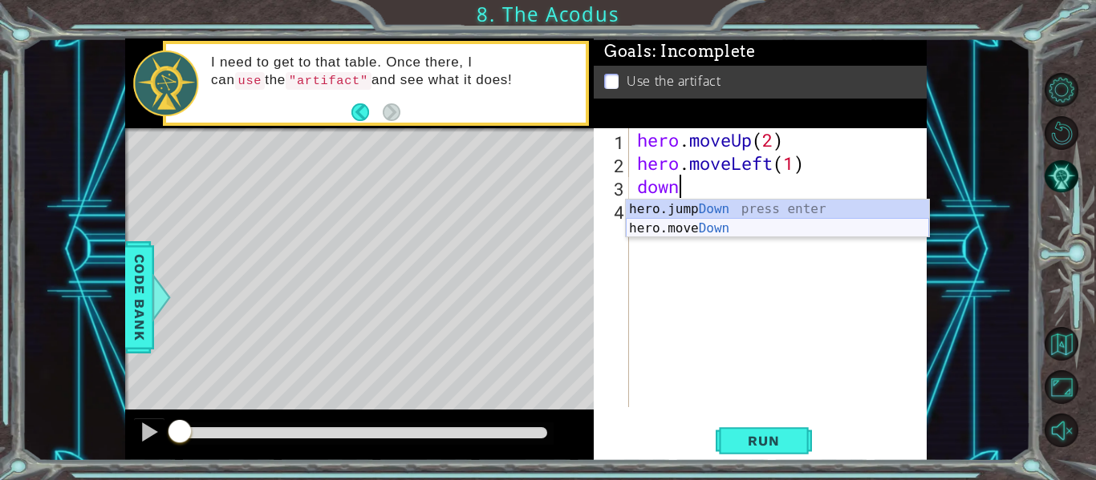
click at [690, 229] on div "hero.jump Down press enter hero.move Down press enter" at bounding box center [777, 238] width 303 height 77
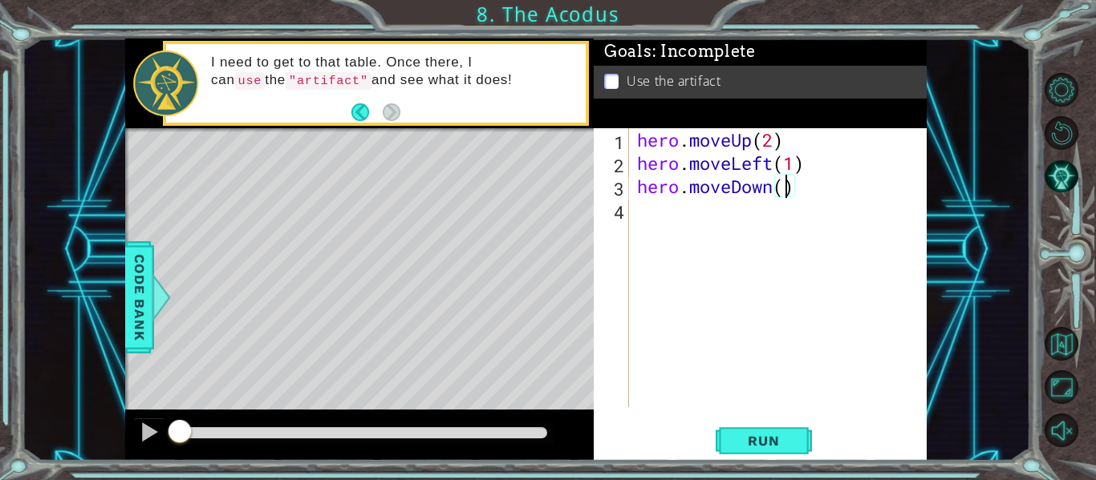
scroll to position [0, 7]
type textarea "hero.moveDown(3)"
click at [768, 438] on span "Run" at bounding box center [763, 441] width 63 height 16
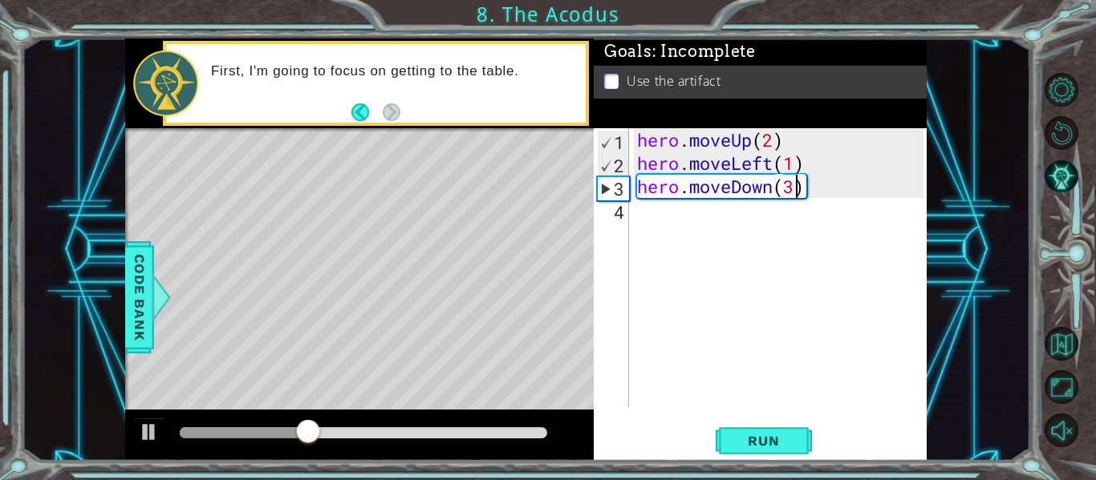
click at [661, 215] on div "hero . moveUp ( 2 ) hero . moveLeft ( 1 ) hero . moveDown ( 3 )" at bounding box center [783, 291] width 298 height 326
click at [795, 186] on div "hero . moveUp ( 2 ) hero . moveLeft ( 1 ) hero . moveDown ( 3 )" at bounding box center [783, 291] width 298 height 326
type textarea "hero.moveDown(2)"
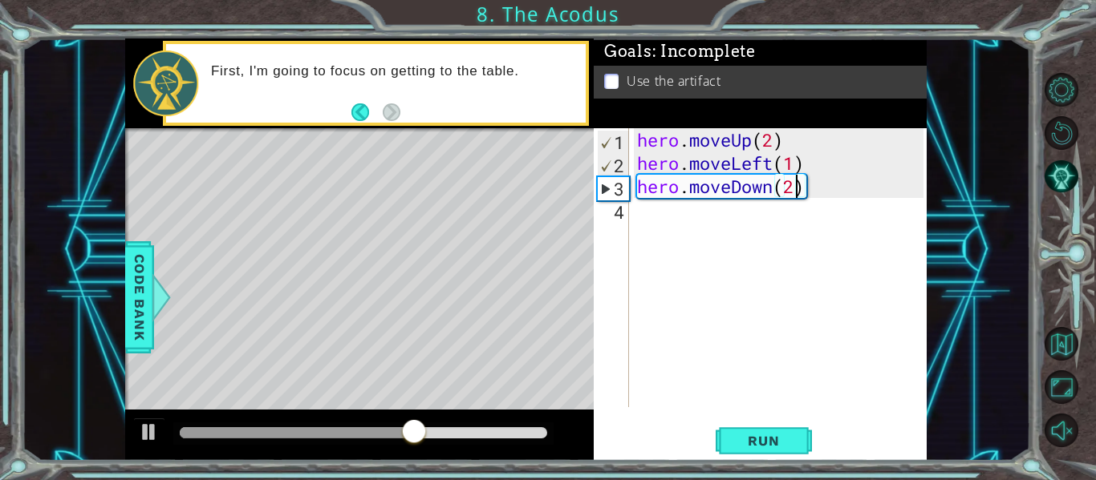
click at [648, 213] on div "hero . moveUp ( 2 ) hero . moveLeft ( 1 ) hero . moveDown ( 2 )" at bounding box center [783, 291] width 298 height 326
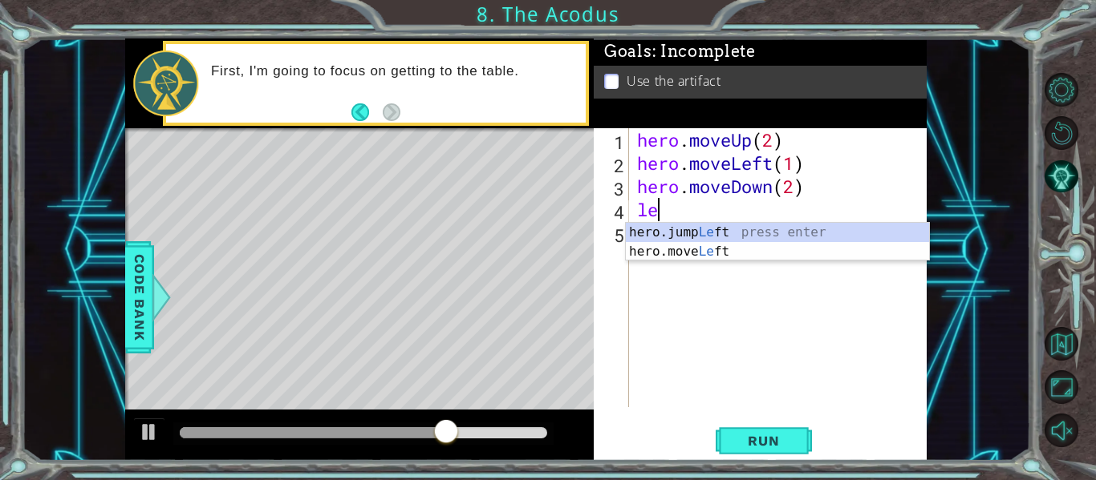
scroll to position [0, 1]
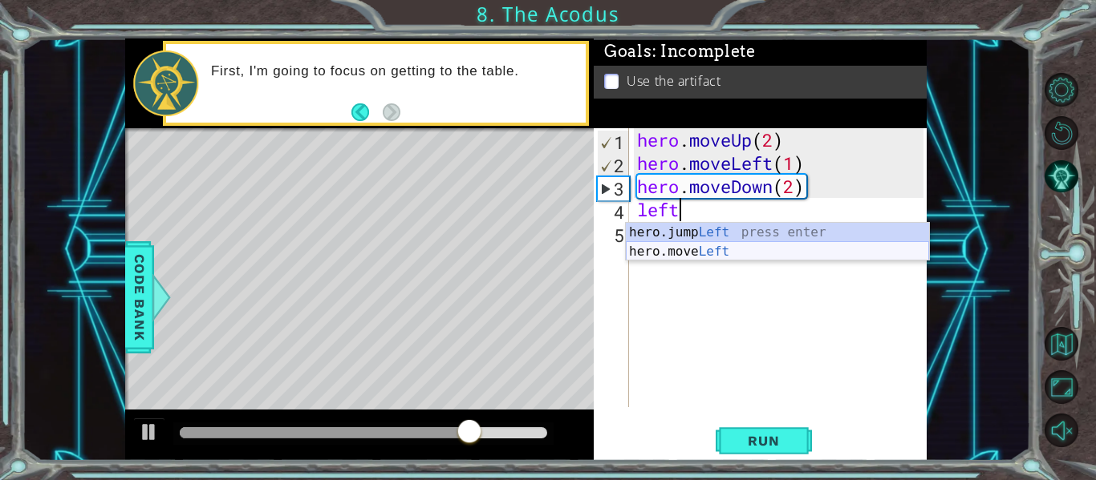
click at [734, 249] on div "hero.jump Left press enter hero.move Left press enter" at bounding box center [777, 261] width 303 height 77
type textarea "hero.moveLeft(1)"
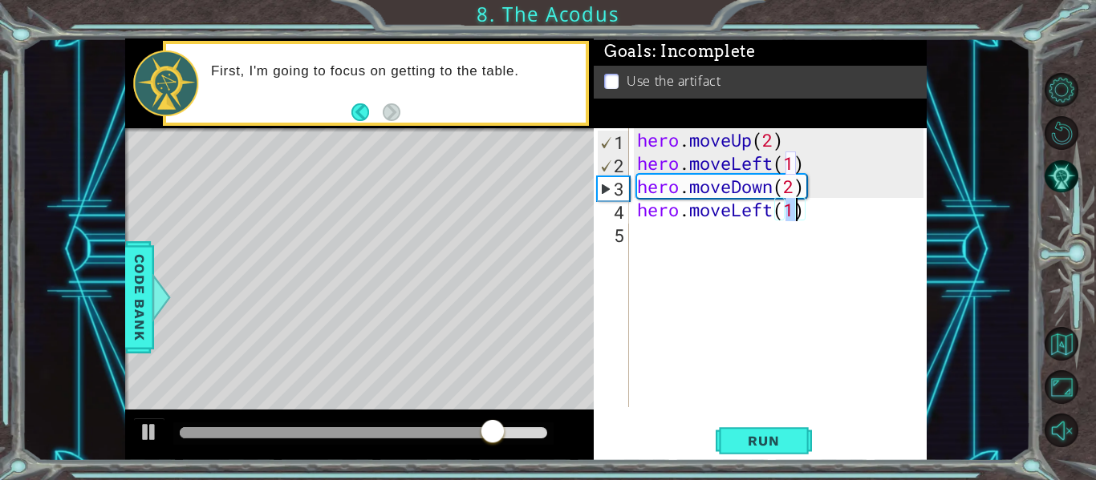
click at [679, 238] on div "hero . moveUp ( 2 ) hero . moveLeft ( 1 ) hero . moveDown ( 2 ) hero . moveLeft…" at bounding box center [783, 291] width 298 height 326
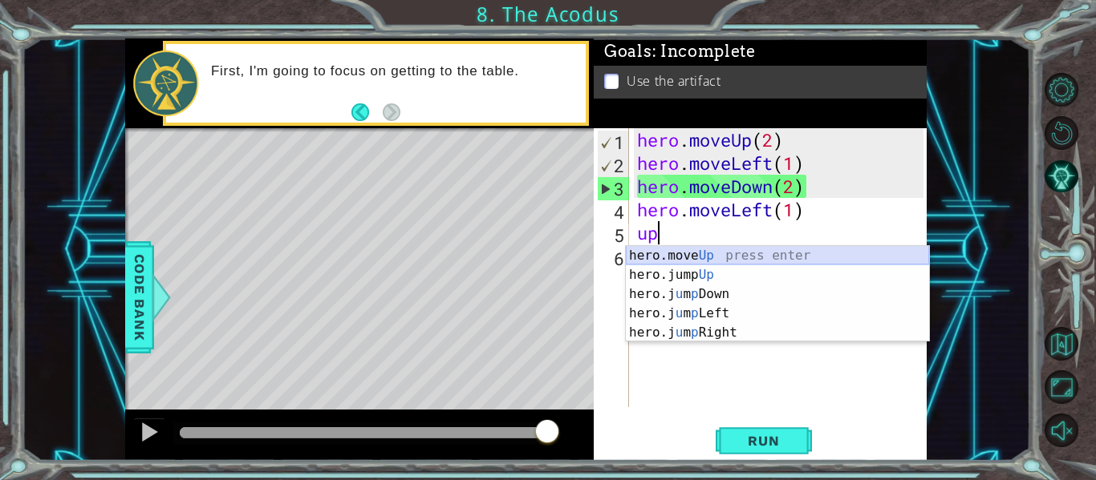
click at [704, 255] on div "hero.move Up press enter hero.jump Up press enter hero.j u m p Down press enter…" at bounding box center [777, 313] width 303 height 135
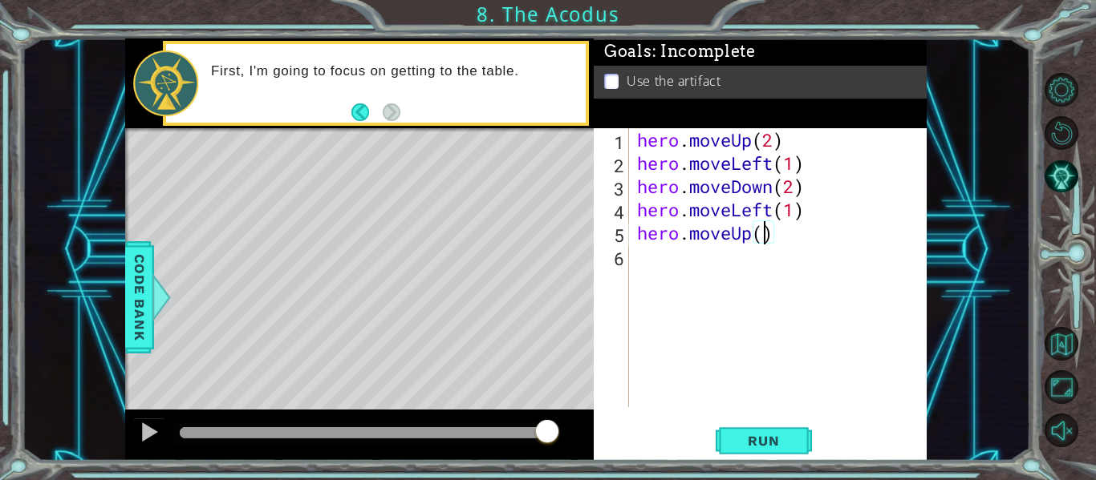
type textarea "hero.moveUp(2)"
click at [691, 263] on div "hero . moveUp ( 2 ) hero . moveLeft ( 1 ) hero . moveDown ( 2 ) hero . moveLeft…" at bounding box center [783, 291] width 298 height 326
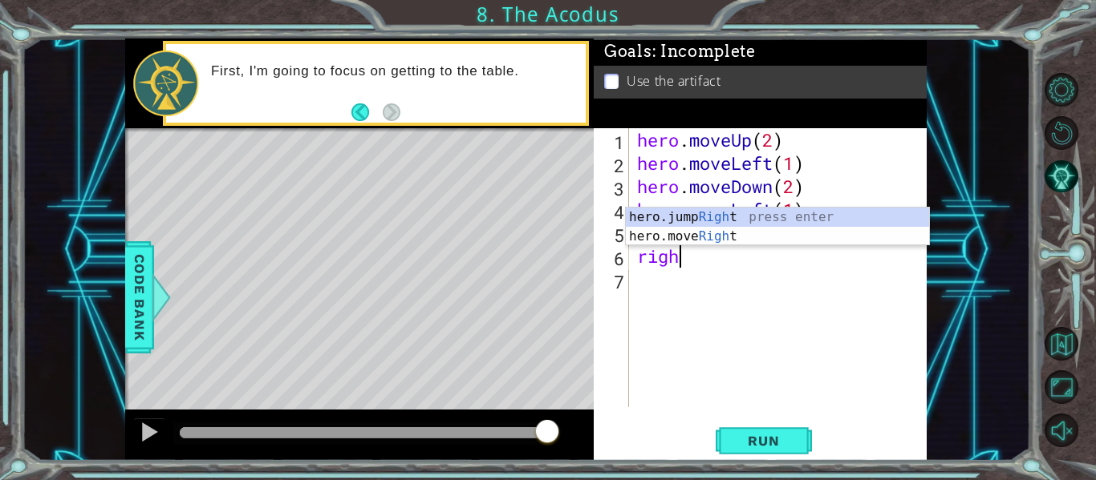
scroll to position [0, 2]
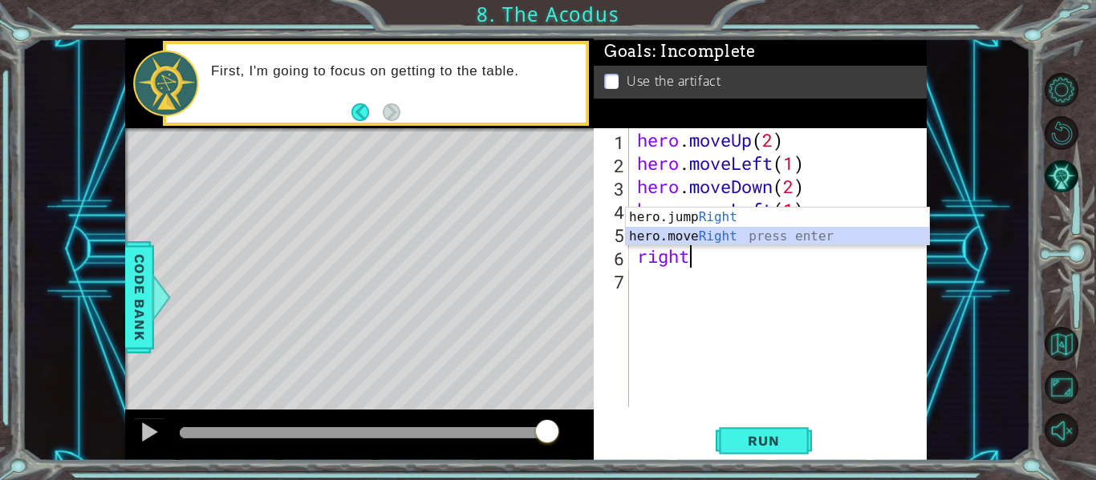
click at [732, 234] on div "hero.jump Right press enter hero.move Right press enter" at bounding box center [777, 246] width 303 height 77
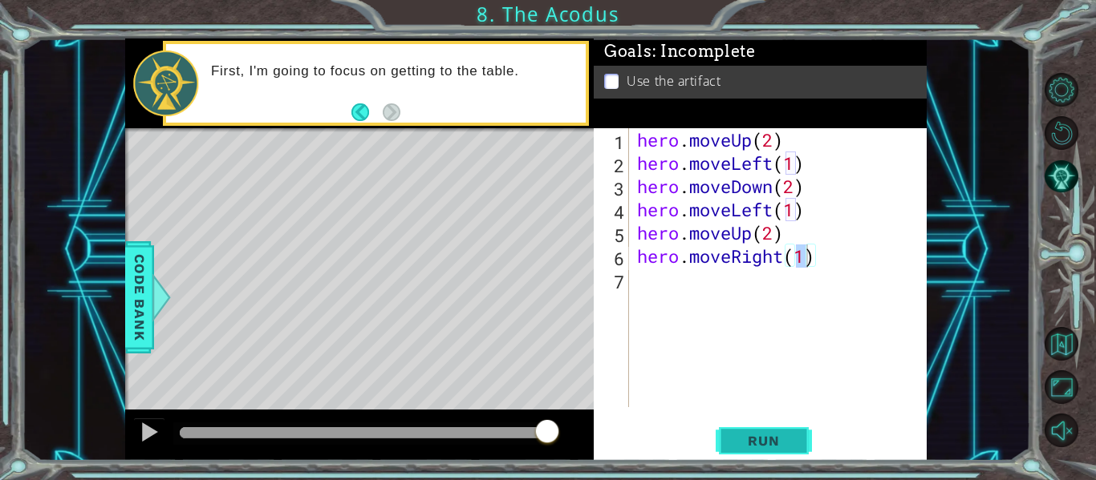
click at [758, 443] on span "Run" at bounding box center [763, 441] width 63 height 16
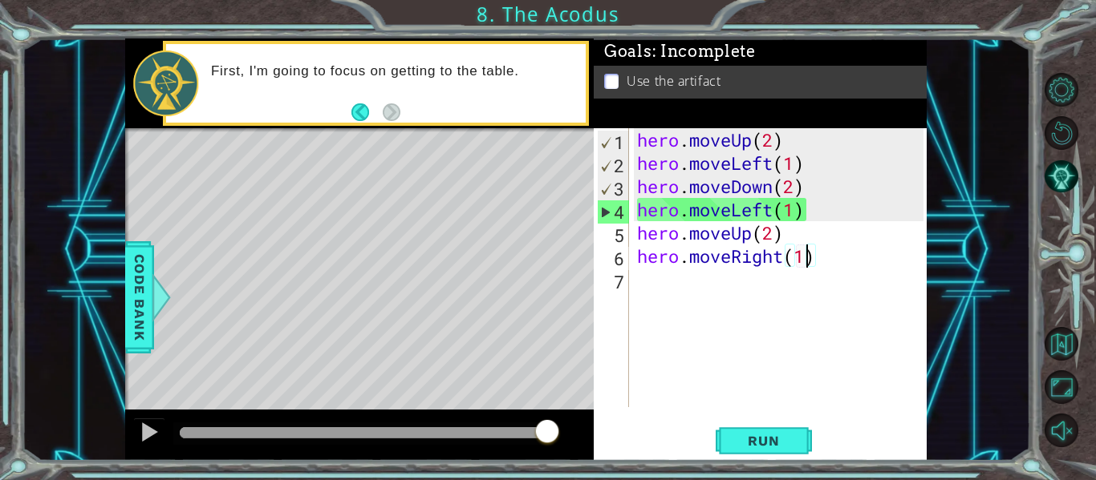
click at [772, 210] on div "hero . moveUp ( 2 ) hero . moveLeft ( 1 ) hero . moveDown ( 2 ) hero . moveLeft…" at bounding box center [783, 291] width 298 height 326
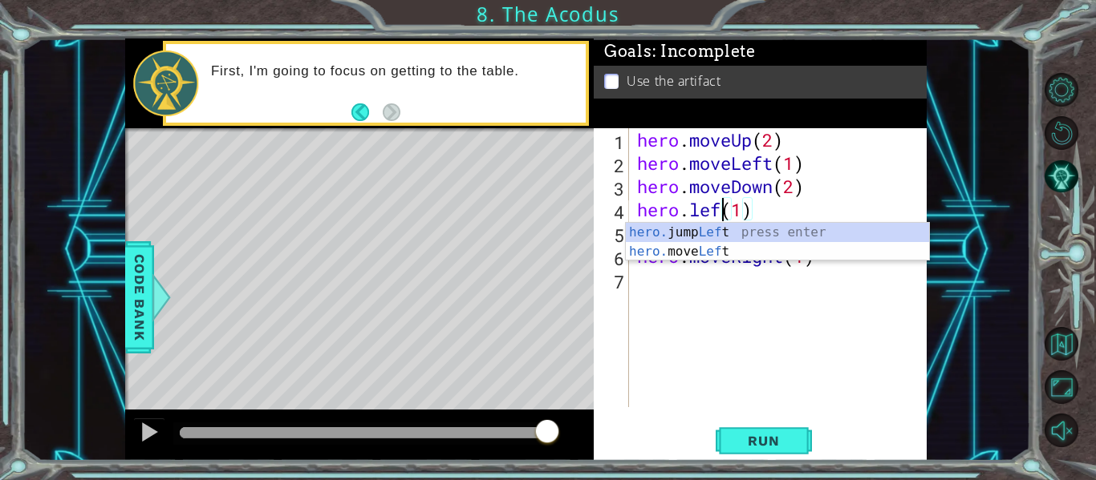
scroll to position [0, 5]
click at [719, 233] on div "hero. jump Left press enter hero. move Left press enter" at bounding box center [777, 261] width 303 height 77
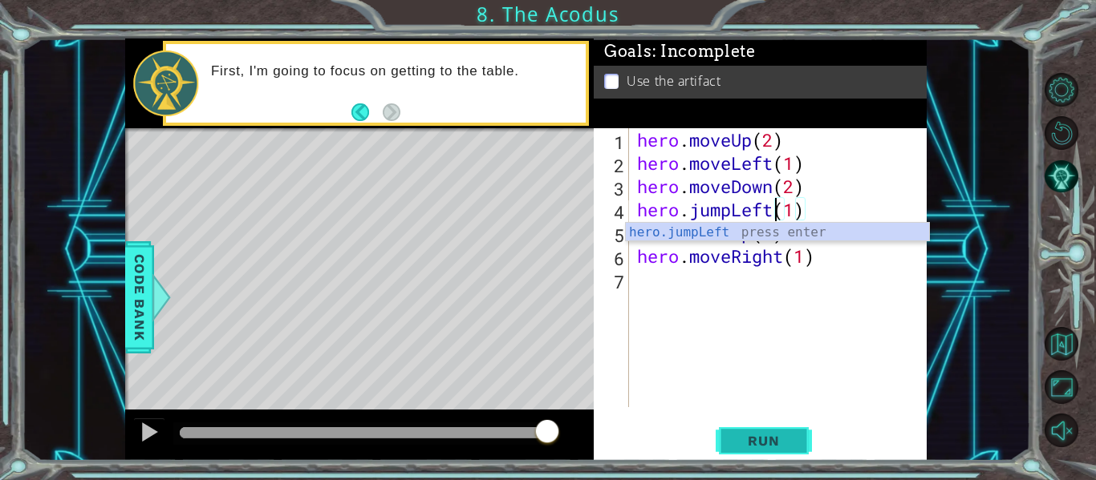
type textarea "hero.jumpLeft(1)"
click at [771, 441] on span "Run" at bounding box center [763, 441] width 63 height 16
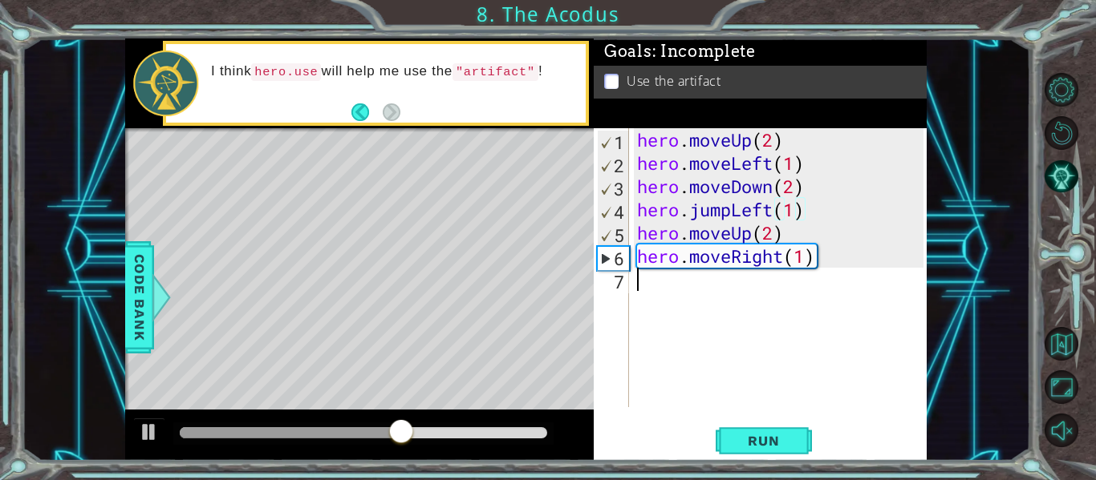
click at [671, 281] on div "hero . moveUp ( 2 ) hero . moveLeft ( 1 ) hero . moveDown ( 2 ) hero . jumpLeft…" at bounding box center [783, 291] width 298 height 326
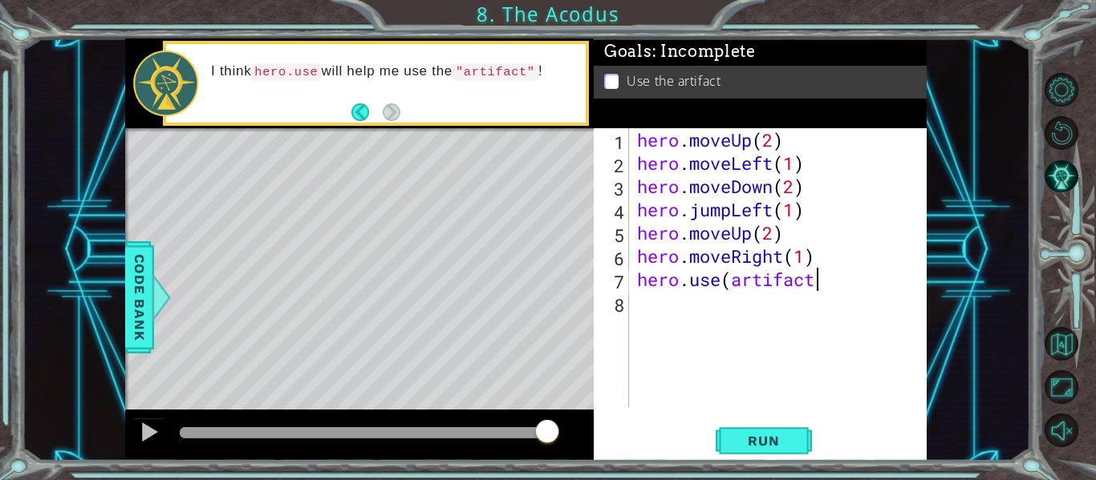
scroll to position [0, 8]
type textarea "hero.use(artifact"
click at [731, 284] on div "hero . moveUp ( 2 ) hero . moveLeft ( 1 ) hero . moveDown ( 2 ) hero . jumpLeft…" at bounding box center [783, 291] width 298 height 326
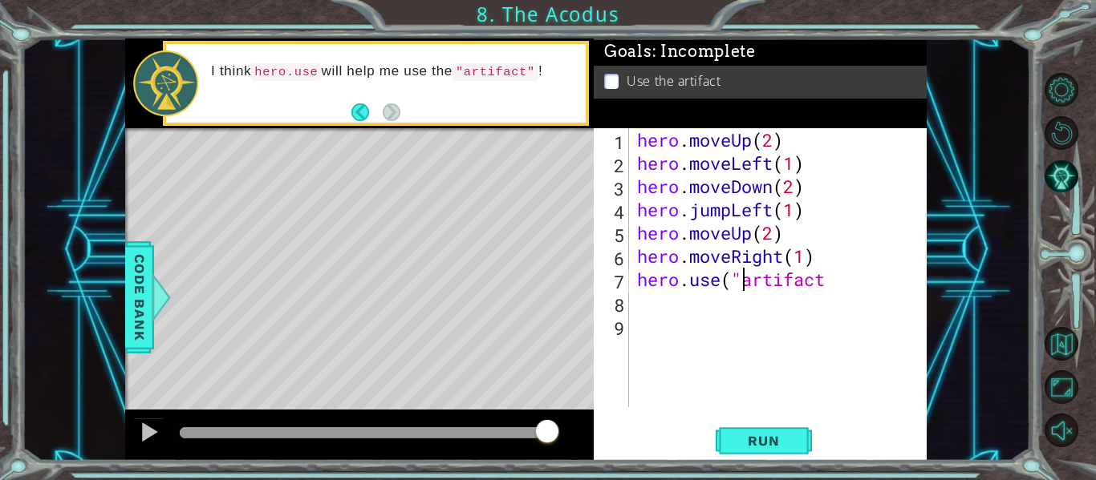
click at [828, 282] on div "hero . moveUp ( 2 ) hero . moveLeft ( 1 ) hero . moveDown ( 2 ) hero . jumpLeft…" at bounding box center [783, 291] width 298 height 326
type textarea "hero.use("artifact")"
click at [777, 429] on button "Run" at bounding box center [764, 441] width 96 height 33
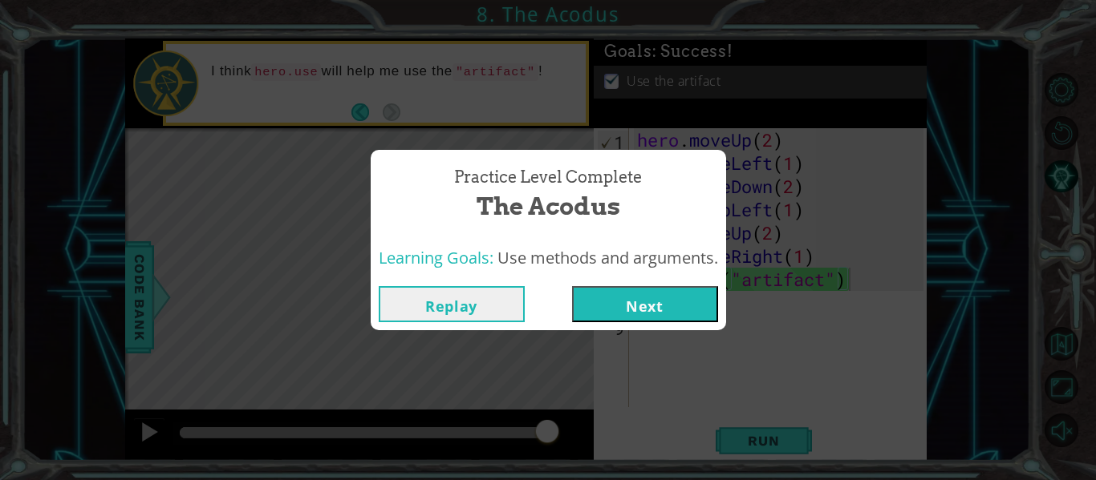
click at [613, 312] on button "Next" at bounding box center [645, 304] width 146 height 36
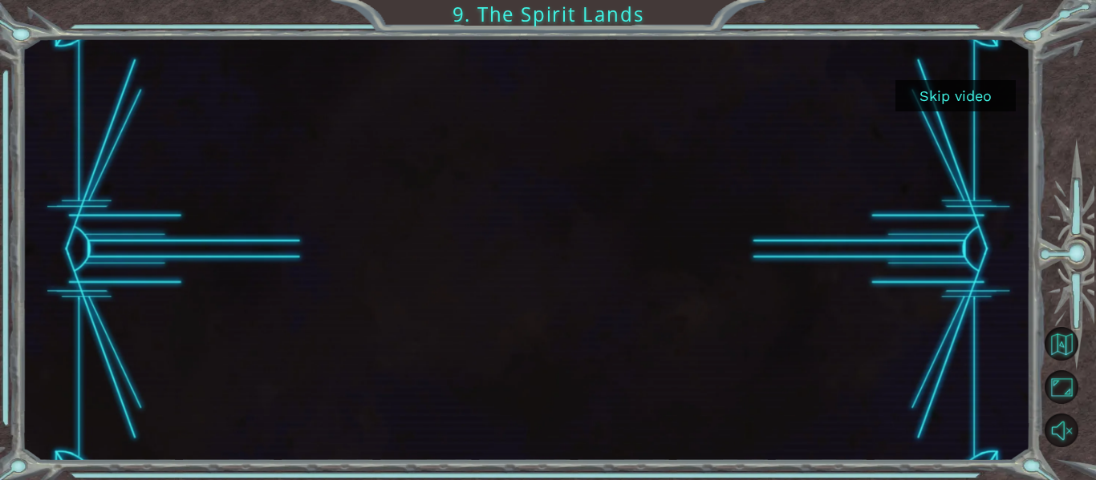
click at [953, 95] on button "Skip video" at bounding box center [955, 95] width 120 height 31
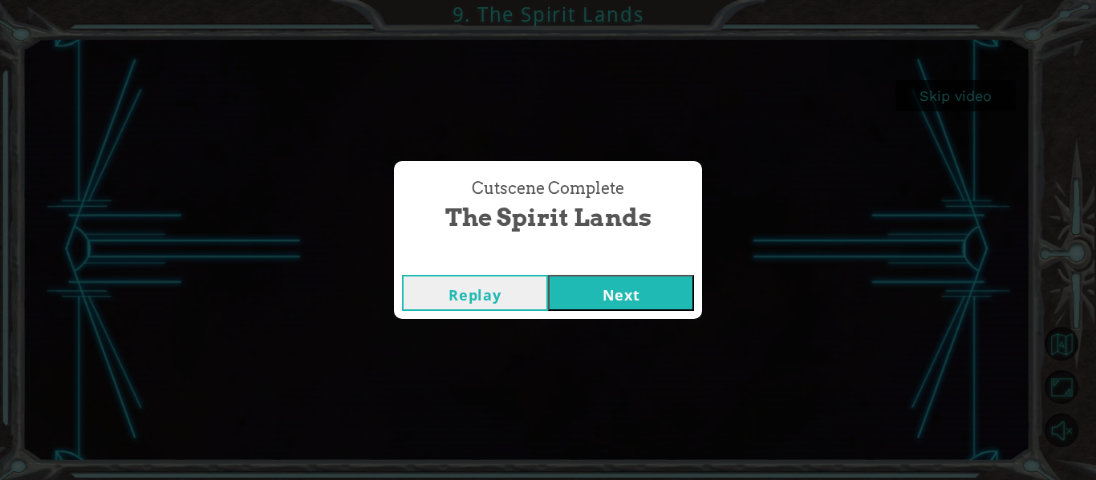
click at [618, 290] on button "Next" at bounding box center [621, 293] width 146 height 36
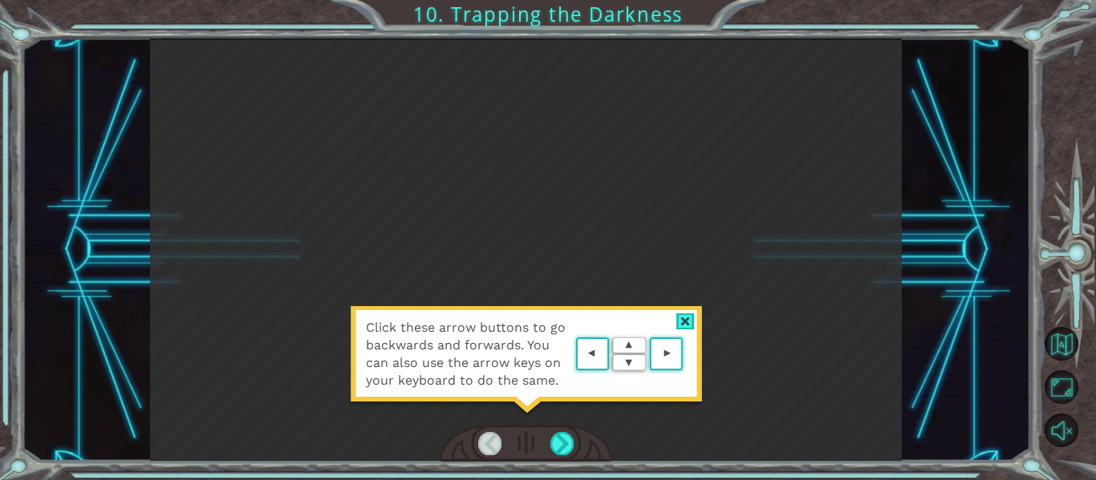
click at [687, 314] on div at bounding box center [685, 322] width 18 height 17
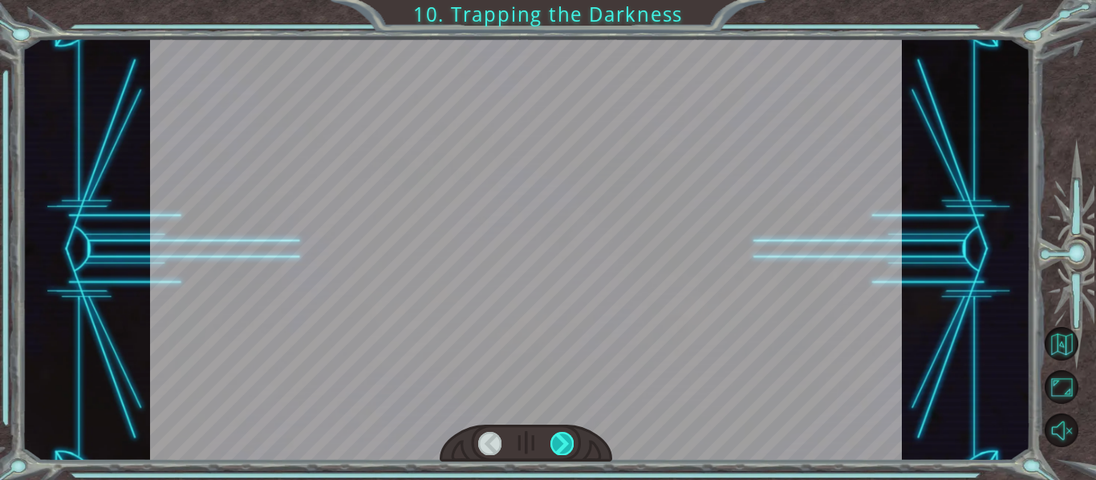
click at [561, 445] on div at bounding box center [561, 443] width 23 height 22
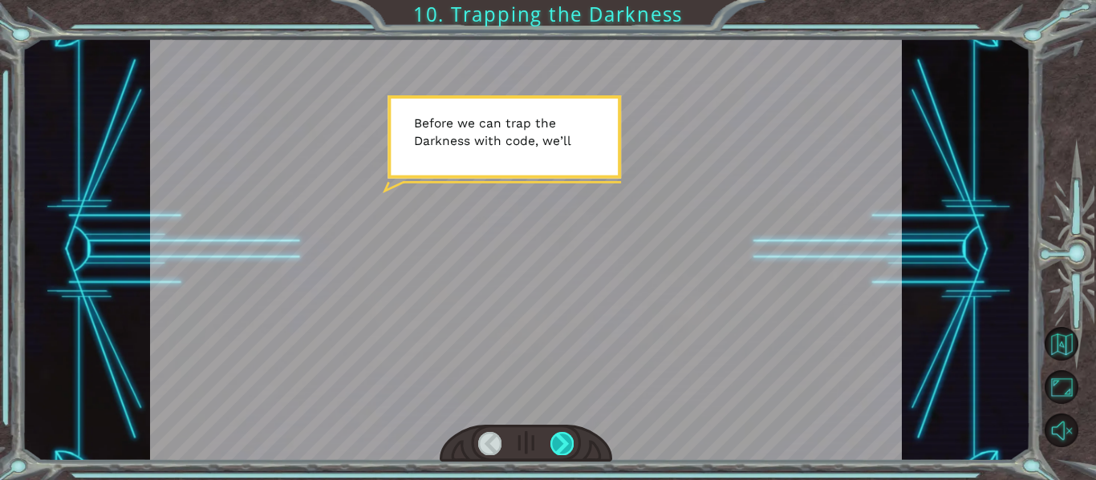
click at [561, 442] on div at bounding box center [561, 443] width 23 height 22
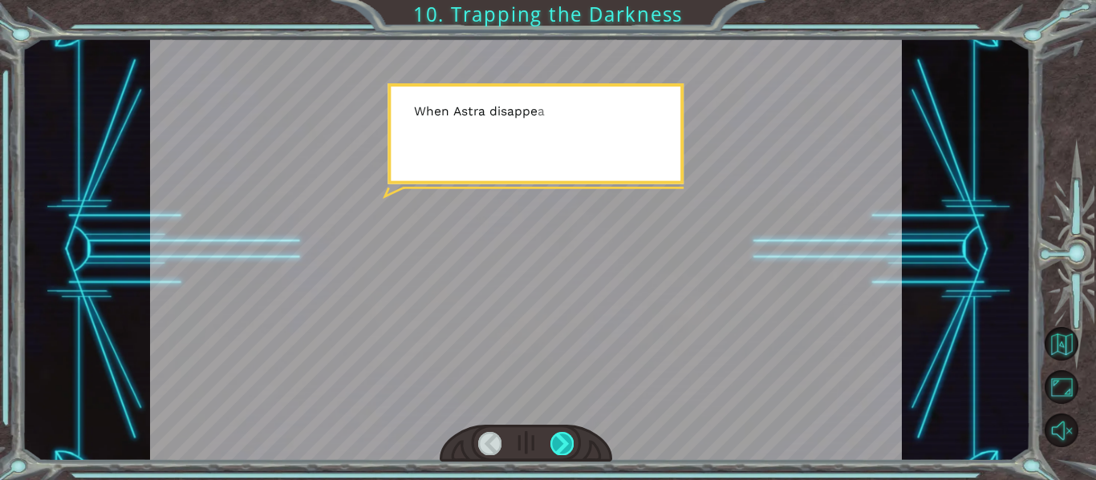
click at [561, 442] on div at bounding box center [561, 443] width 23 height 22
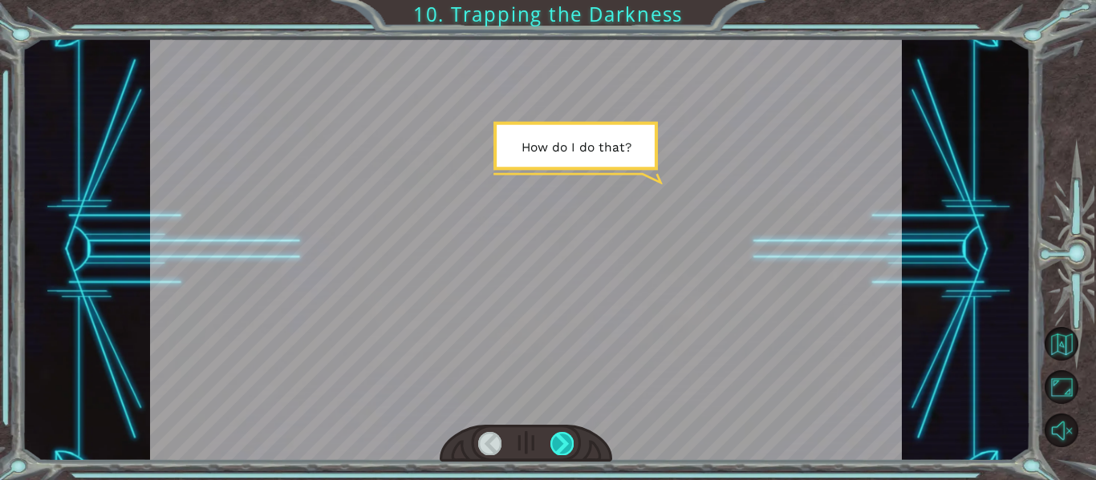
click at [562, 442] on div at bounding box center [561, 443] width 23 height 22
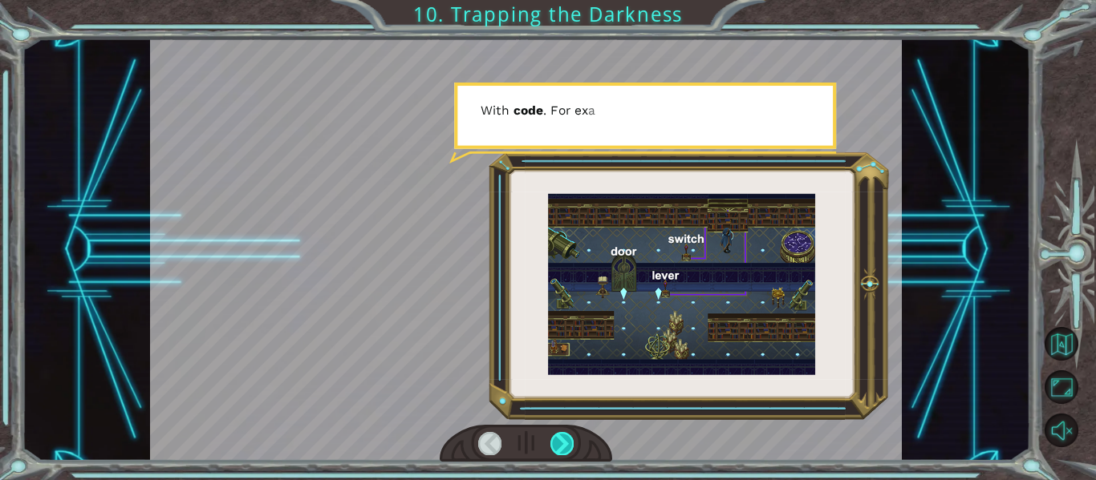
click at [562, 442] on div at bounding box center [561, 443] width 23 height 22
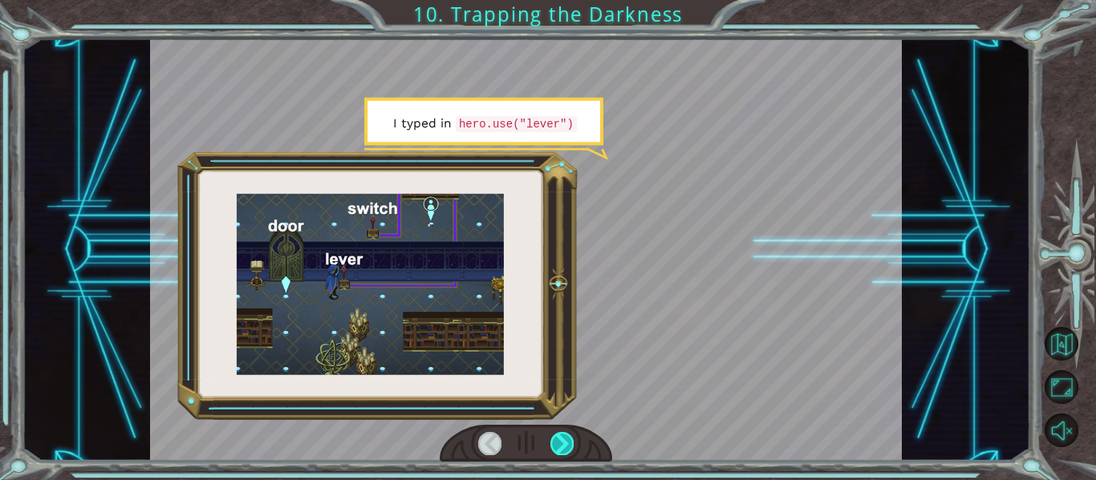
click at [562, 442] on div at bounding box center [561, 443] width 23 height 22
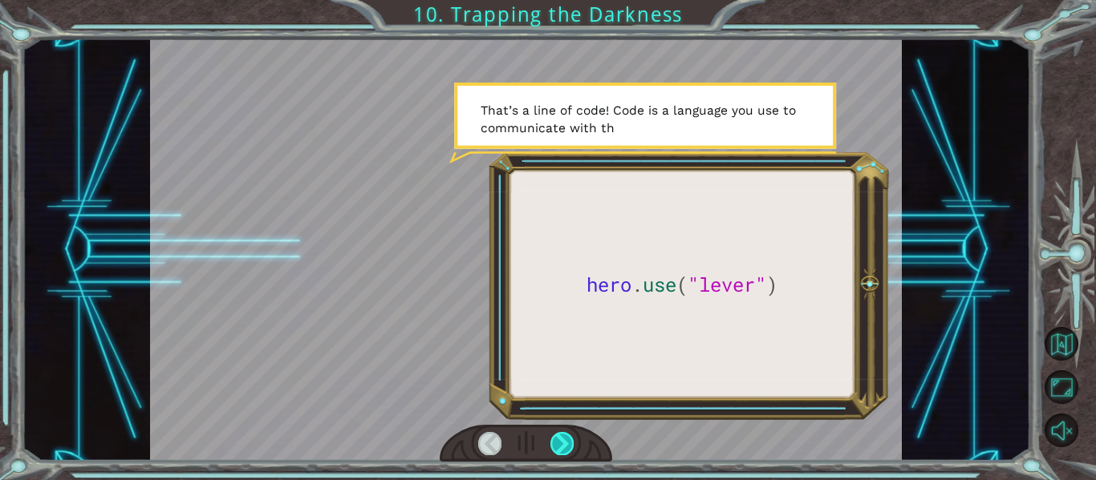
click at [562, 442] on div at bounding box center [561, 443] width 23 height 22
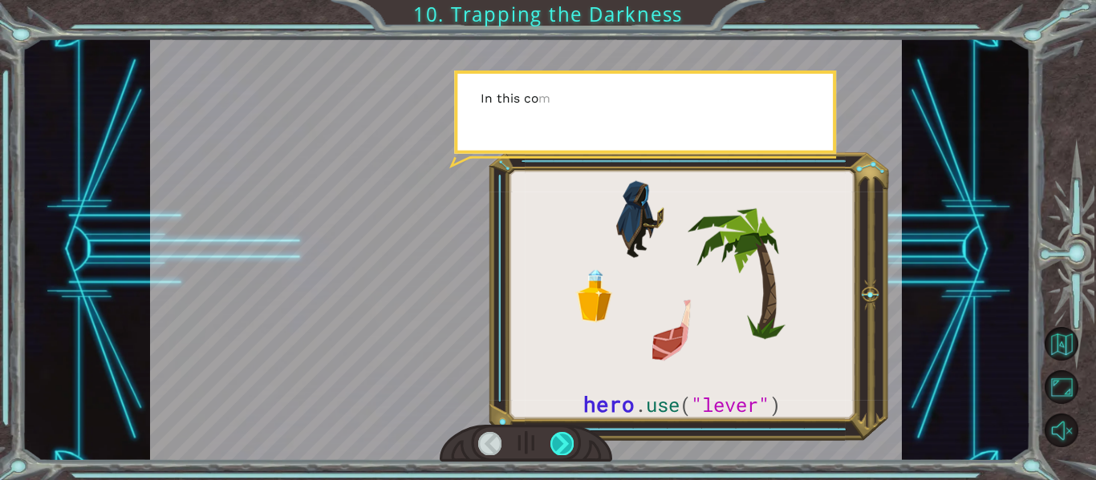
click at [562, 443] on div at bounding box center [561, 443] width 23 height 22
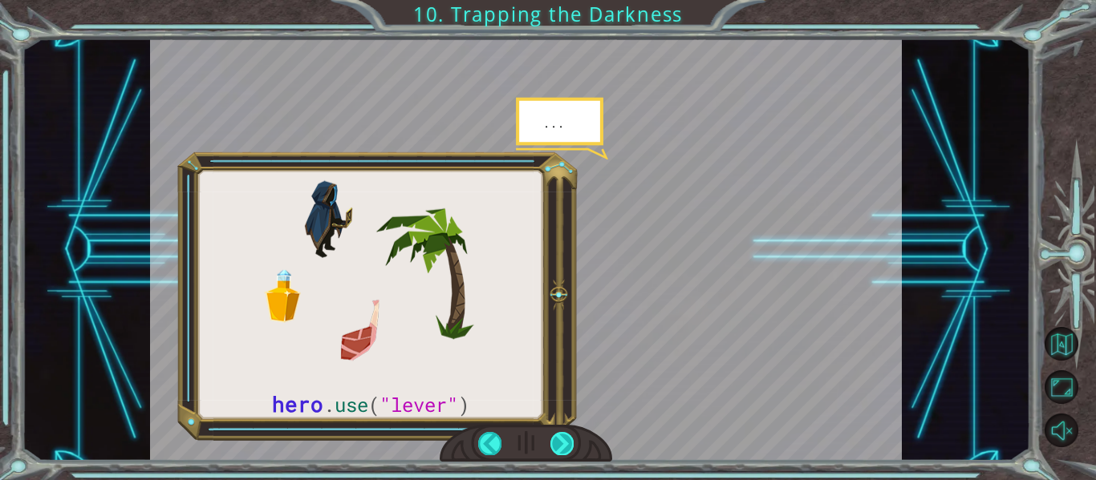
click at [562, 443] on div at bounding box center [561, 443] width 23 height 22
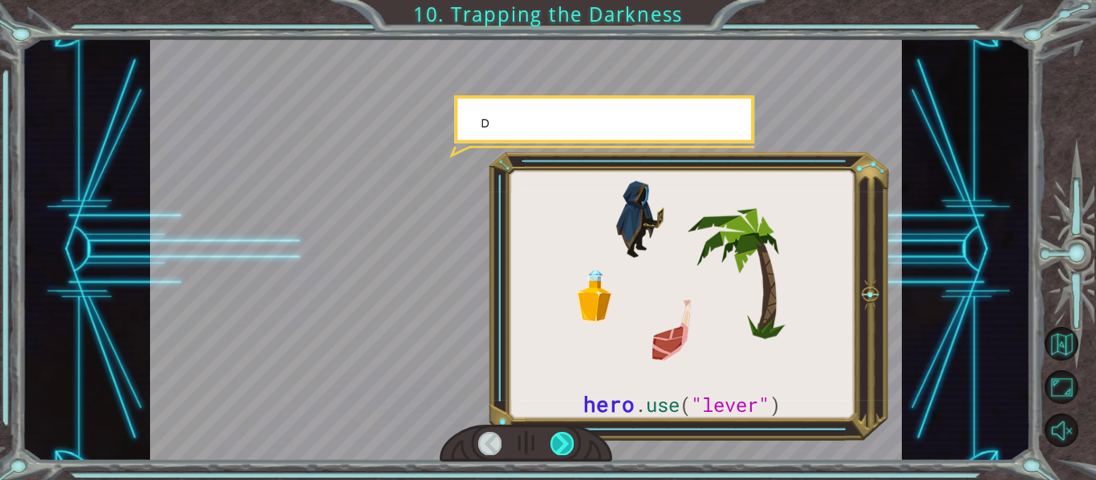
click at [562, 443] on div at bounding box center [561, 443] width 23 height 22
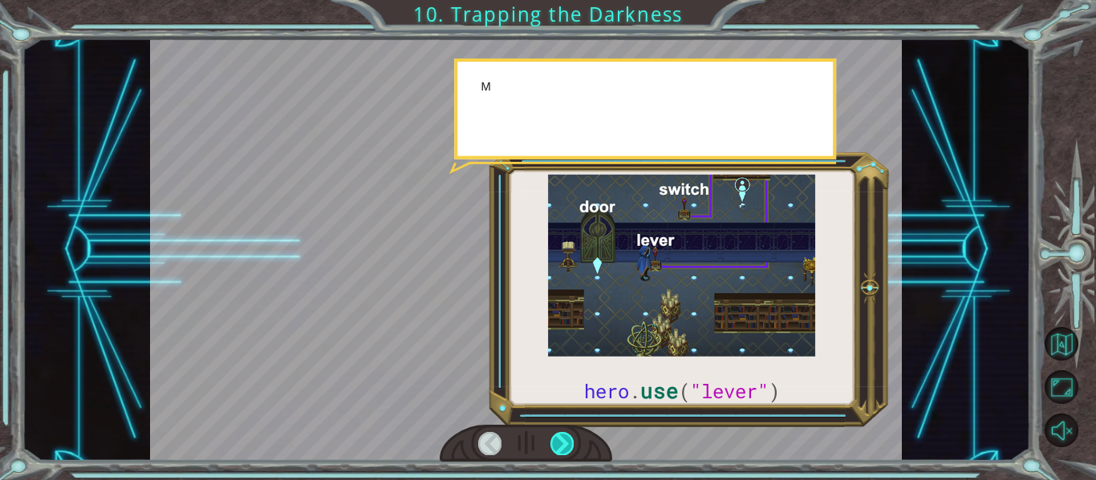
click at [562, 443] on div at bounding box center [561, 443] width 23 height 22
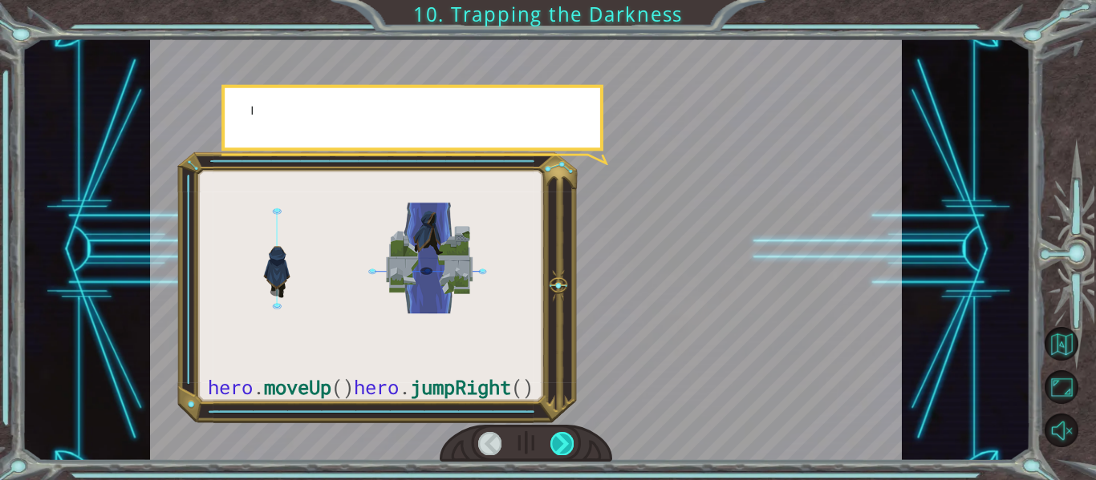
click at [562, 443] on div at bounding box center [561, 443] width 23 height 22
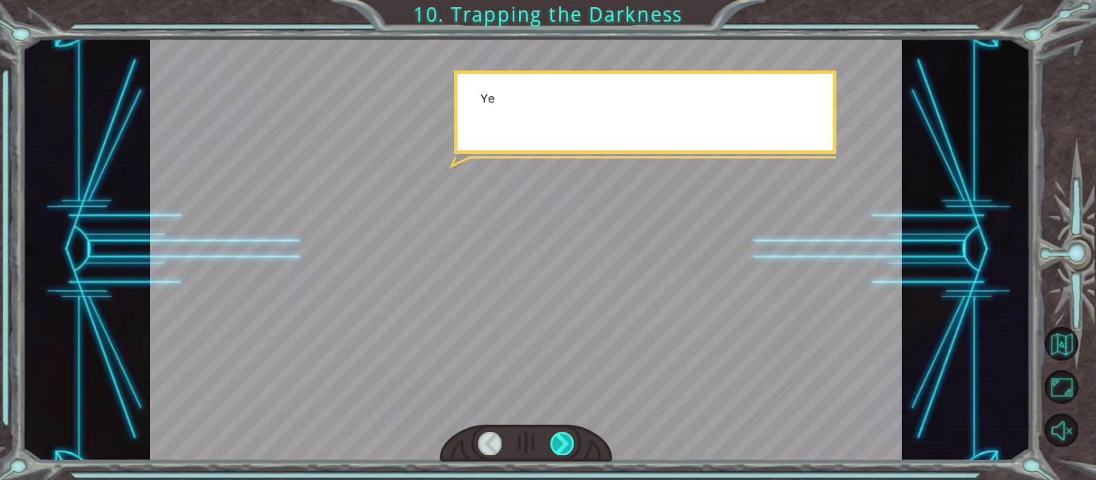
click at [562, 443] on div at bounding box center [561, 443] width 23 height 22
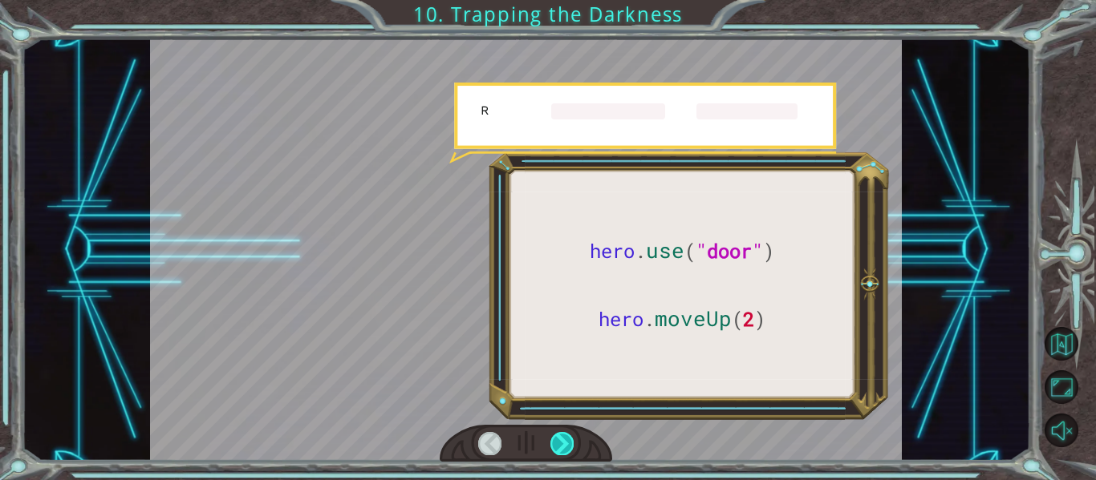
click at [562, 443] on div at bounding box center [561, 443] width 23 height 22
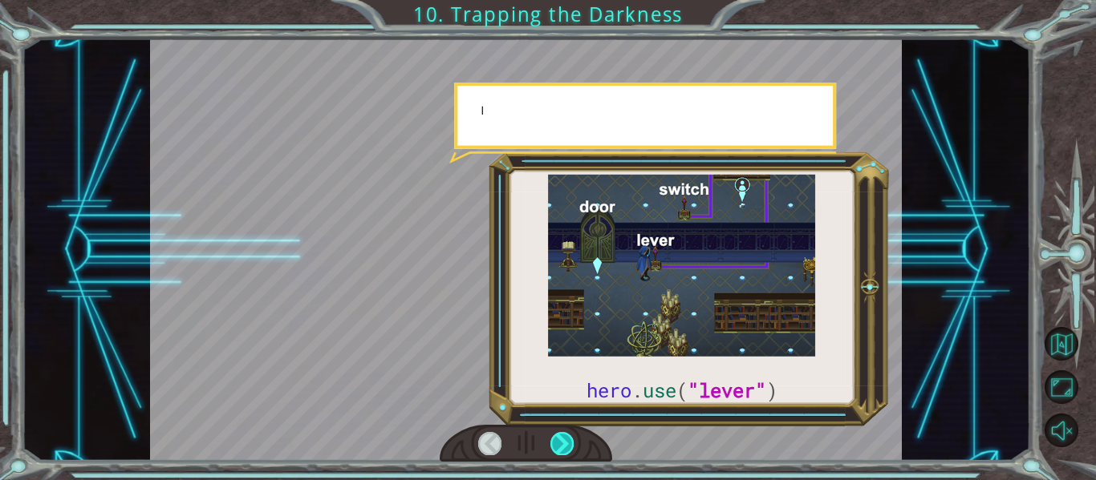
click at [562, 443] on div at bounding box center [561, 443] width 23 height 22
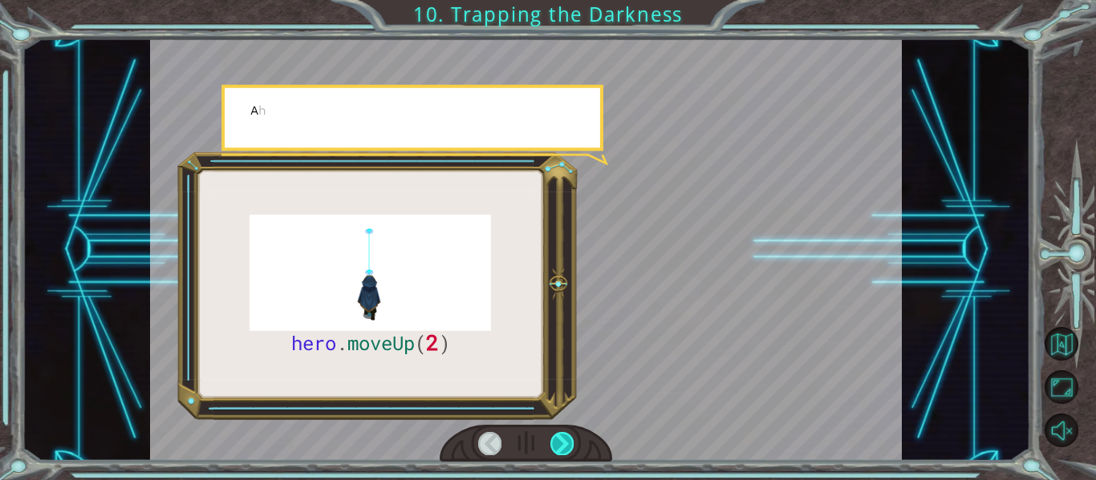
click at [562, 443] on div at bounding box center [561, 443] width 23 height 22
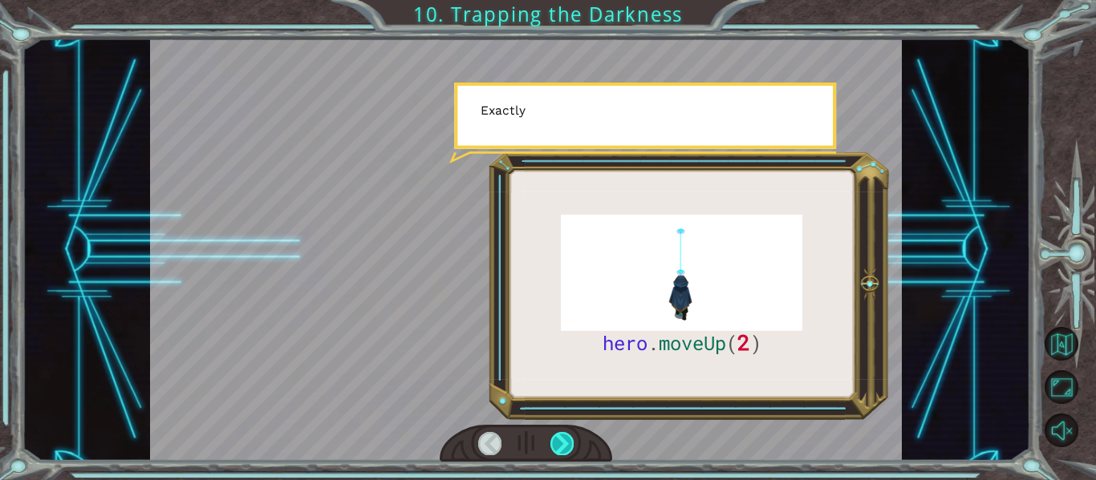
click at [562, 443] on div at bounding box center [561, 443] width 23 height 22
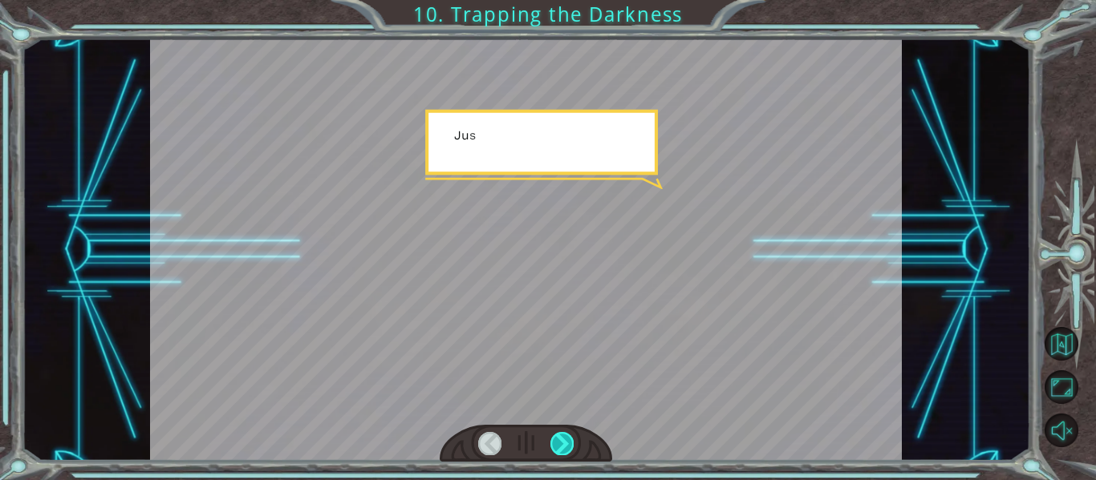
click at [562, 443] on div at bounding box center [561, 443] width 23 height 22
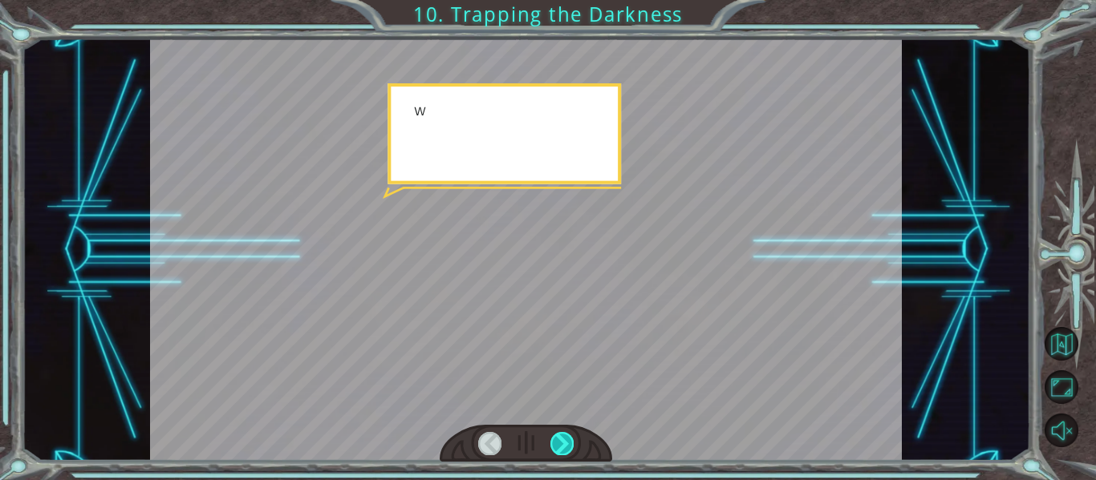
click at [562, 443] on div at bounding box center [561, 443] width 23 height 22
click at [561, 443] on div at bounding box center [561, 443] width 23 height 22
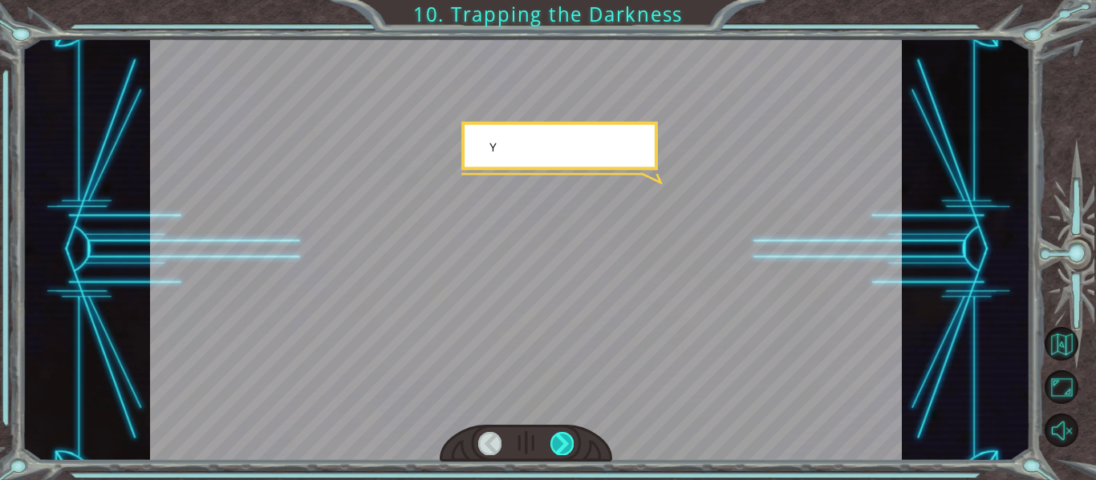
click at [561, 443] on div at bounding box center [561, 443] width 23 height 22
click at [560, 445] on div at bounding box center [561, 443] width 23 height 22
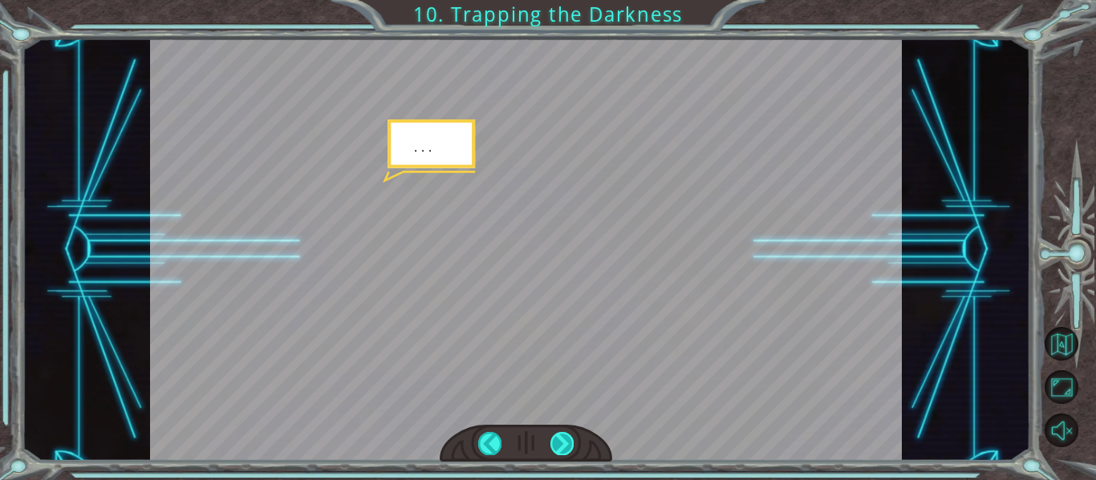
click at [560, 445] on div at bounding box center [561, 443] width 23 height 22
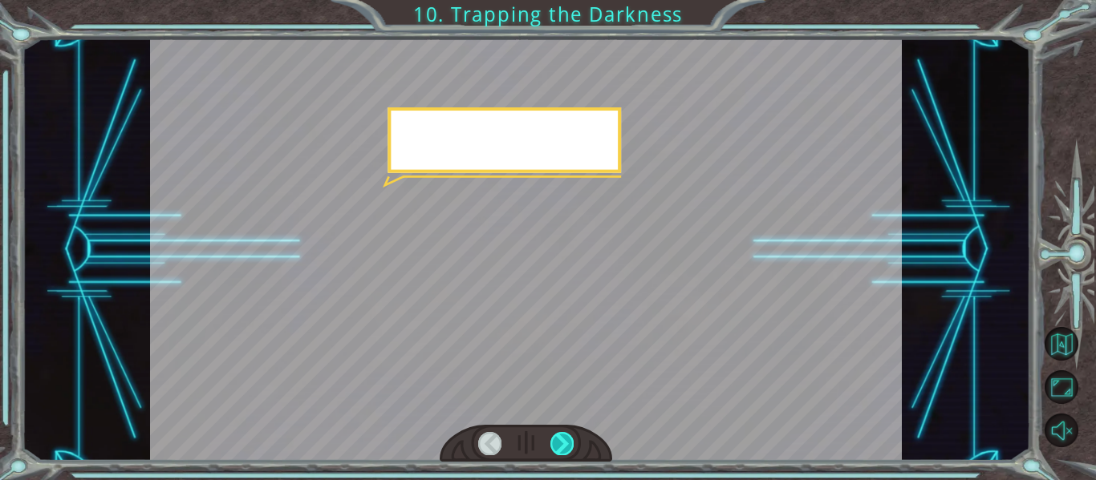
click at [560, 445] on div at bounding box center [561, 443] width 23 height 22
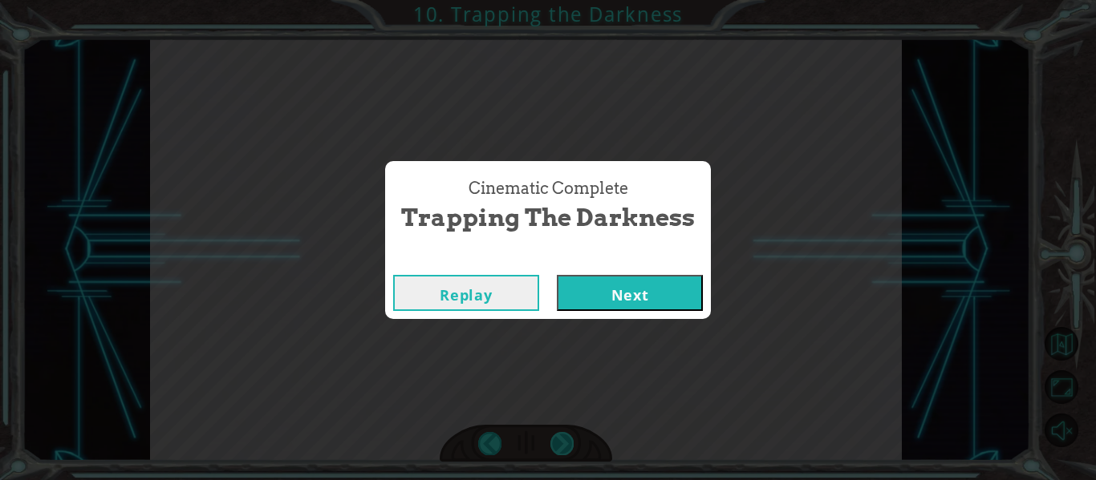
click at [560, 445] on div "Cinematic Complete Trapping the Darkness Replay Next" at bounding box center [548, 240] width 1096 height 480
click at [584, 294] on button "Next" at bounding box center [630, 293] width 146 height 36
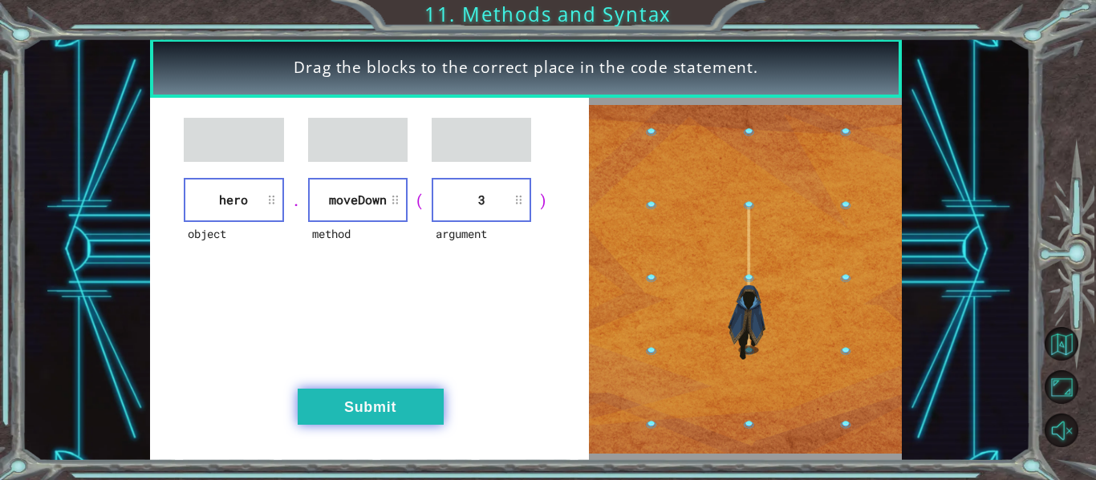
click at [391, 404] on button "Submit" at bounding box center [371, 407] width 146 height 36
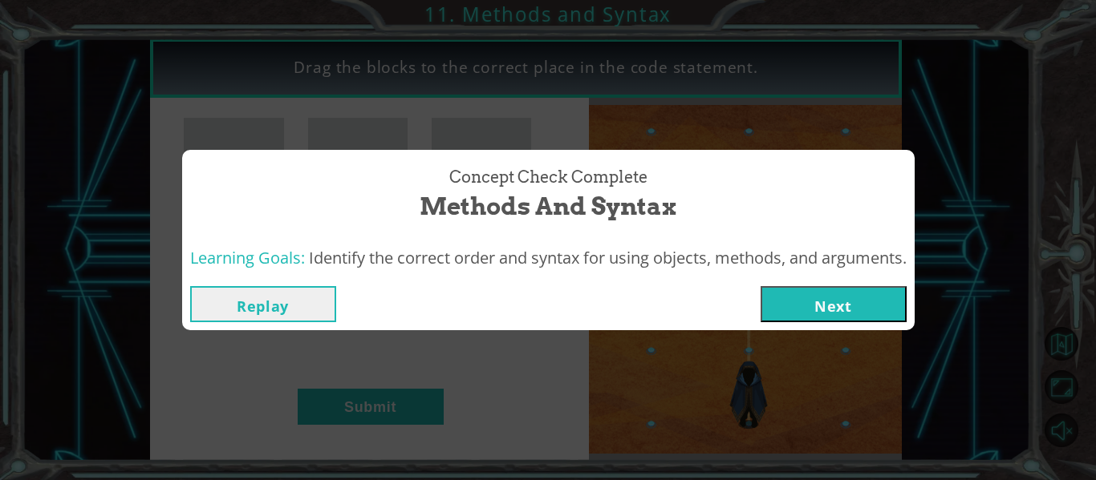
click at [828, 291] on button "Next" at bounding box center [833, 304] width 146 height 36
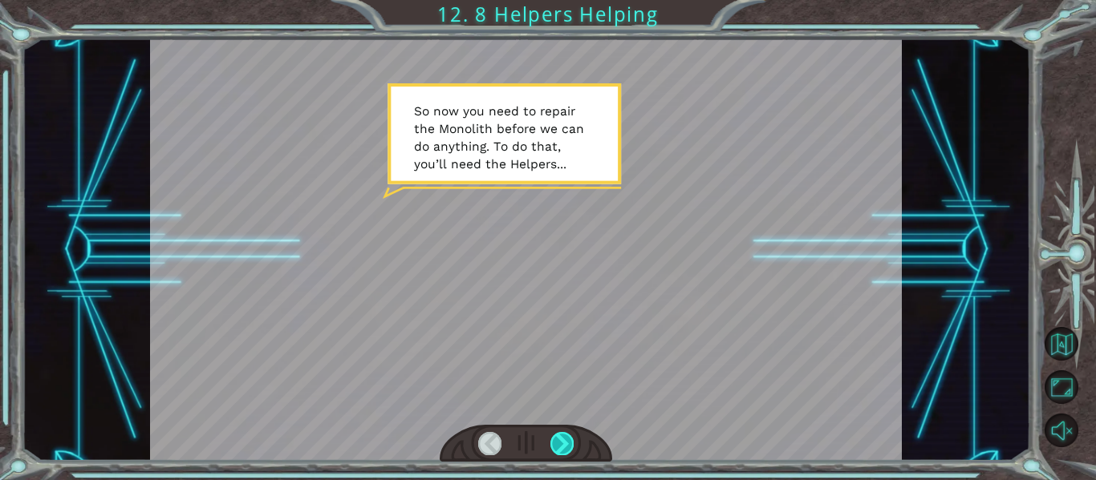
click at [557, 448] on div at bounding box center [561, 443] width 23 height 22
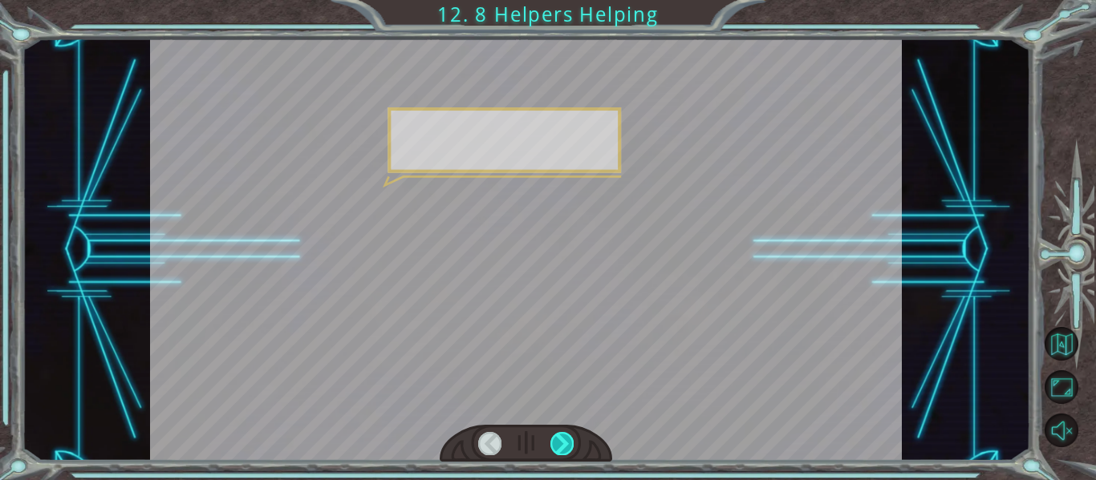
click at [557, 448] on div at bounding box center [561, 443] width 23 height 22
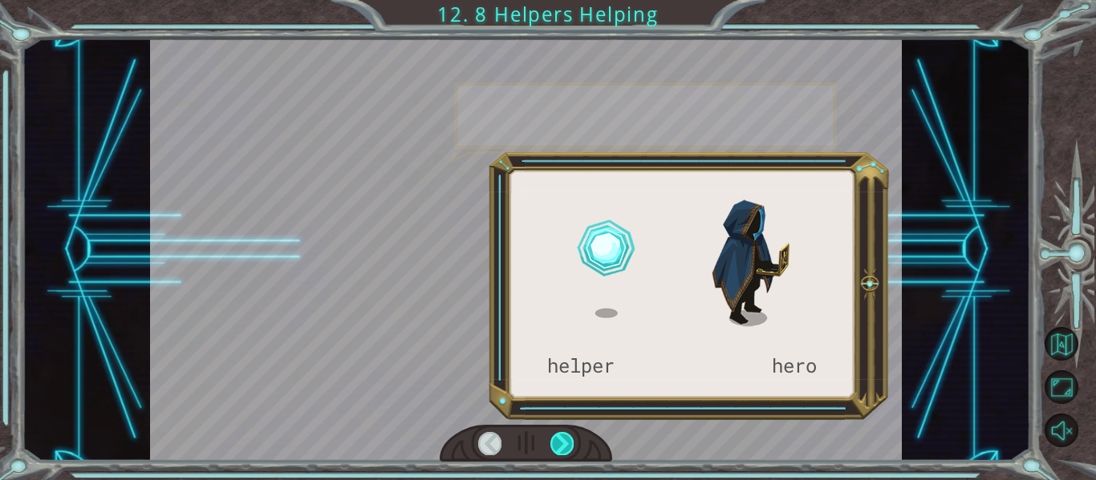
click at [557, 448] on div at bounding box center [561, 443] width 23 height 22
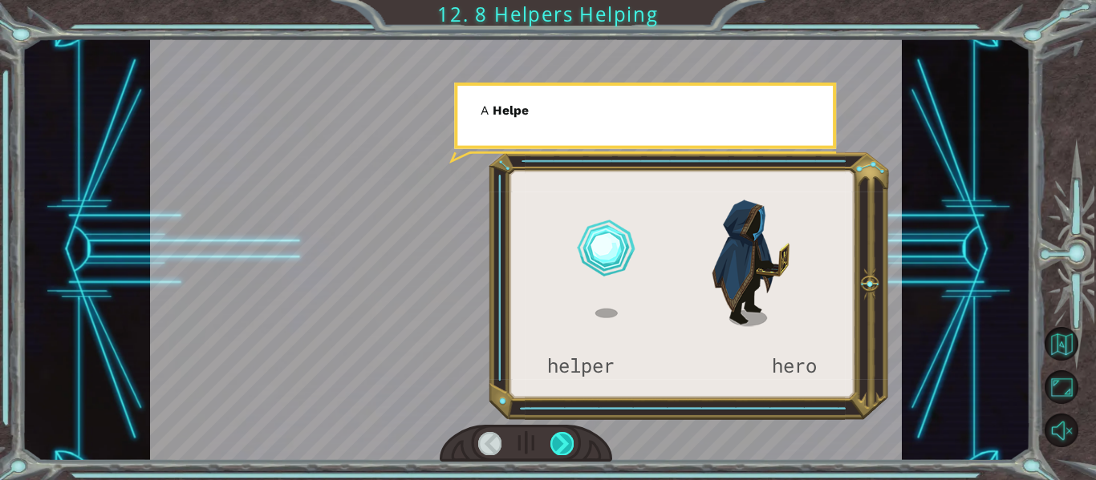
click at [557, 448] on div at bounding box center [561, 443] width 23 height 22
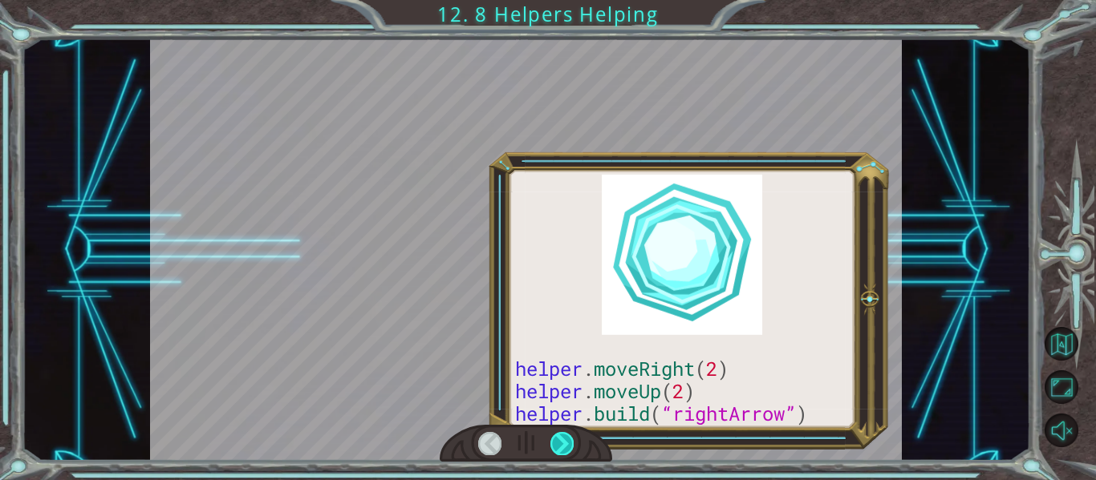
click at [557, 448] on div at bounding box center [561, 443] width 23 height 22
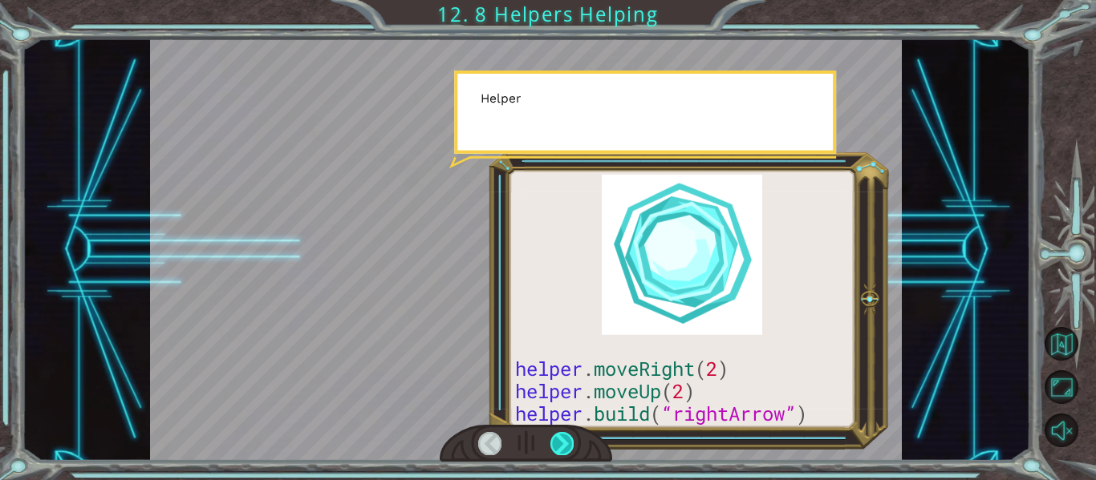
click at [557, 448] on div at bounding box center [561, 443] width 23 height 22
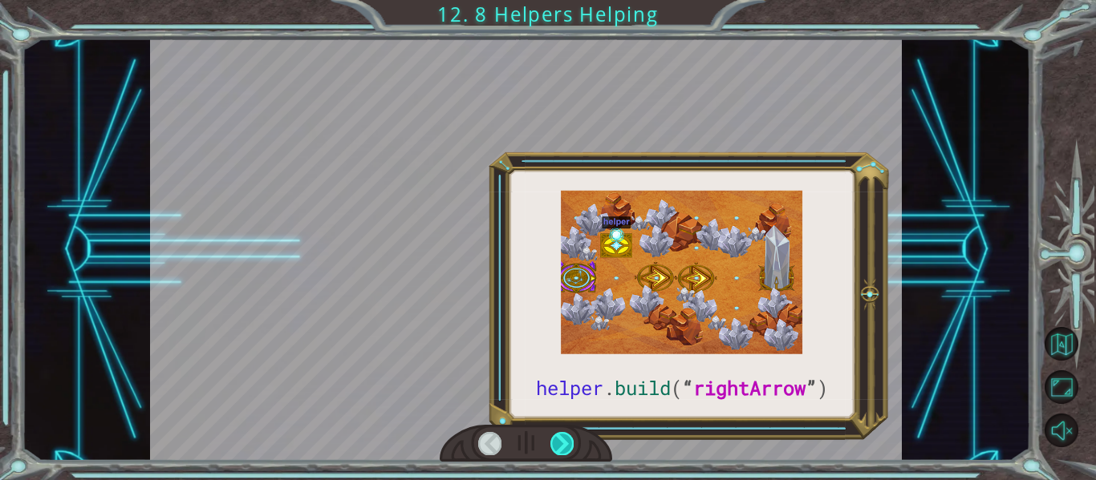
click at [557, 448] on div at bounding box center [561, 443] width 23 height 22
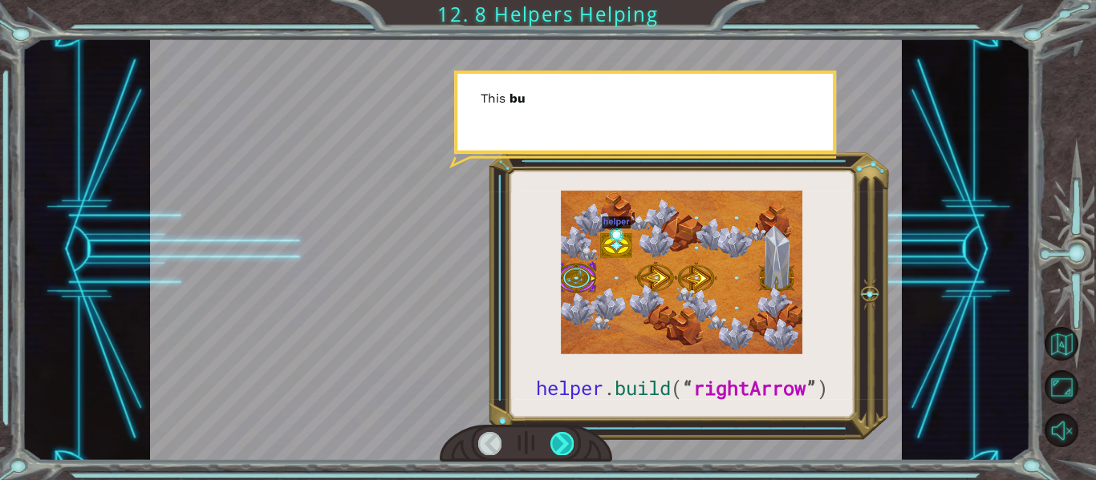
click at [557, 448] on div at bounding box center [561, 443] width 23 height 22
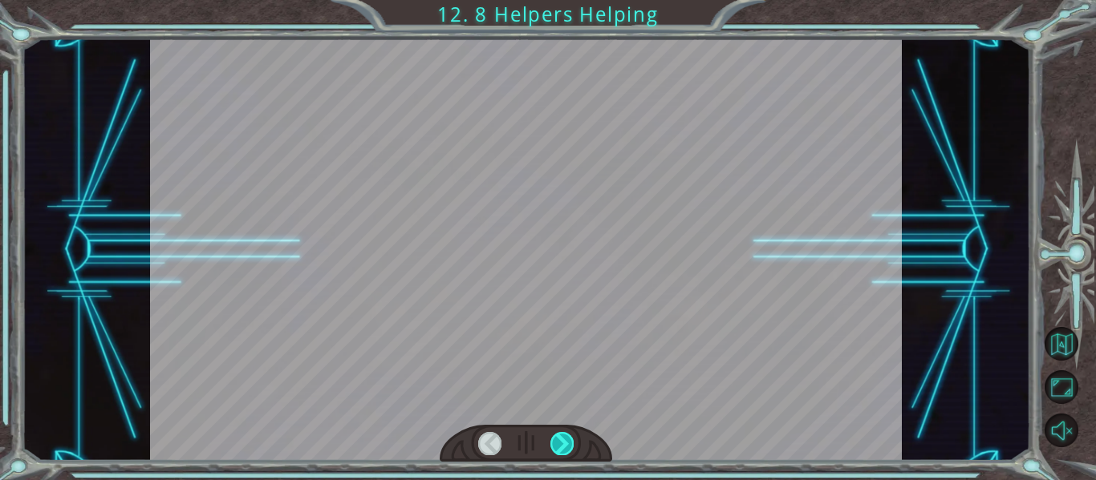
click at [557, 448] on div at bounding box center [561, 443] width 23 height 22
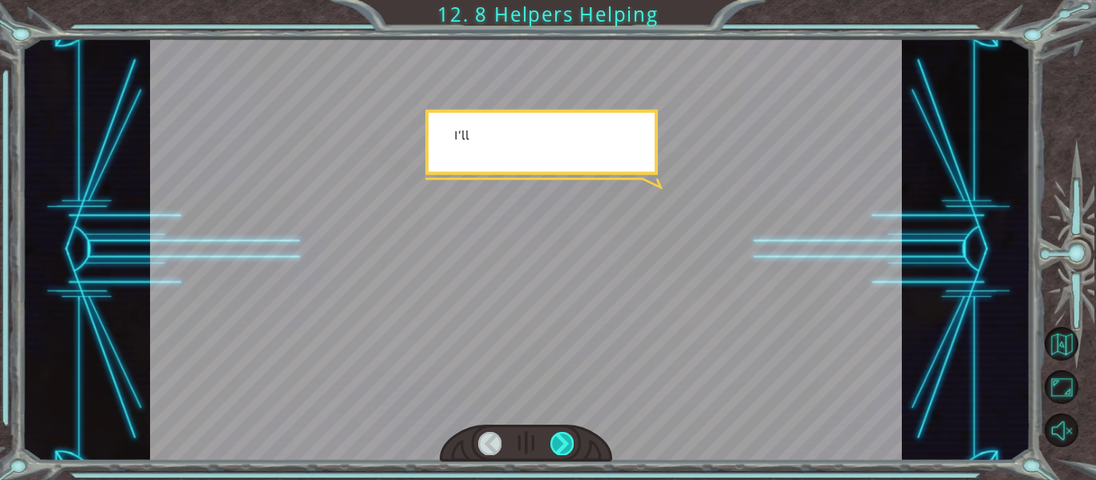
click at [557, 448] on div at bounding box center [561, 443] width 23 height 22
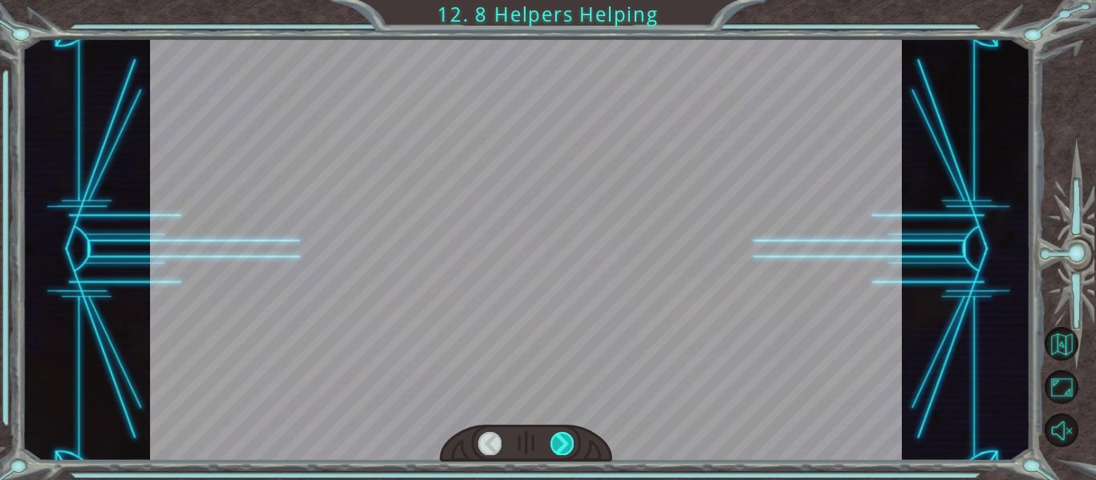
click at [557, 448] on div at bounding box center [561, 443] width 23 height 22
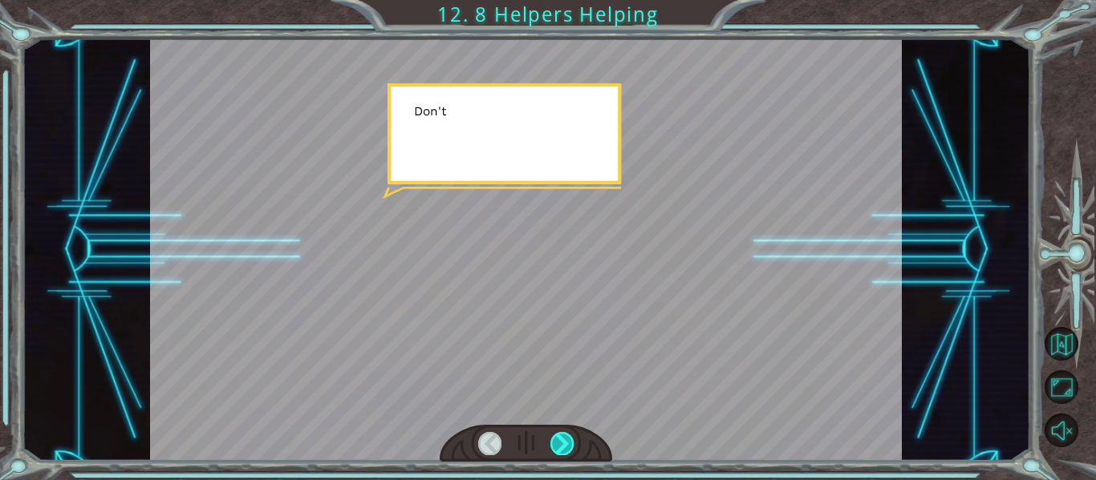
click at [557, 448] on div at bounding box center [561, 443] width 23 height 22
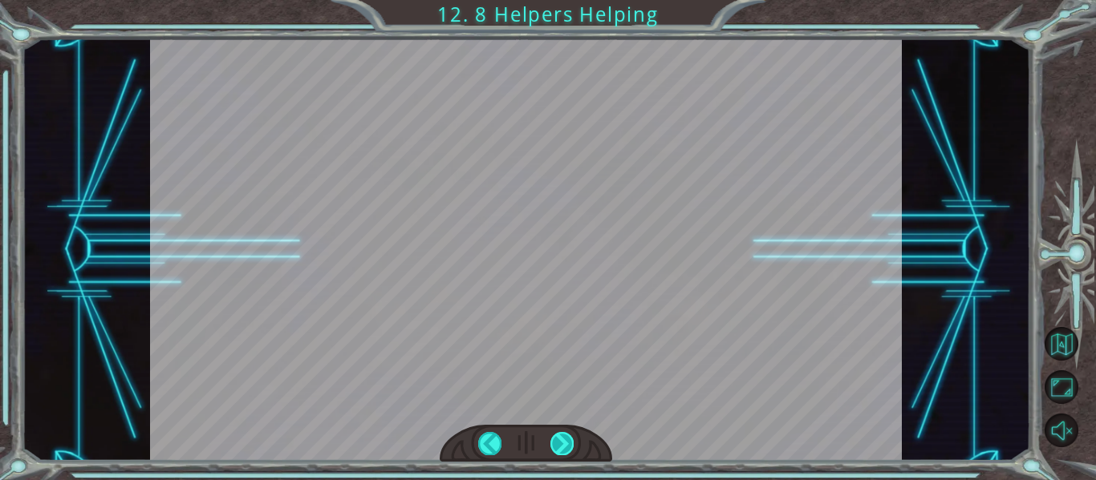
click at [557, 448] on div at bounding box center [561, 443] width 23 height 22
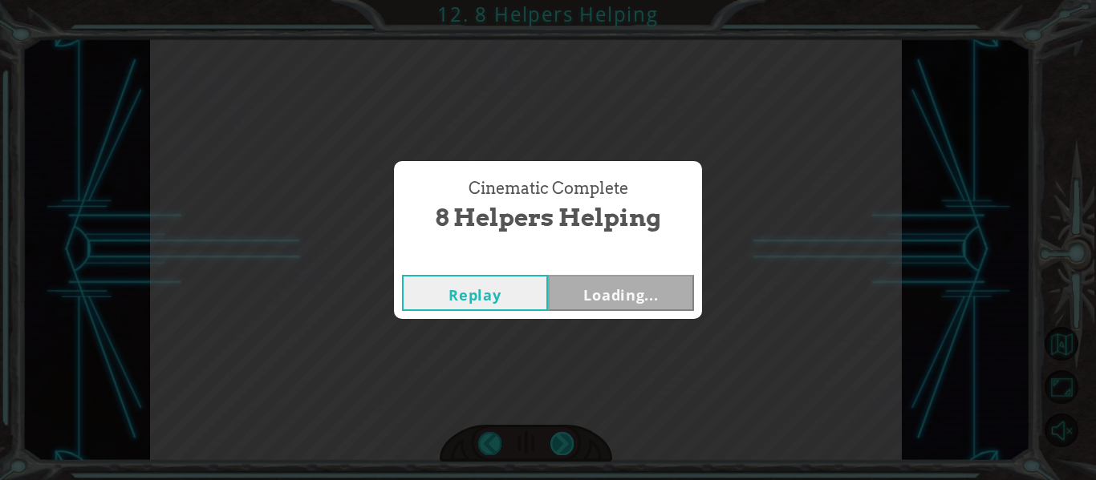
click at [557, 448] on div "Cinematic Complete 8 Helpers Helping Replay Loading..." at bounding box center [548, 240] width 1096 height 480
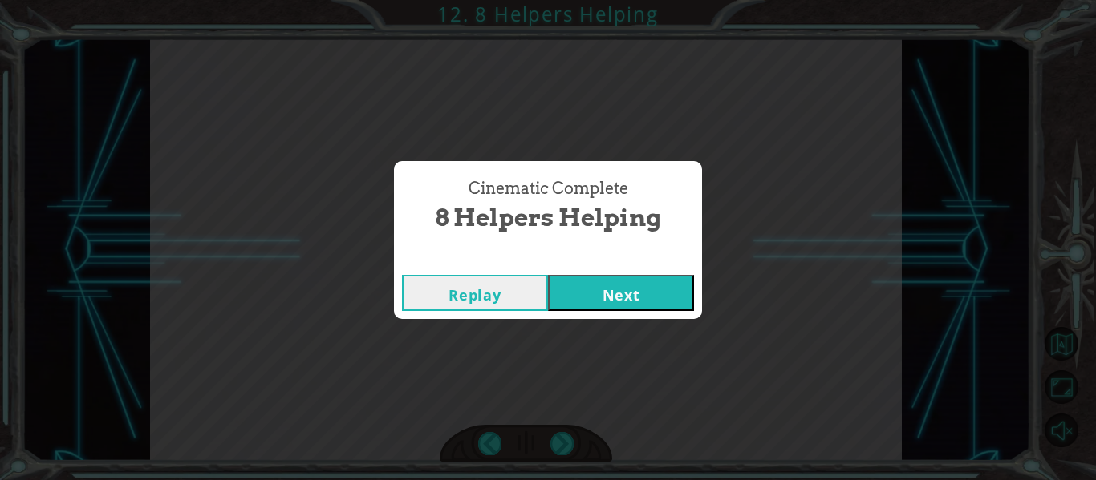
click at [609, 275] on button "Next" at bounding box center [621, 293] width 146 height 36
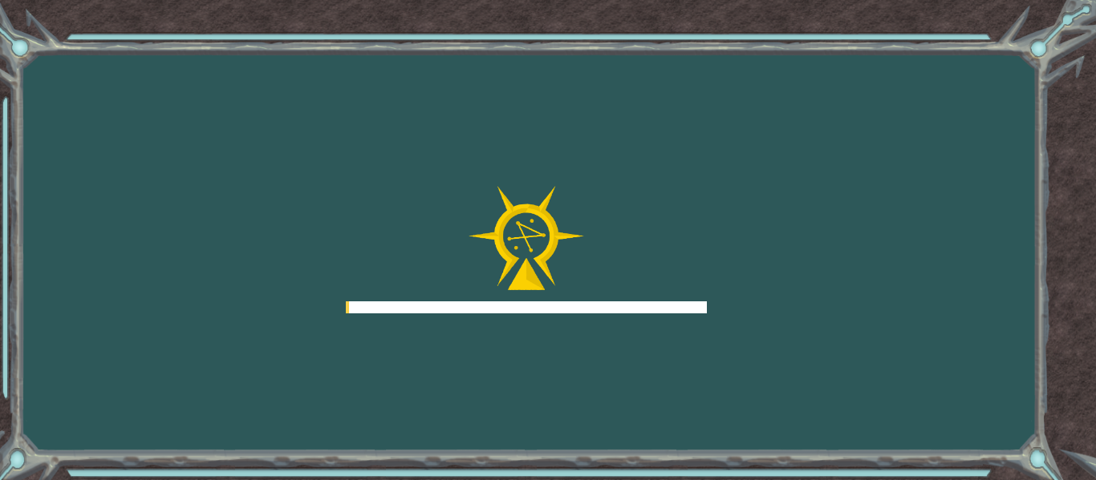
click at [624, 300] on div at bounding box center [526, 250] width 361 height 128
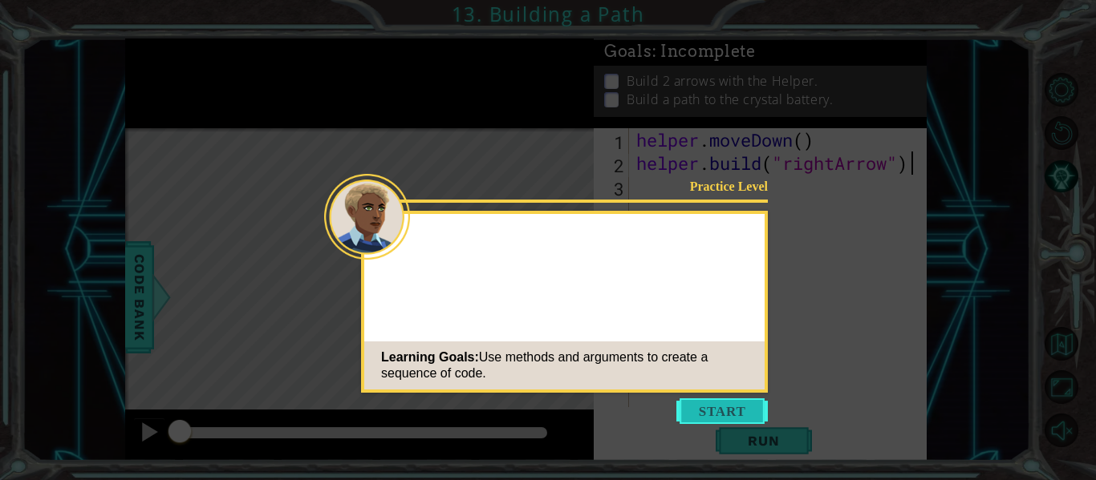
click at [700, 407] on button "Start" at bounding box center [721, 412] width 91 height 26
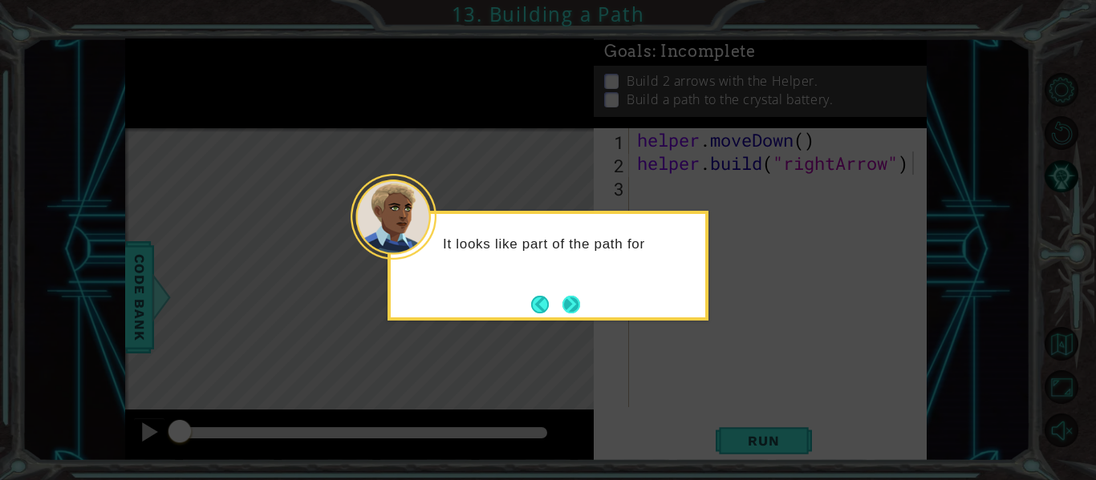
click at [570, 298] on button "Next" at bounding box center [571, 305] width 18 height 18
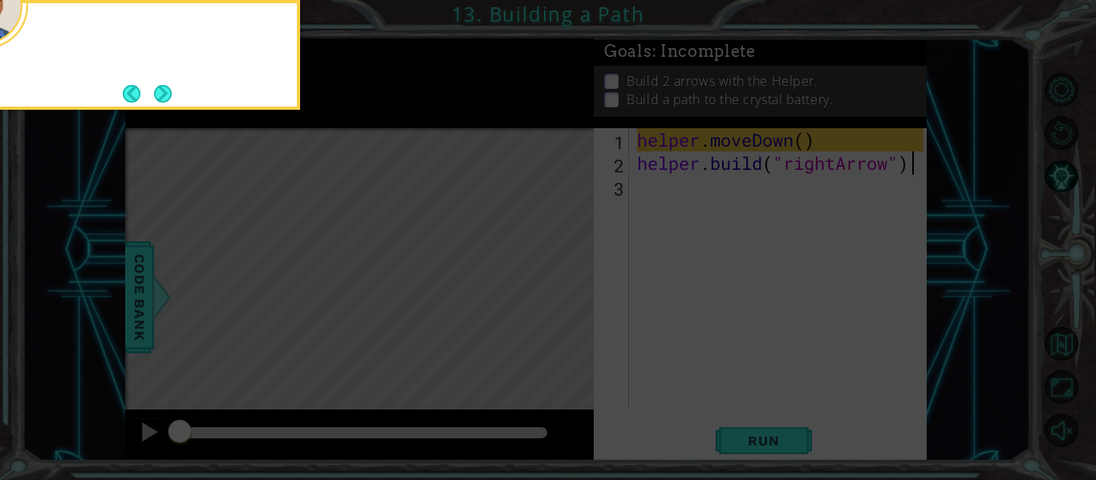
click at [570, 298] on icon at bounding box center [548, 71] width 1096 height 817
click at [156, 95] on button "Next" at bounding box center [163, 94] width 18 height 18
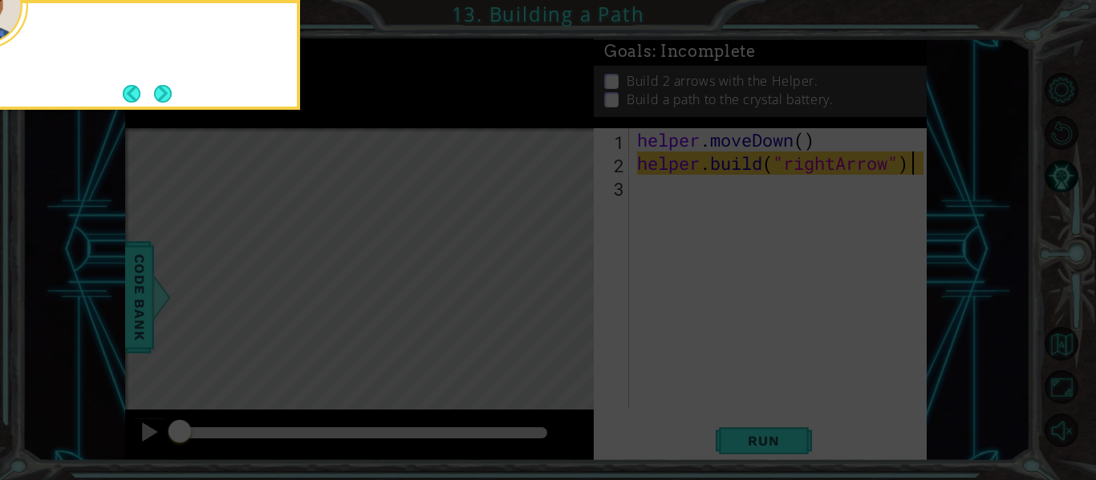
click at [156, 95] on button "Next" at bounding box center [163, 94] width 18 height 18
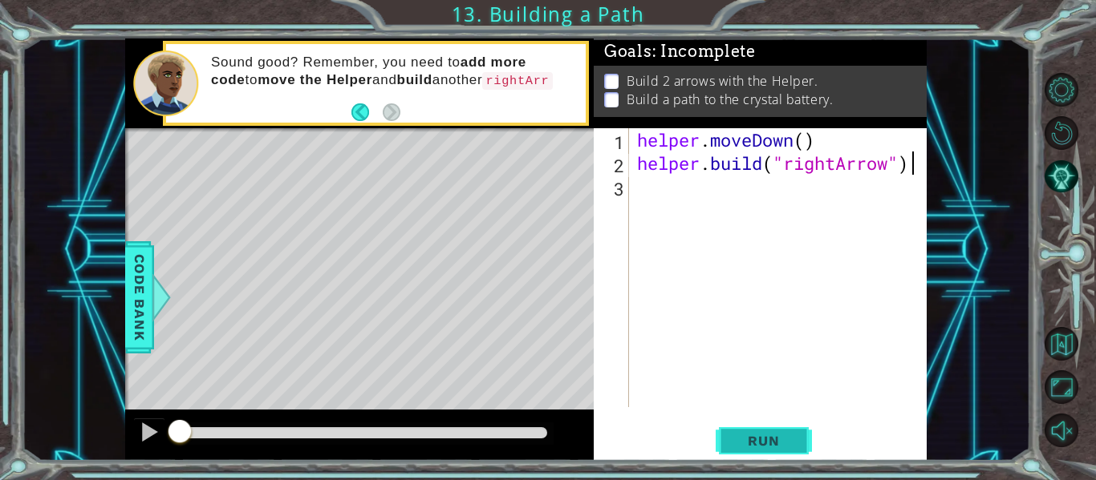
click at [778, 440] on span "Run" at bounding box center [763, 441] width 63 height 16
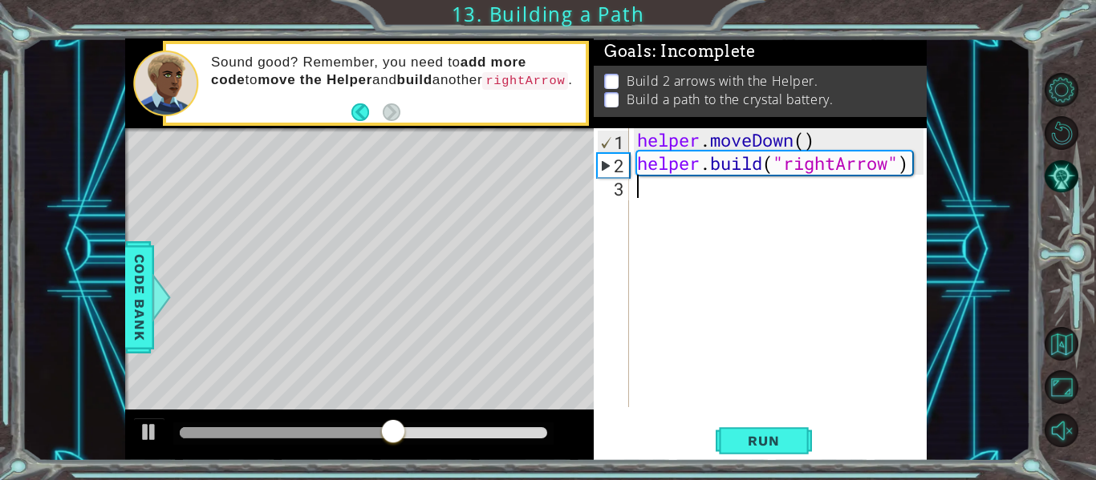
click at [661, 191] on div "helper . moveDown ( ) helper . build ( "rightArrow" )" at bounding box center [783, 291] width 298 height 326
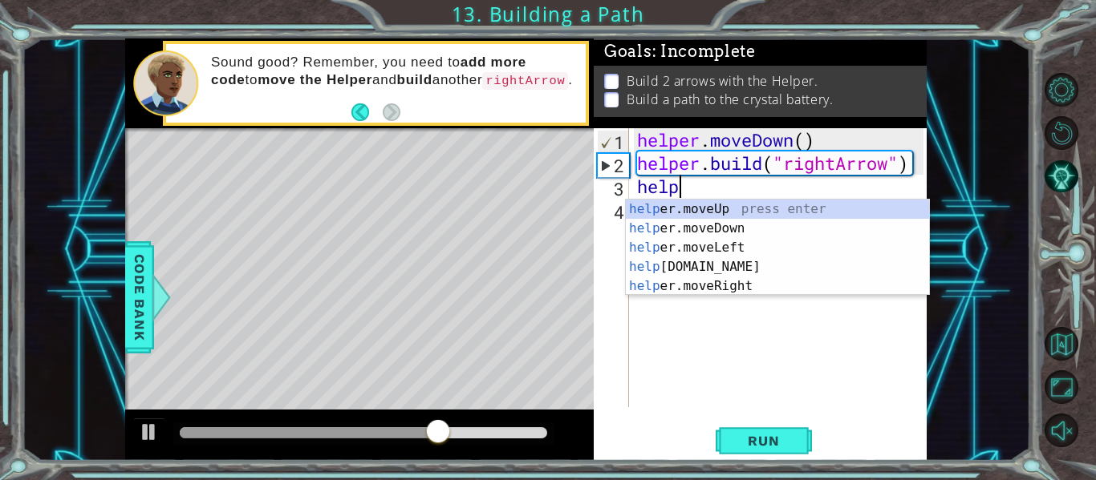
scroll to position [0, 2]
click at [793, 266] on div "help er . moveUp press enter help er . build press enter help er . moveDown pre…" at bounding box center [777, 267] width 303 height 135
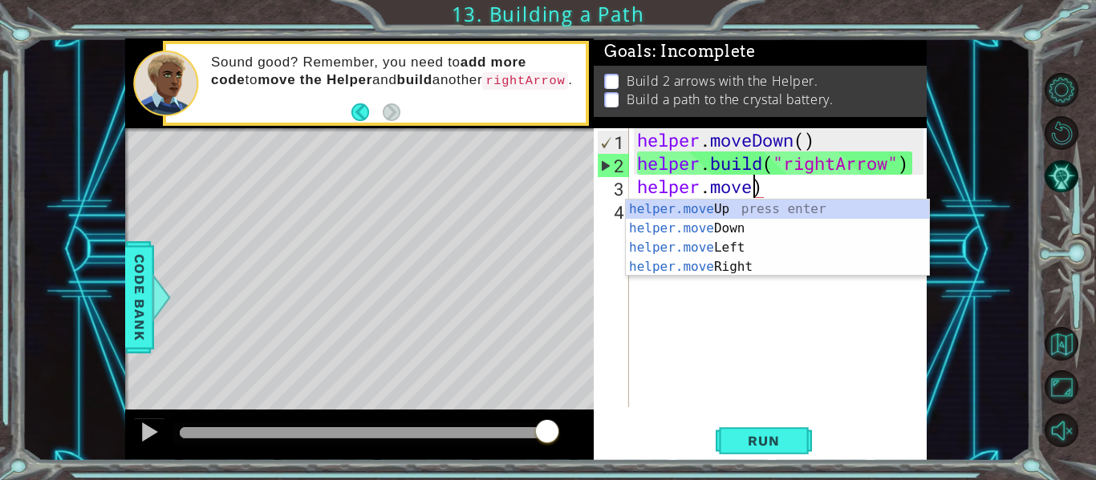
scroll to position [0, 6]
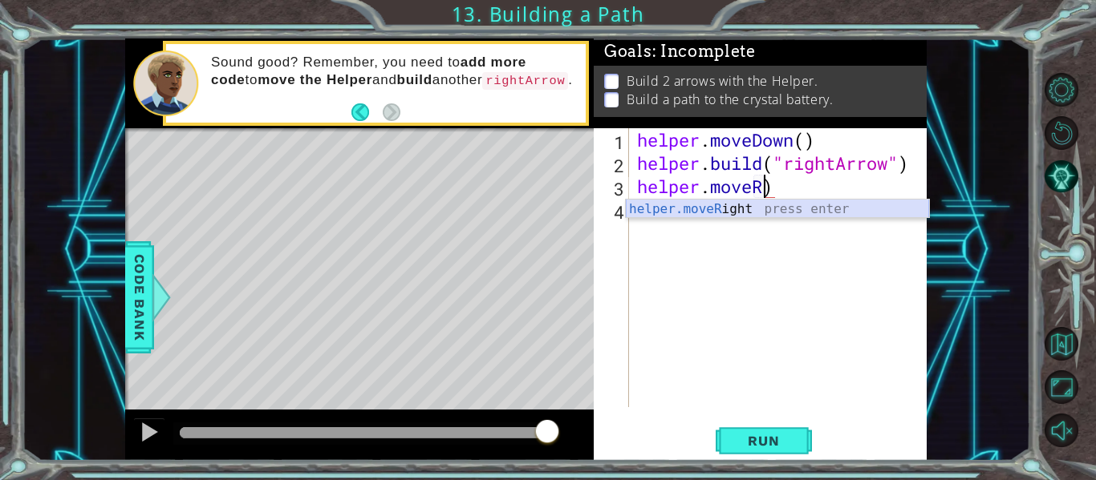
click at [746, 208] on div "helper.moveR ight press enter" at bounding box center [777, 229] width 303 height 58
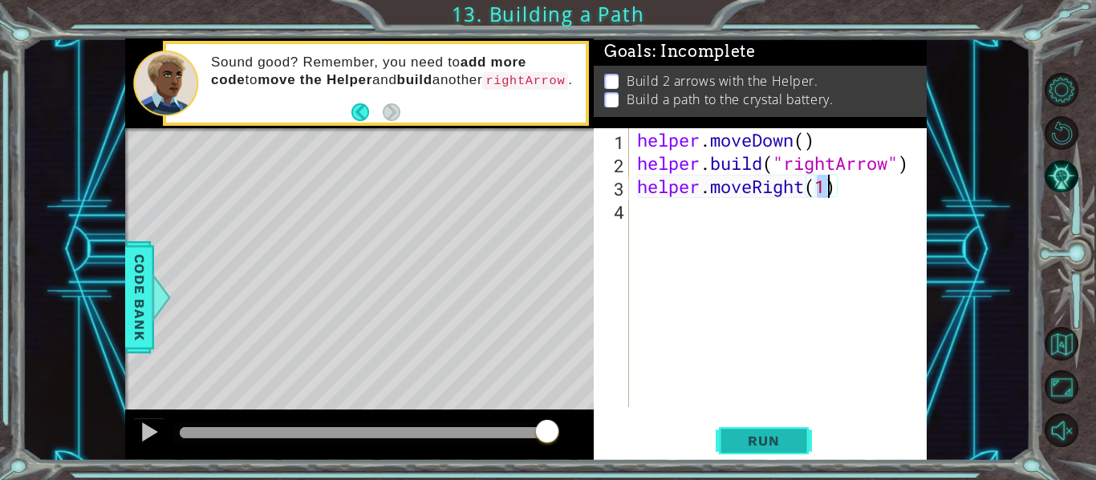
type textarea "helper.moveRight(1)"
click at [763, 439] on span "Run" at bounding box center [763, 441] width 63 height 16
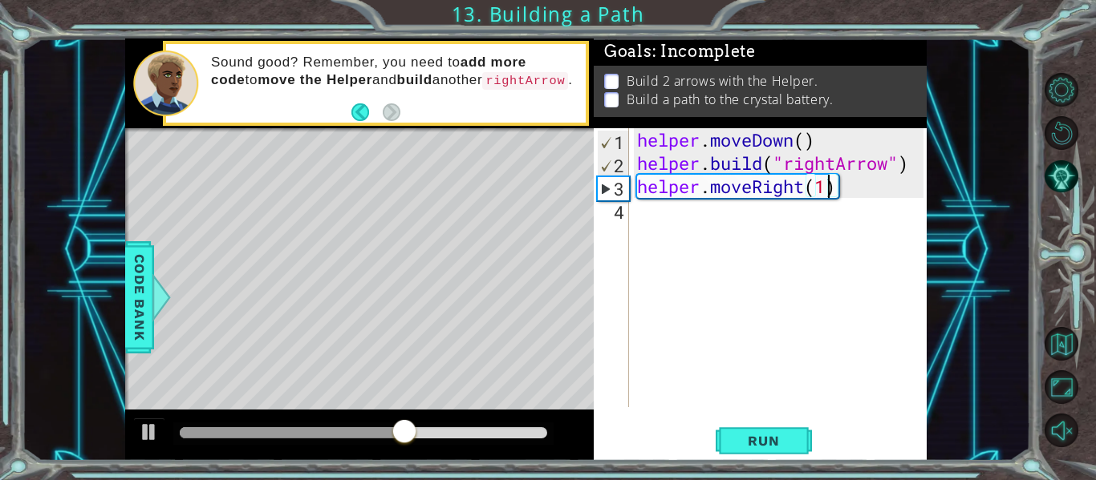
click at [742, 216] on div "helper . moveDown ( ) helper . build ( "rightArrow" ) helper . moveRight ( 1 )" at bounding box center [783, 291] width 298 height 326
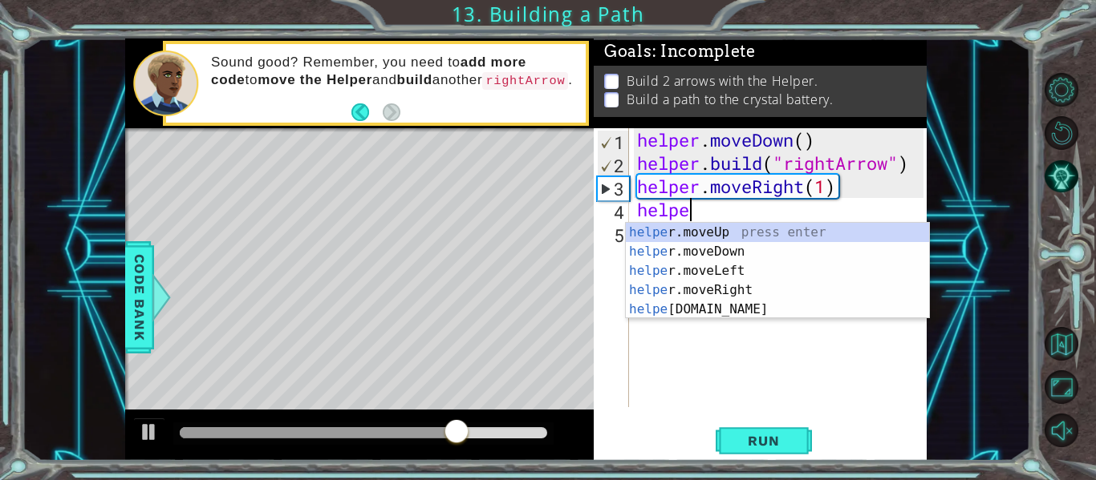
scroll to position [0, 2]
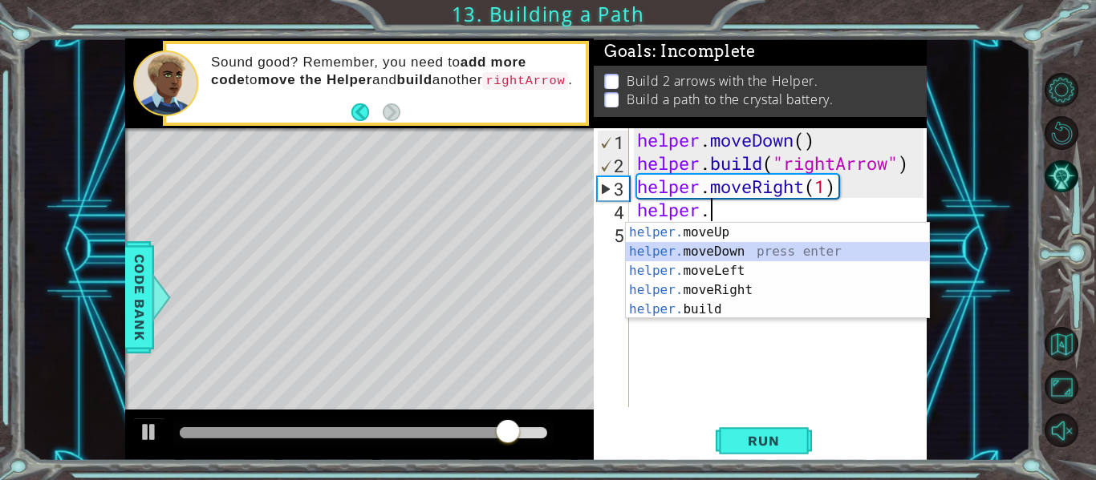
click at [736, 252] on div "helper. moveUp press enter helper. moveDown press enter helper. moveLeft press …" at bounding box center [777, 290] width 303 height 135
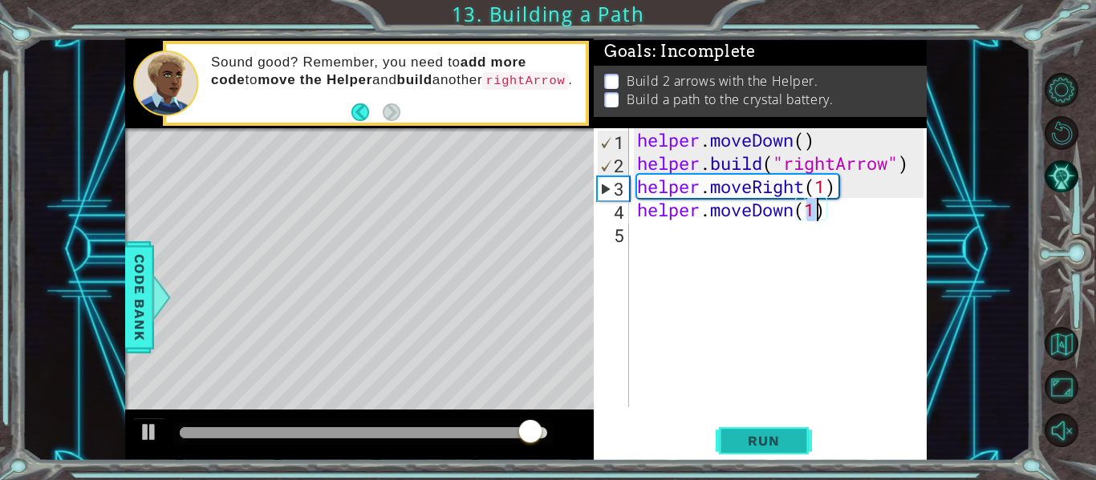
click at [785, 445] on span "Run" at bounding box center [763, 441] width 63 height 16
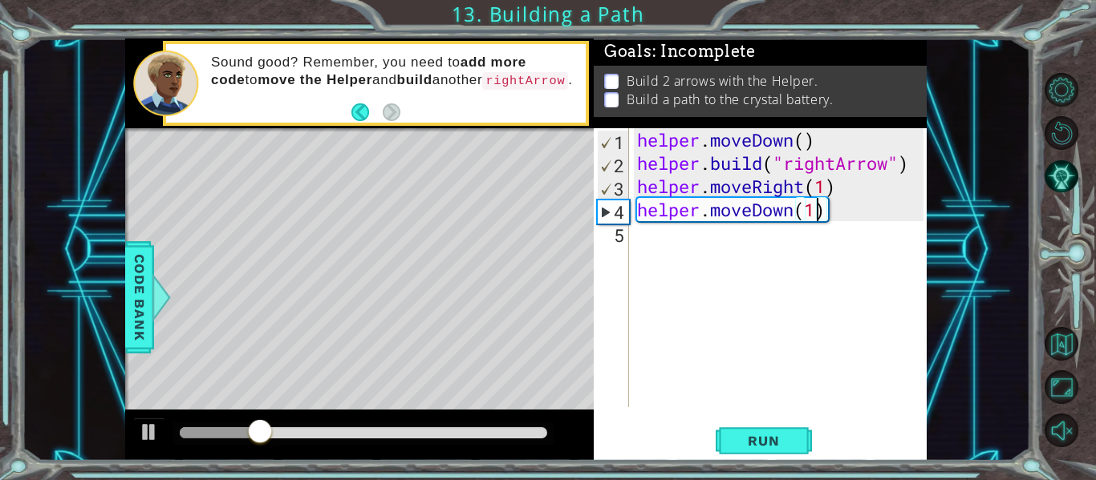
click at [825, 189] on div "helper . moveDown ( ) helper . build ( "rightArrow" ) helper . moveRight ( 1 ) …" at bounding box center [783, 291] width 298 height 326
type textarea "helper.moveRight(2)"
